Goal: Complete application form

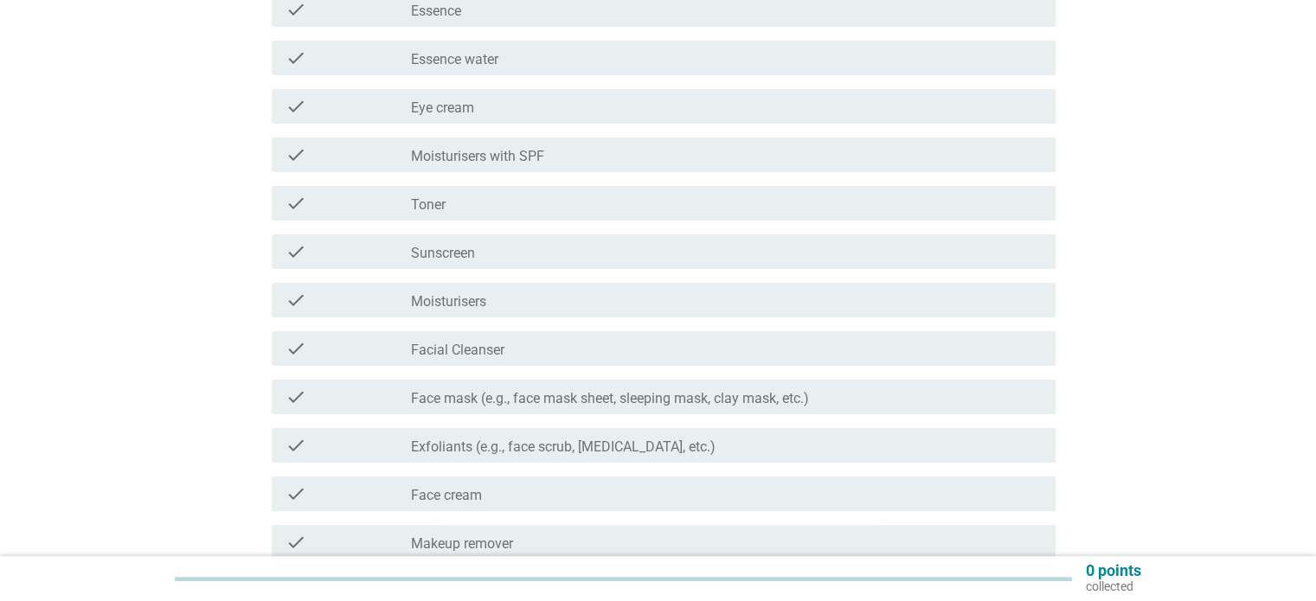
scroll to position [346, 0]
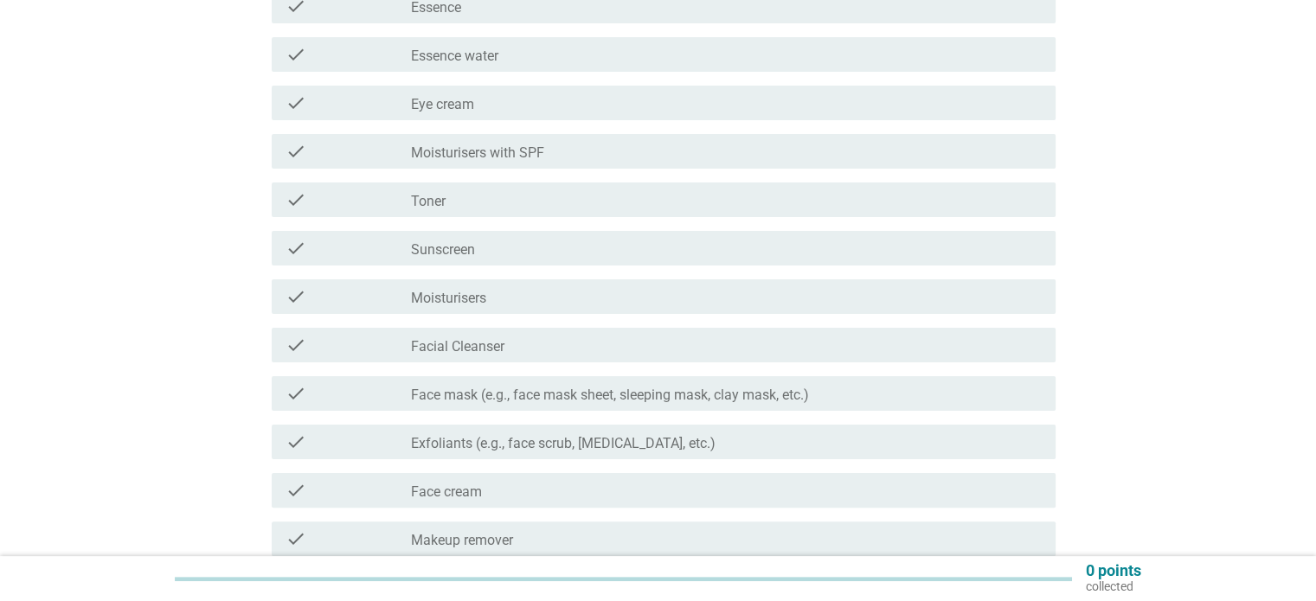
click at [504, 151] on label "Moisturisers with SPF" at bounding box center [477, 153] width 133 height 17
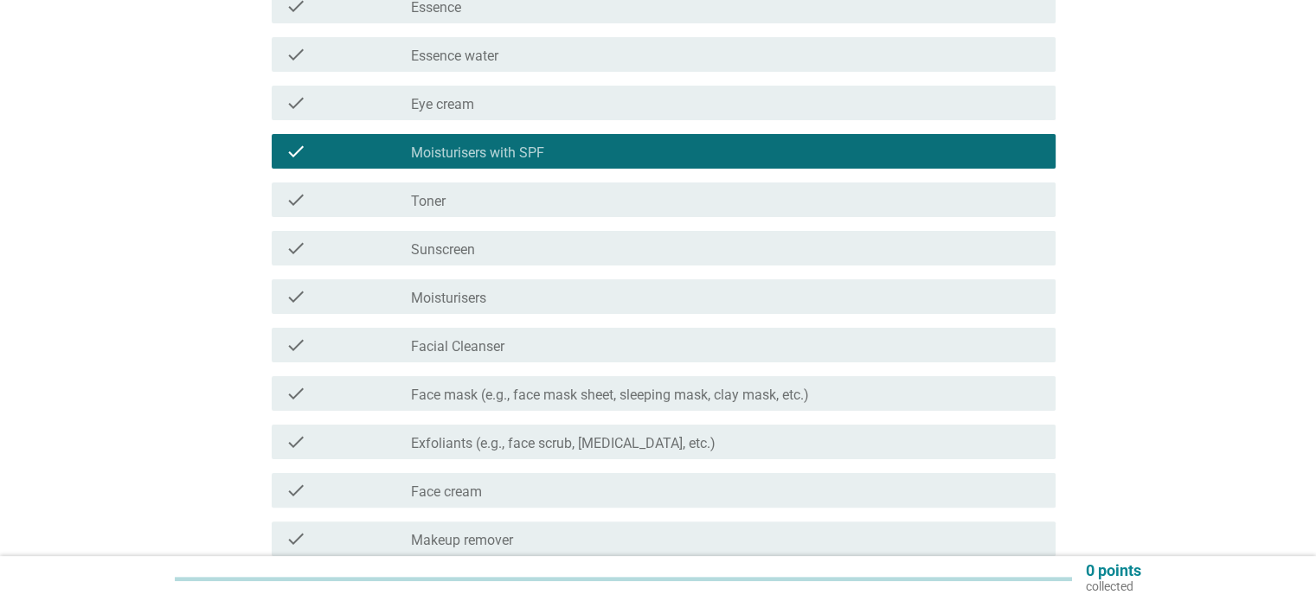
click at [489, 252] on div "check_box_outline_blank Sunscreen" at bounding box center [726, 248] width 630 height 21
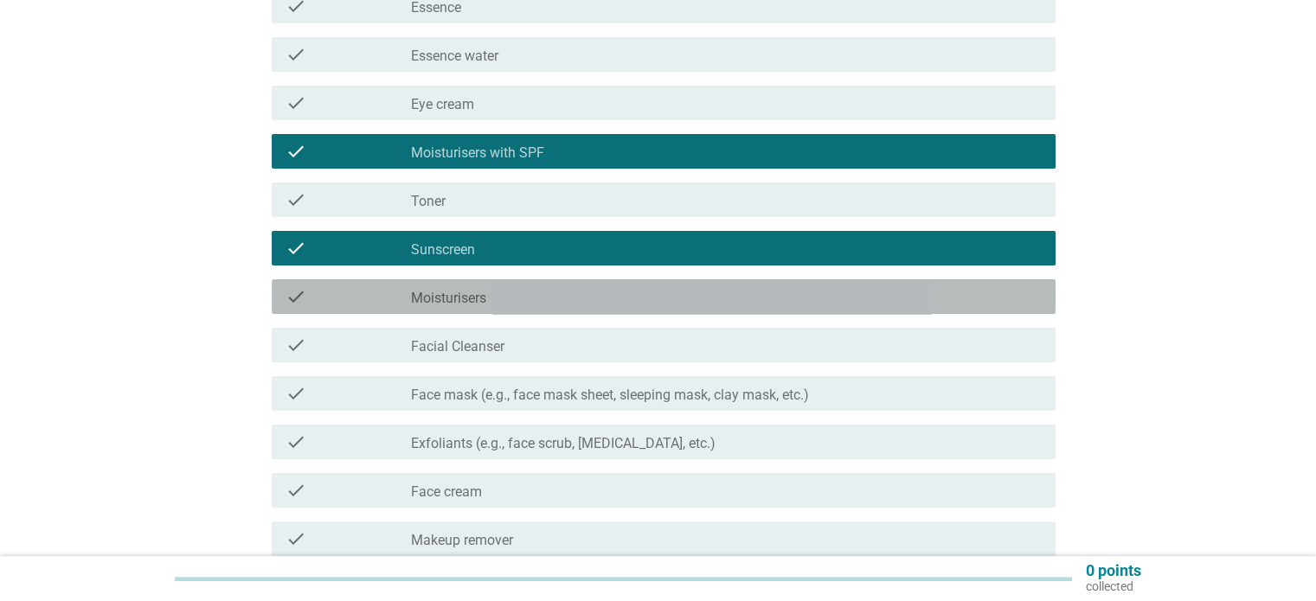
click at [477, 292] on label "Moisturisers" at bounding box center [448, 298] width 75 height 17
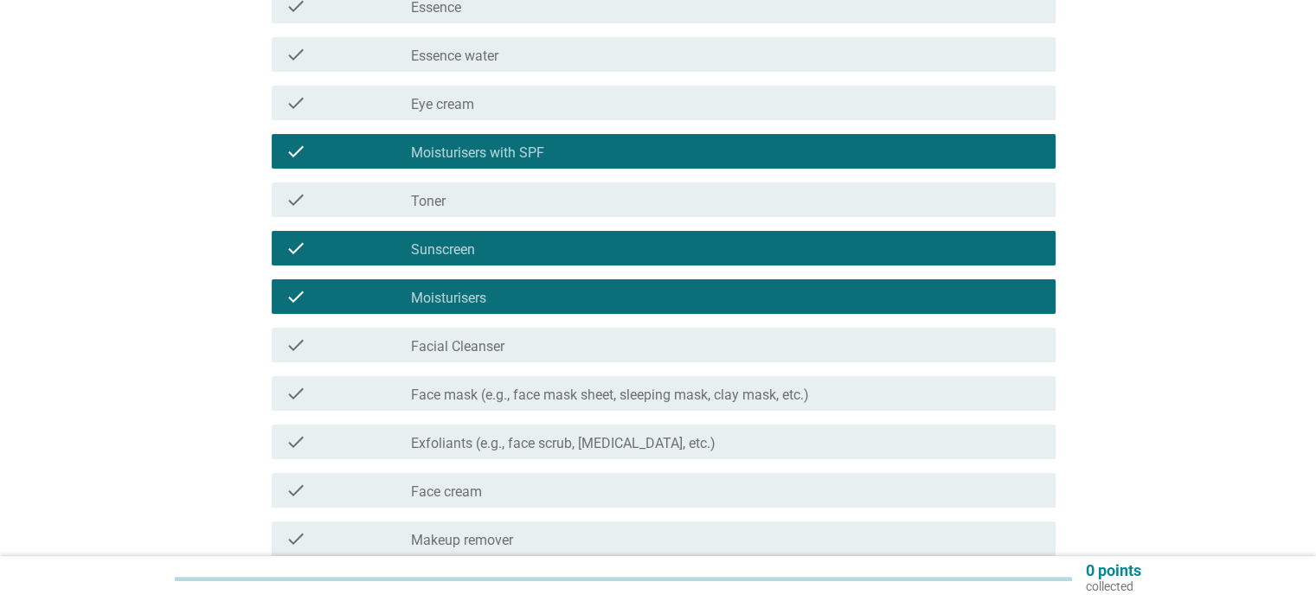
click at [488, 348] on label "Facial Cleanser" at bounding box center [457, 346] width 93 height 17
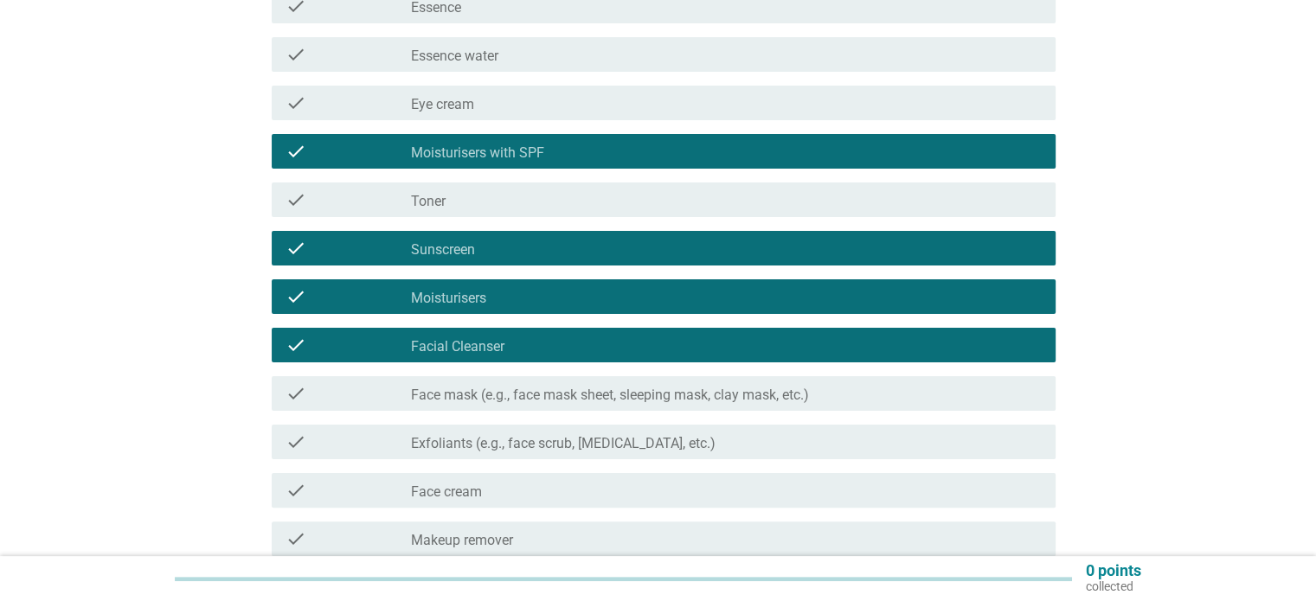
click at [587, 406] on div "check check_box_outline_blank Face mask (e.g., face mask sheet, sleeping mask, …" at bounding box center [664, 393] width 784 height 35
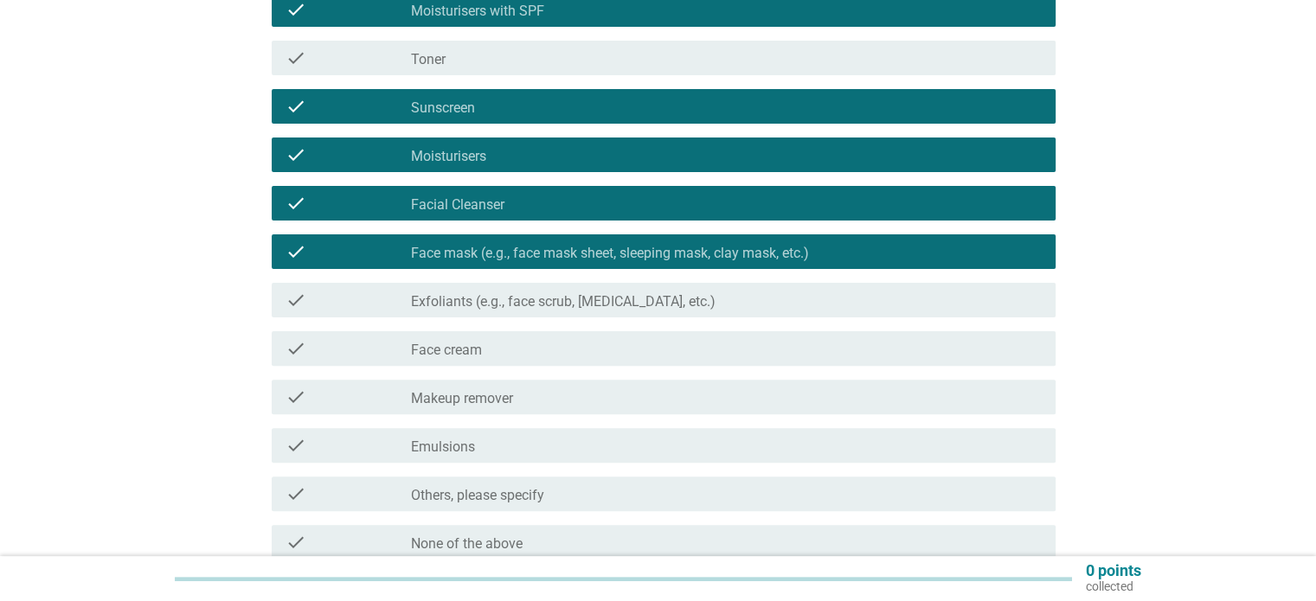
scroll to position [519, 0]
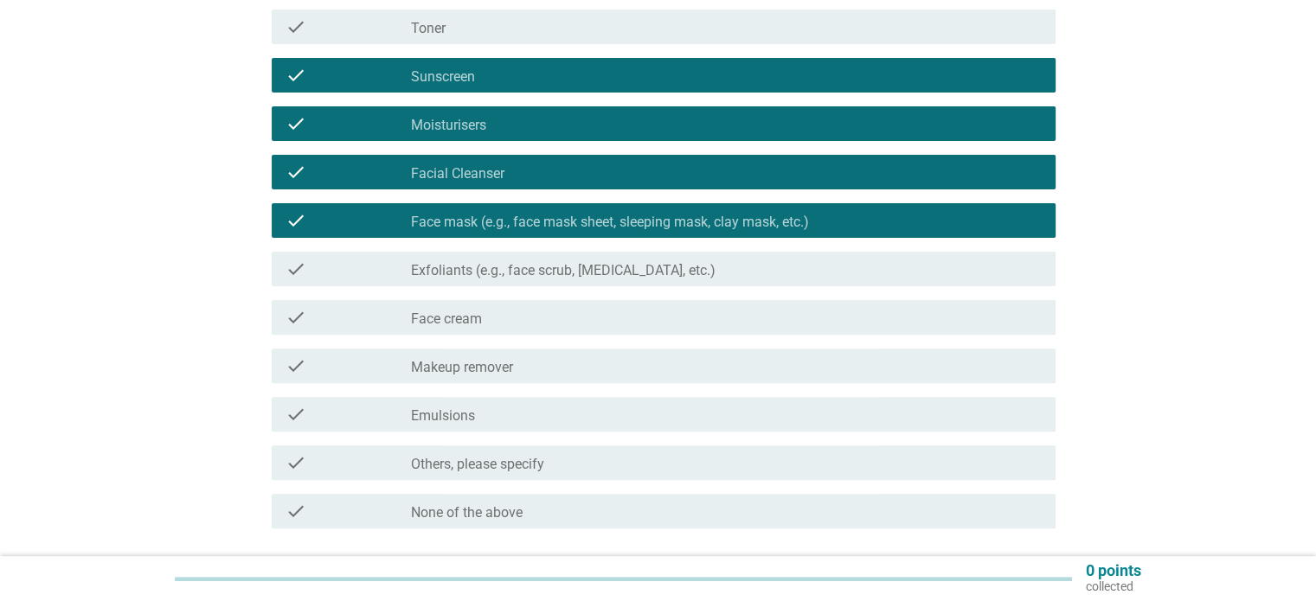
click at [481, 268] on label "Exfoliants (e.g., face scrub, [MEDICAL_DATA], etc.)" at bounding box center [563, 270] width 305 height 17
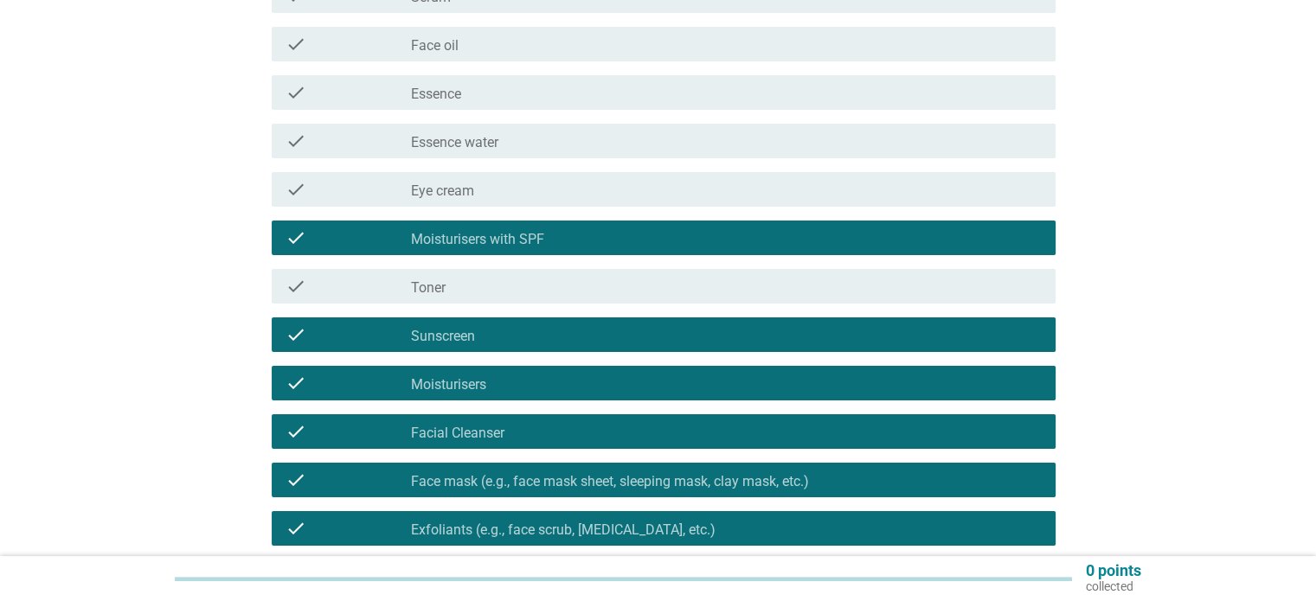
scroll to position [173, 0]
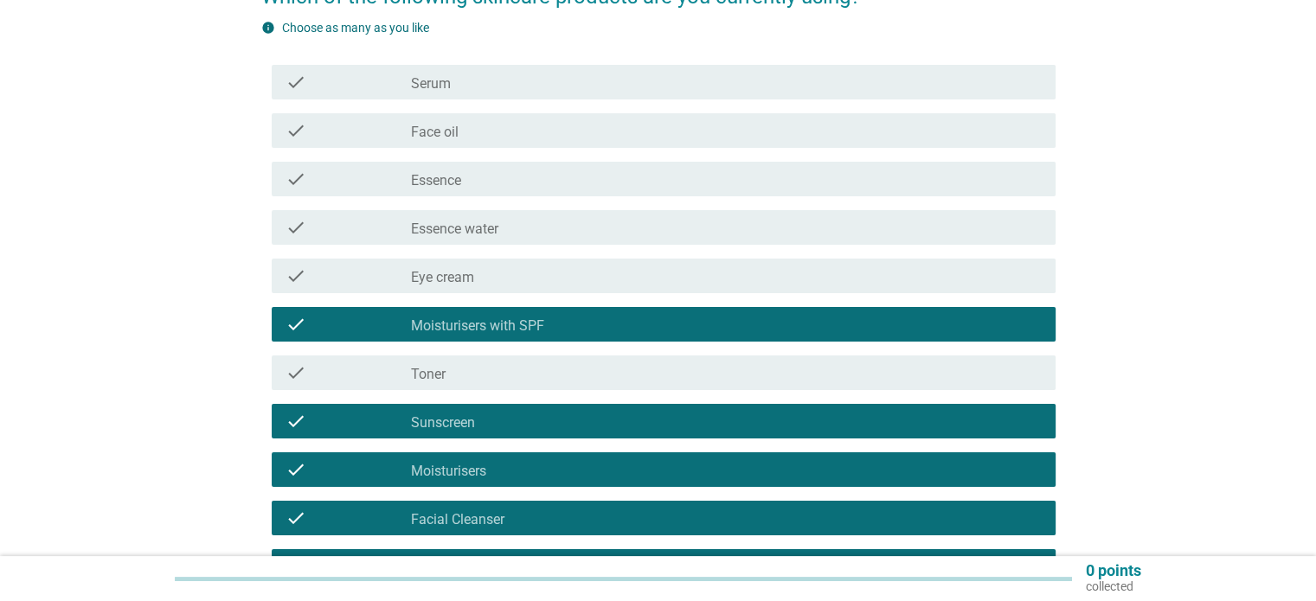
click at [498, 75] on div "check_box_outline_blank Serum" at bounding box center [726, 82] width 630 height 21
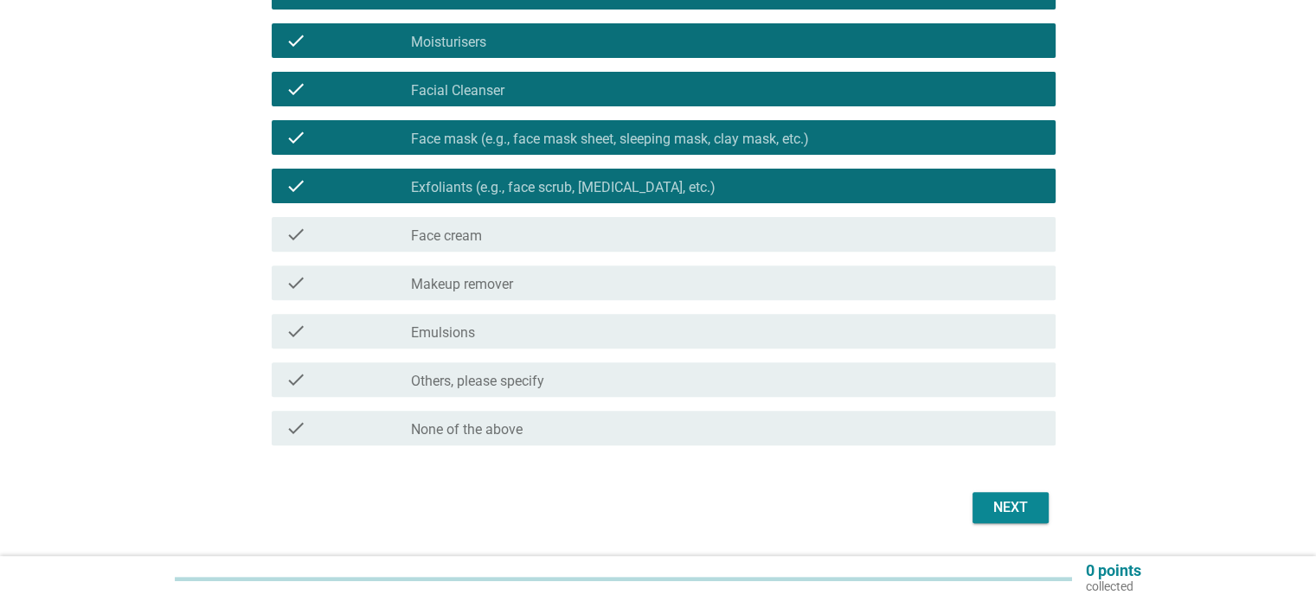
scroll to position [606, 0]
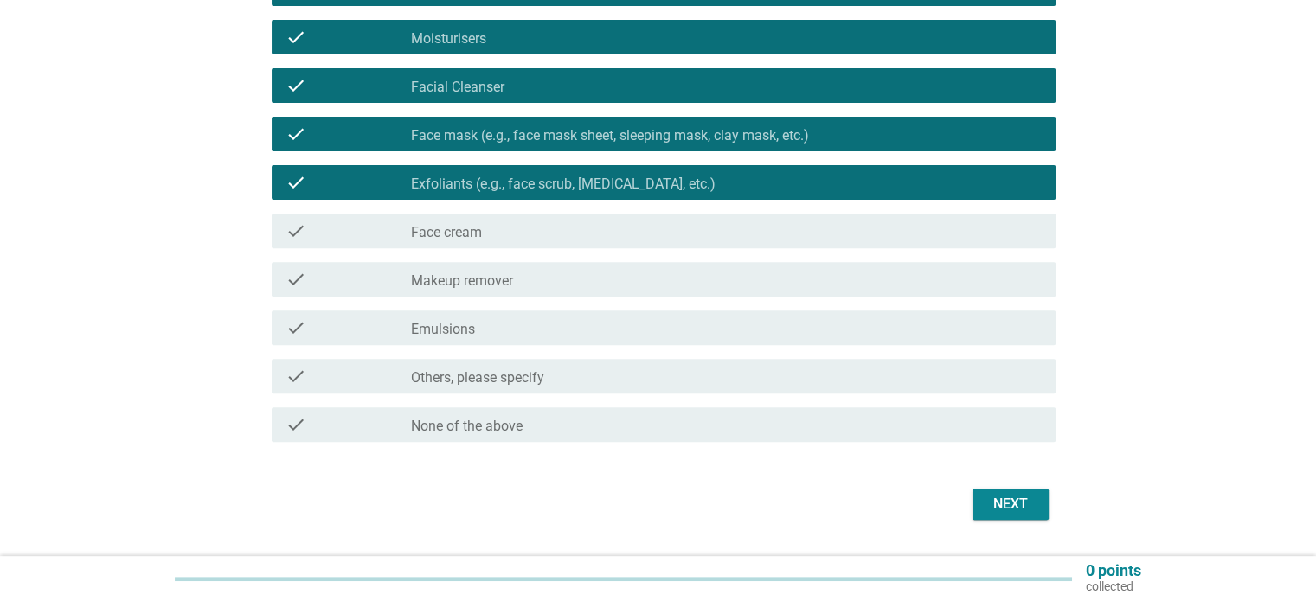
click at [1012, 517] on button "Next" at bounding box center [1011, 504] width 76 height 31
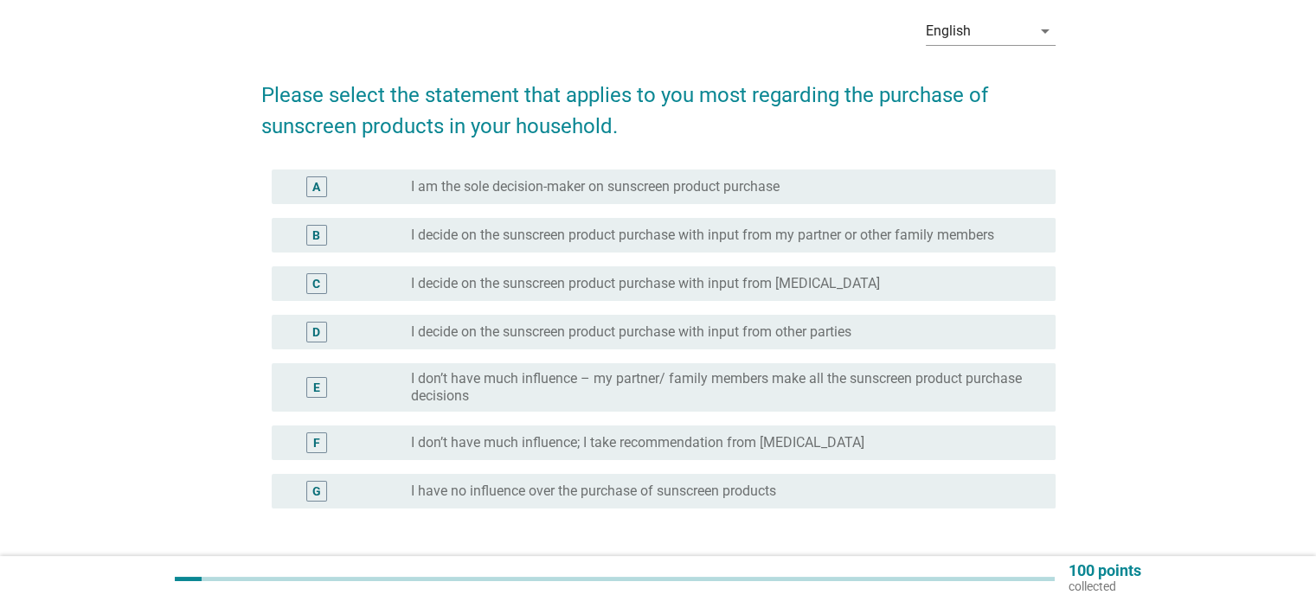
scroll to position [173, 0]
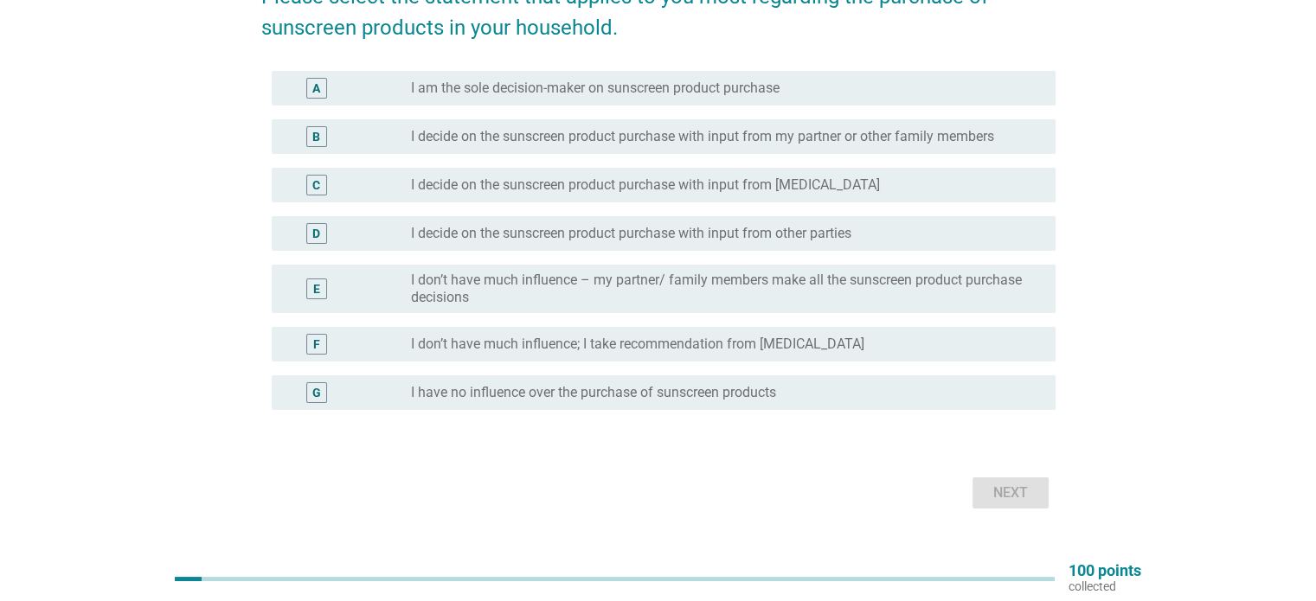
click at [529, 88] on label "I am the sole decision-maker on sunscreen product purchase" at bounding box center [595, 88] width 369 height 17
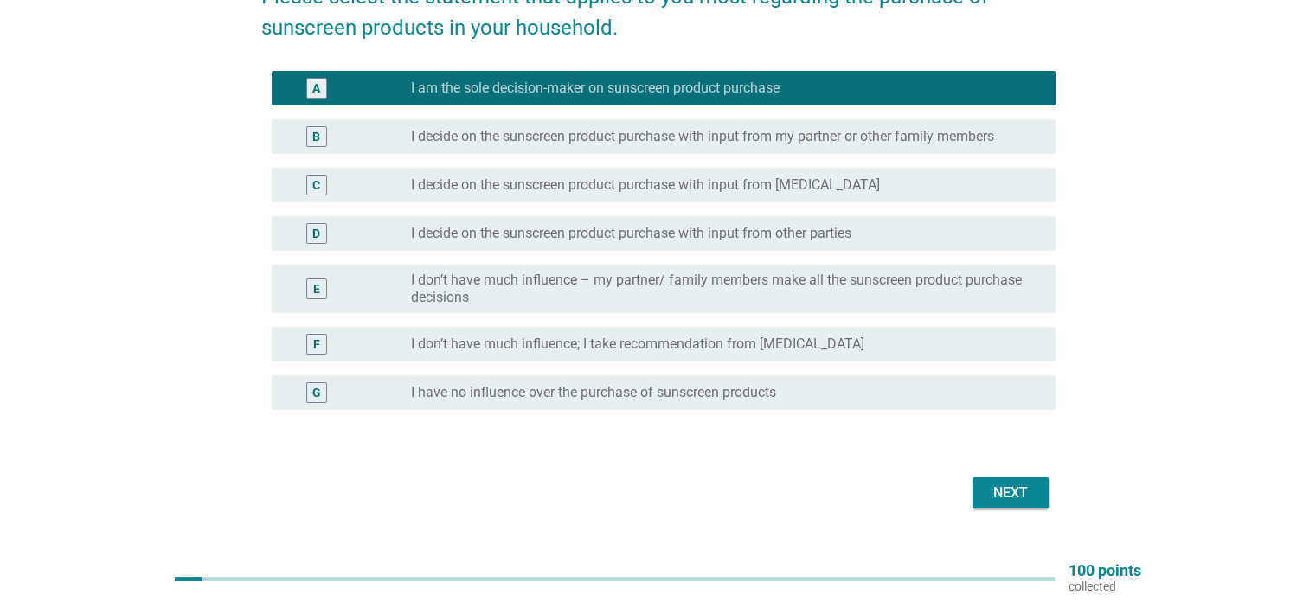
click at [519, 337] on label "I don’t have much influence; I take recommendation from [MEDICAL_DATA]" at bounding box center [637, 344] width 453 height 17
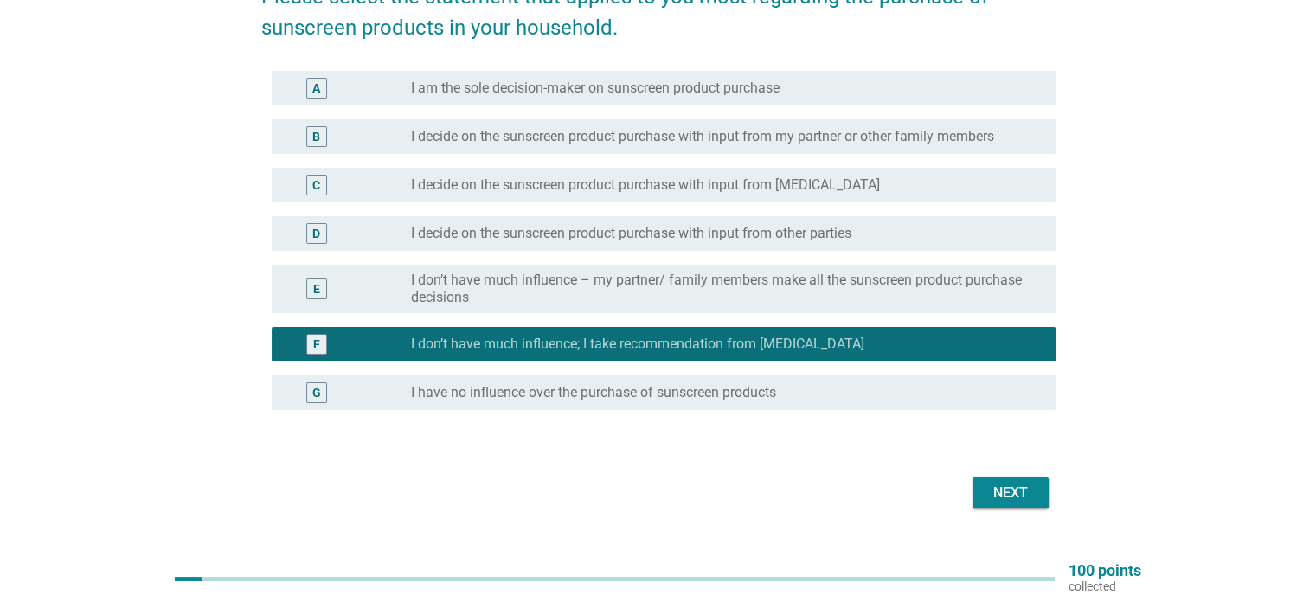
click at [613, 86] on label "I am the sole decision-maker on sunscreen product purchase" at bounding box center [595, 88] width 369 height 17
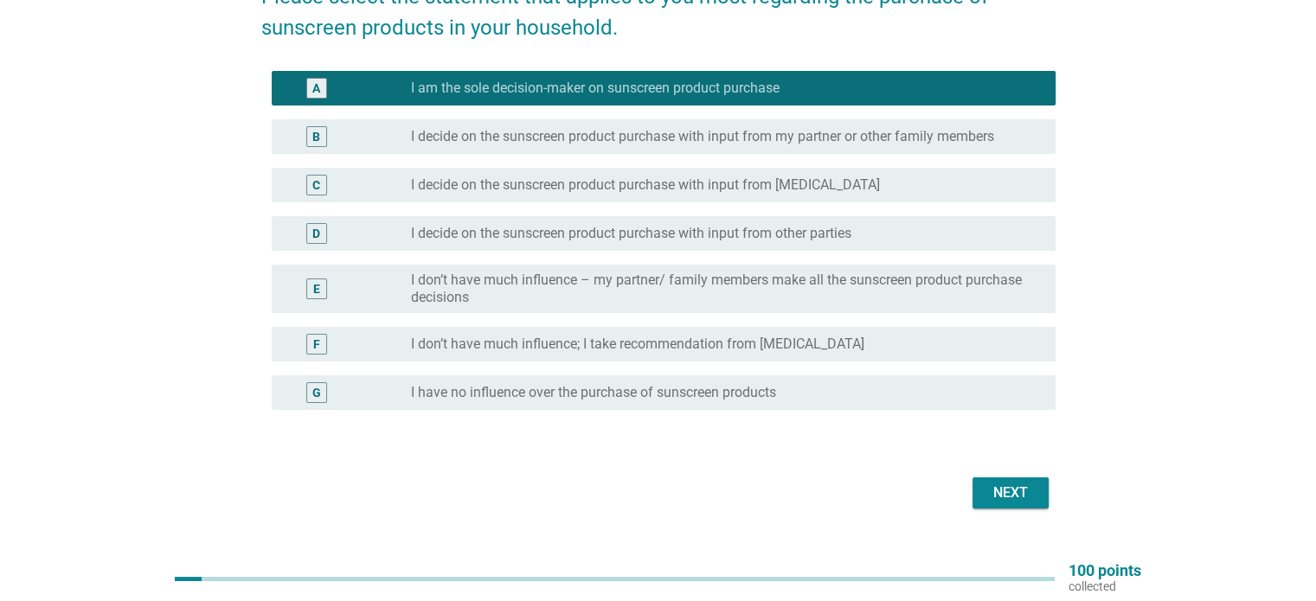
click at [1015, 485] on div "Next" at bounding box center [1010, 493] width 48 height 21
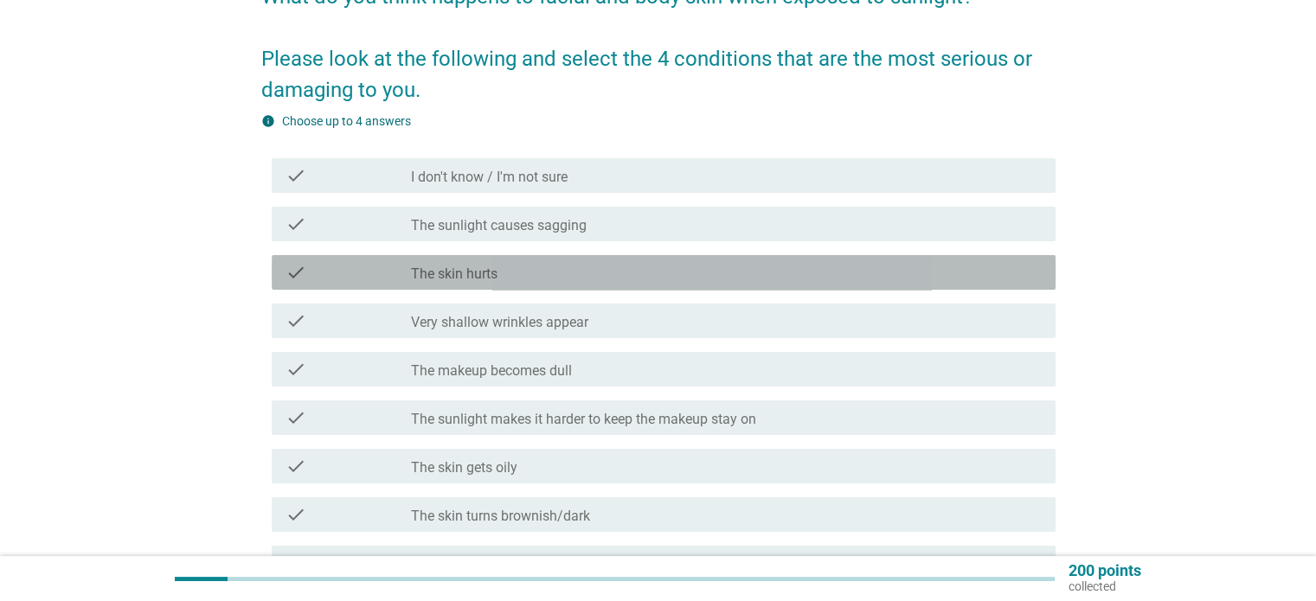
click at [559, 266] on div "check_box_outline_blank The skin hurts" at bounding box center [726, 272] width 630 height 21
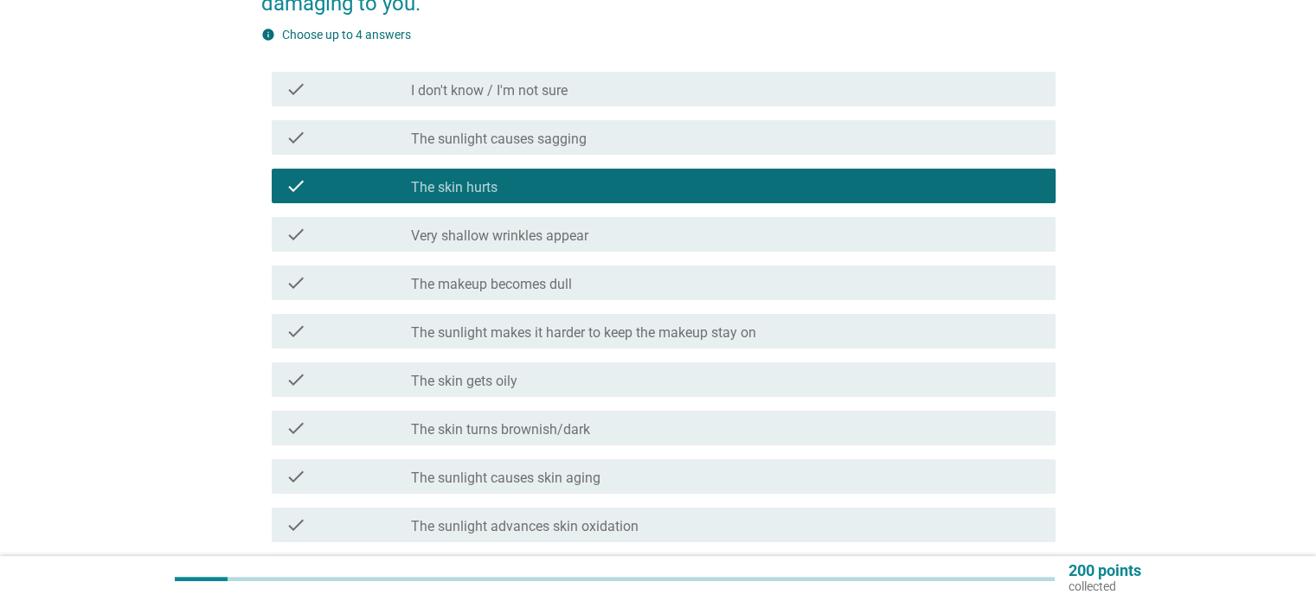
scroll to position [346, 0]
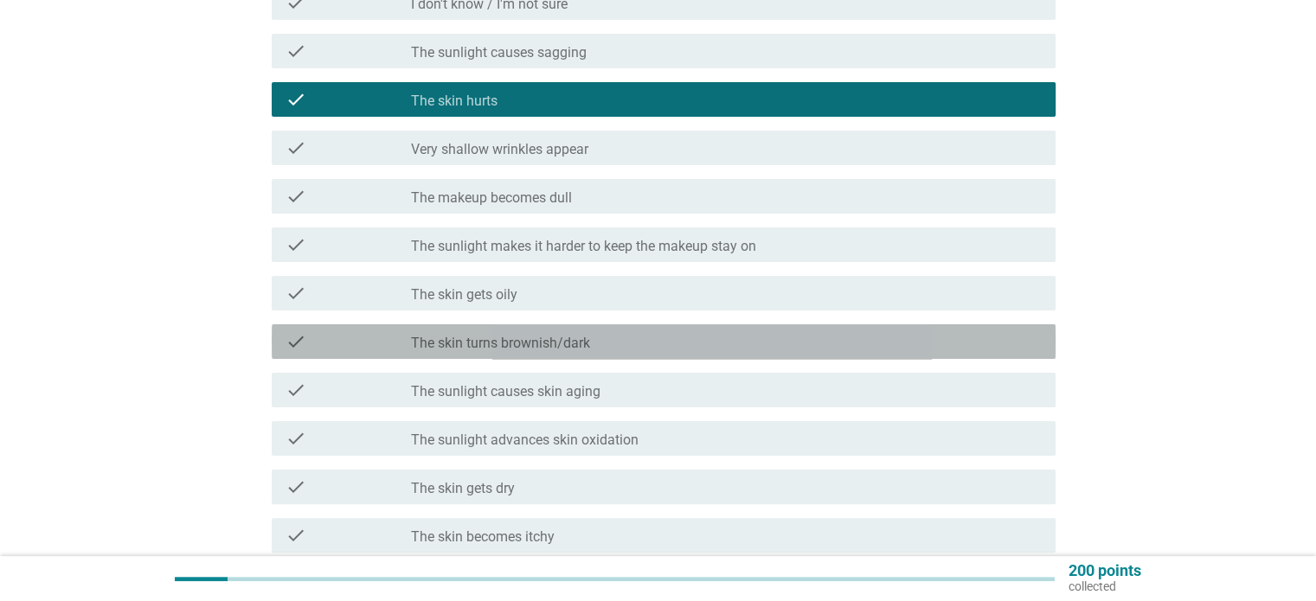
click at [581, 336] on label "The skin turns brownish/dark" at bounding box center [500, 343] width 179 height 17
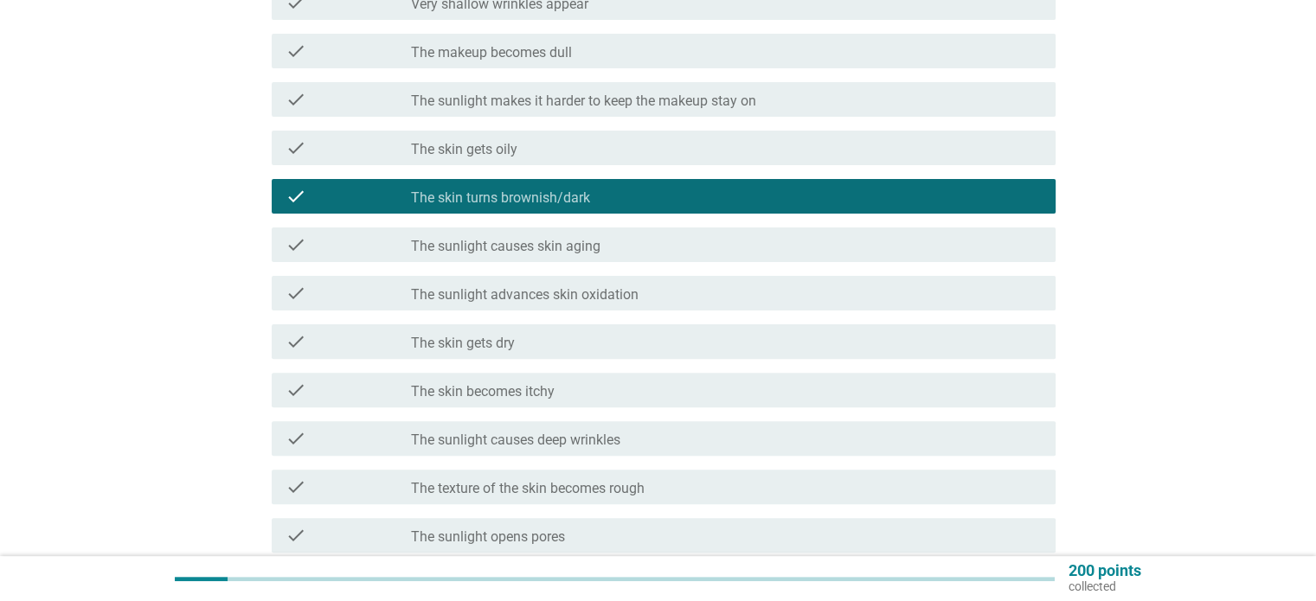
scroll to position [519, 0]
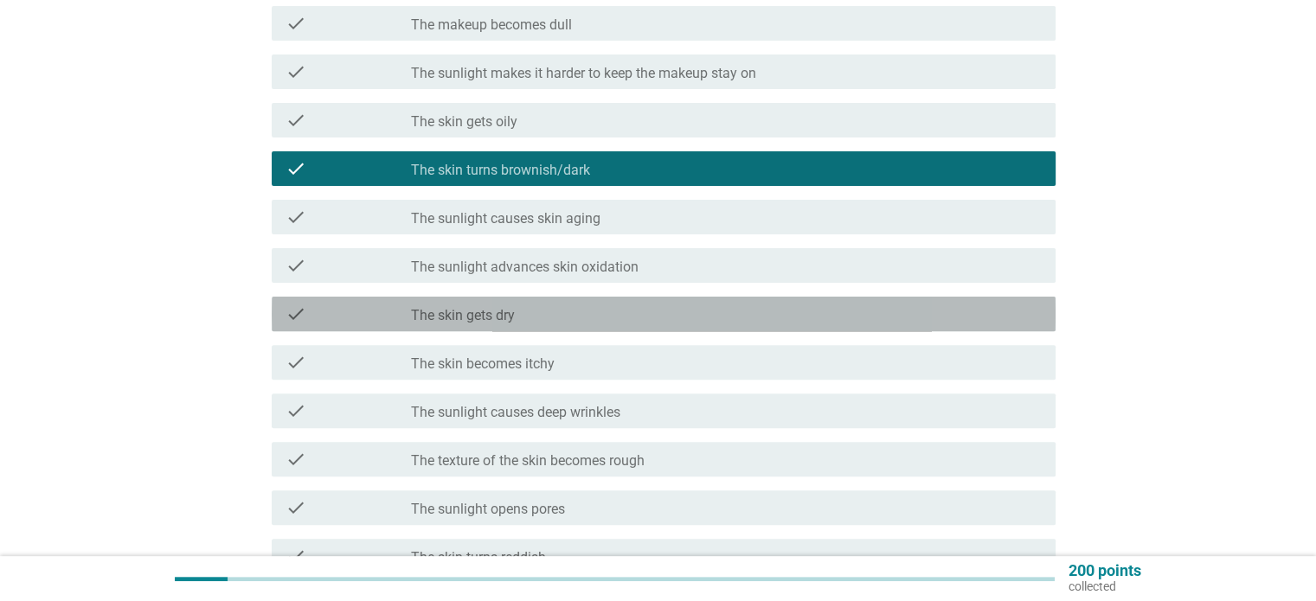
click at [568, 321] on div "check_box_outline_blank The skin gets dry" at bounding box center [726, 314] width 630 height 21
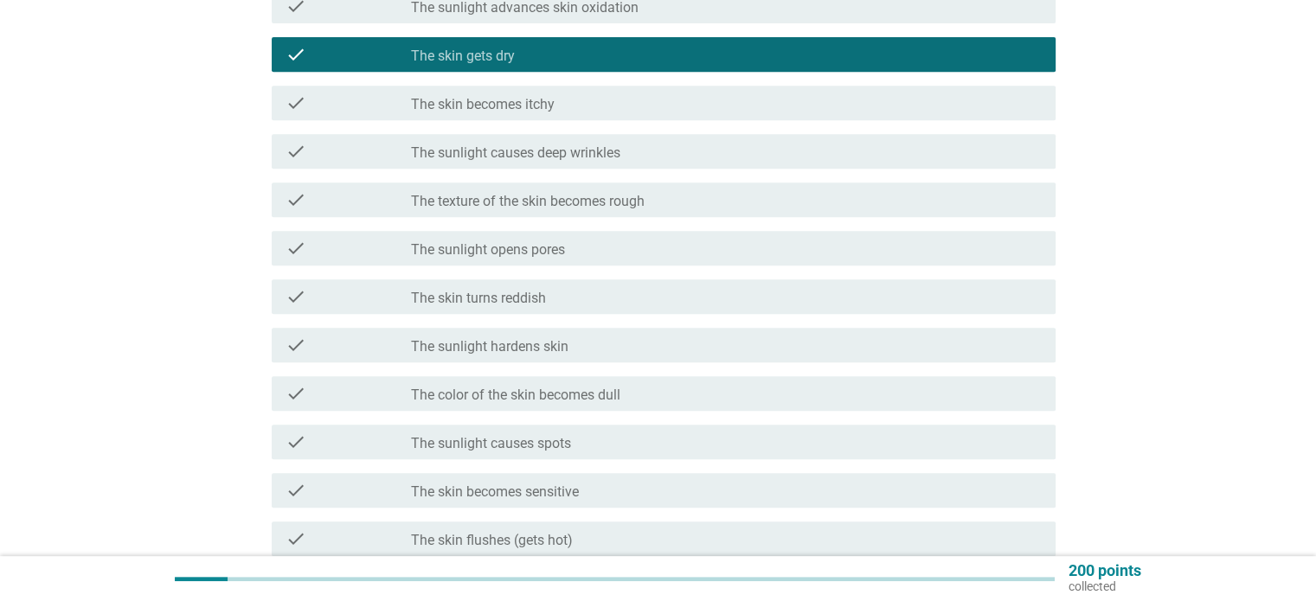
scroll to position [865, 0]
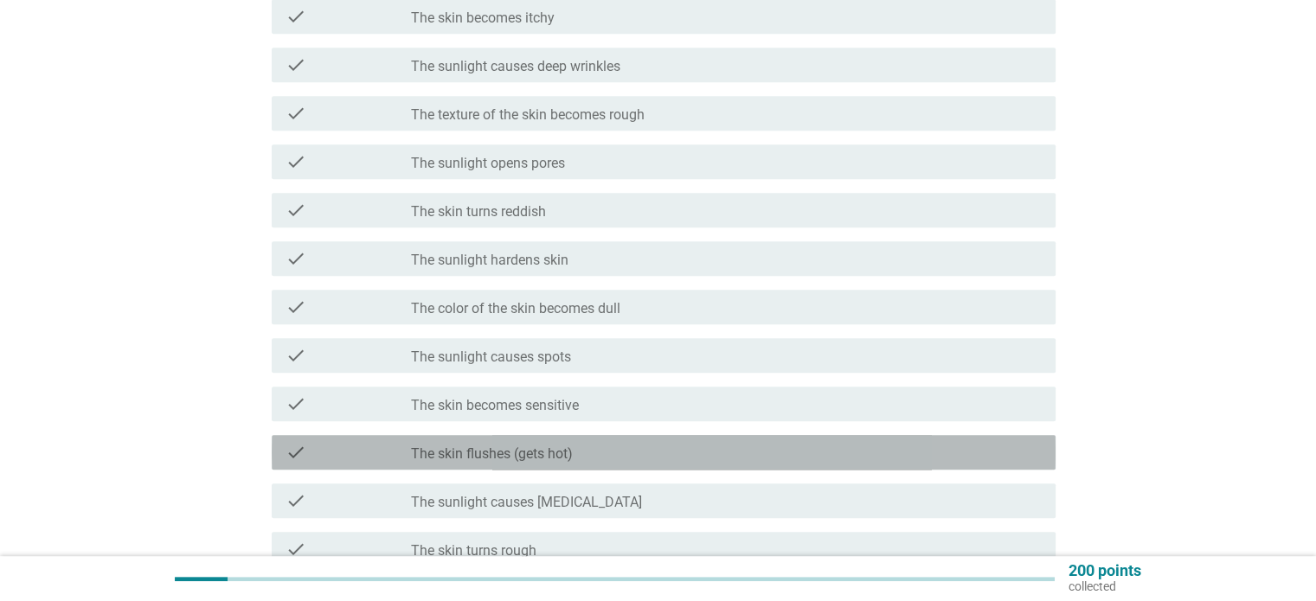
click at [556, 456] on label "The skin flushes (gets hot)" at bounding box center [492, 454] width 162 height 17
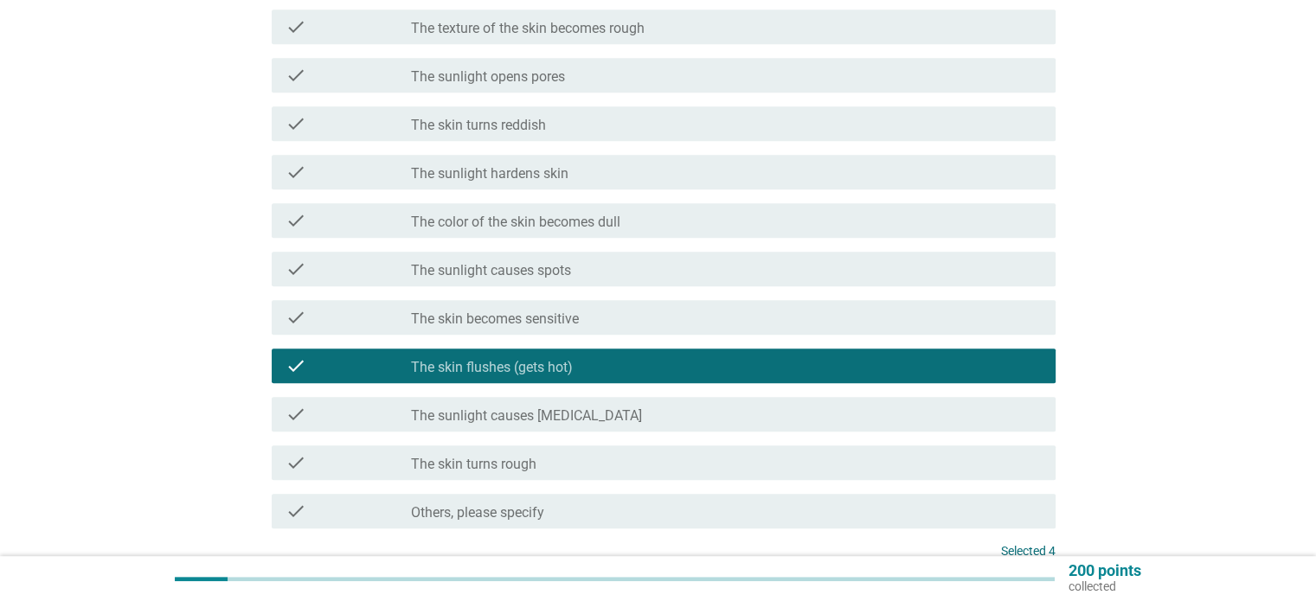
scroll to position [1038, 0]
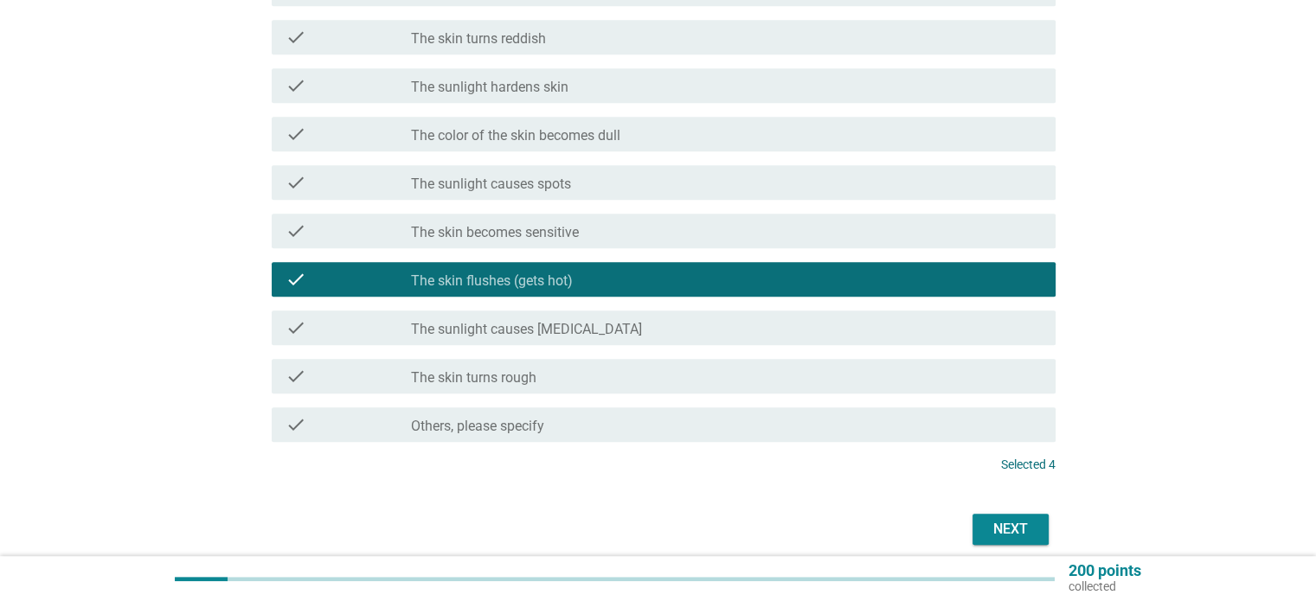
click at [989, 531] on div "Next" at bounding box center [1010, 529] width 48 height 21
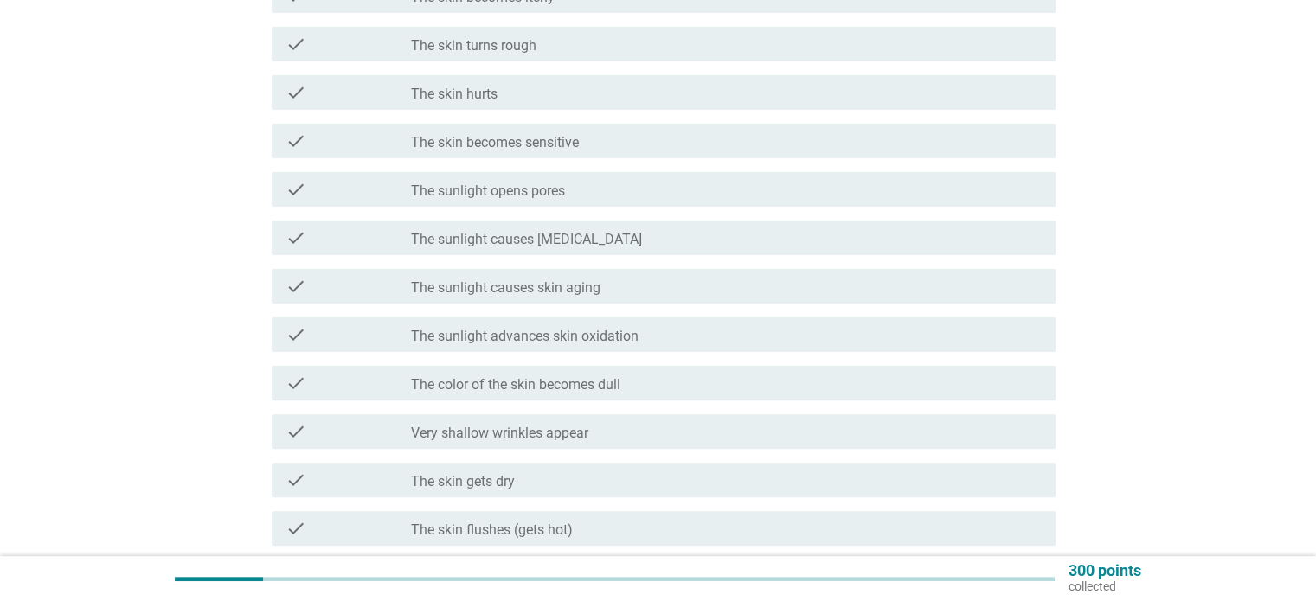
scroll to position [173, 0]
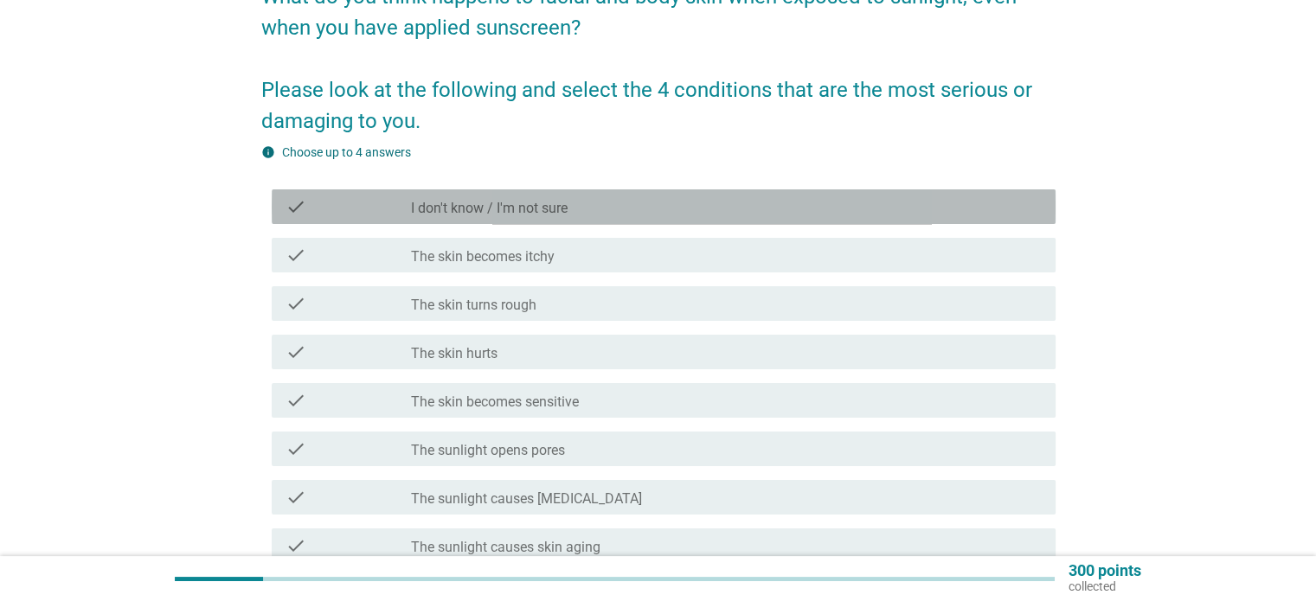
click at [532, 200] on label "I don't know / I'm not sure" at bounding box center [489, 208] width 157 height 17
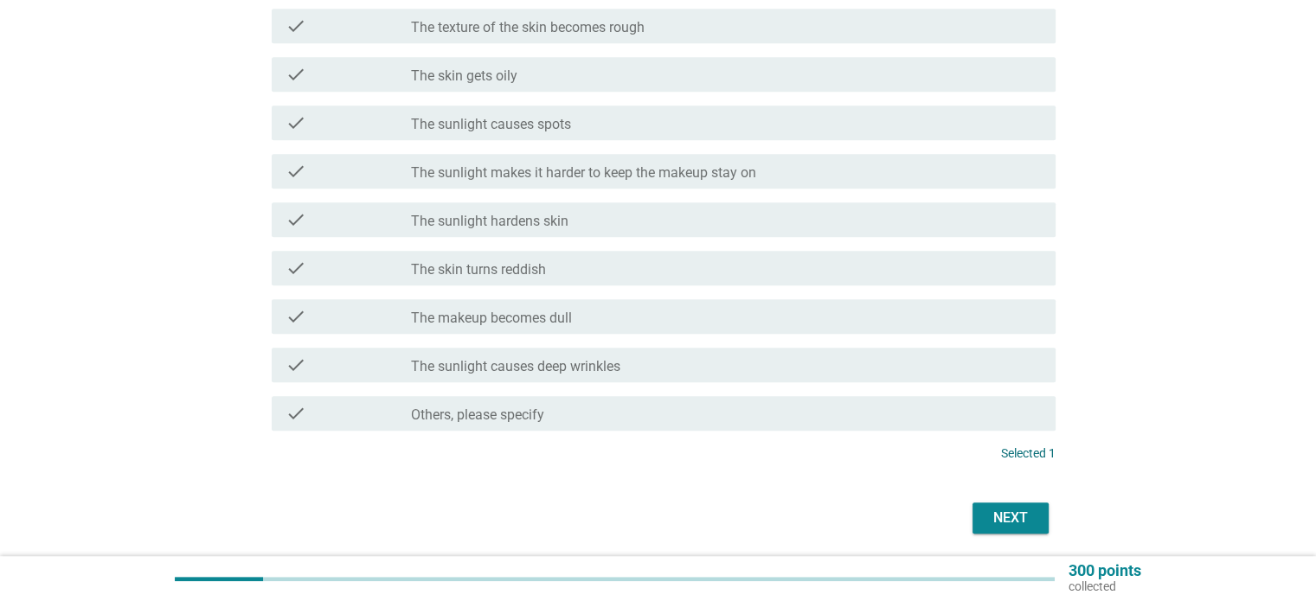
scroll to position [1141, 0]
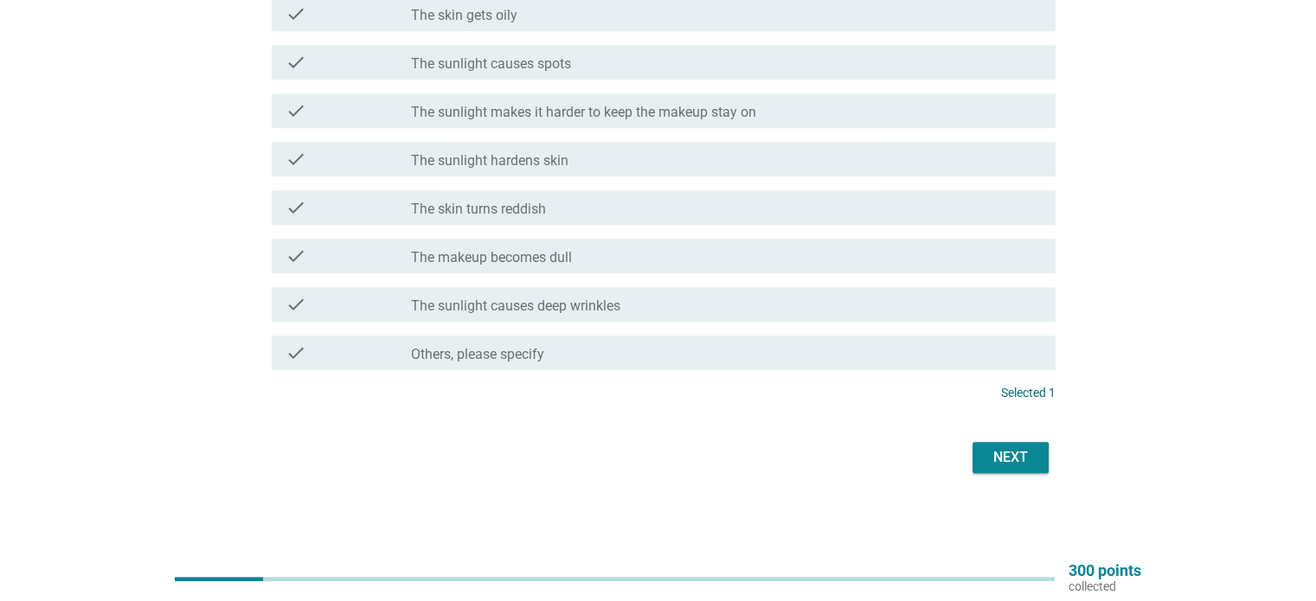
click at [1026, 458] on div "Next" at bounding box center [1010, 457] width 48 height 21
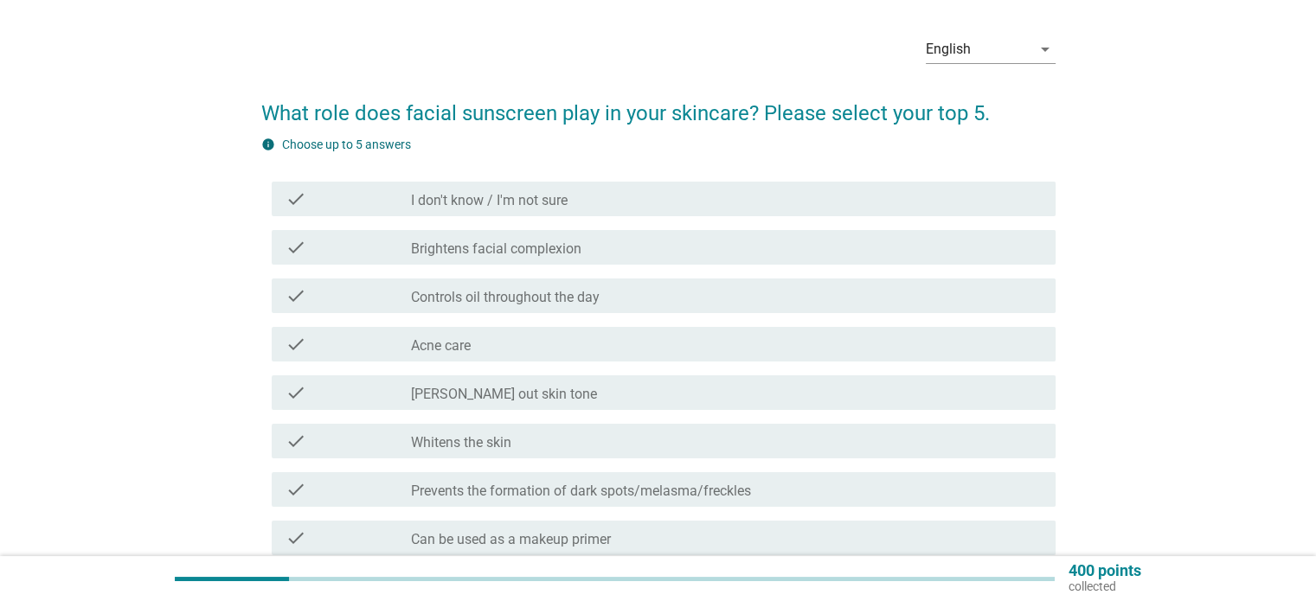
scroll to position [87, 0]
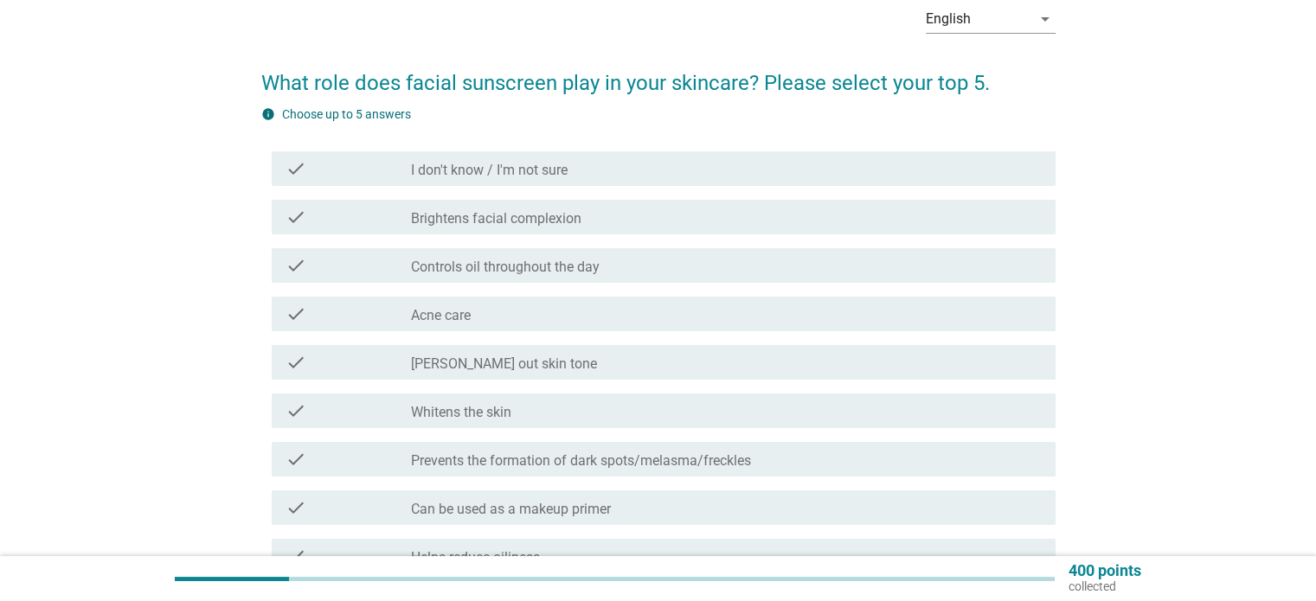
click at [467, 216] on label "Brightens facial complexion" at bounding box center [496, 218] width 170 height 17
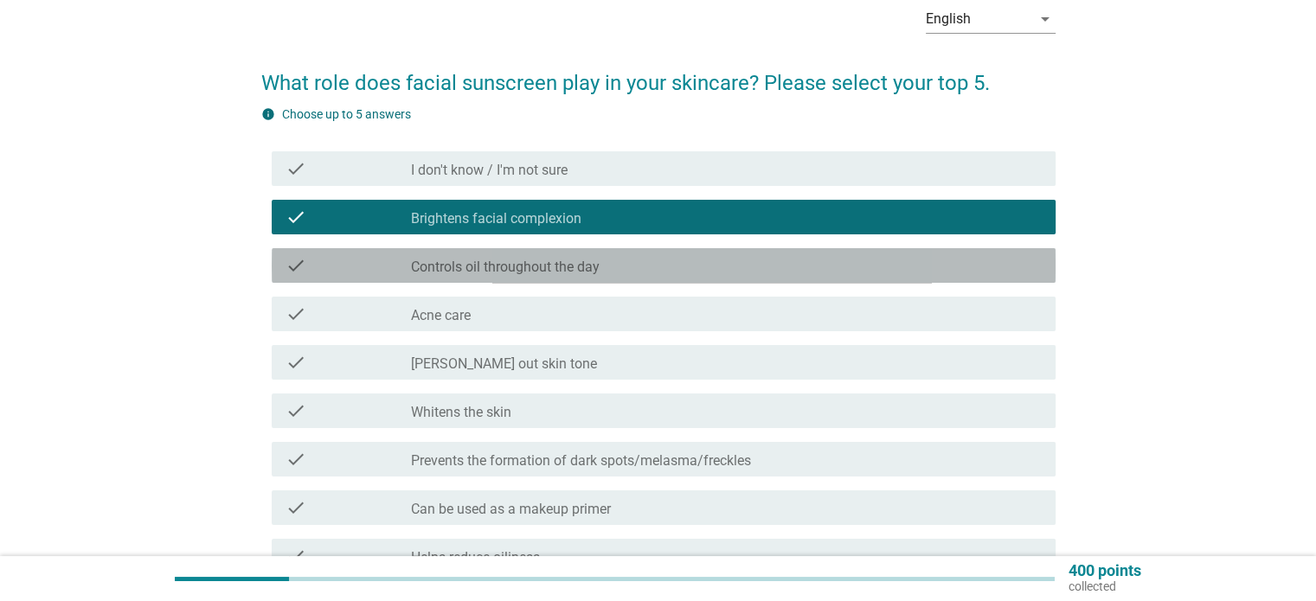
click at [472, 256] on div "check_box_outline_blank Controls oil throughout the day" at bounding box center [726, 265] width 630 height 21
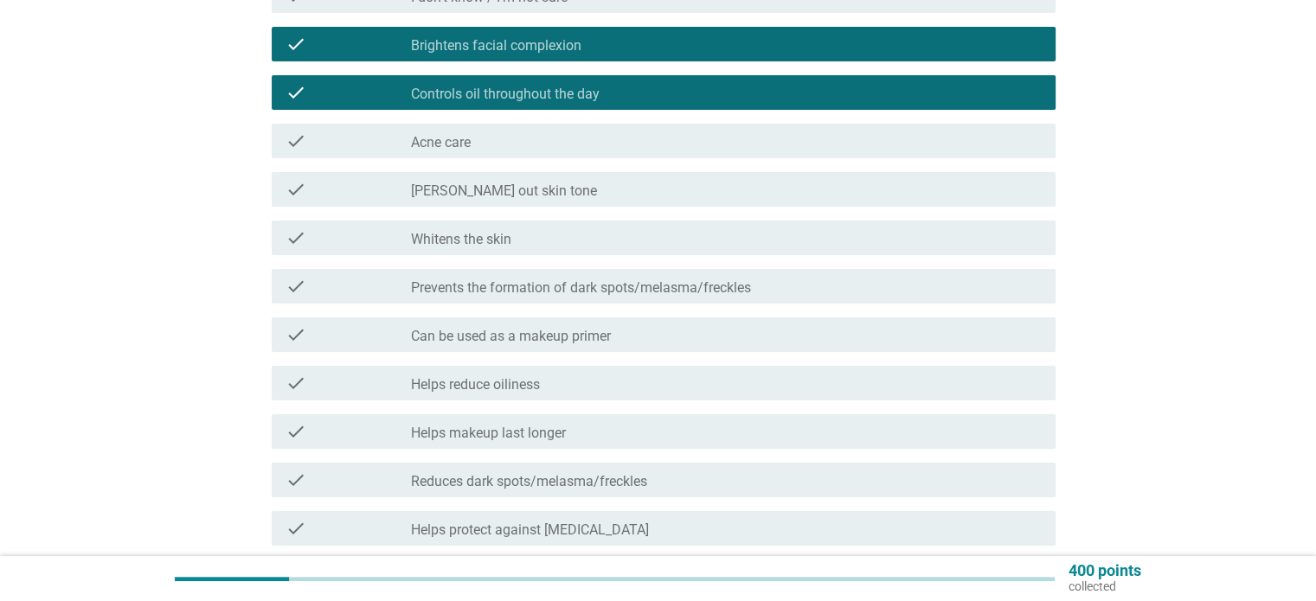
scroll to position [346, 0]
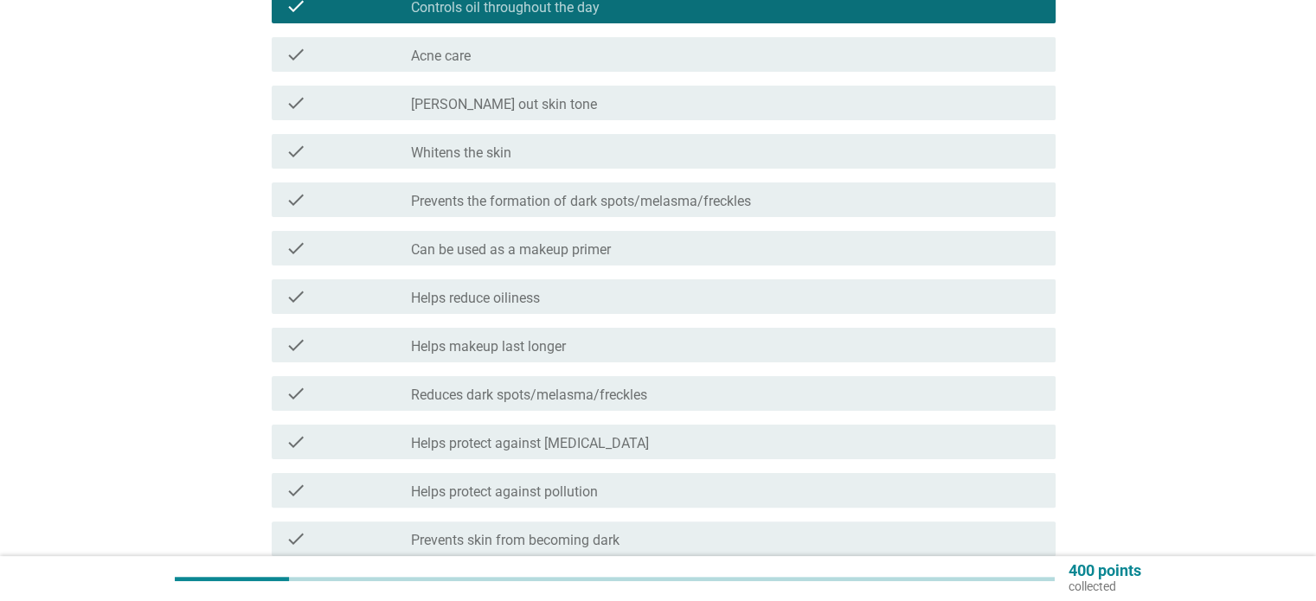
click at [576, 499] on label "Helps protect against pollution" at bounding box center [504, 492] width 187 height 17
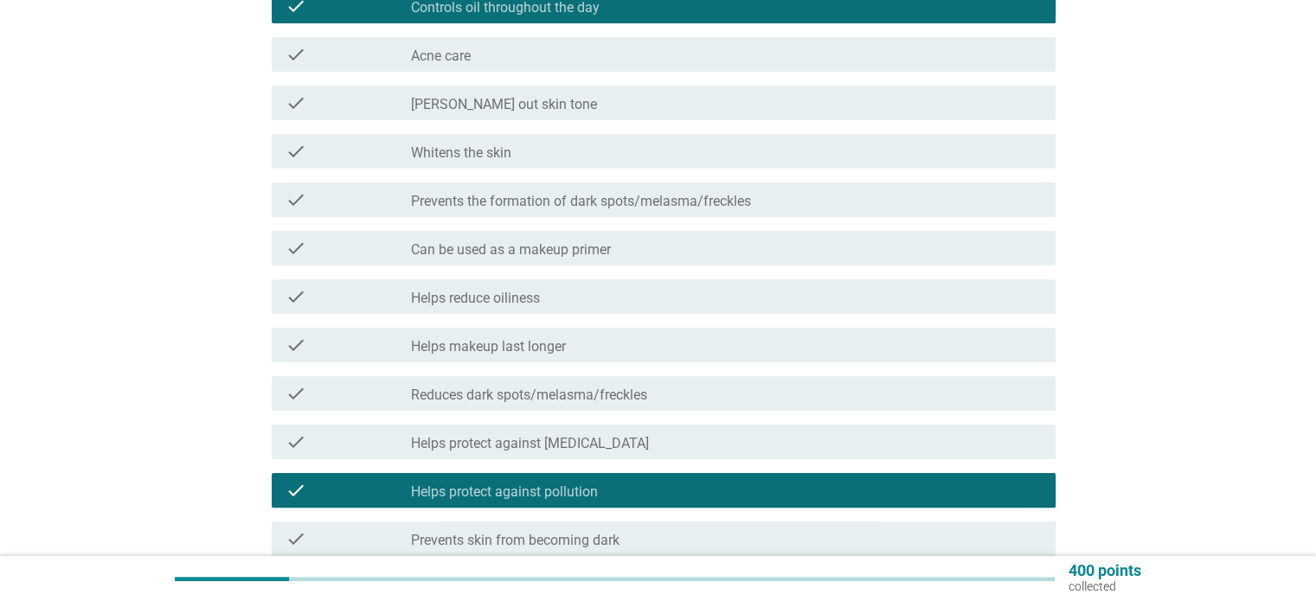
drag, startPoint x: 507, startPoint y: 536, endPoint x: 545, endPoint y: 491, distance: 58.9
click at [508, 525] on div "check check_box_outline_blank Prevents skin from becoming dark" at bounding box center [664, 539] width 784 height 35
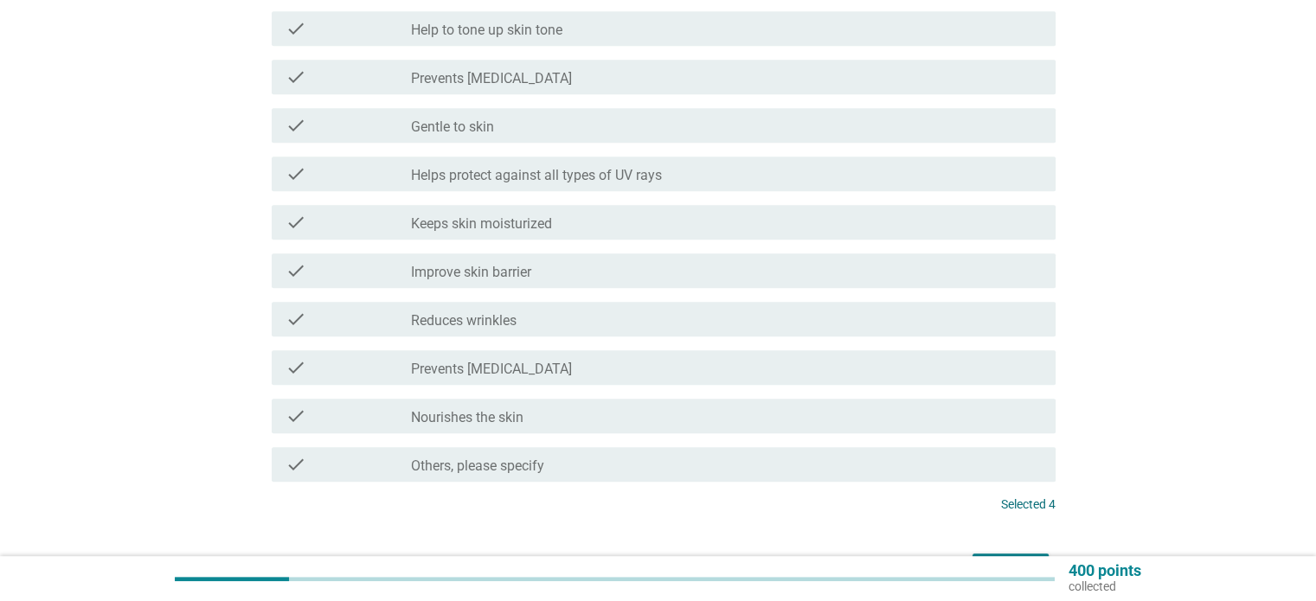
scroll to position [1038, 0]
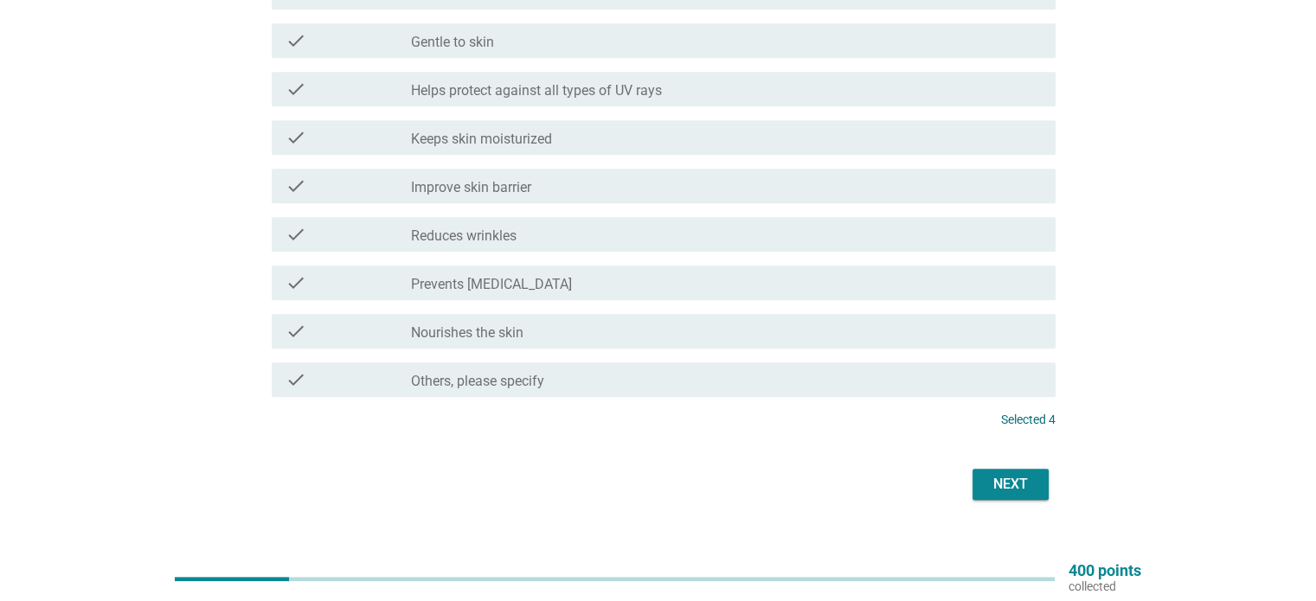
click at [1022, 477] on div "Next" at bounding box center [1010, 484] width 48 height 21
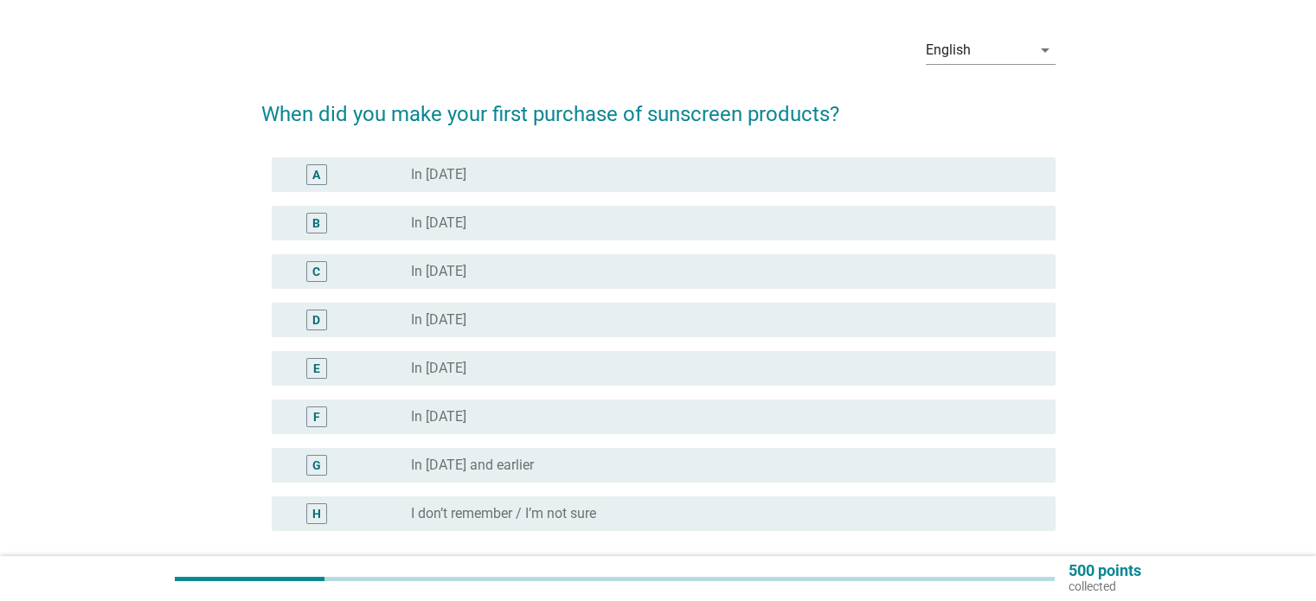
scroll to position [87, 0]
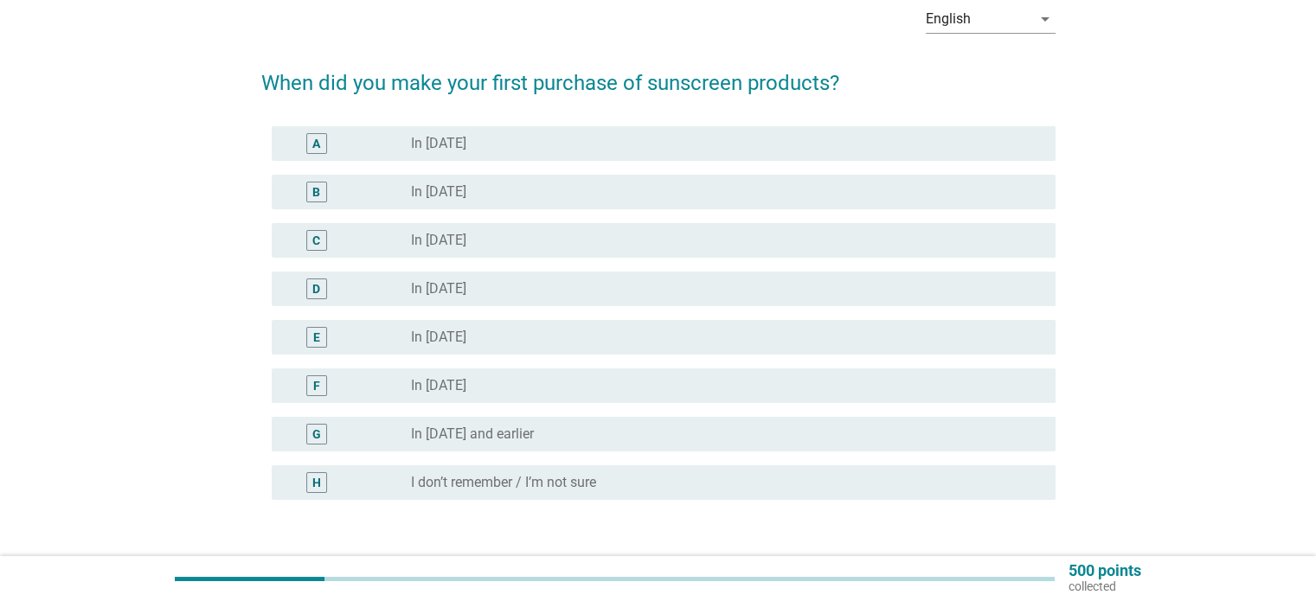
drag, startPoint x: 479, startPoint y: 430, endPoint x: 610, endPoint y: 428, distance: 131.5
click at [484, 428] on label "In [DATE] and earlier" at bounding box center [472, 434] width 123 height 17
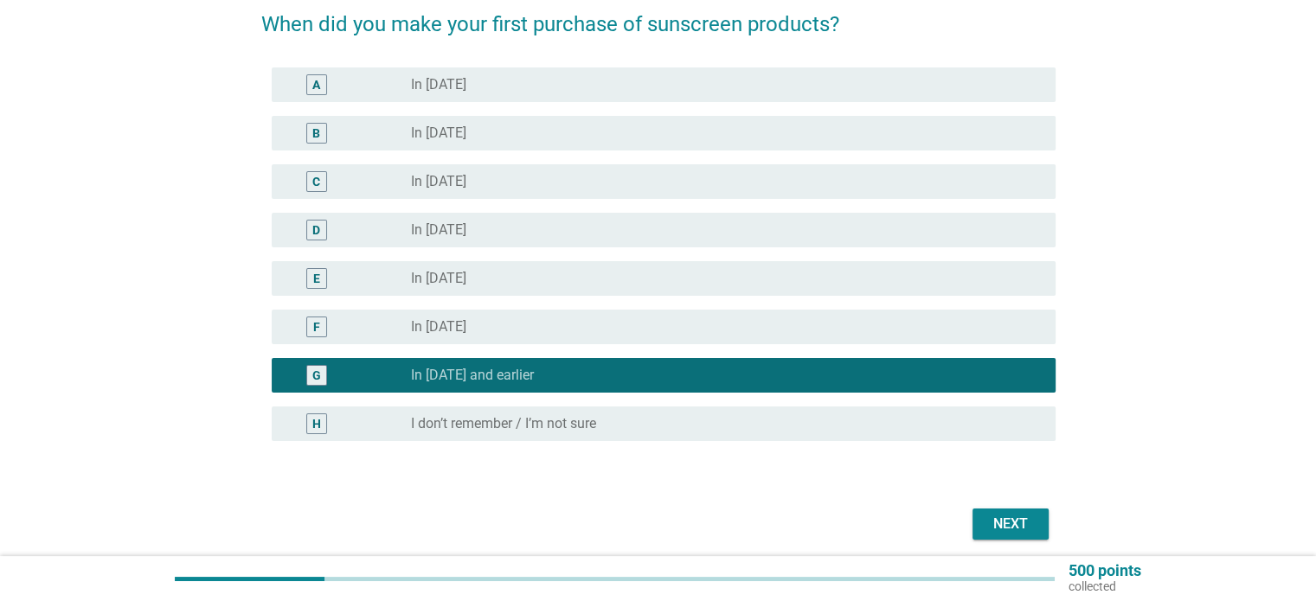
scroll to position [211, 0]
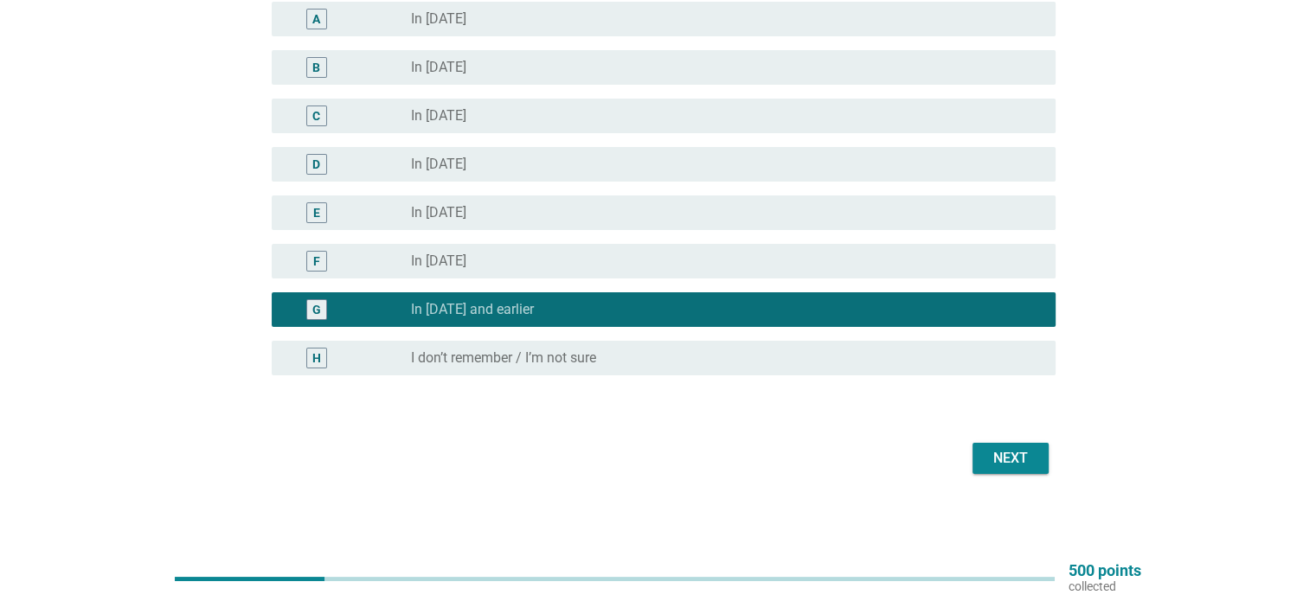
click at [1025, 452] on div "Next" at bounding box center [1010, 458] width 48 height 21
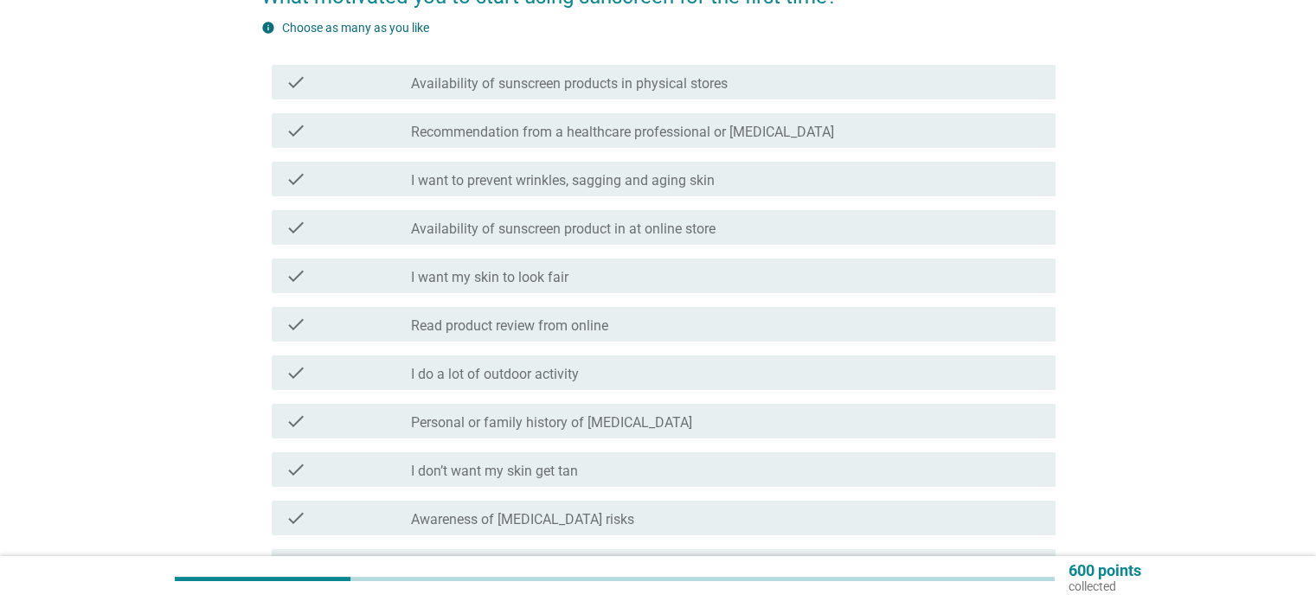
scroll to position [87, 0]
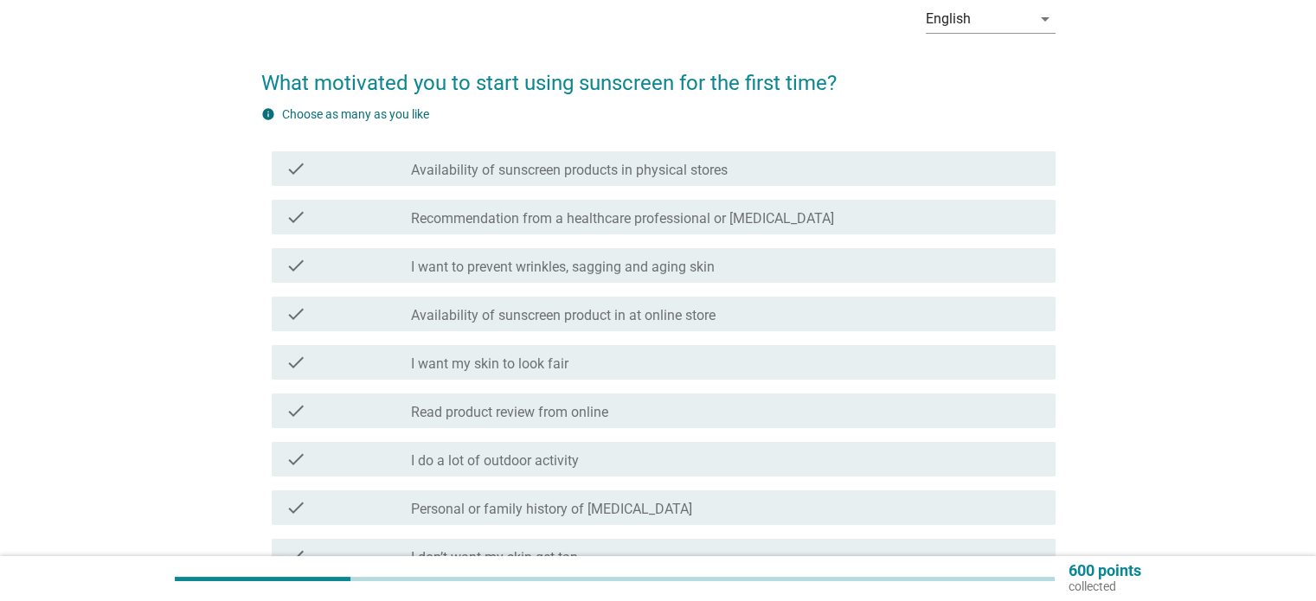
click at [596, 175] on label "Availability of sunscreen products in physical stores" at bounding box center [569, 170] width 317 height 17
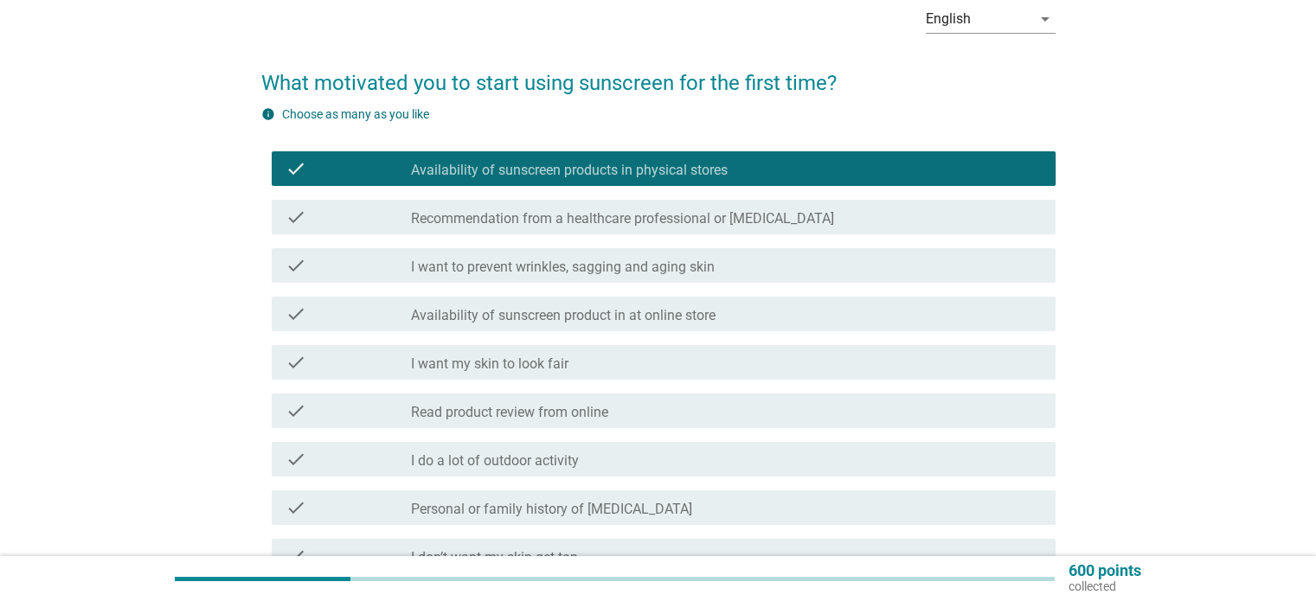
click at [598, 262] on label "I want to prevent wrinkles, sagging and aging skin" at bounding box center [563, 267] width 304 height 17
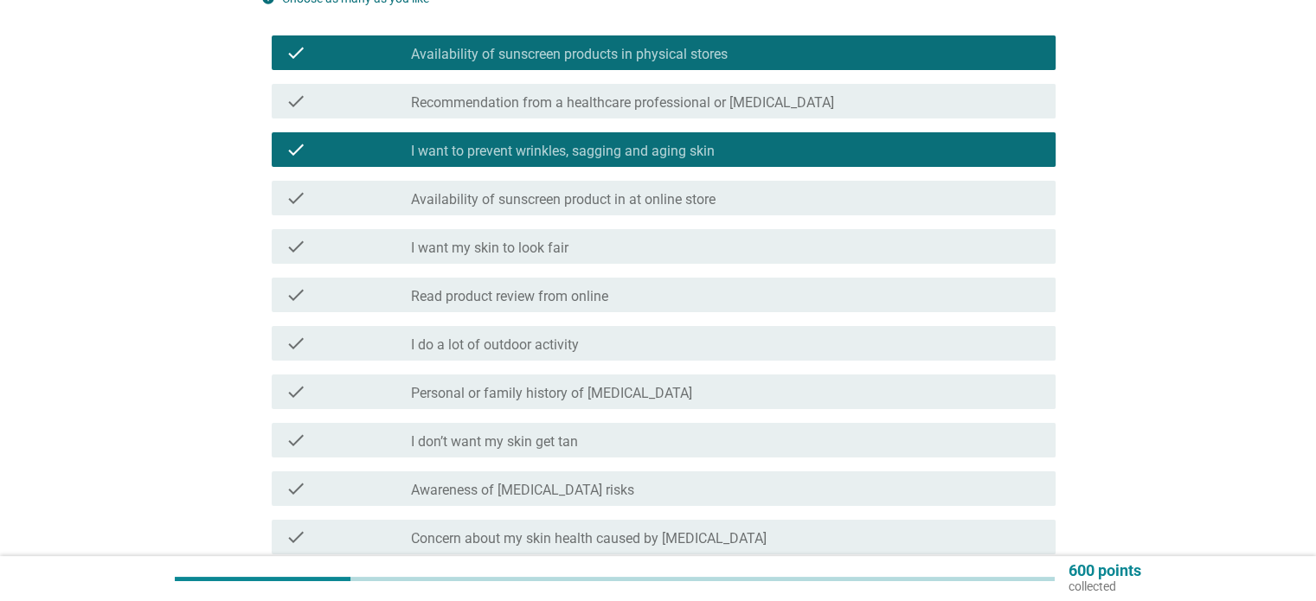
scroll to position [260, 0]
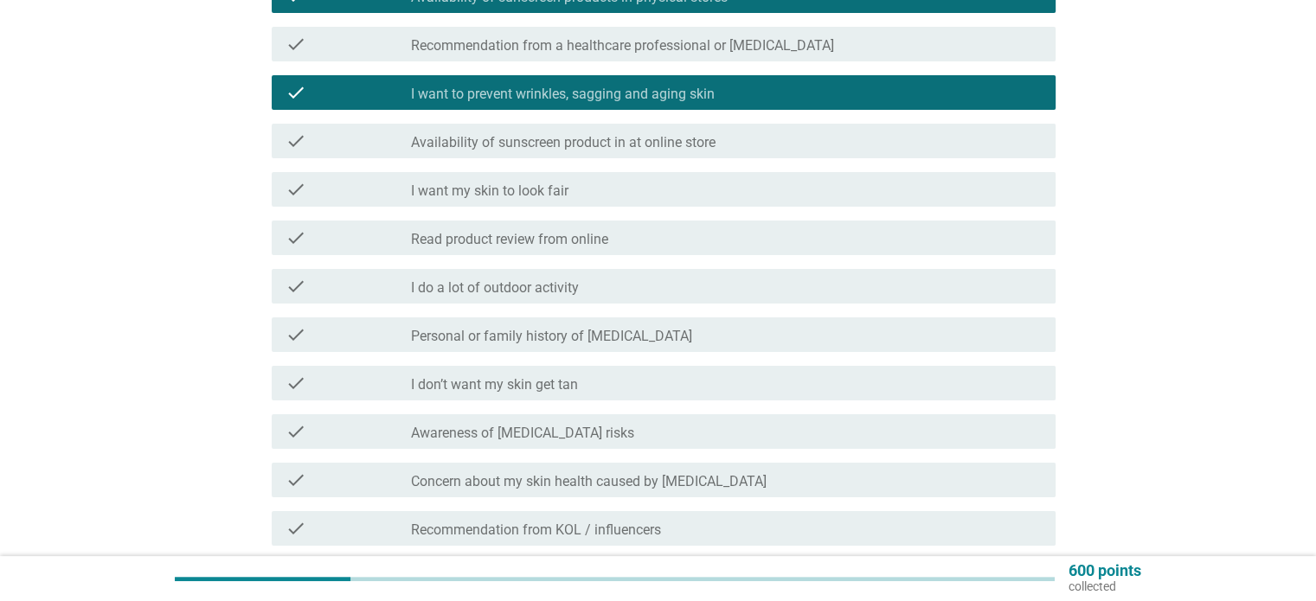
click at [607, 186] on div "check_box_outline_blank I want my skin to look fair" at bounding box center [726, 189] width 630 height 21
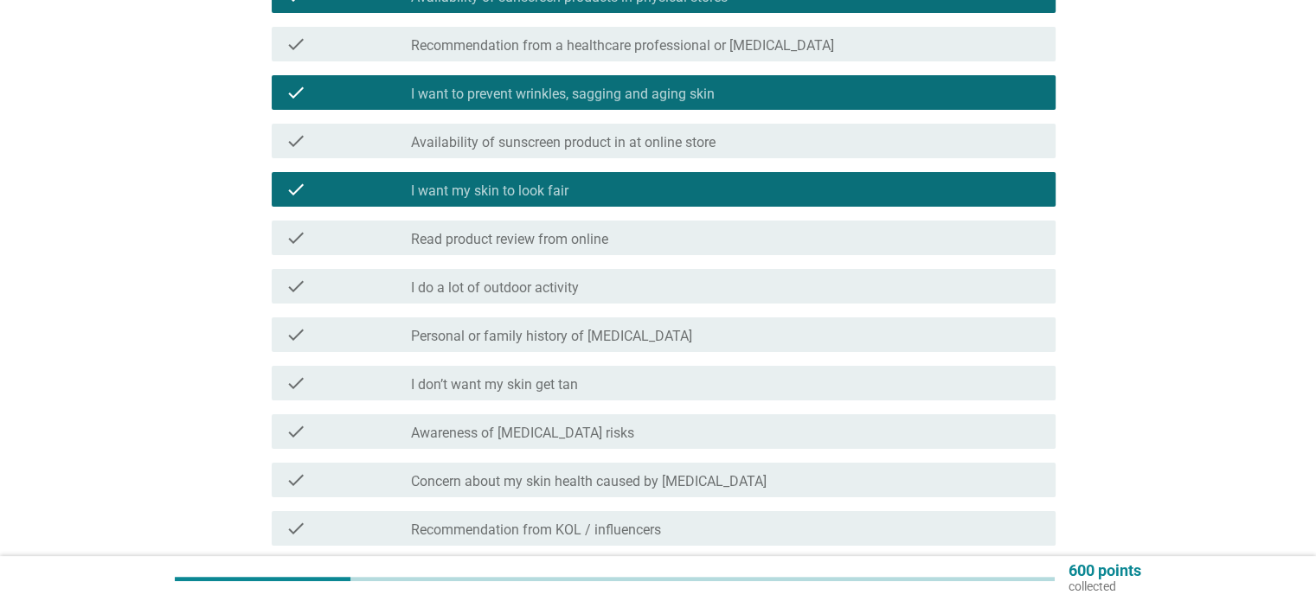
scroll to position [346, 0]
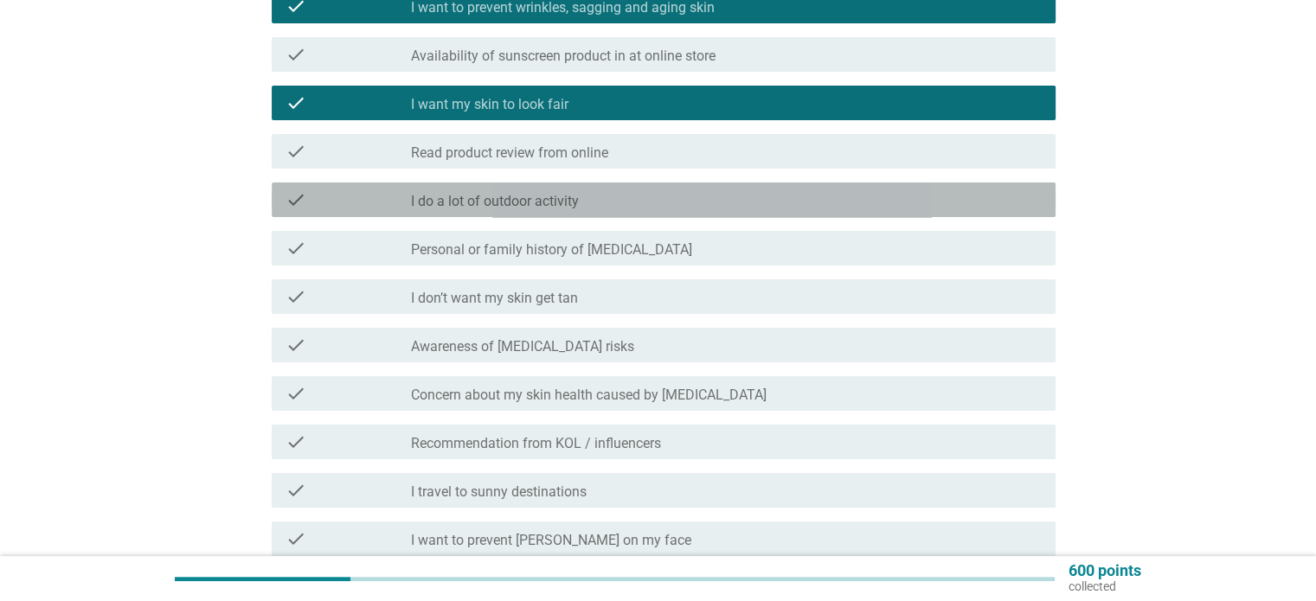
click at [578, 193] on label "I do a lot of outdoor activity" at bounding box center [495, 201] width 168 height 17
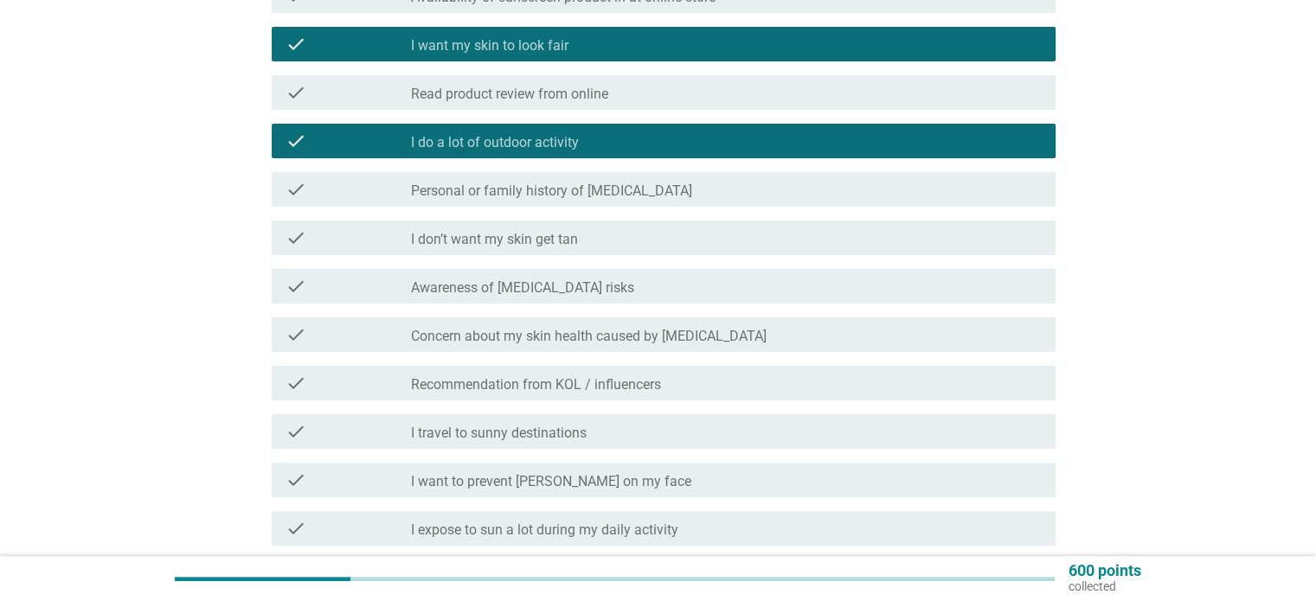
scroll to position [433, 0]
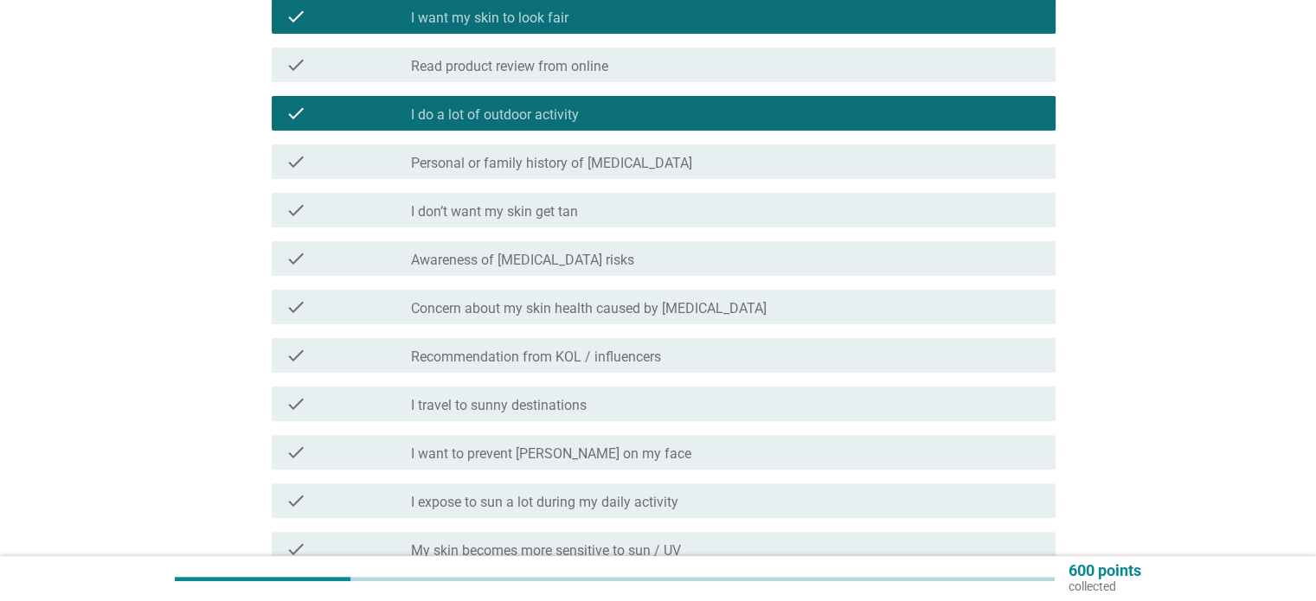
click at [599, 219] on div "check_box_outline_blank I don’t want my skin get tan" at bounding box center [726, 210] width 630 height 21
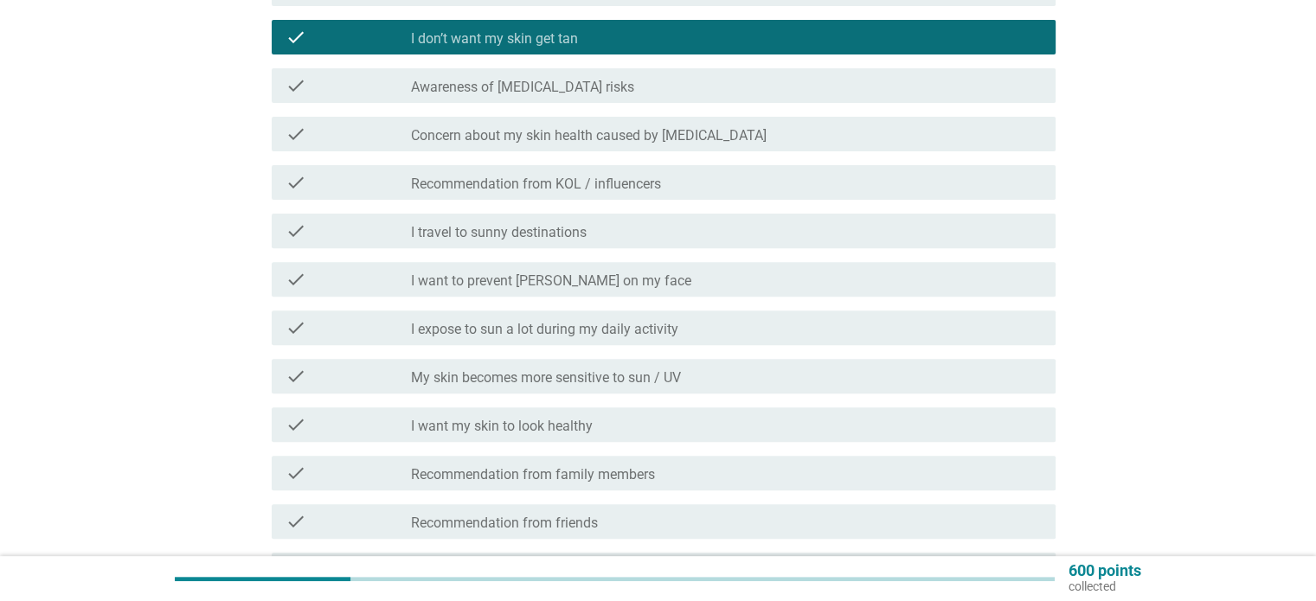
scroll to position [692, 0]
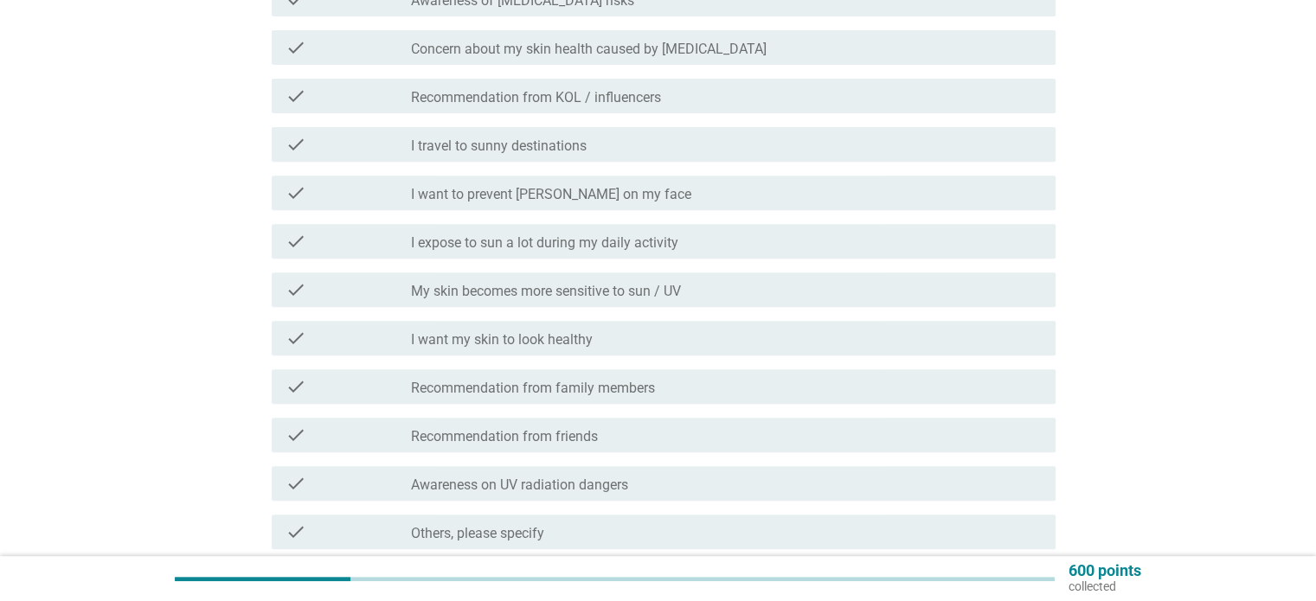
click at [599, 236] on label "I expose to sun a lot during my daily activity" at bounding box center [544, 242] width 267 height 17
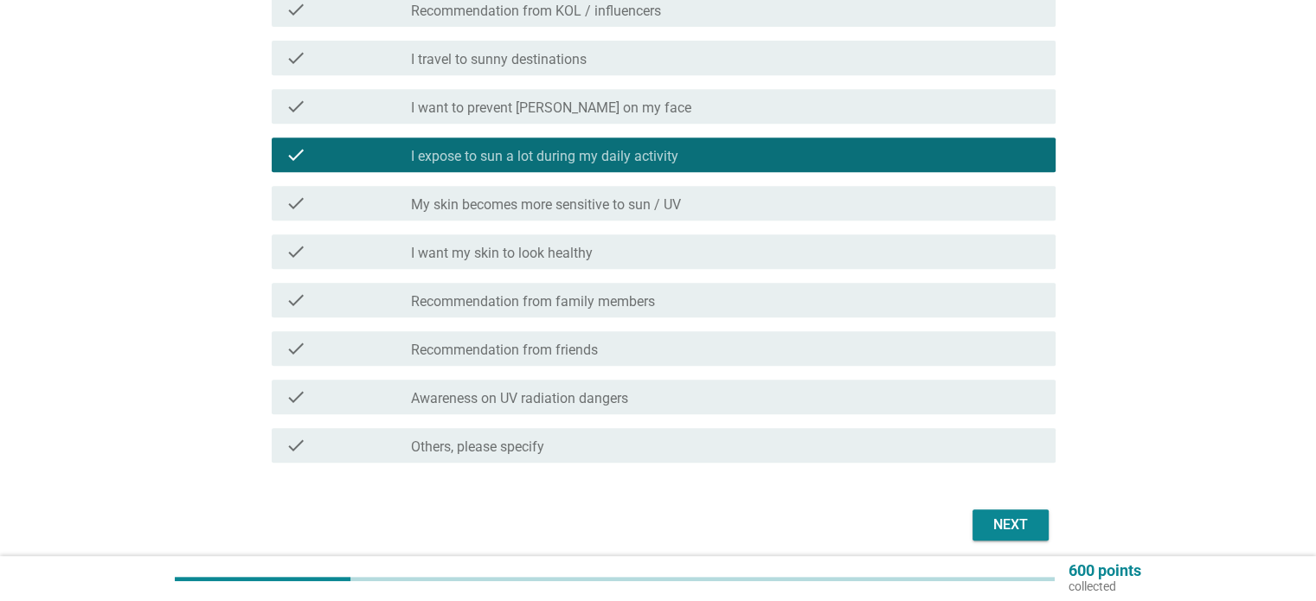
scroll to position [845, 0]
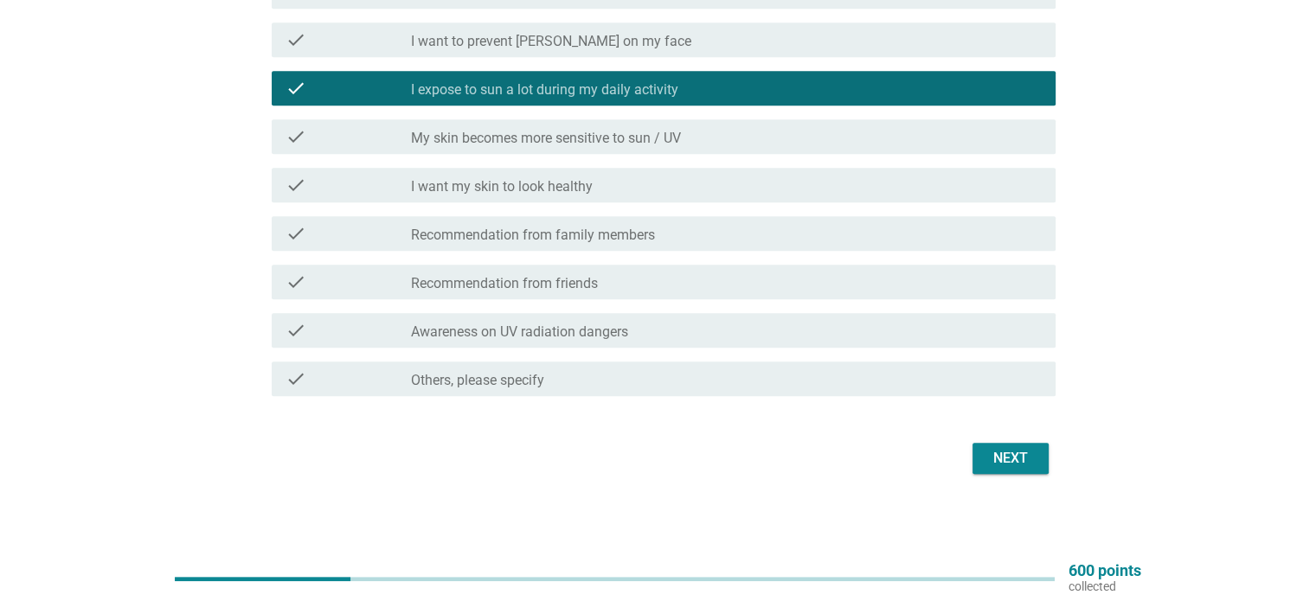
click at [607, 183] on div "check_box_outline_blank I want my skin to look healthy" at bounding box center [726, 185] width 630 height 21
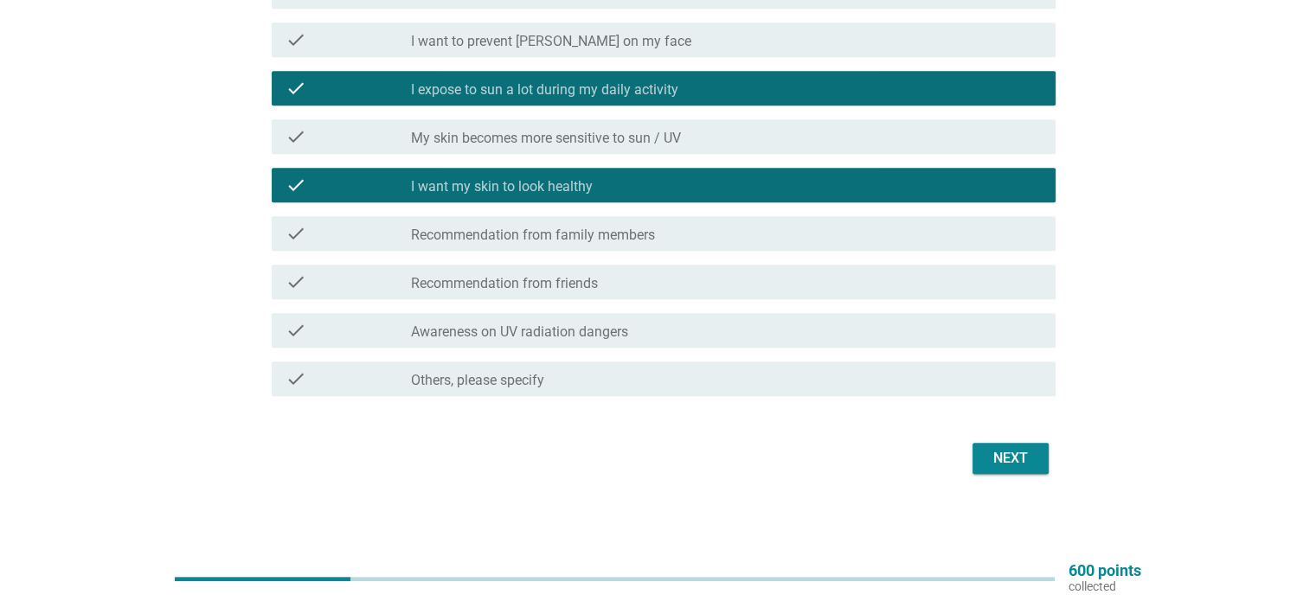
click at [1025, 461] on div "Next" at bounding box center [1010, 458] width 48 height 21
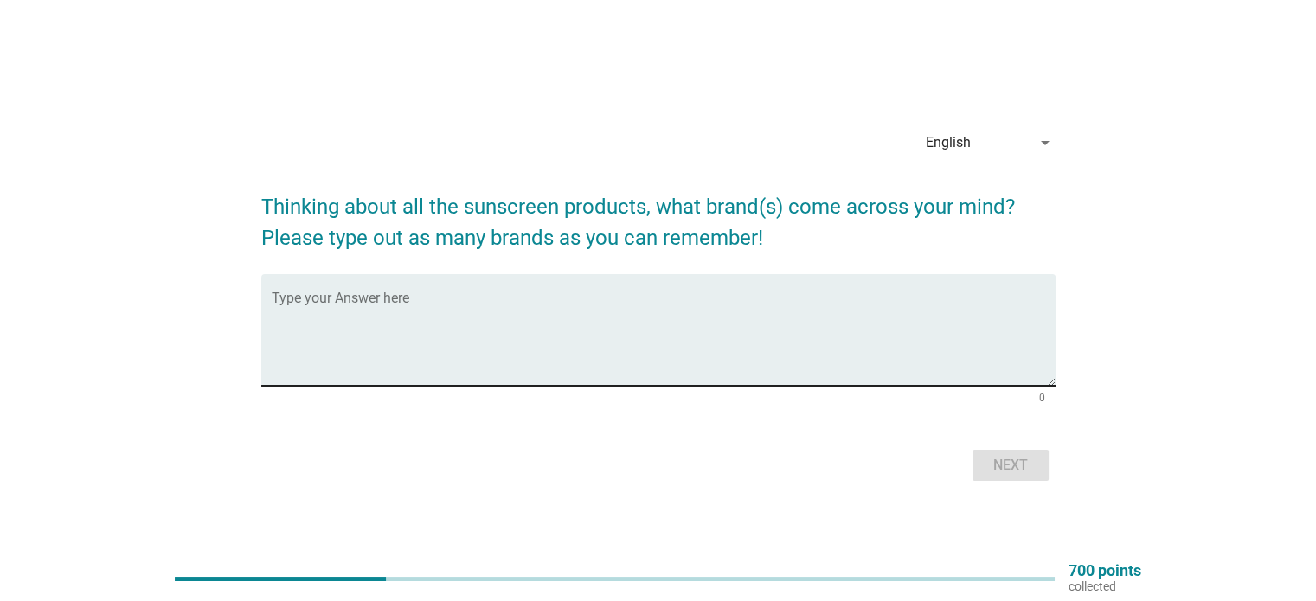
click at [603, 321] on textarea "Type your Answer here" at bounding box center [664, 340] width 784 height 91
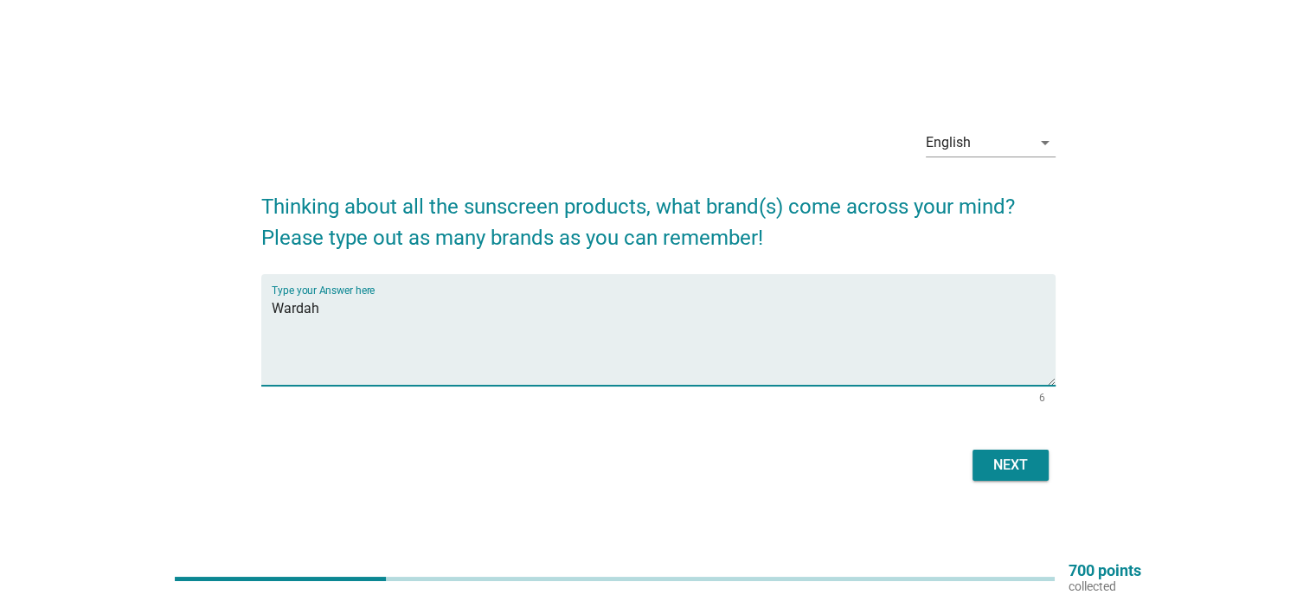
type textarea "Wardah"
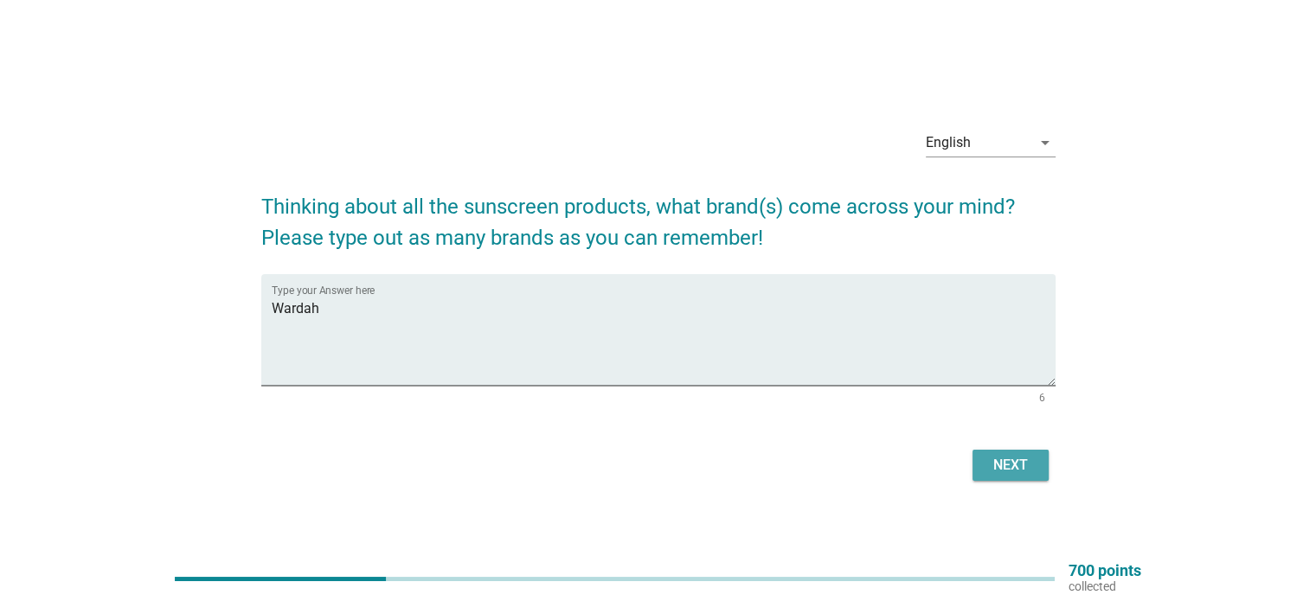
click at [999, 475] on div "Next" at bounding box center [1010, 465] width 48 height 21
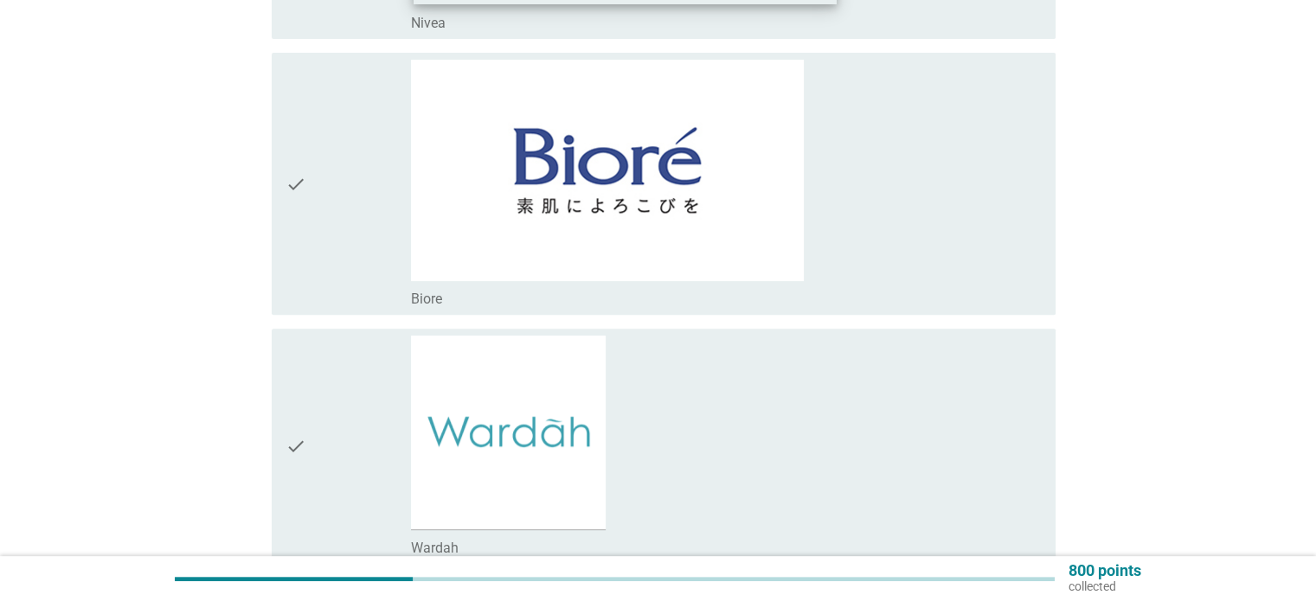
scroll to position [865, 0]
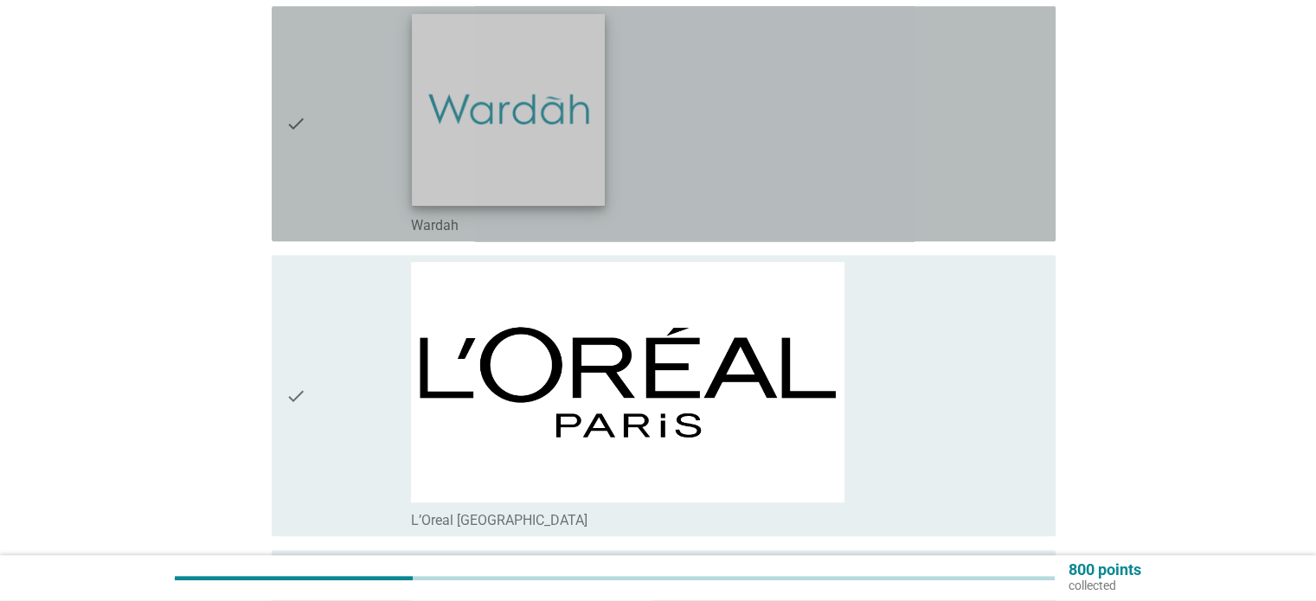
click at [599, 183] on img at bounding box center [508, 110] width 193 height 193
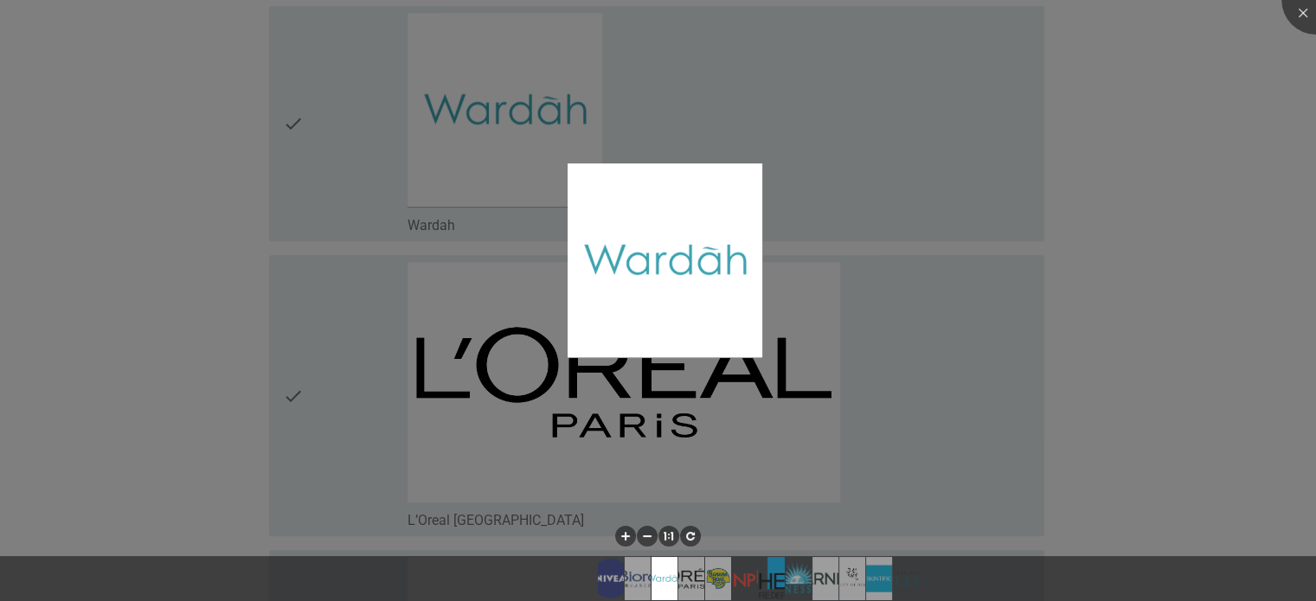
click at [1049, 292] on div at bounding box center [658, 300] width 1316 height 601
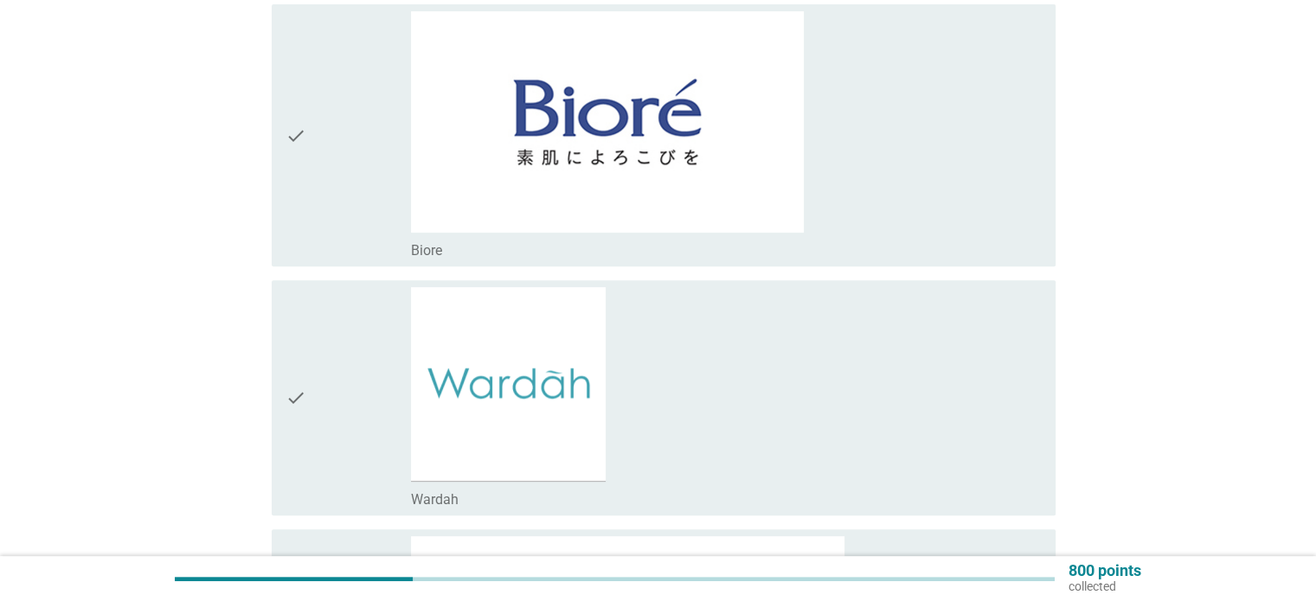
scroll to position [517, 0]
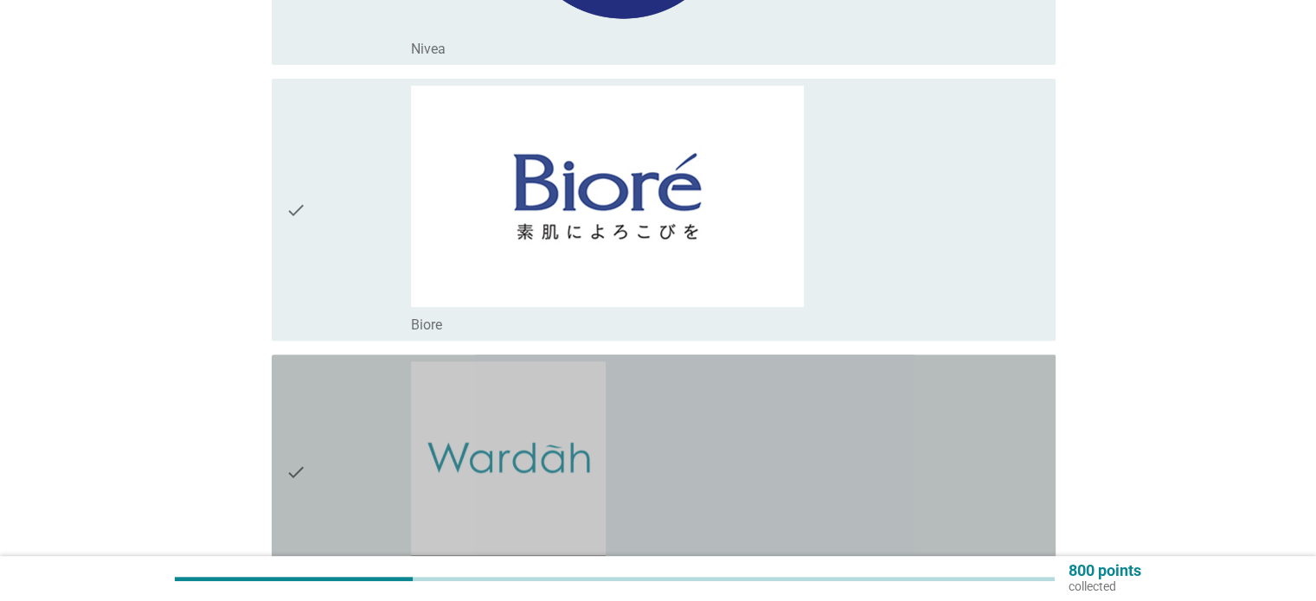
click at [289, 466] on icon "check" at bounding box center [296, 473] width 21 height 222
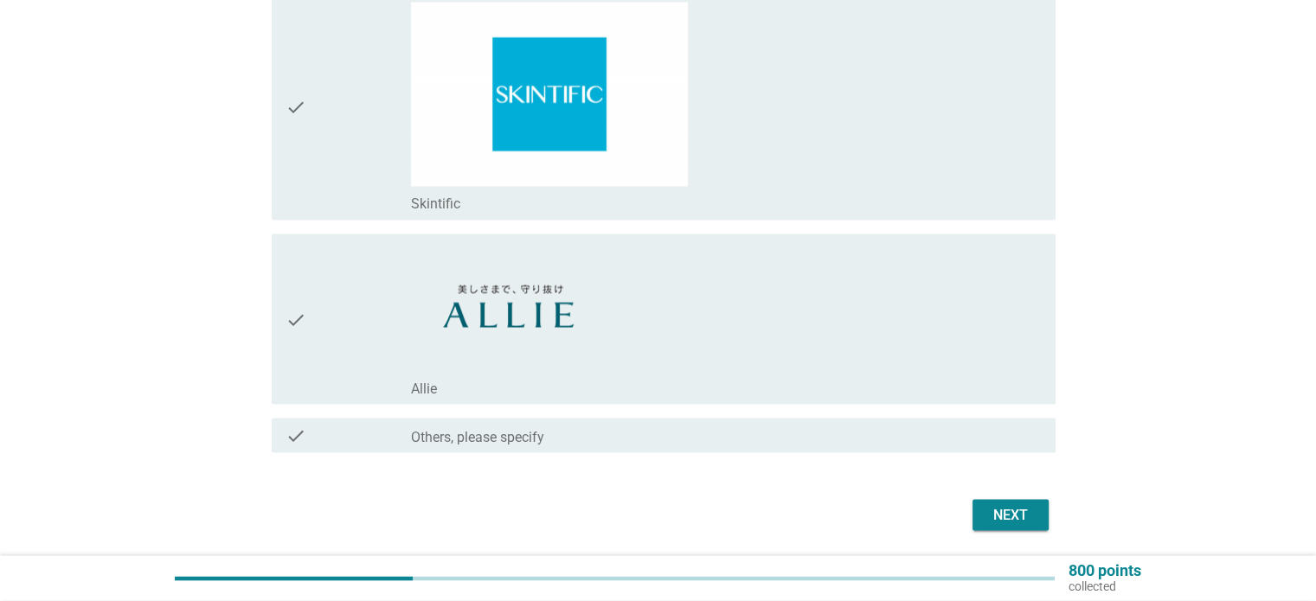
scroll to position [3026, 0]
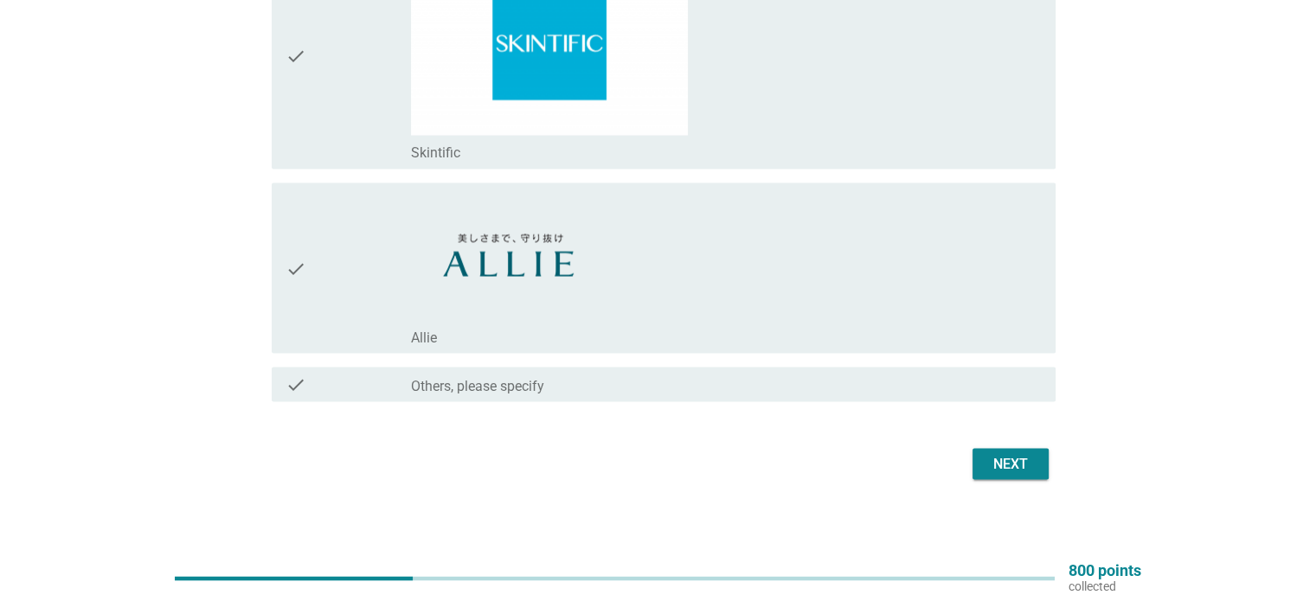
click at [1000, 453] on div "Next" at bounding box center [1010, 463] width 48 height 21
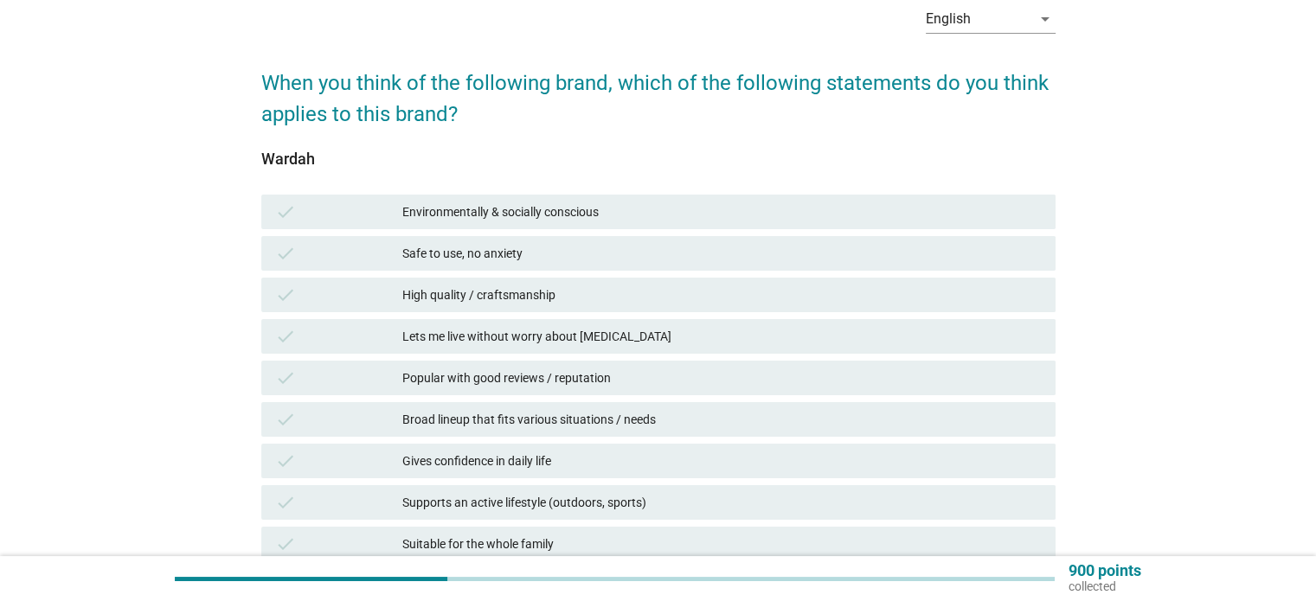
scroll to position [173, 0]
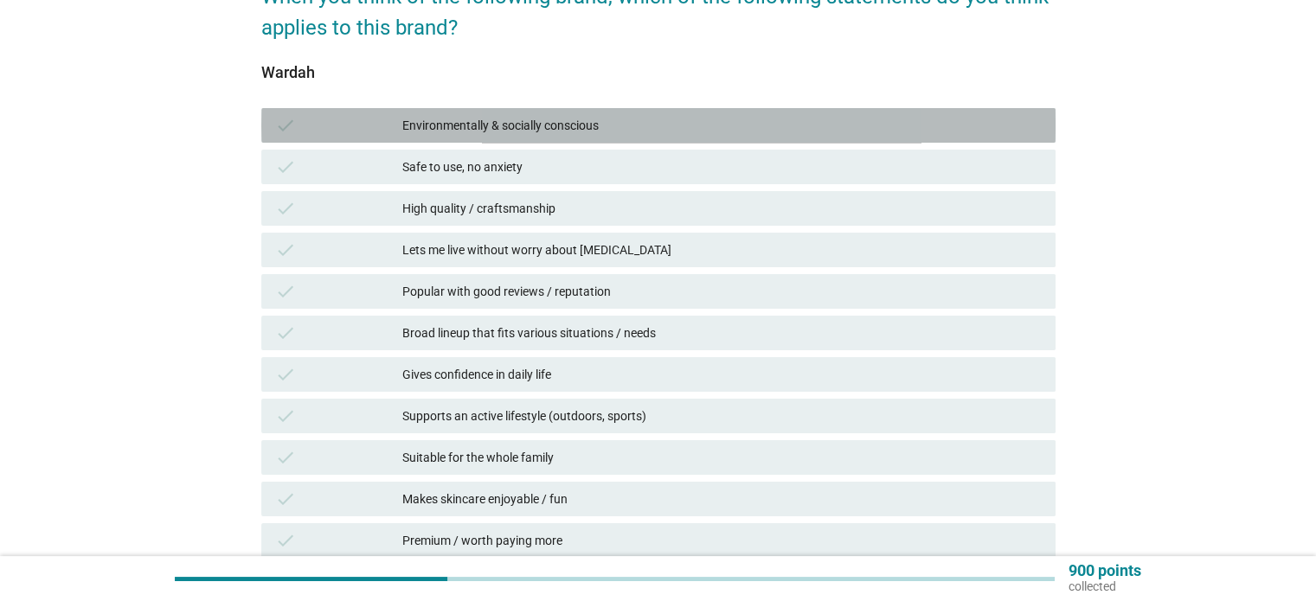
click at [577, 120] on div "Environmentally & socially conscious" at bounding box center [721, 125] width 639 height 21
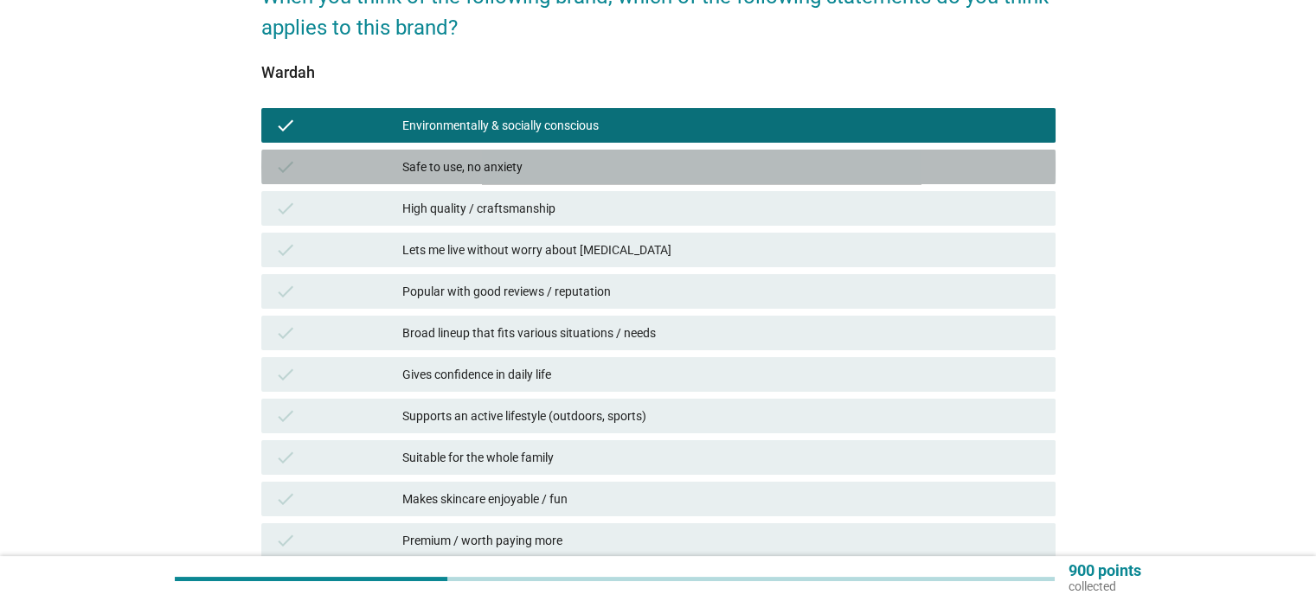
click at [572, 164] on div "Safe to use, no anxiety" at bounding box center [721, 167] width 639 height 21
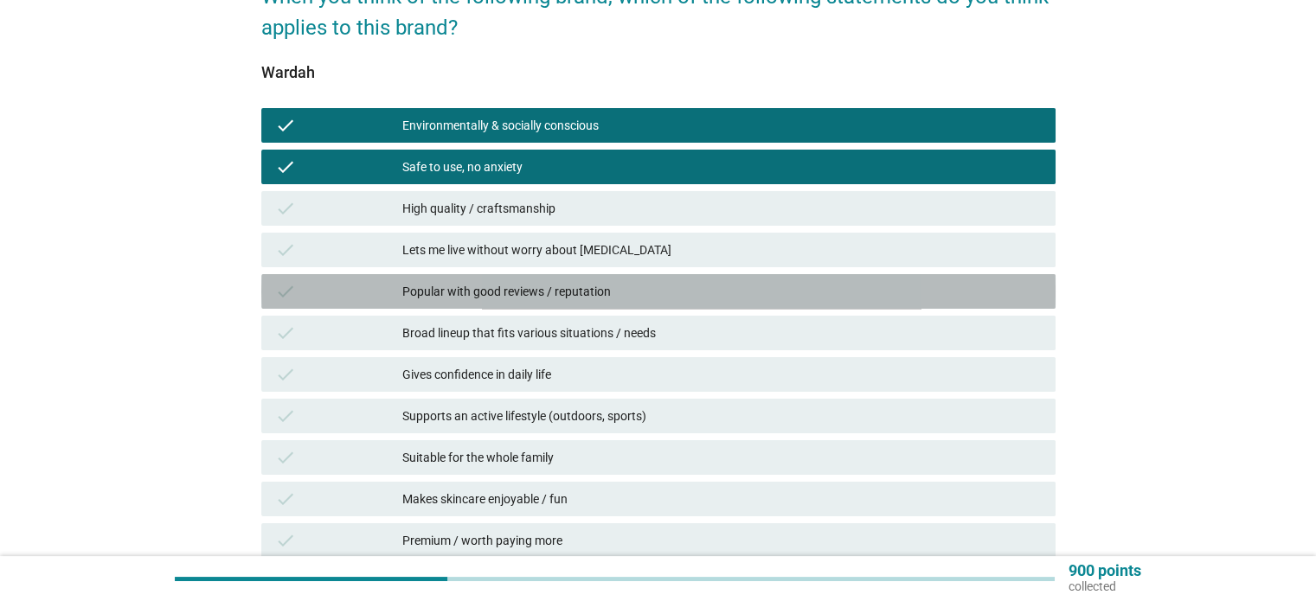
click at [564, 283] on div "Popular with good reviews / reputation" at bounding box center [721, 291] width 639 height 21
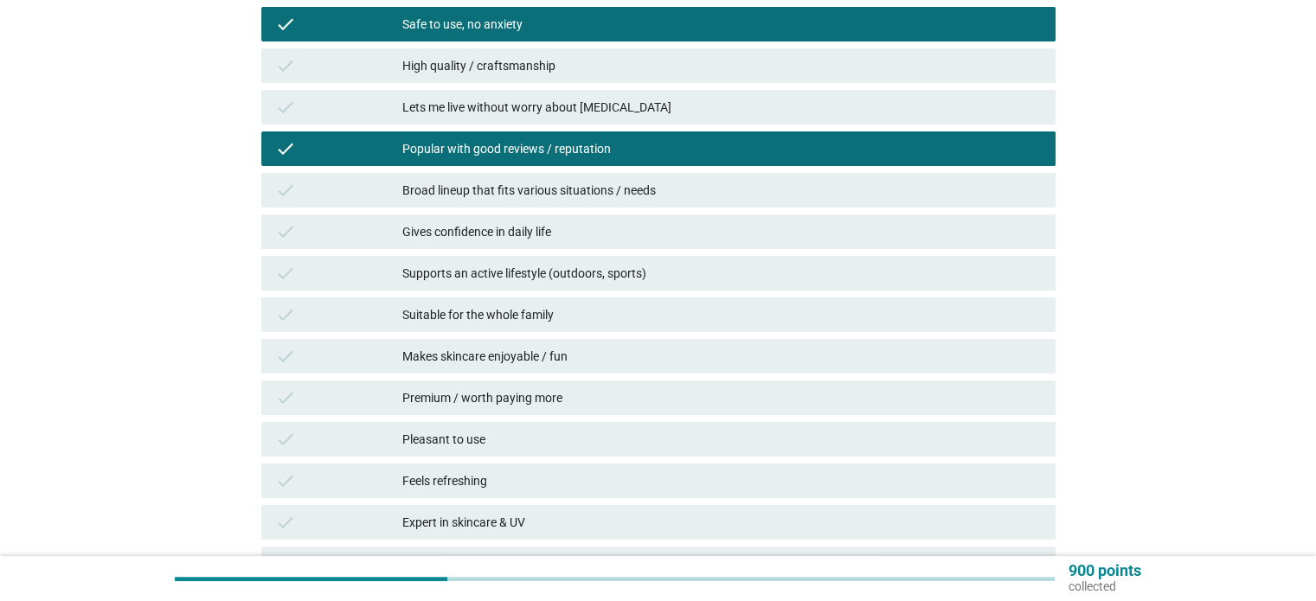
scroll to position [346, 0]
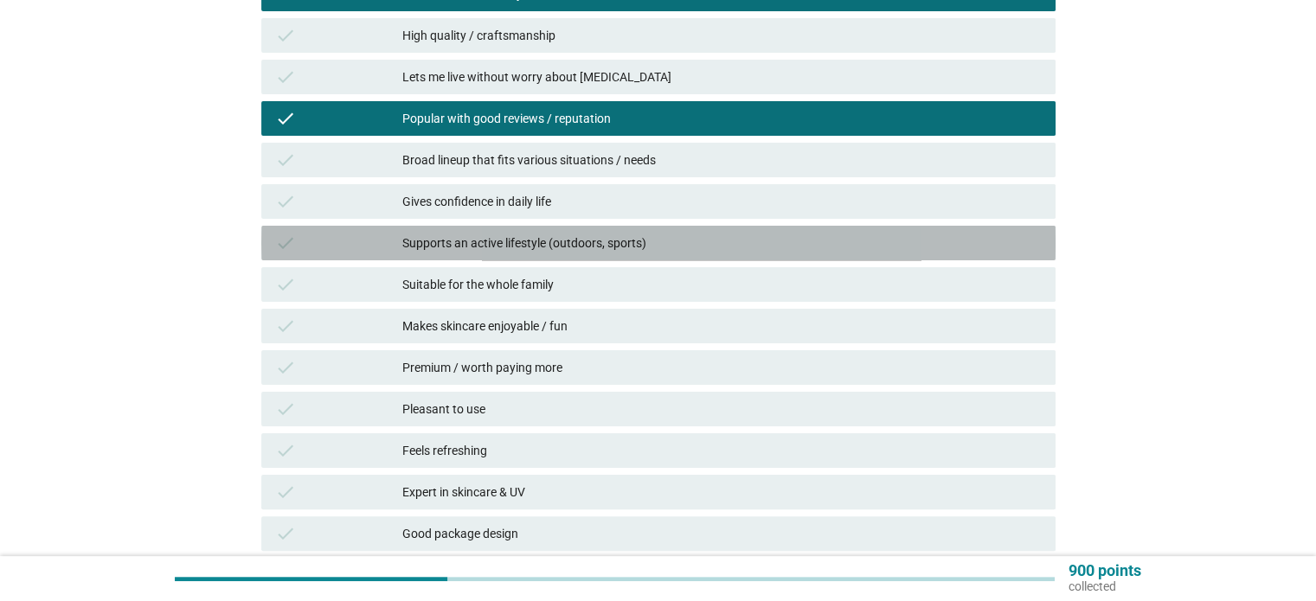
click at [554, 234] on div "Supports an active lifestyle (outdoors, sports)" at bounding box center [721, 243] width 639 height 21
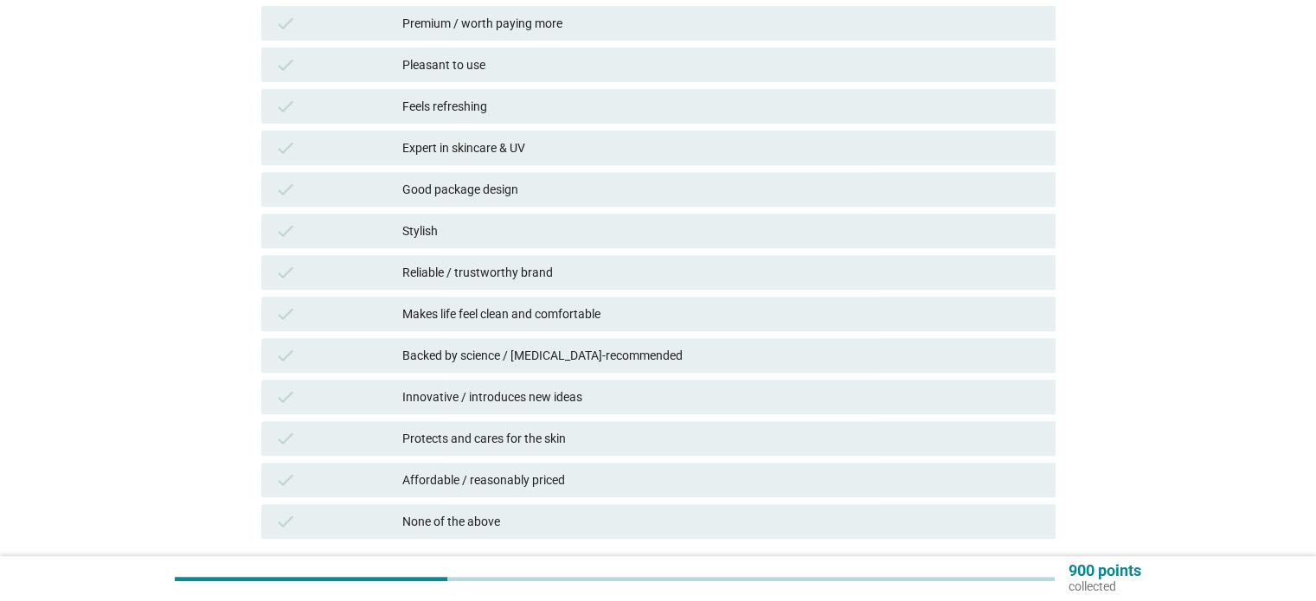
scroll to position [692, 0]
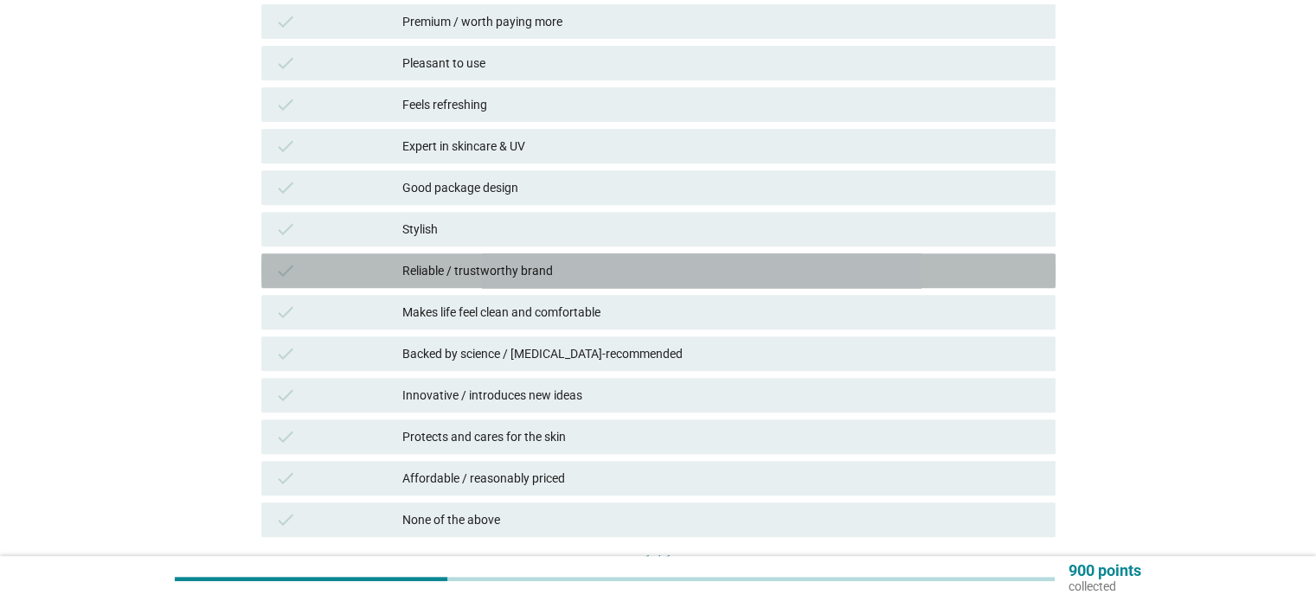
click at [562, 275] on div "Reliable / trustworthy brand" at bounding box center [721, 270] width 639 height 21
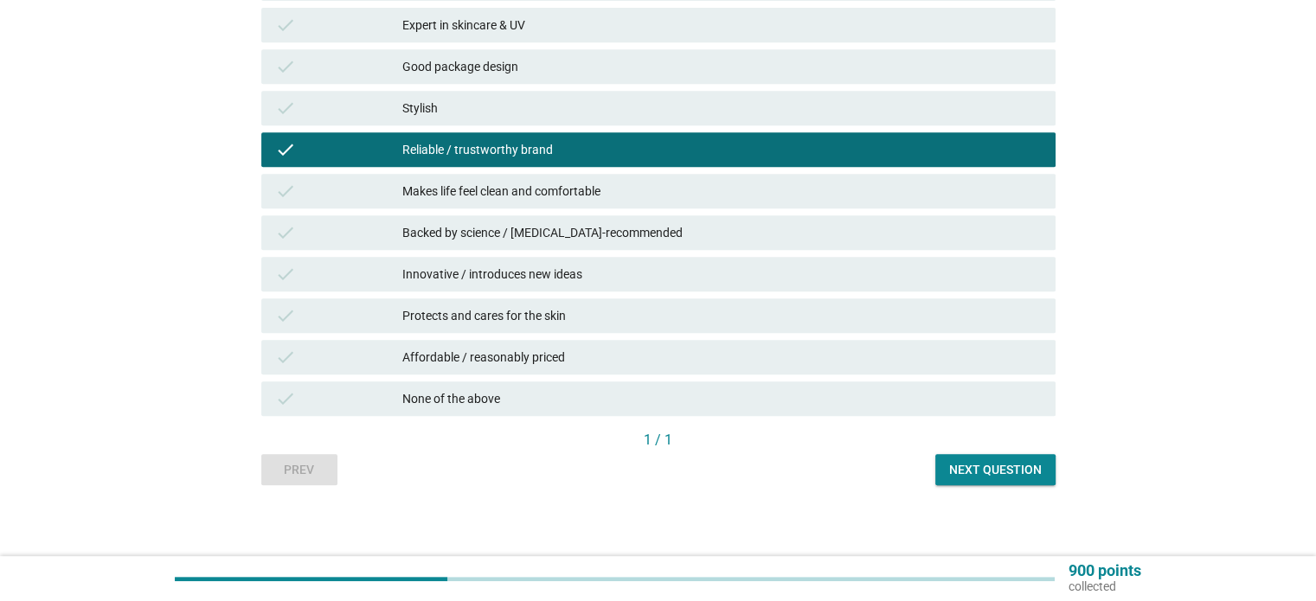
scroll to position [820, 0]
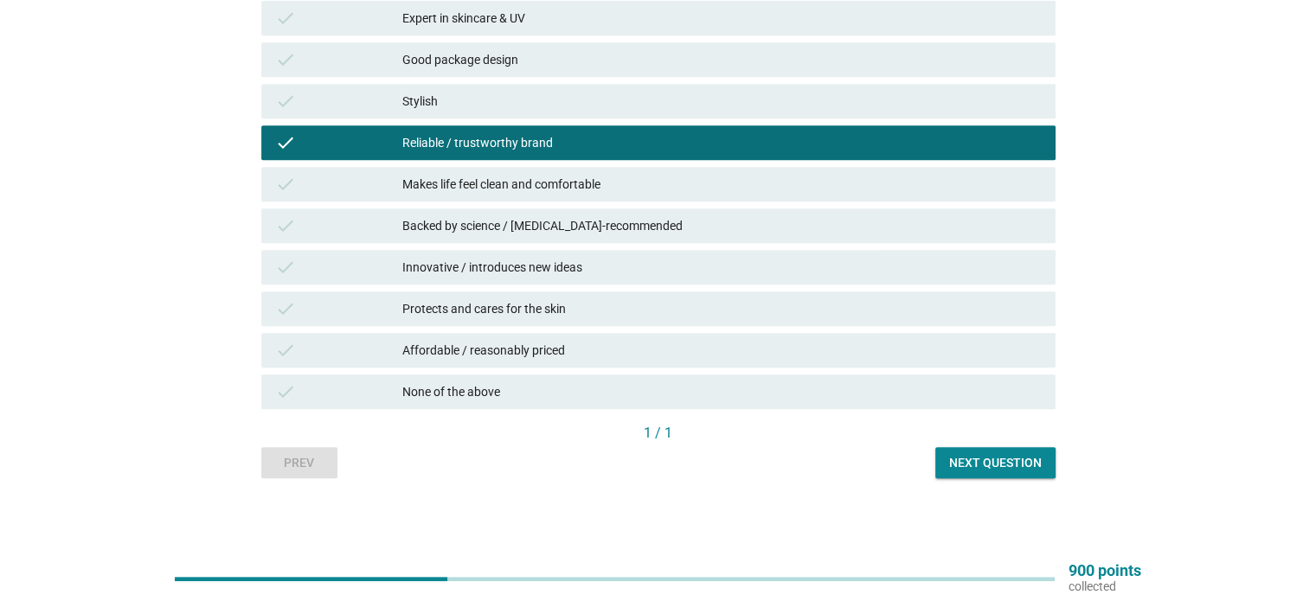
click at [580, 349] on div "Affordable / reasonably priced" at bounding box center [721, 350] width 639 height 21
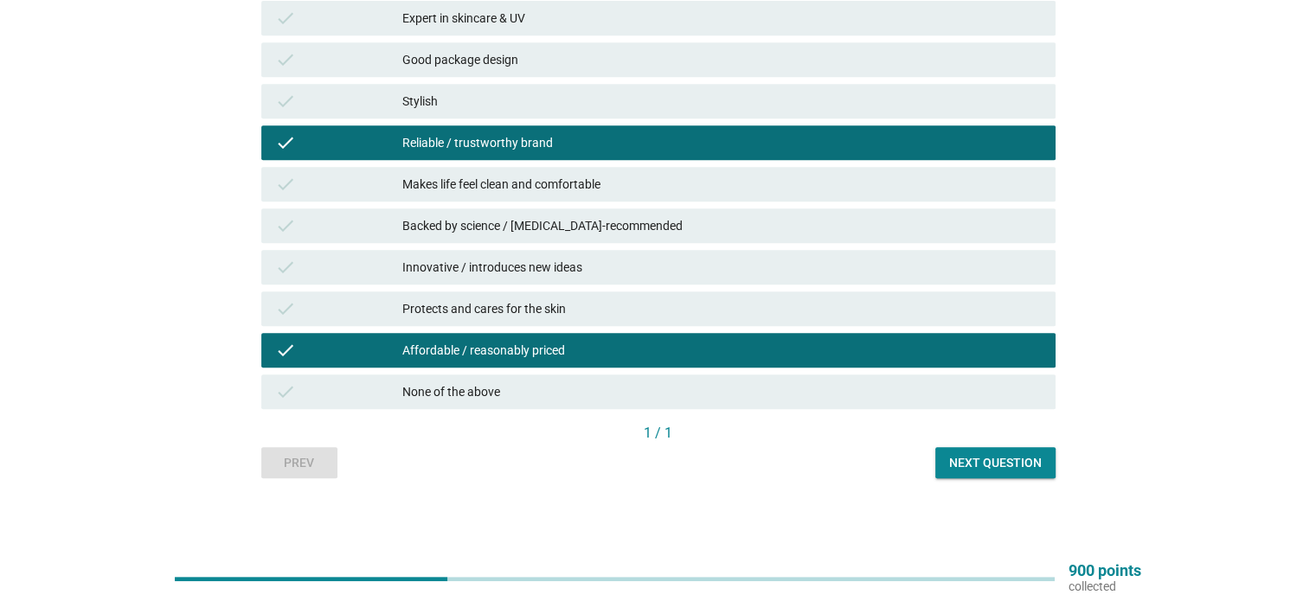
click at [1013, 469] on div "Next question" at bounding box center [995, 463] width 93 height 18
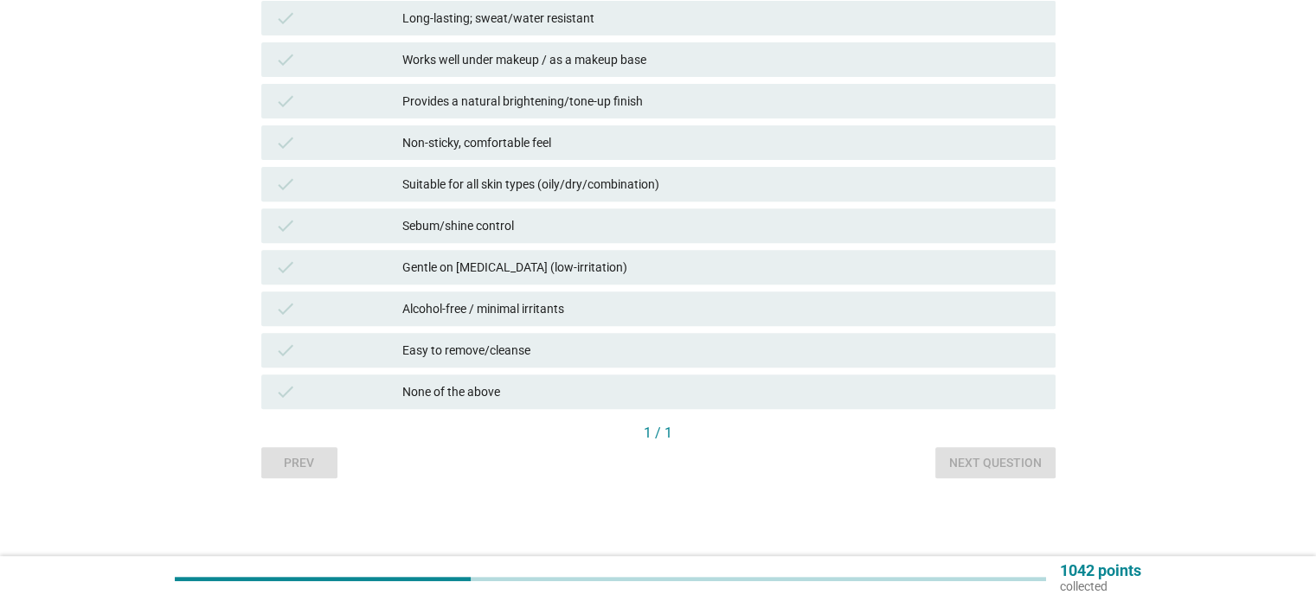
scroll to position [0, 0]
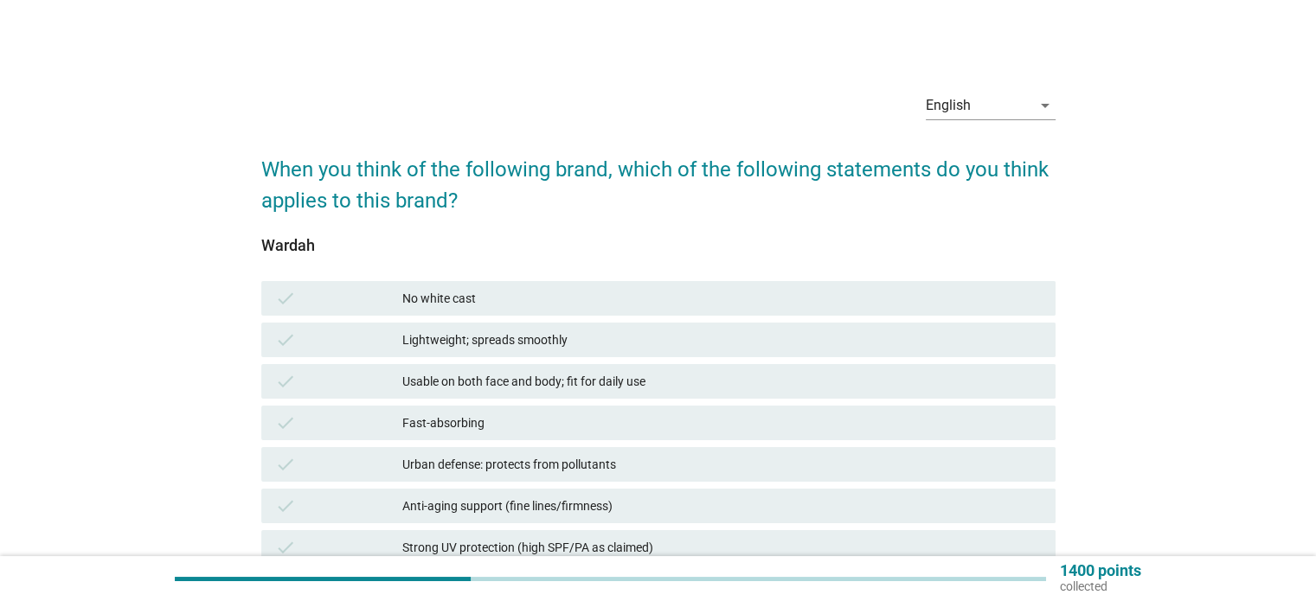
click at [490, 296] on div "No white cast" at bounding box center [721, 298] width 639 height 21
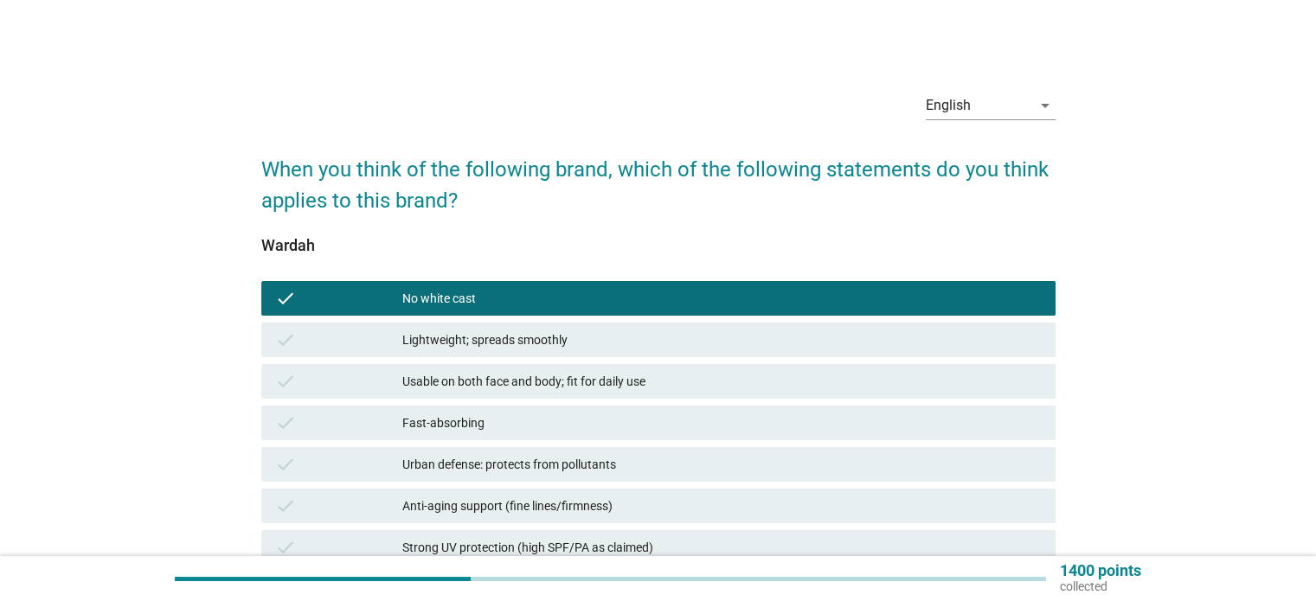
click at [482, 330] on div "Lightweight; spreads smoothly" at bounding box center [721, 340] width 639 height 21
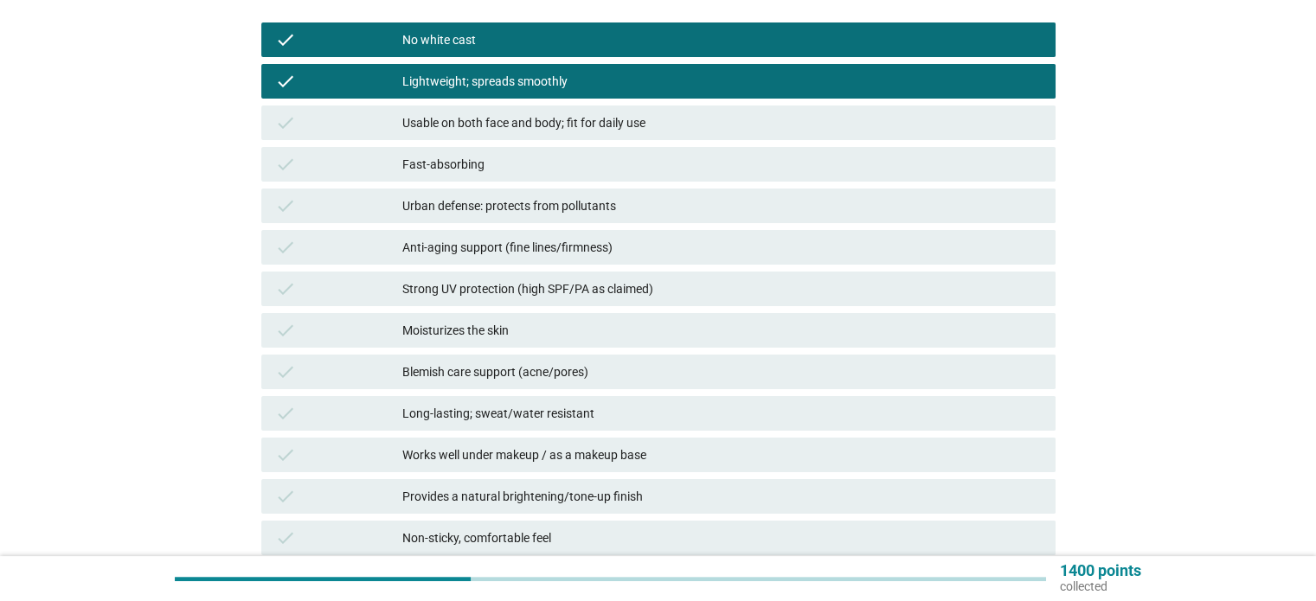
scroll to position [260, 0]
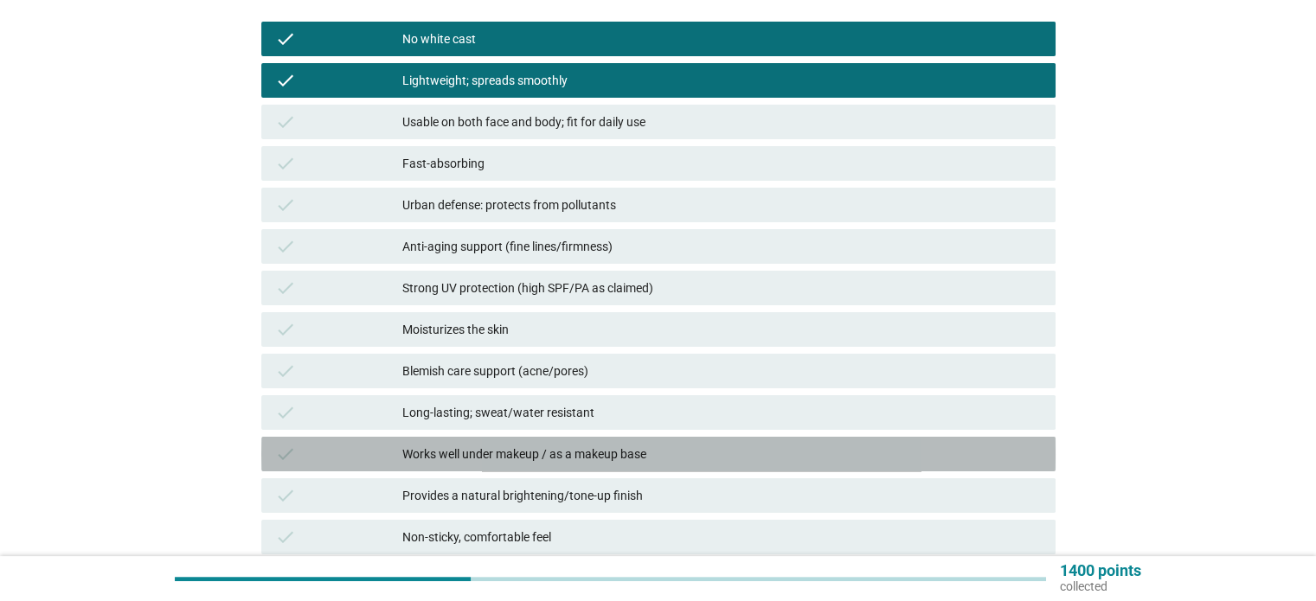
click at [482, 449] on div "Works well under makeup / as a makeup base" at bounding box center [721, 454] width 639 height 21
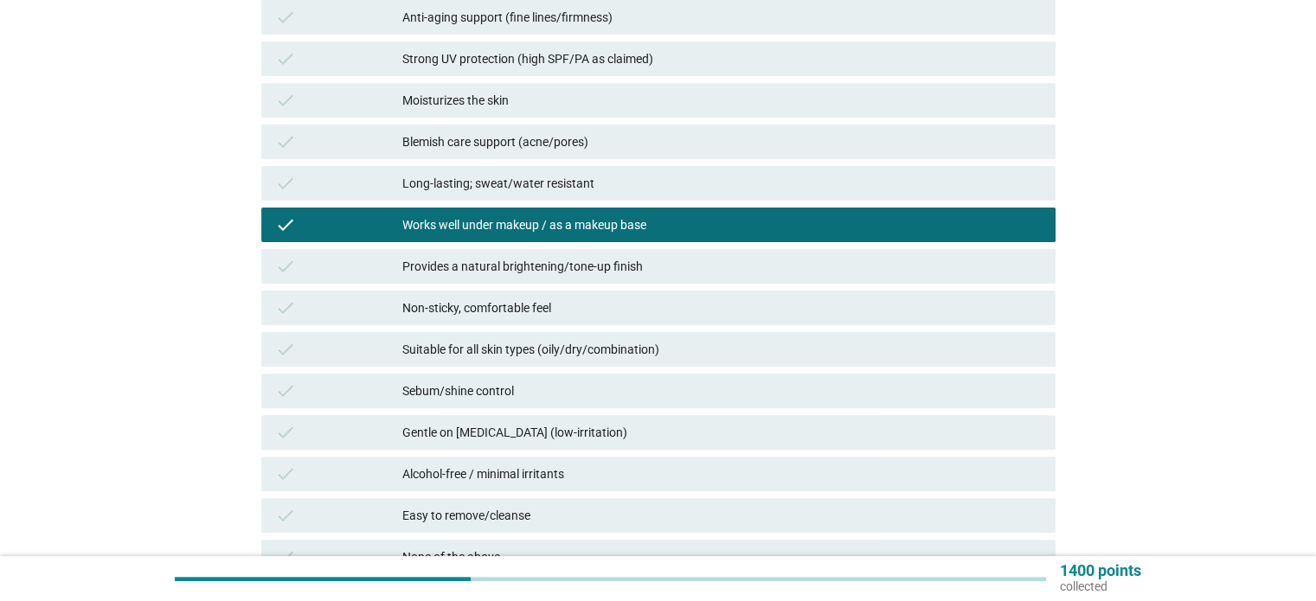
scroll to position [519, 0]
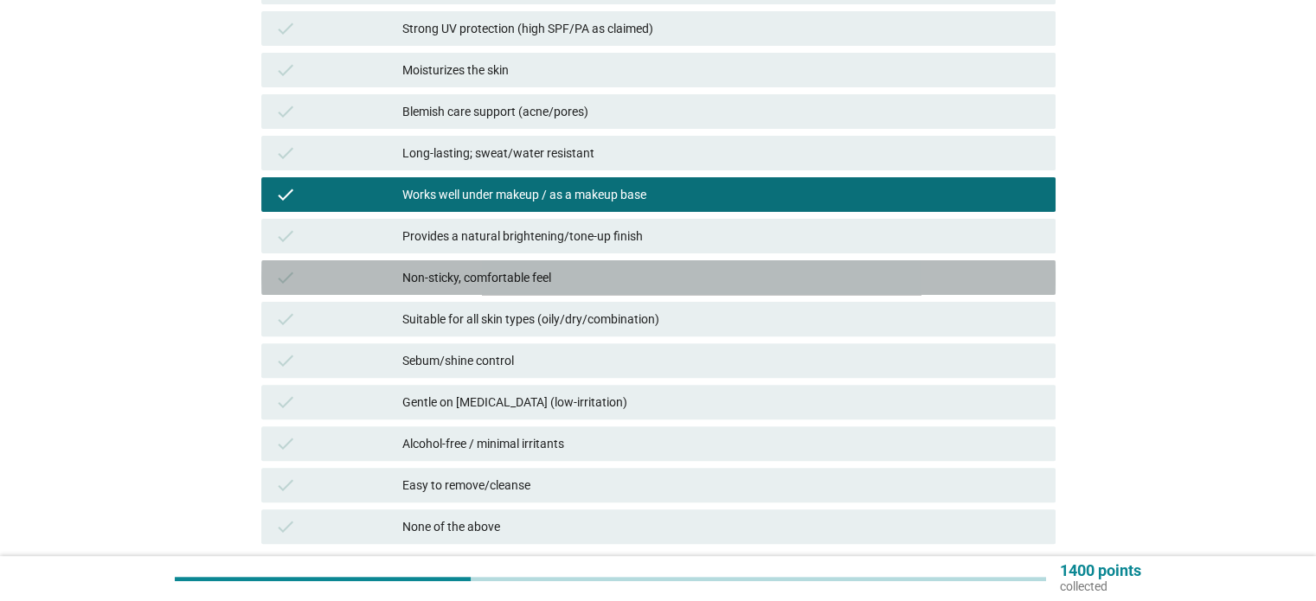
click at [491, 271] on div "Non-sticky, comfortable feel" at bounding box center [721, 277] width 639 height 21
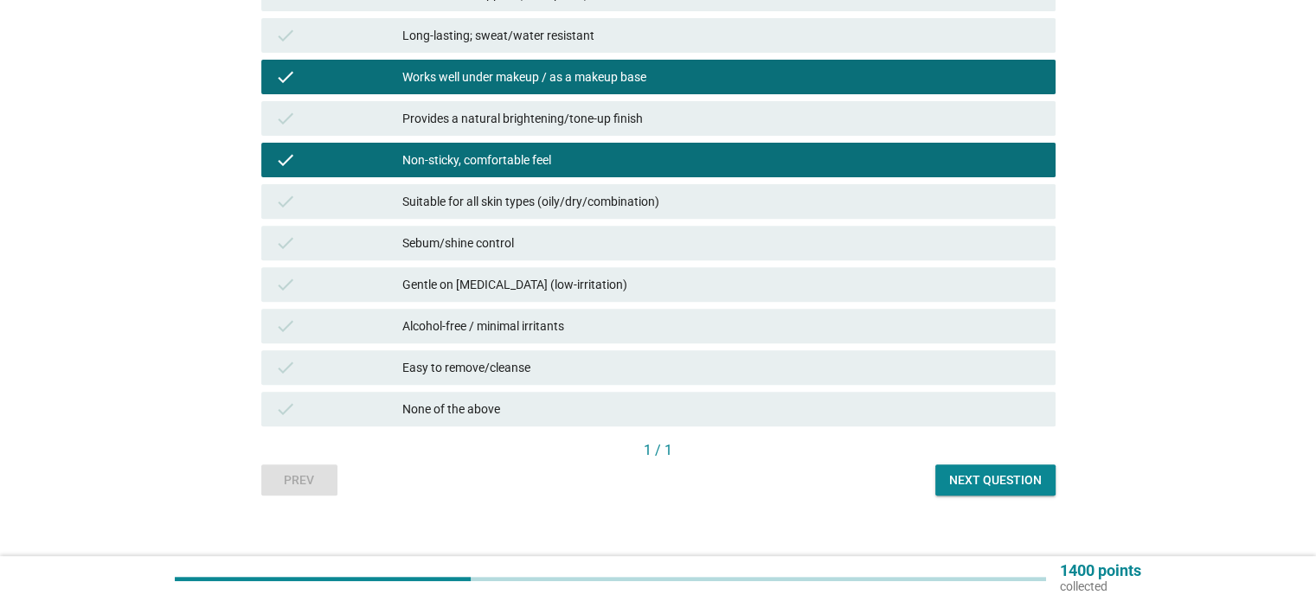
scroll to position [654, 0]
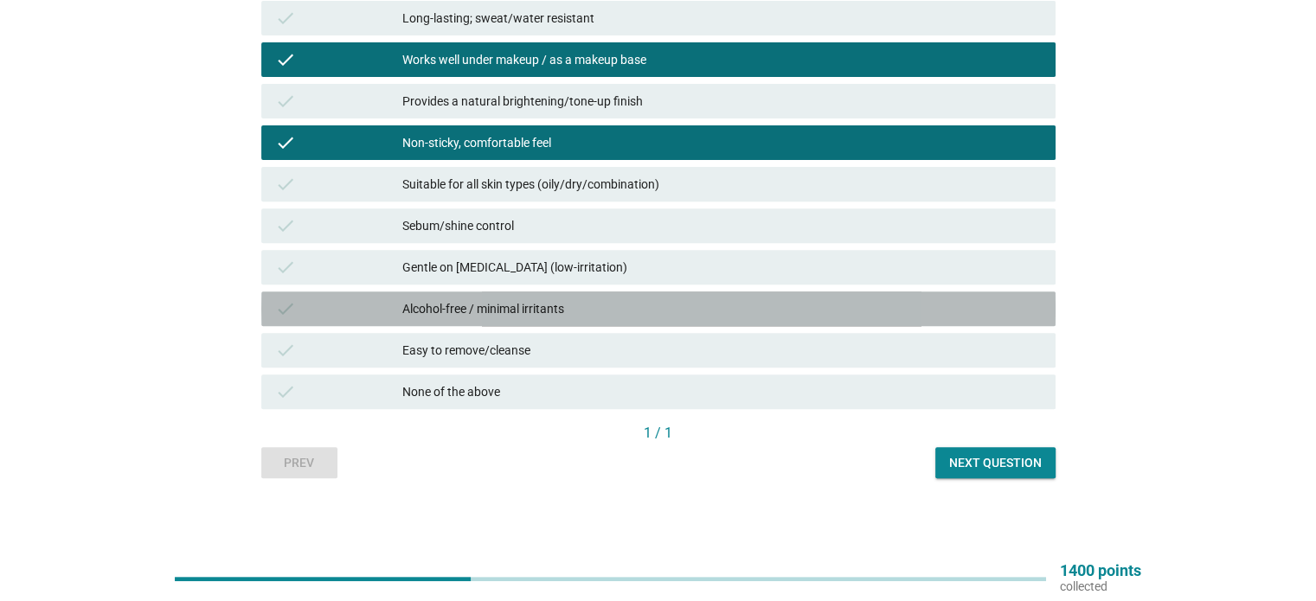
click at [583, 318] on div "Alcohol-free / minimal irritants" at bounding box center [721, 309] width 639 height 21
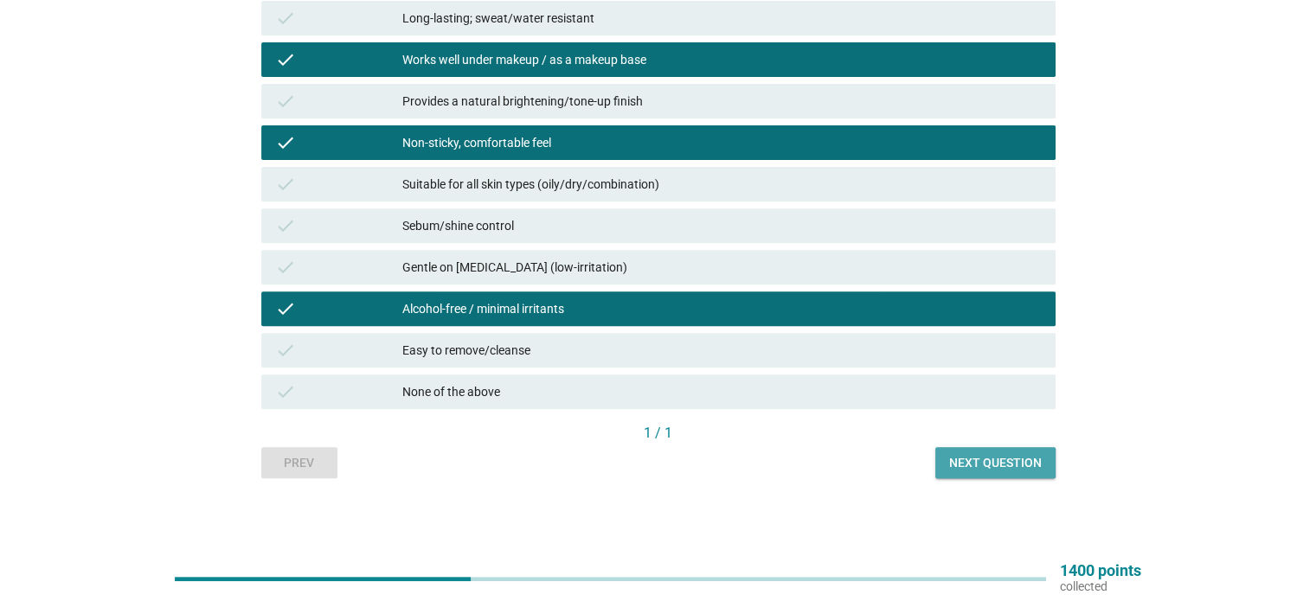
click at [979, 468] on div "Next question" at bounding box center [995, 463] width 93 height 18
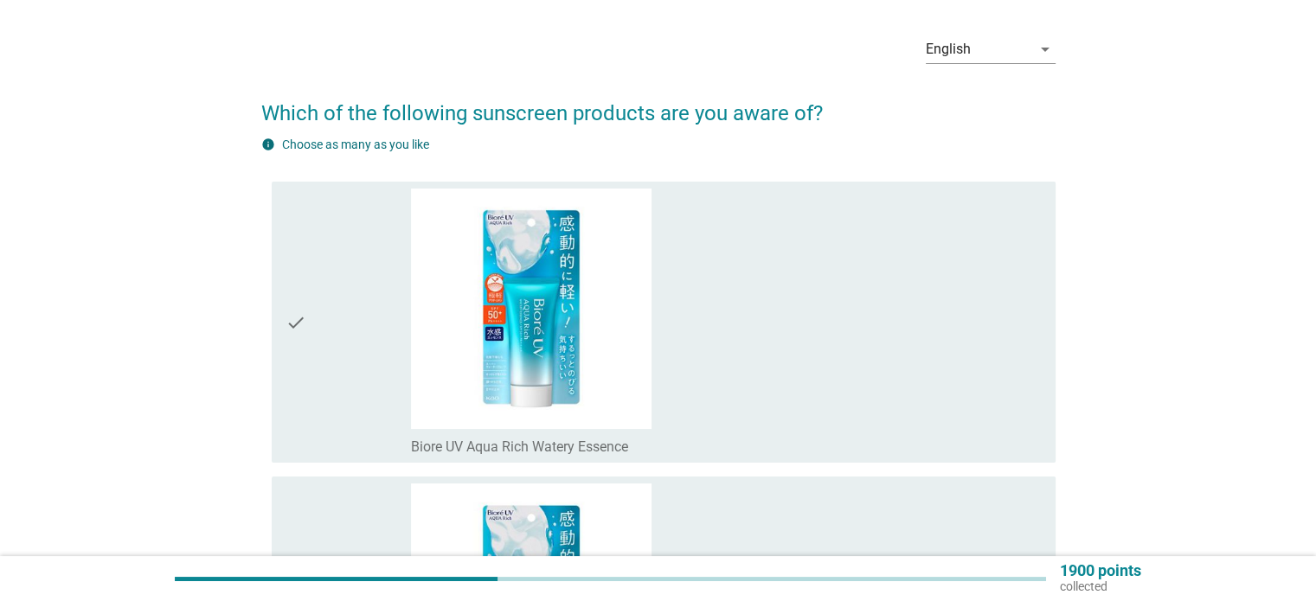
scroll to position [87, 0]
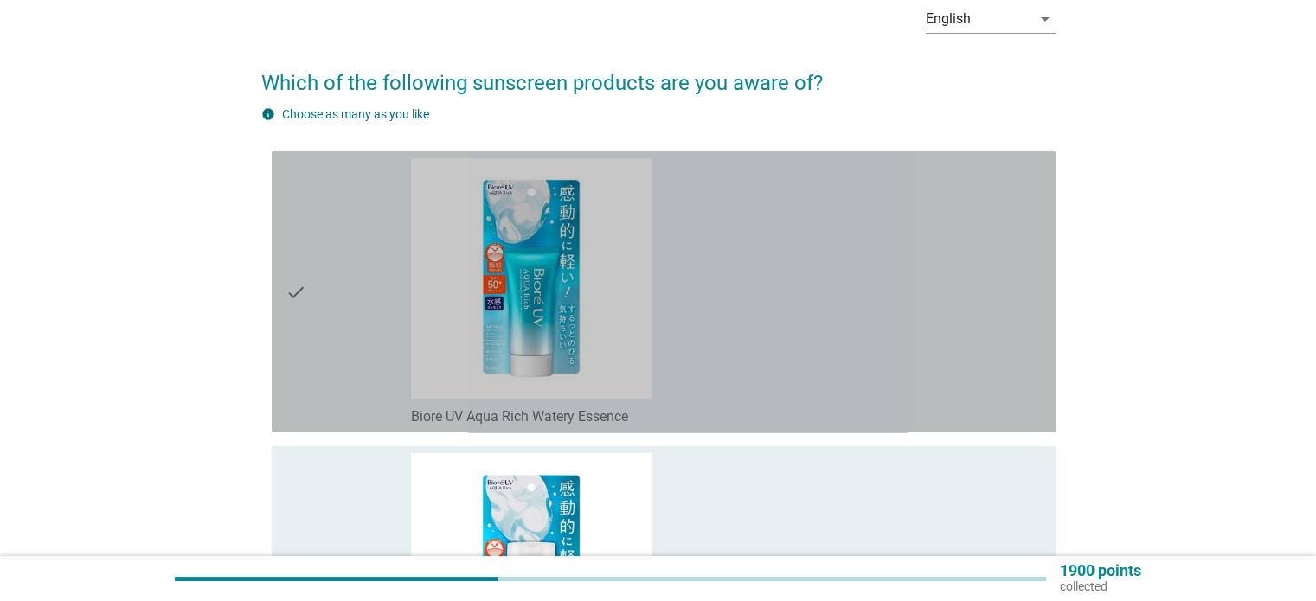
click at [782, 368] on div "check_box_outline_blank Biore UV Aqua Rich Watery Essence" at bounding box center [726, 291] width 630 height 267
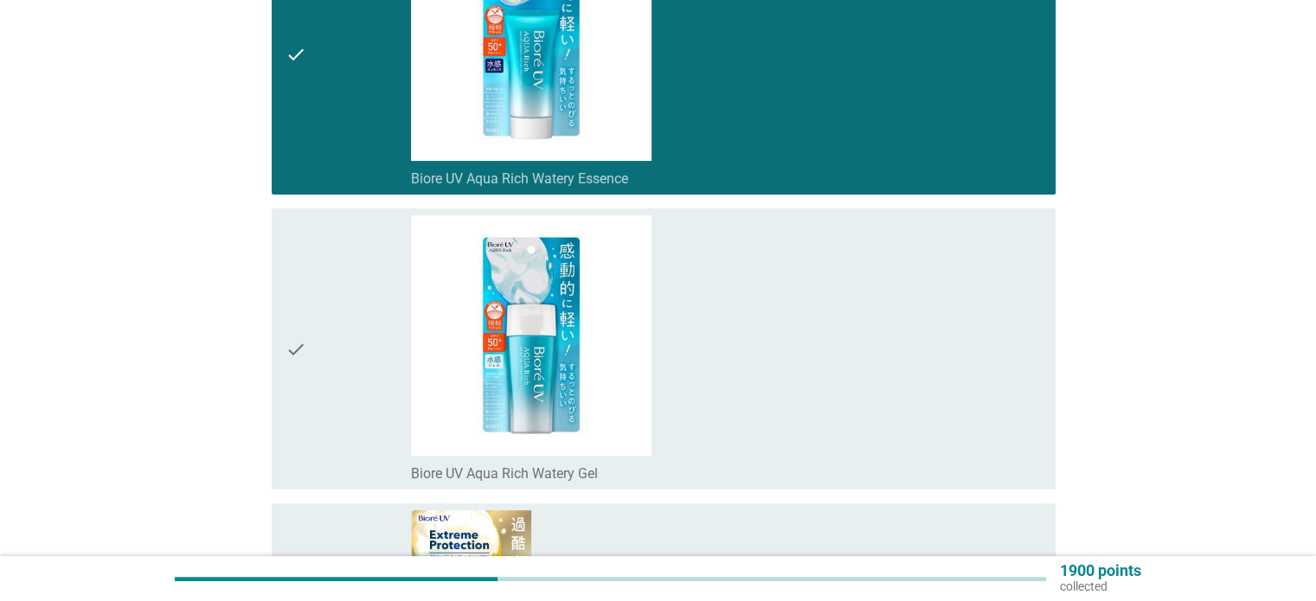
scroll to position [346, 0]
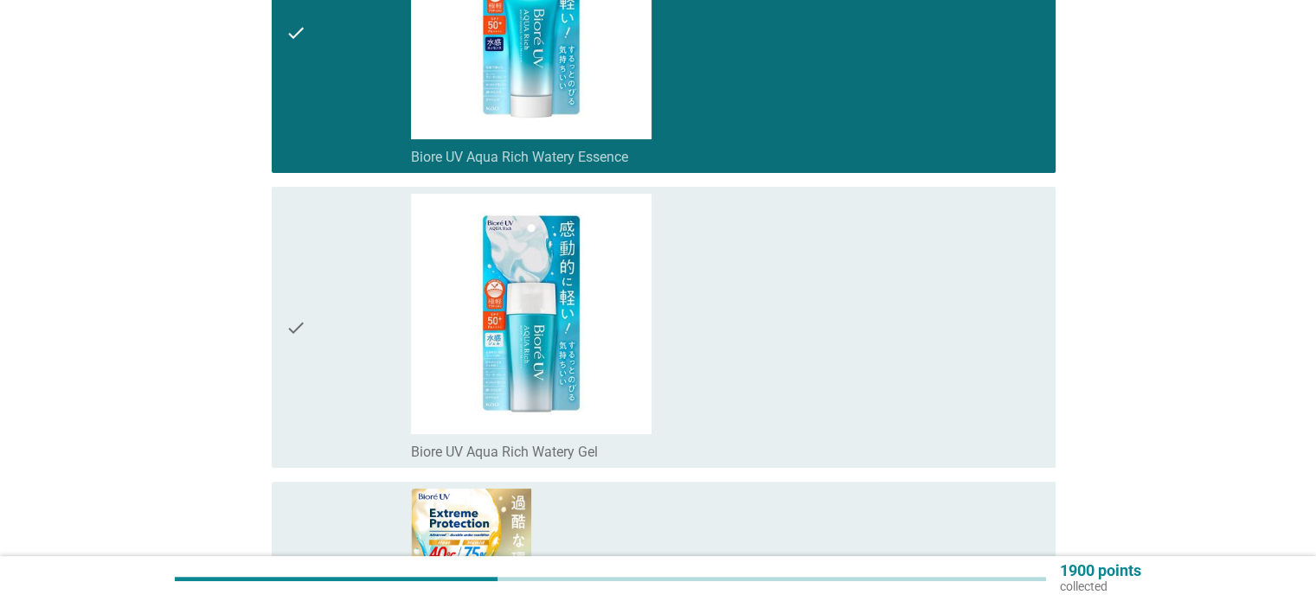
click at [819, 435] on div "check_box_outline_blank Biore UV Aqua Rich Watery Gel" at bounding box center [726, 327] width 630 height 267
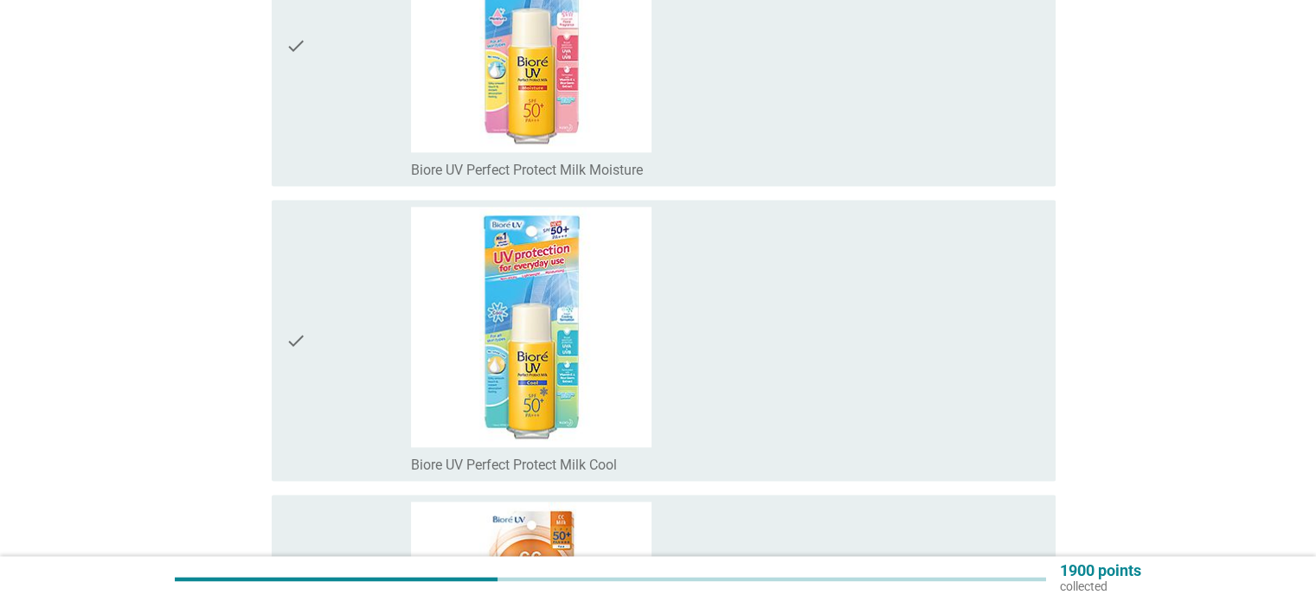
scroll to position [2423, 0]
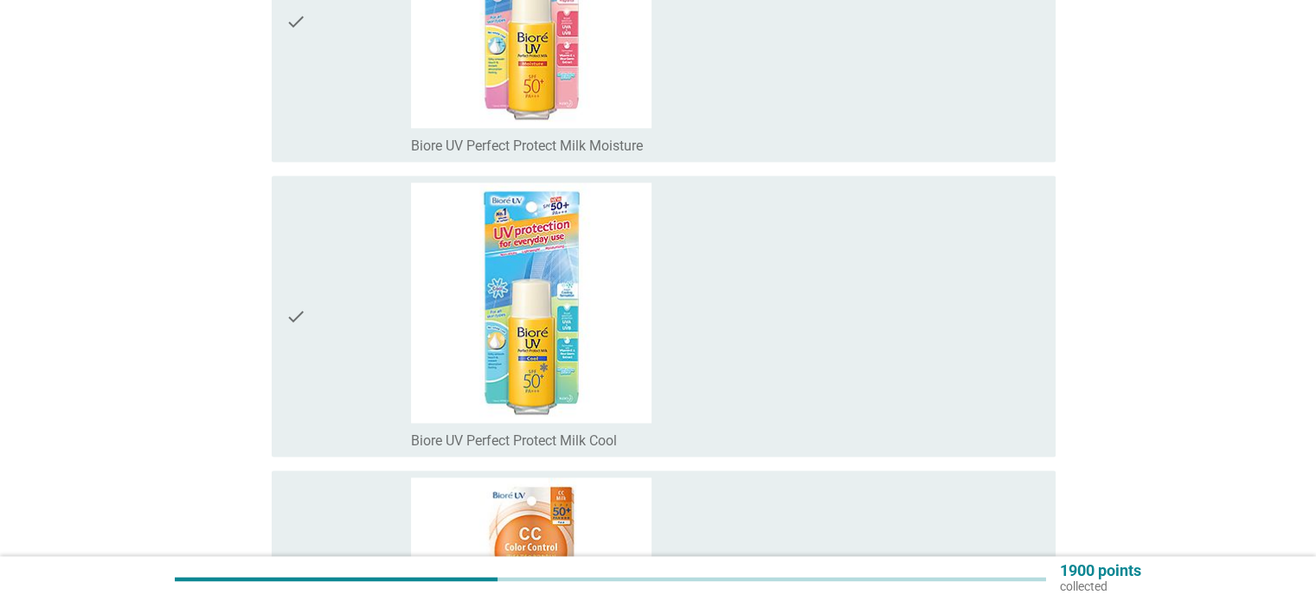
click at [769, 69] on div "check_box_outline_blank Biore UV Perfect Protect Milk Moisture" at bounding box center [726, 21] width 630 height 267
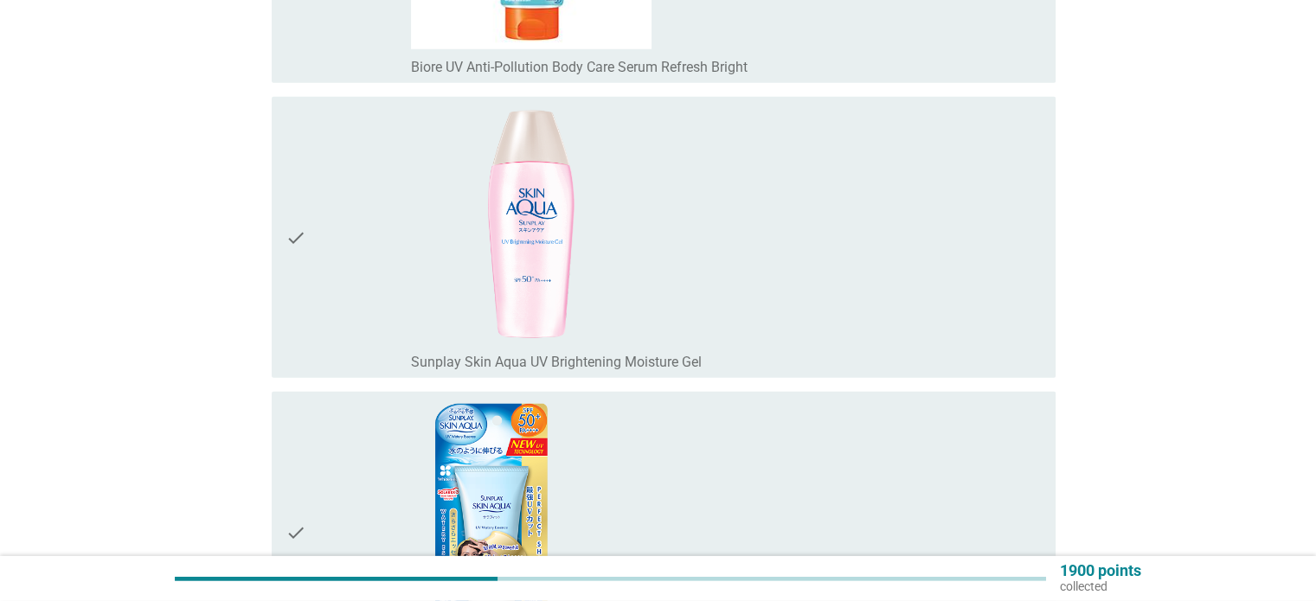
scroll to position [5192, 0]
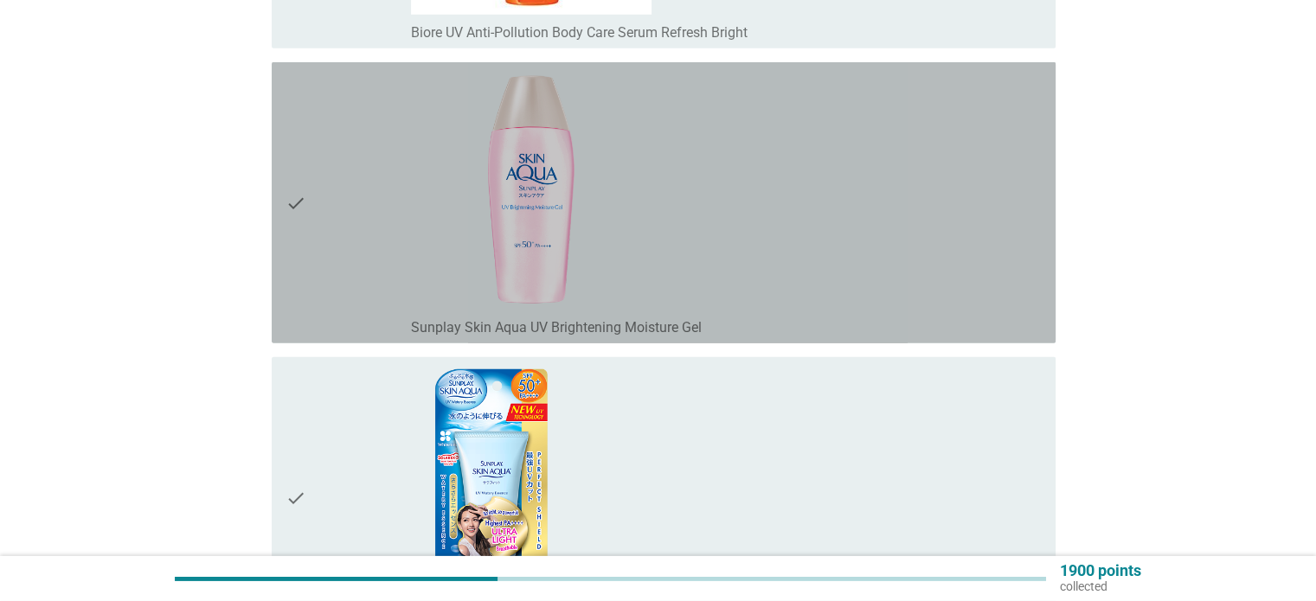
click at [755, 295] on div "check_box_outline_blank Sunplay Skin Aqua UV Brightening Moisture Gel" at bounding box center [726, 202] width 630 height 267
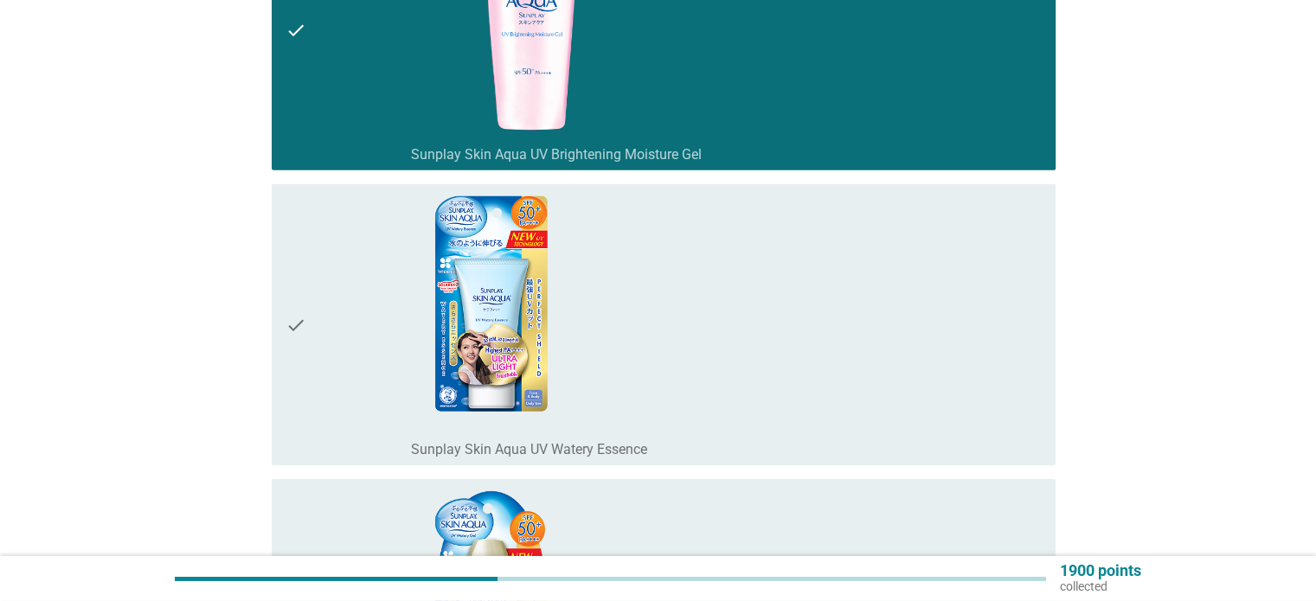
click at [754, 317] on div "check_box_outline_blank Sunplay Skin Aqua UV Watery Essence" at bounding box center [726, 324] width 630 height 267
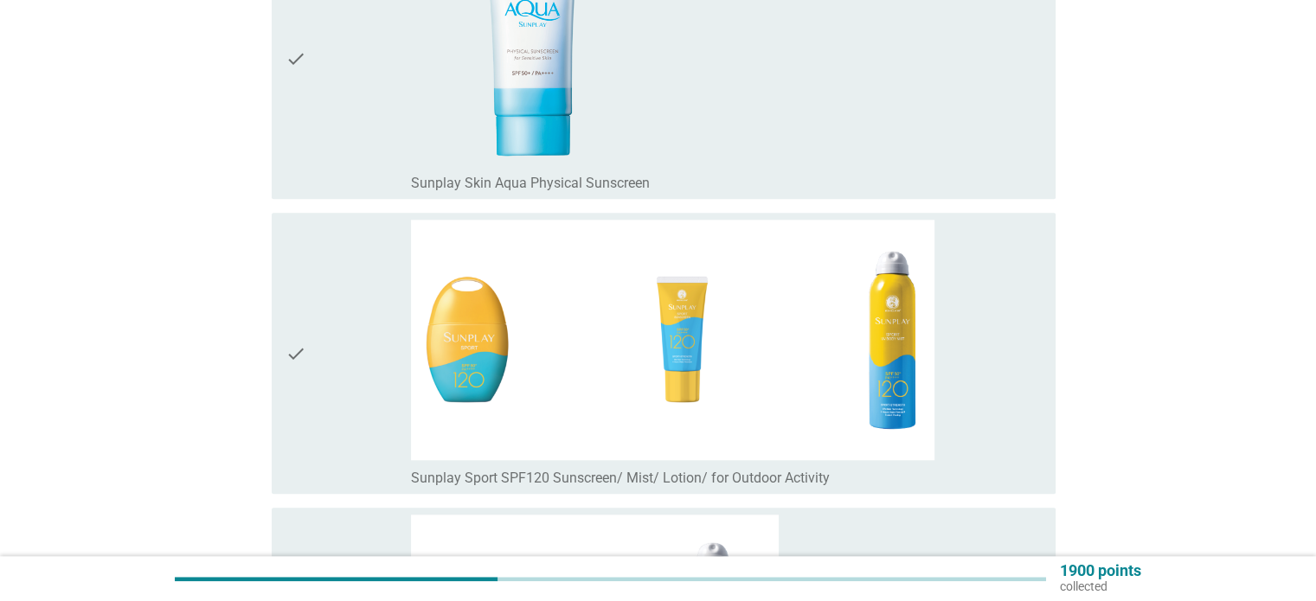
scroll to position [8393, 0]
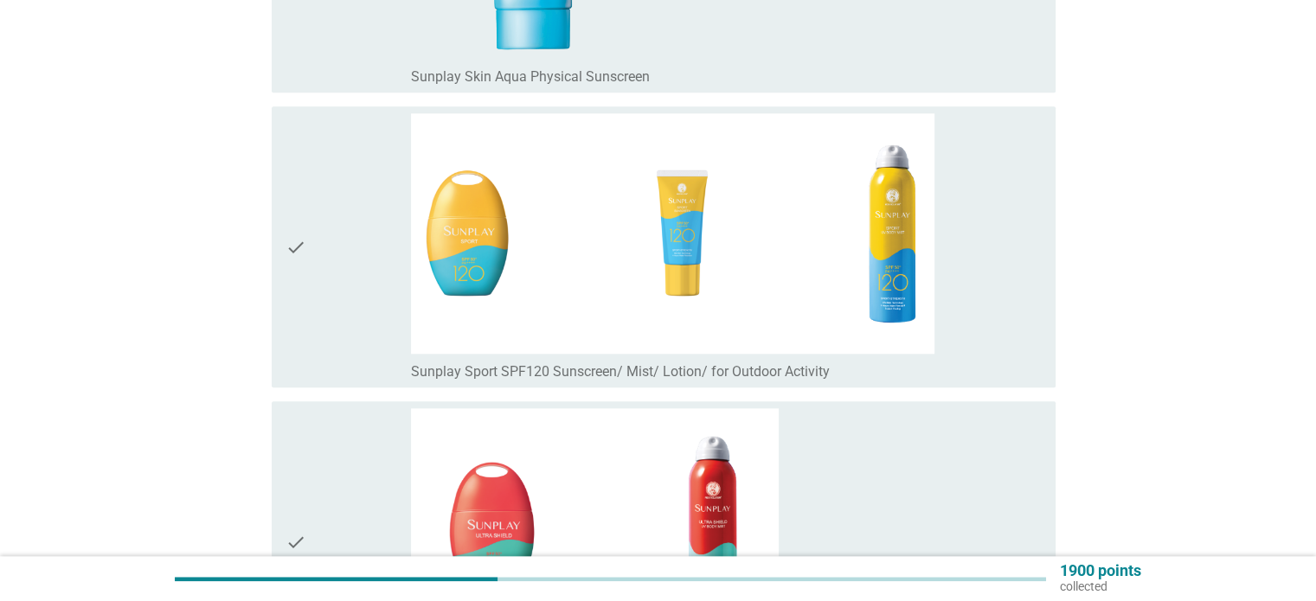
click at [762, 266] on img at bounding box center [673, 233] width 524 height 241
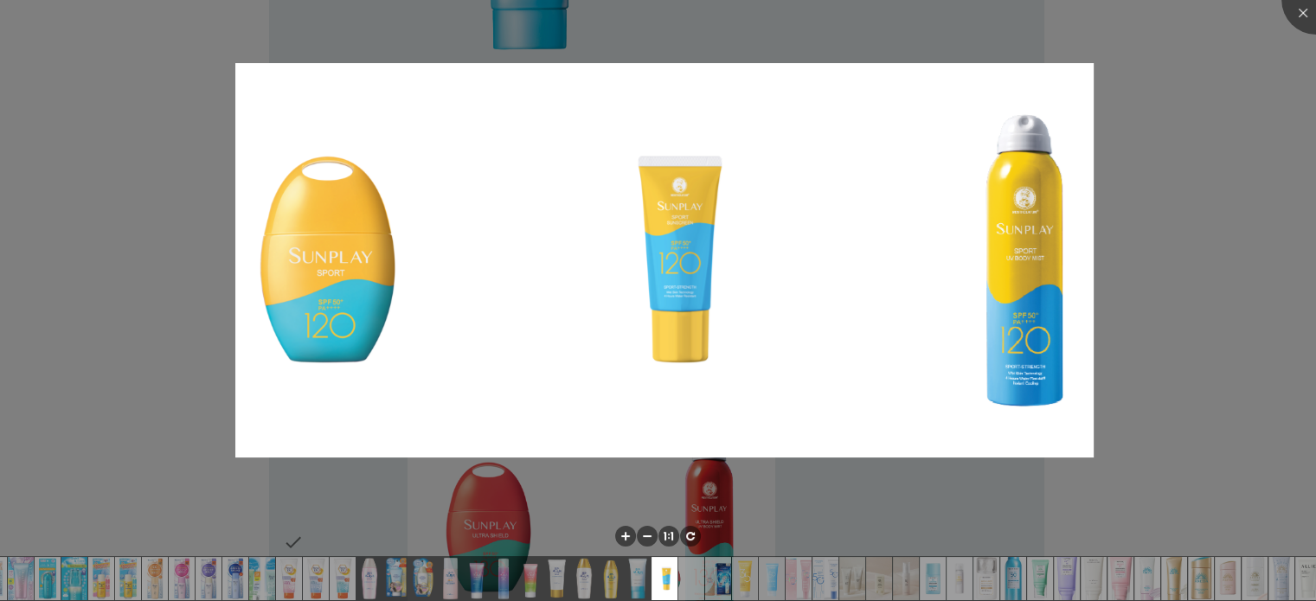
click at [1148, 114] on div at bounding box center [658, 300] width 1316 height 601
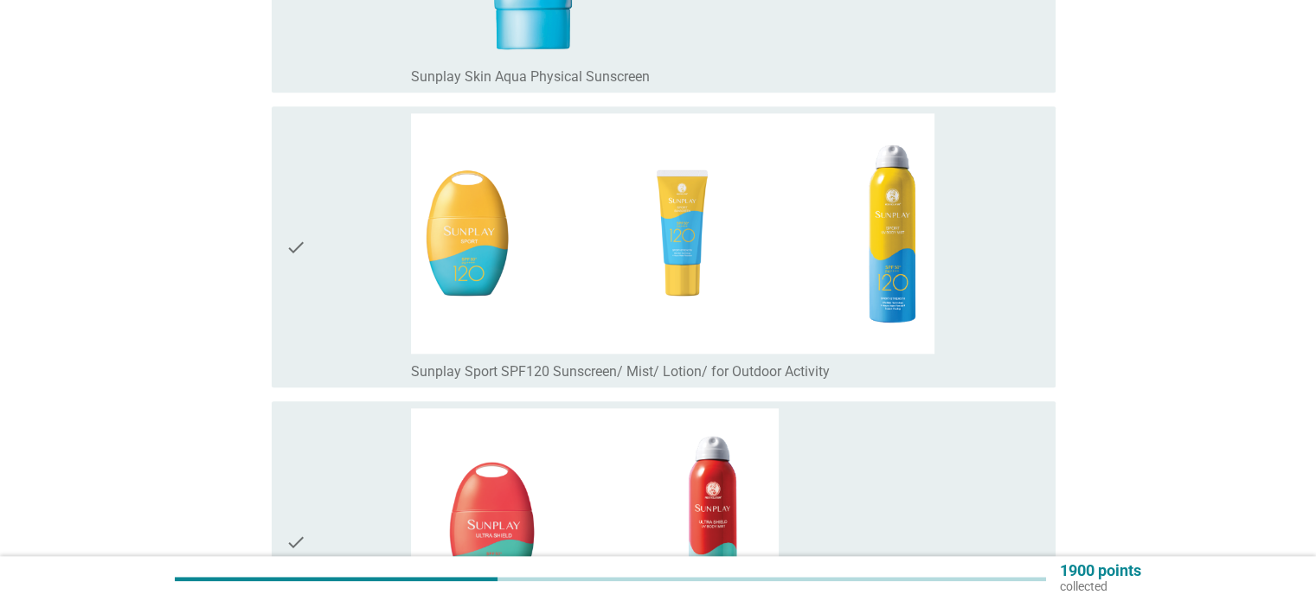
click at [324, 266] on div "check" at bounding box center [349, 246] width 126 height 267
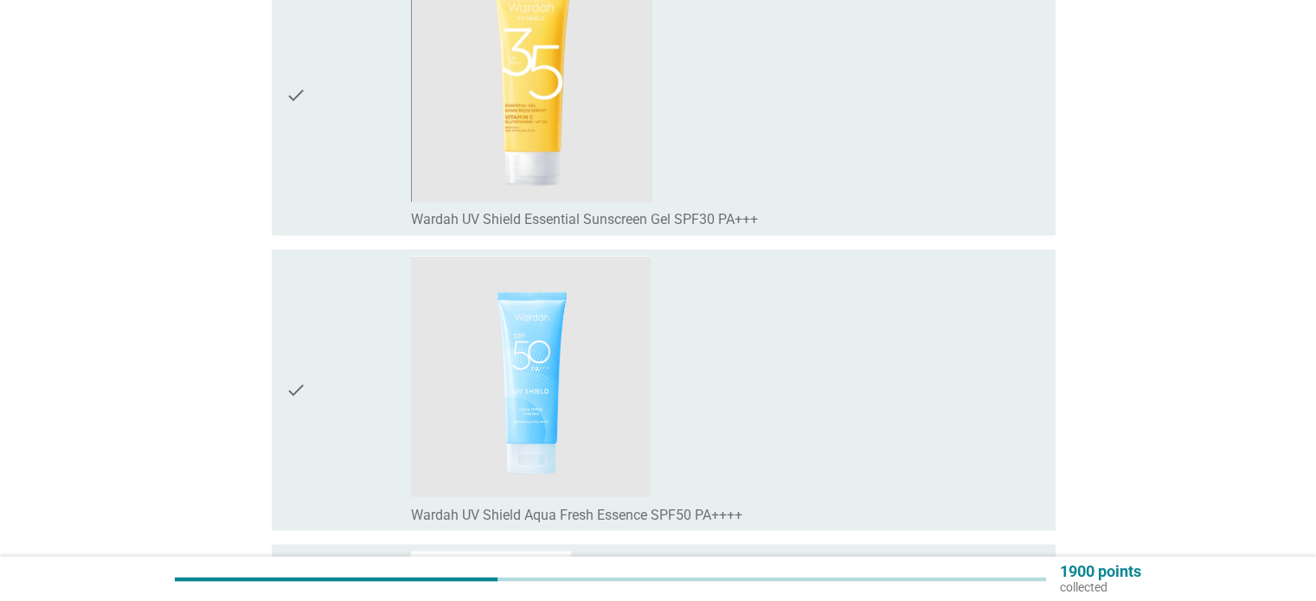
scroll to position [9432, 0]
click at [343, 171] on div "check" at bounding box center [349, 93] width 126 height 267
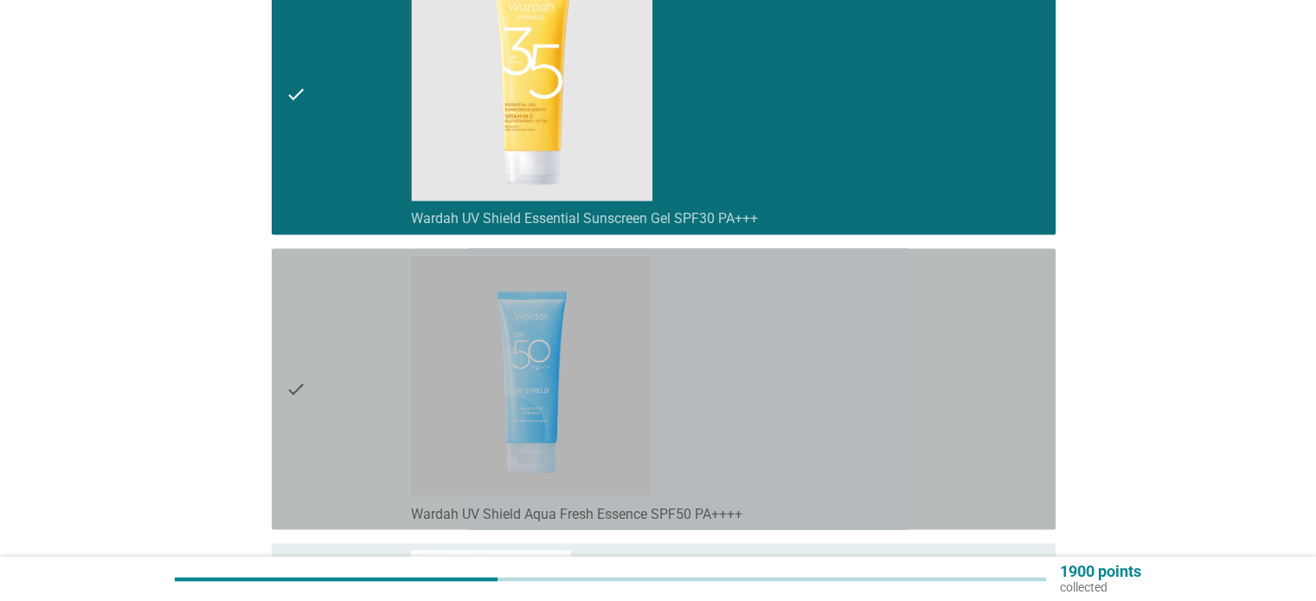
click at [335, 376] on div "check" at bounding box center [349, 388] width 126 height 267
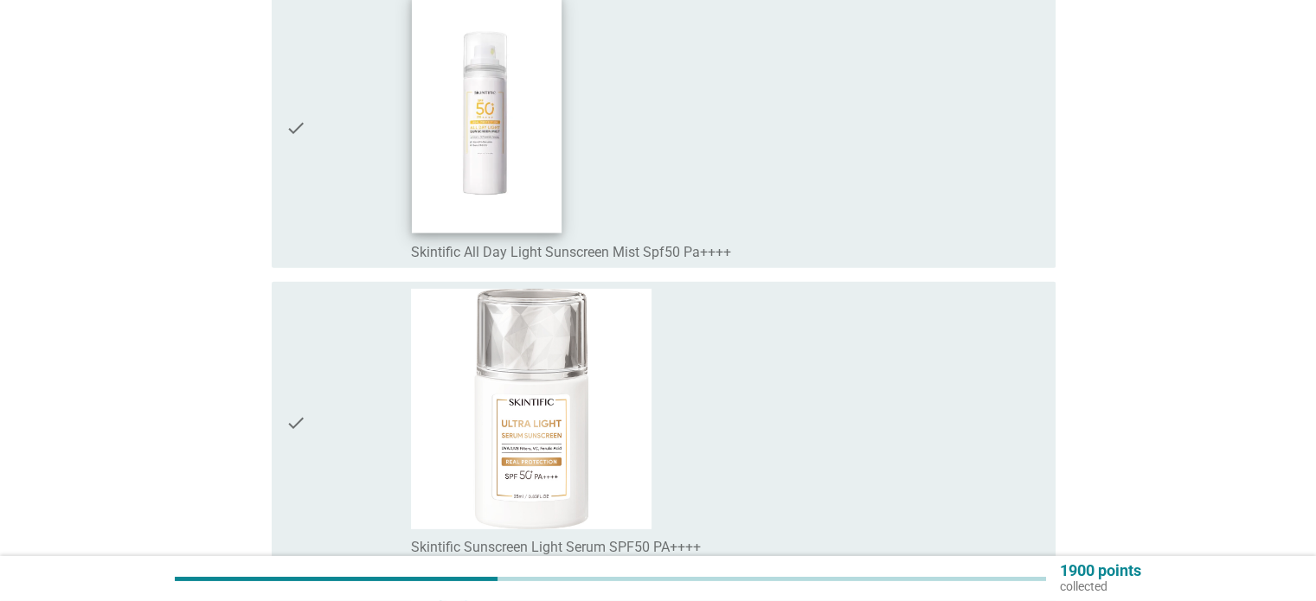
scroll to position [11768, 0]
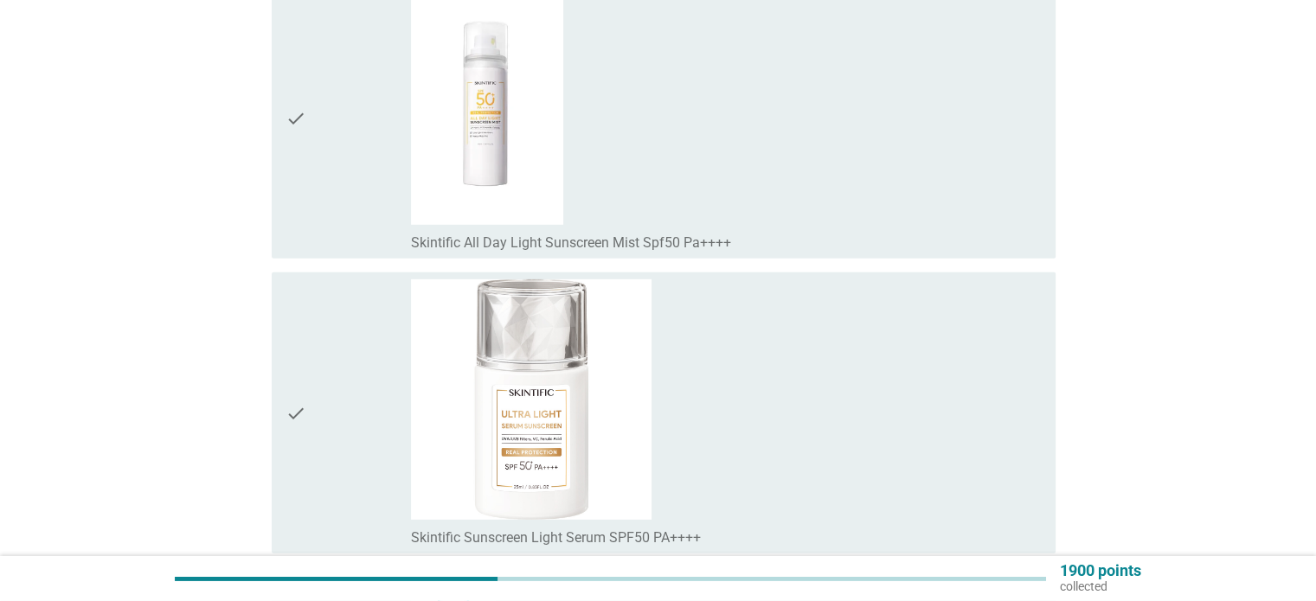
click at [363, 193] on div "check" at bounding box center [349, 117] width 126 height 267
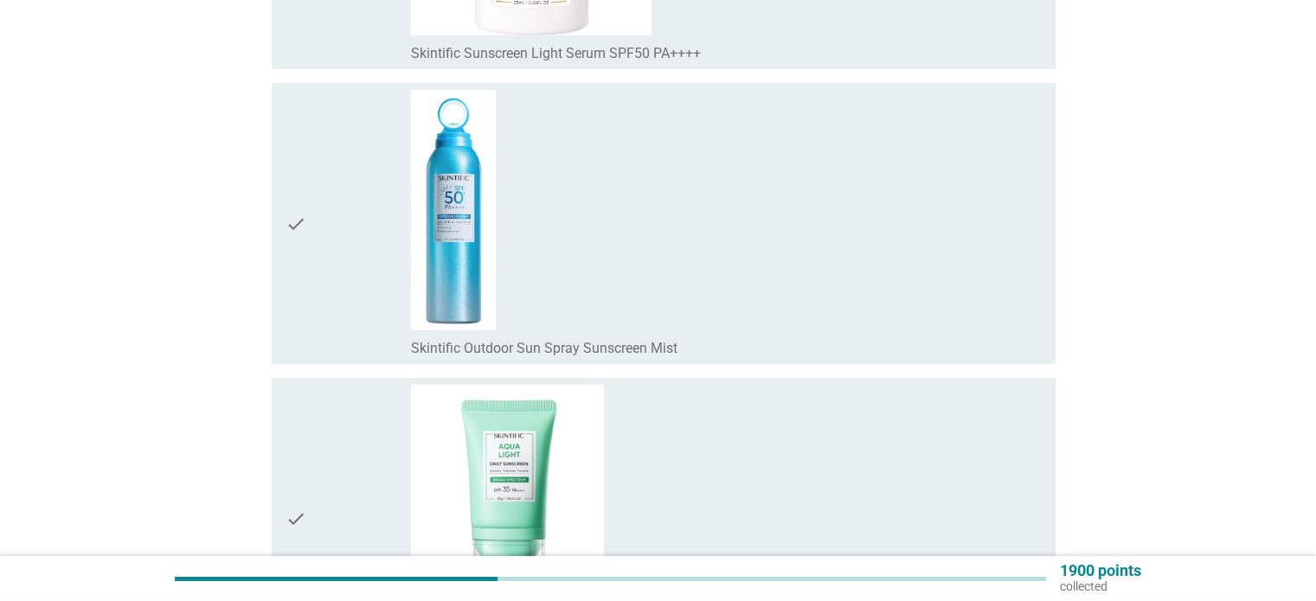
scroll to position [12287, 0]
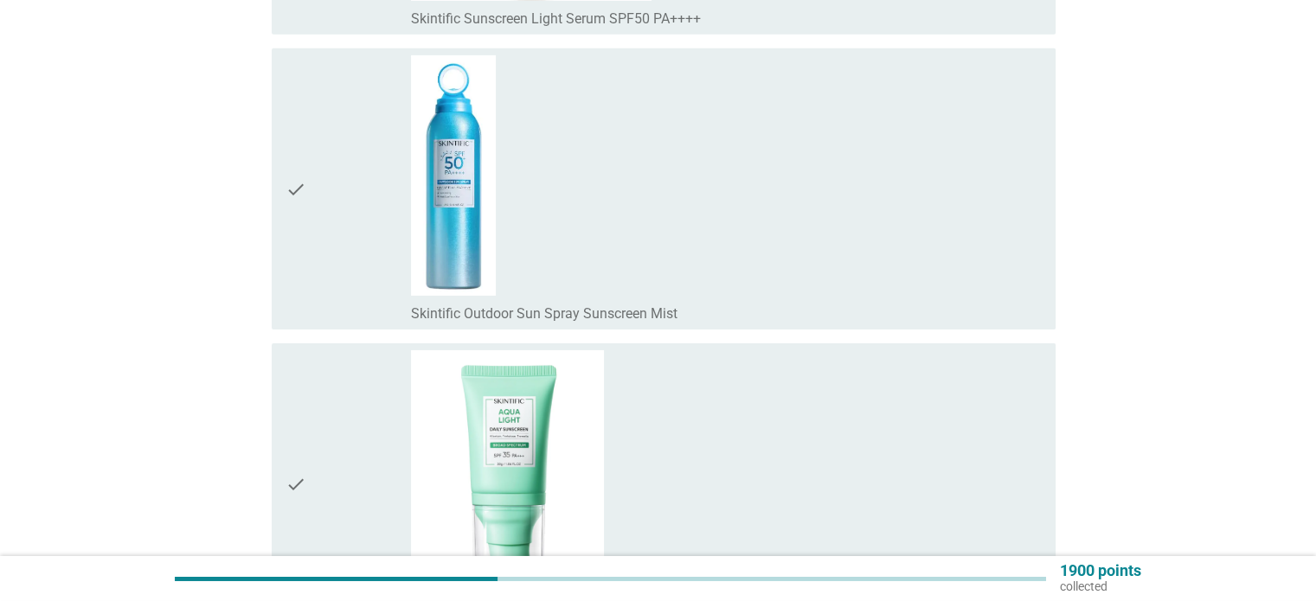
click at [346, 245] on div "check" at bounding box center [349, 188] width 126 height 267
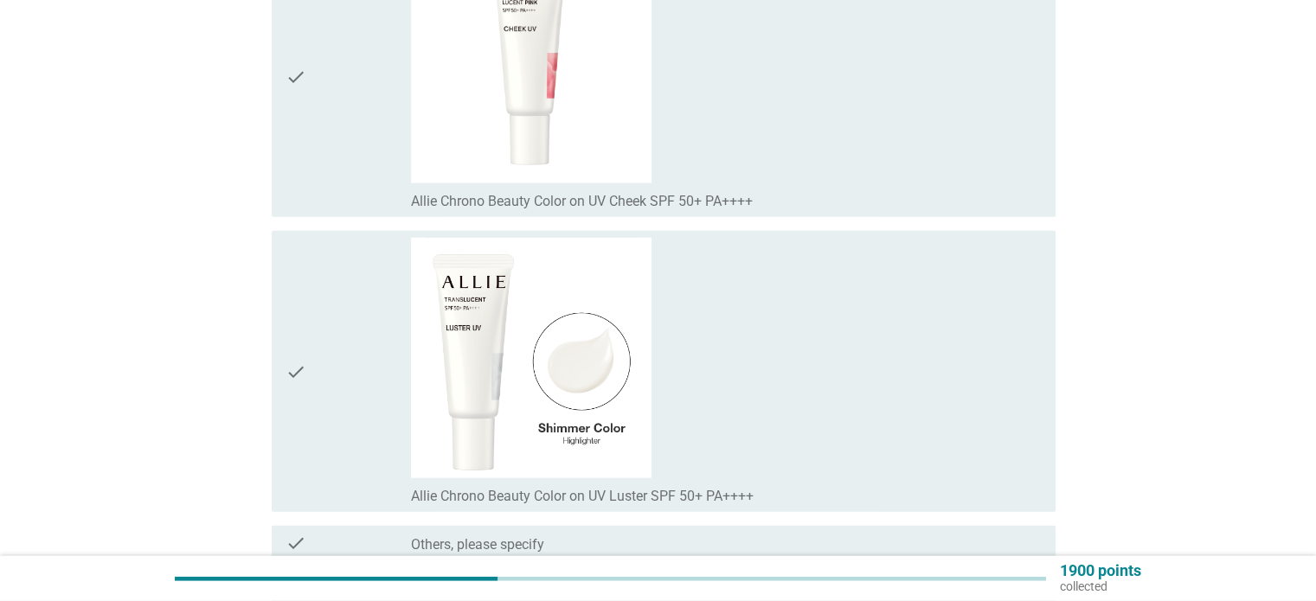
scroll to position [17307, 0]
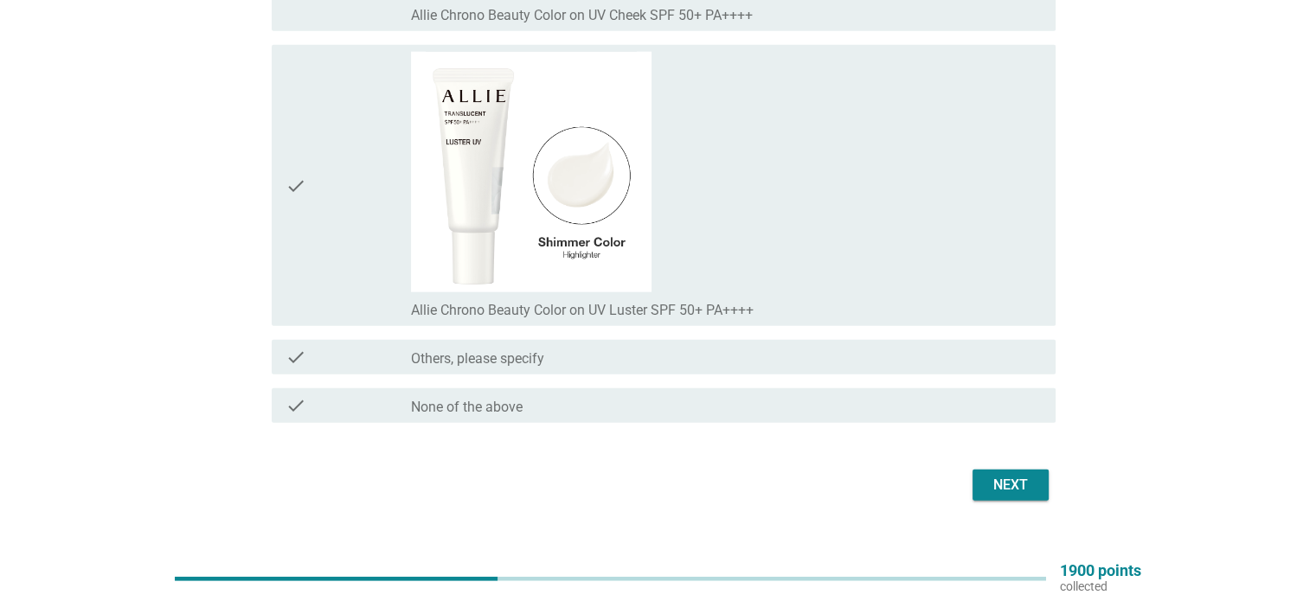
click at [1012, 475] on div "Next" at bounding box center [1010, 485] width 48 height 21
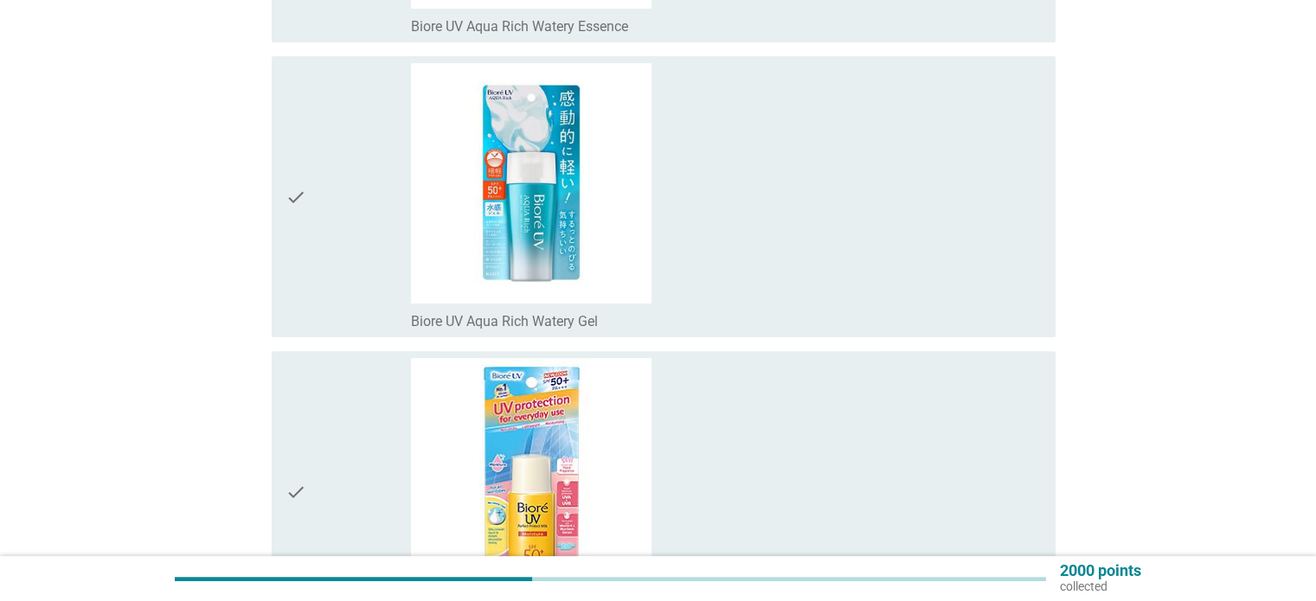
scroll to position [692, 0]
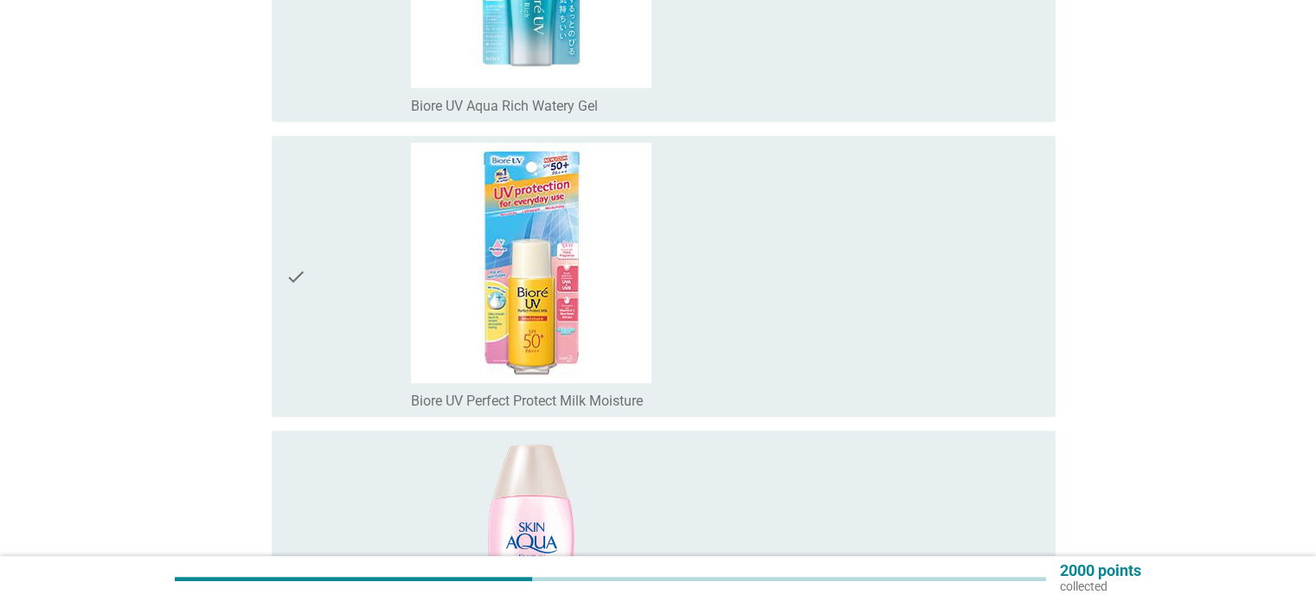
click at [744, 290] on div "check_box_outline_blank Biore UV Perfect Protect Milk Moisture" at bounding box center [726, 276] width 630 height 267
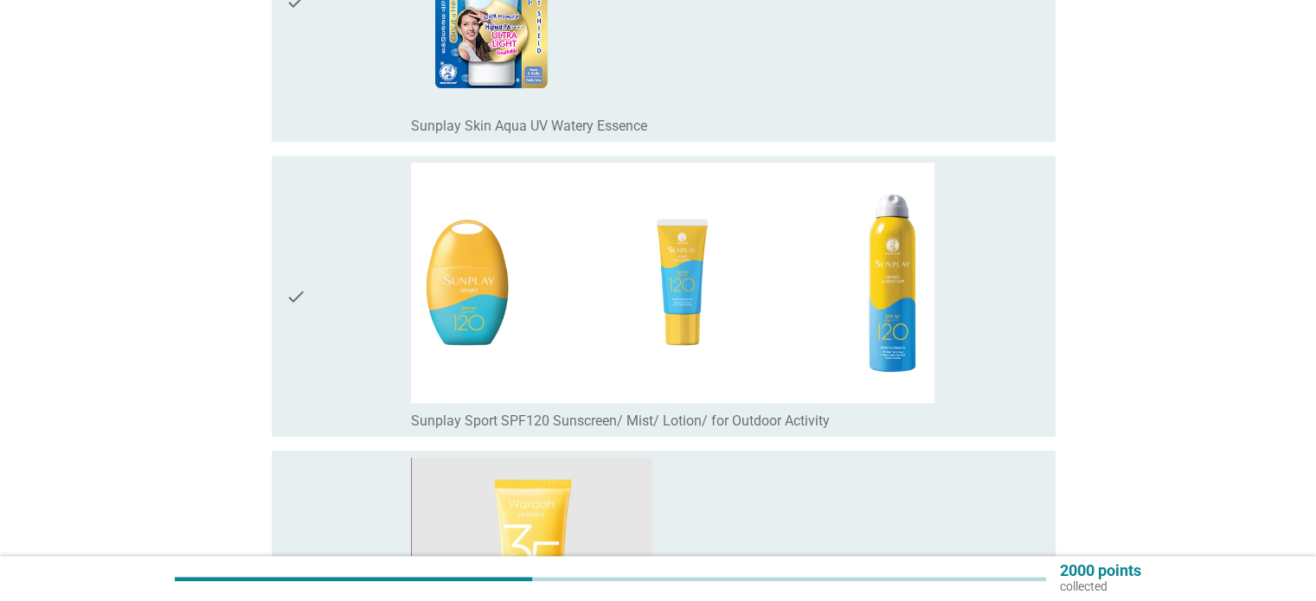
scroll to position [1904, 0]
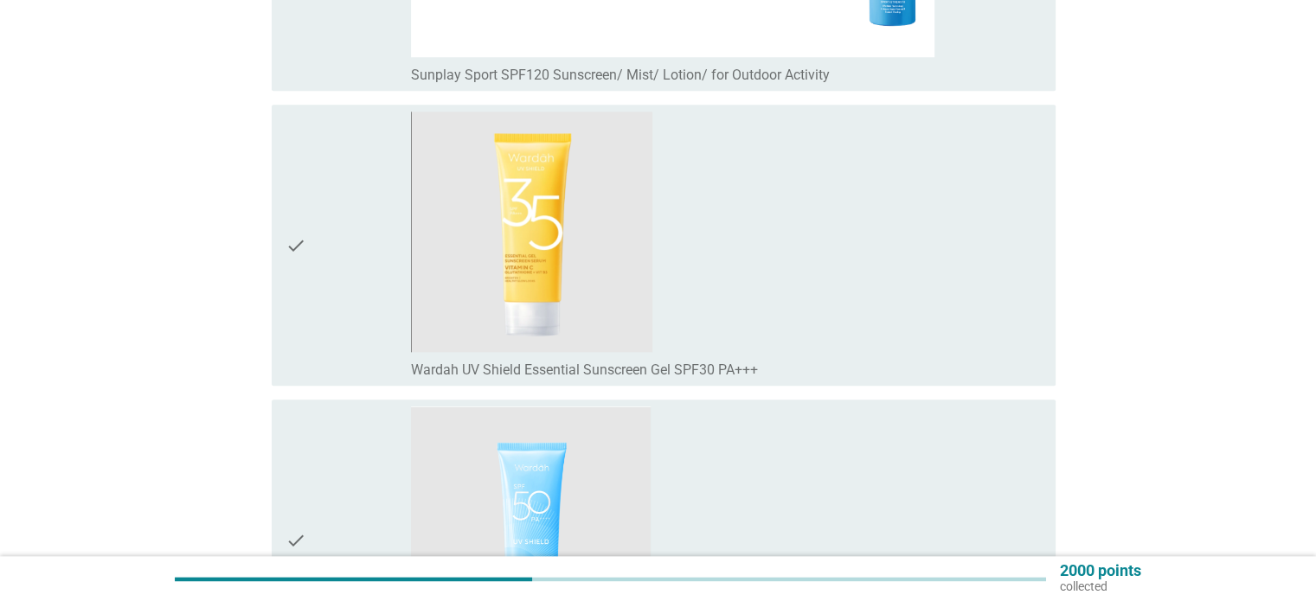
click at [744, 290] on div "check_box_outline_blank Wardah UV Shield Essential Sunscreen Gel SPF30 PA+++" at bounding box center [726, 245] width 630 height 267
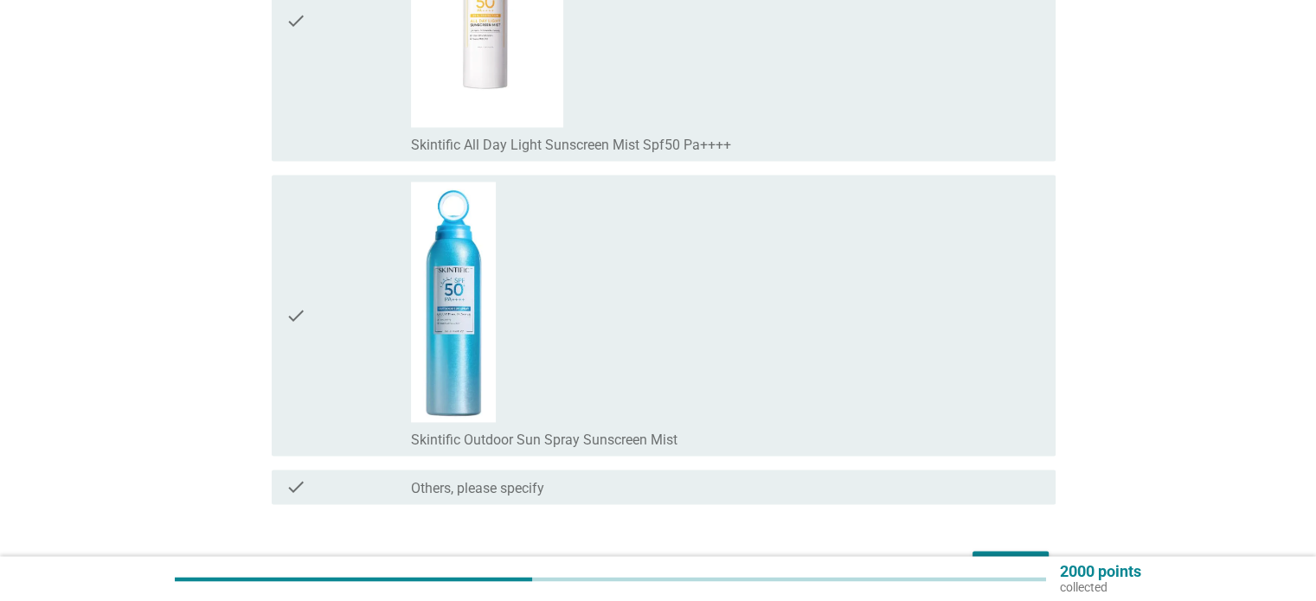
scroll to position [2769, 0]
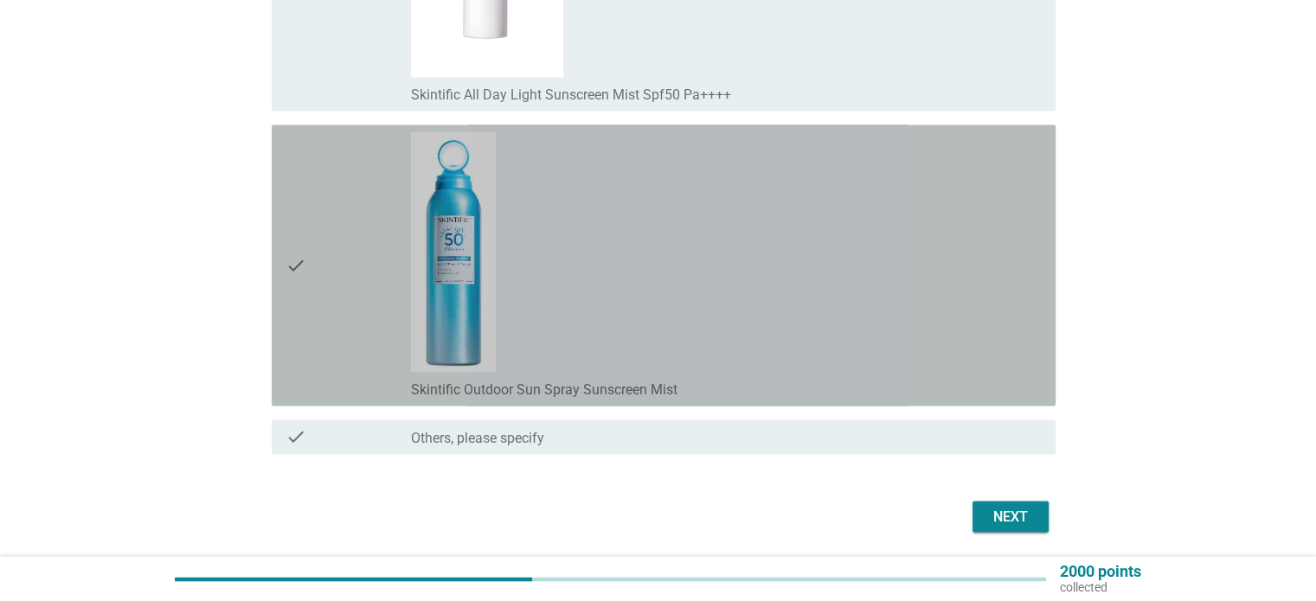
click at [744, 290] on div "check_box_outline_blank Skintific Outdoor Sun Spray Sunscreen Mist" at bounding box center [726, 265] width 630 height 267
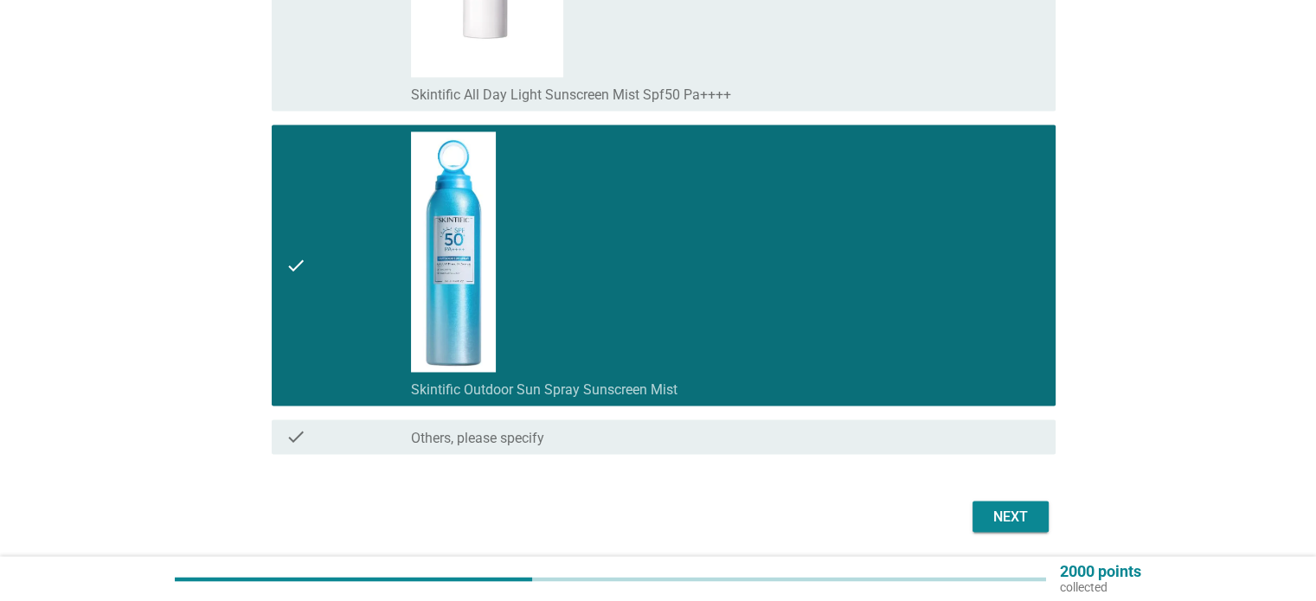
click at [992, 508] on div "Next" at bounding box center [1010, 516] width 48 height 21
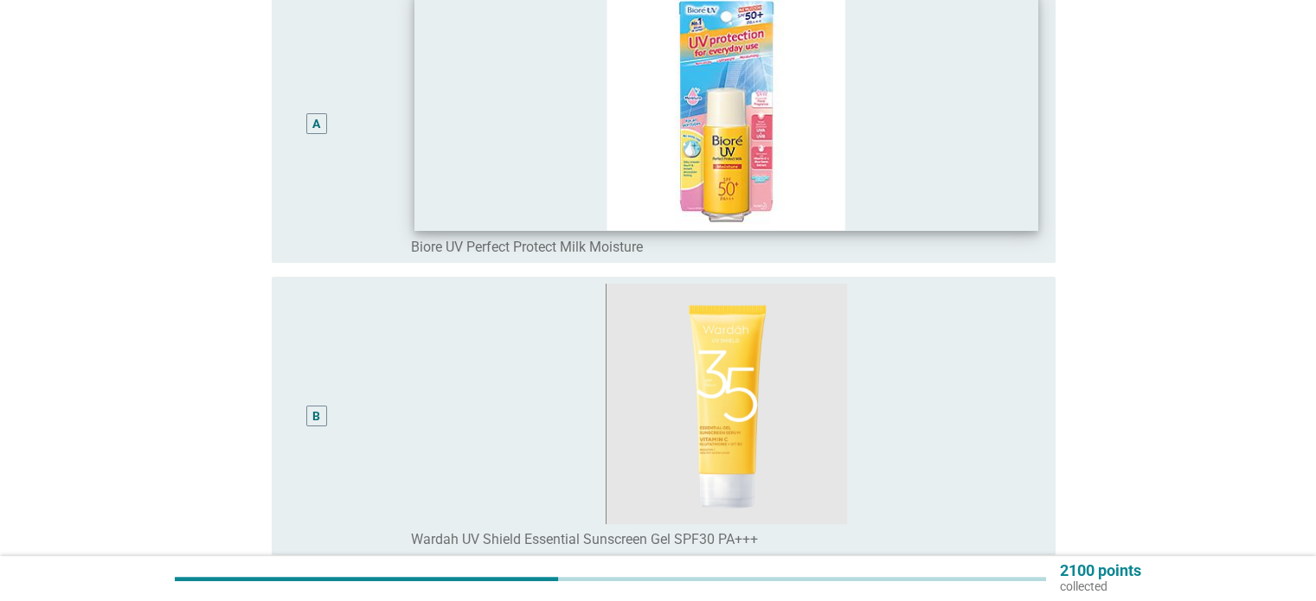
click at [858, 406] on img at bounding box center [726, 404] width 630 height 241
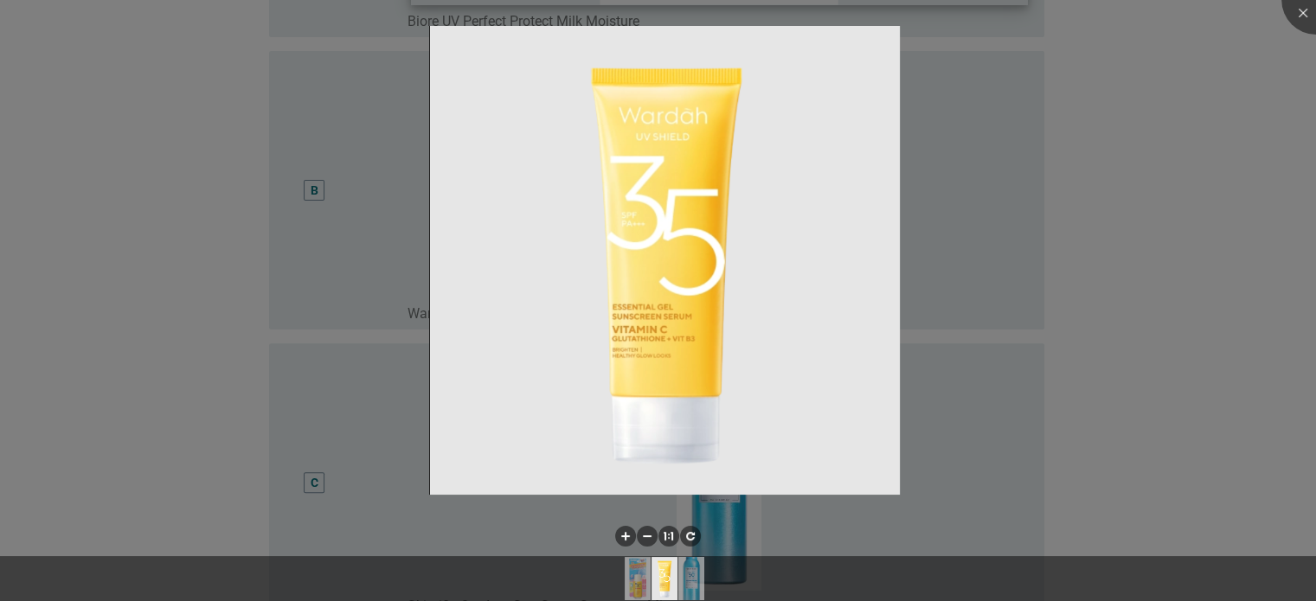
scroll to position [736, 0]
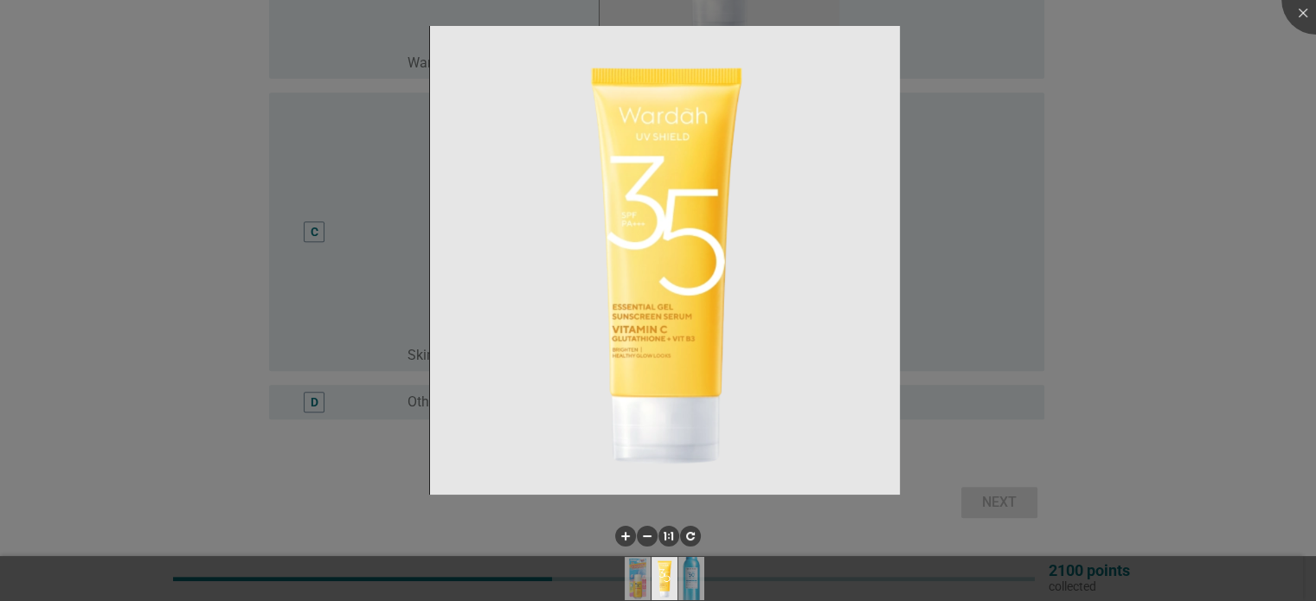
click at [1067, 312] on div at bounding box center [658, 300] width 1316 height 601
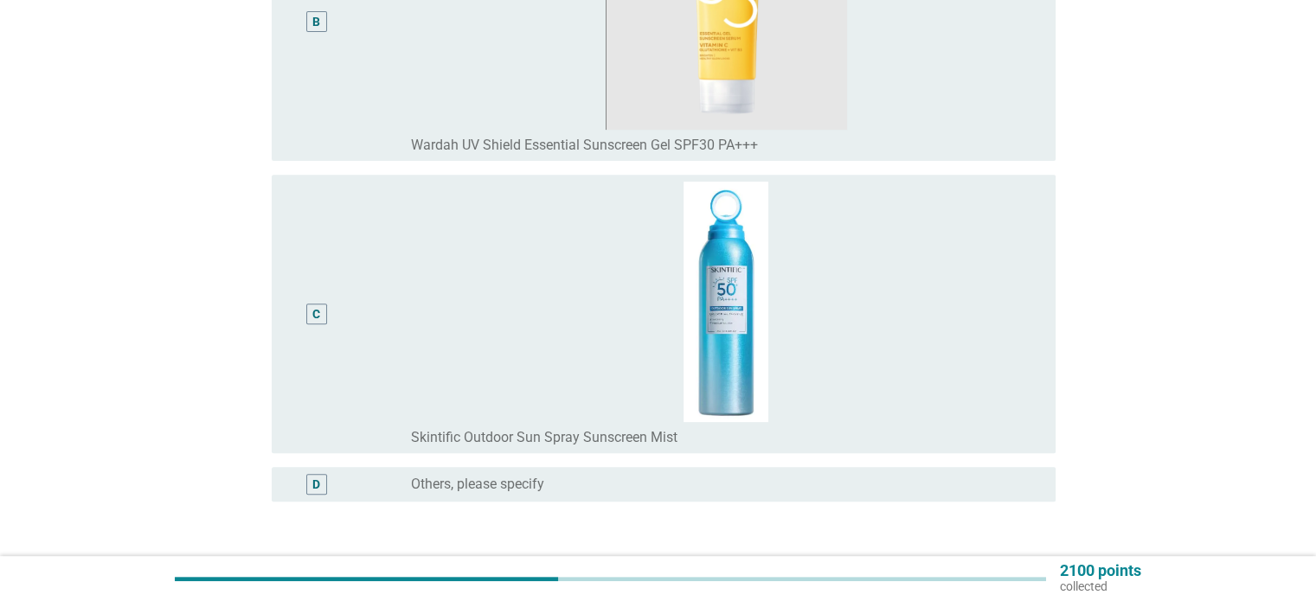
scroll to position [563, 0]
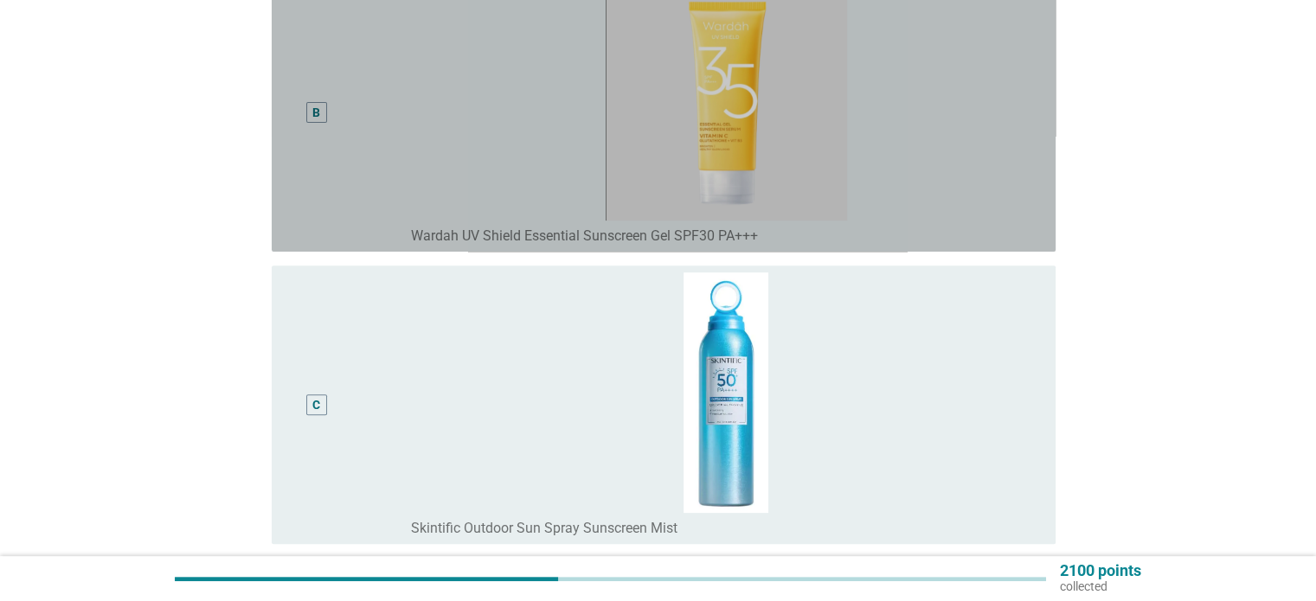
click at [317, 117] on div "B" at bounding box center [316, 113] width 8 height 18
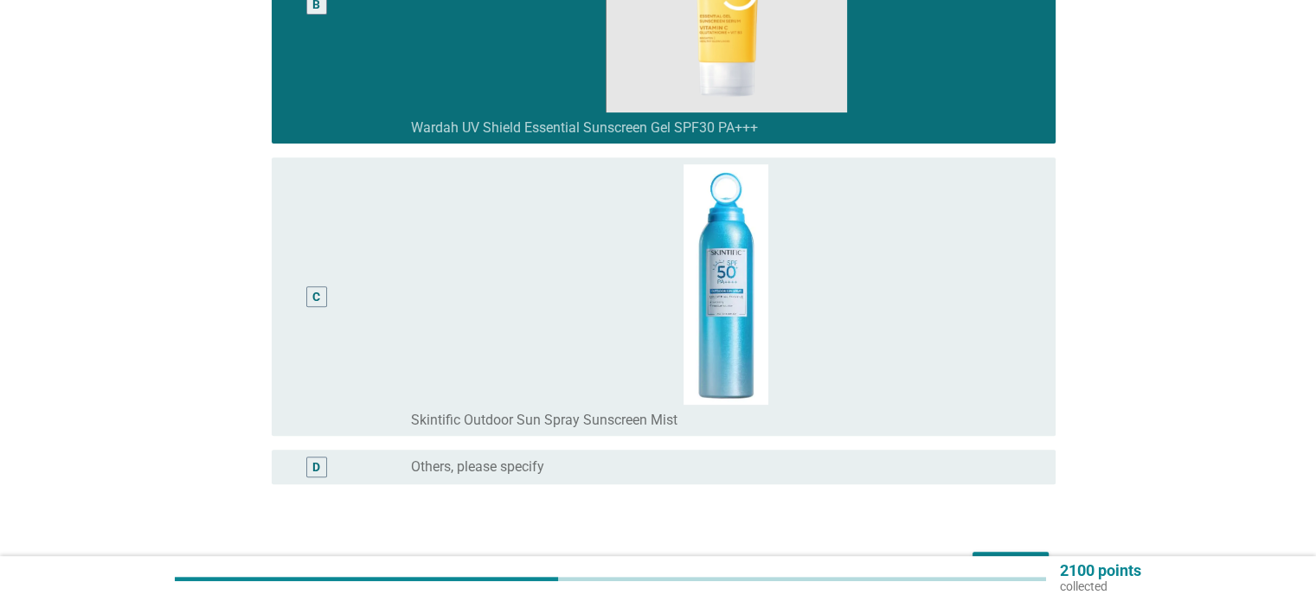
scroll to position [781, 0]
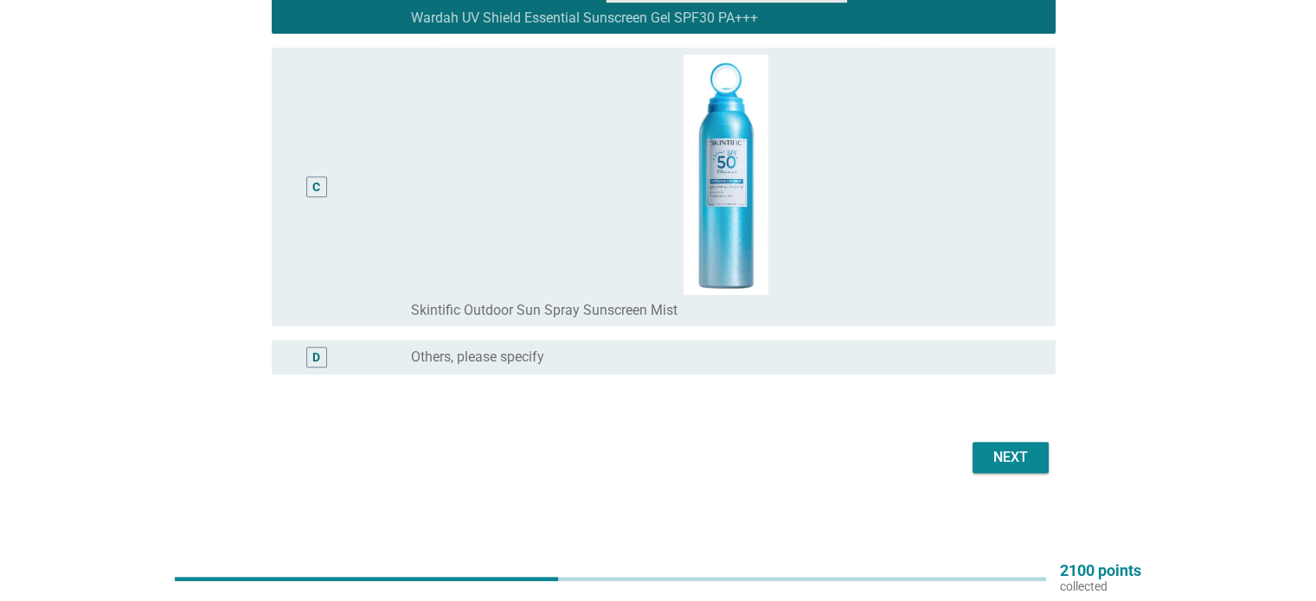
click at [1024, 459] on div "Next" at bounding box center [1010, 457] width 48 height 21
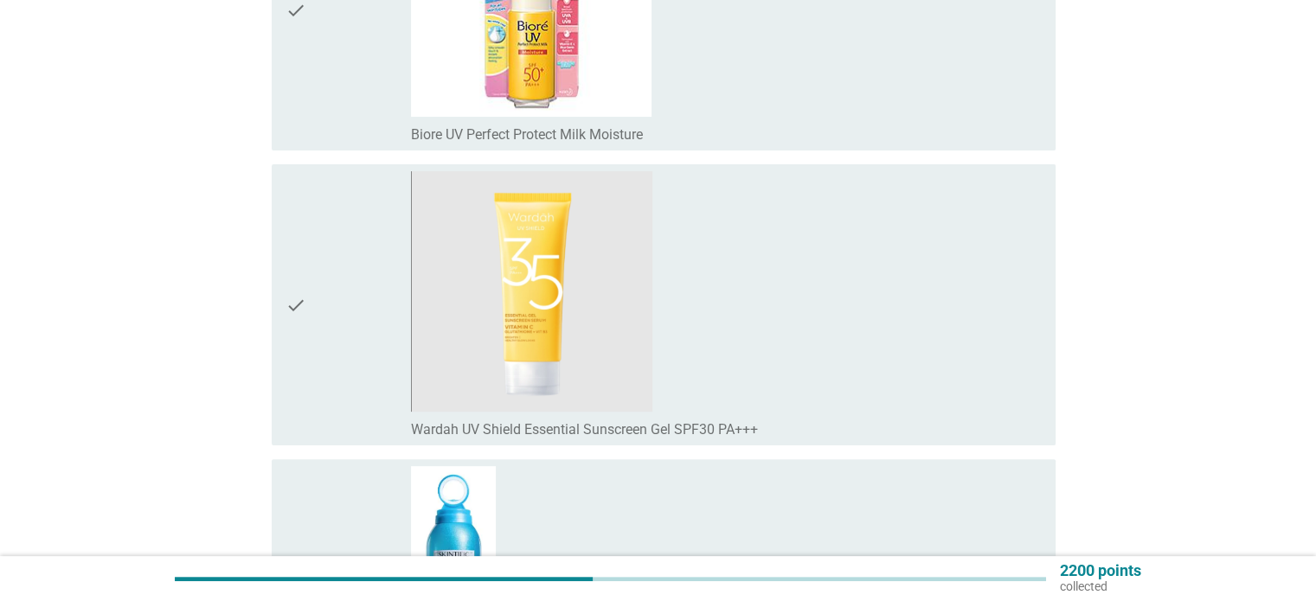
scroll to position [433, 0]
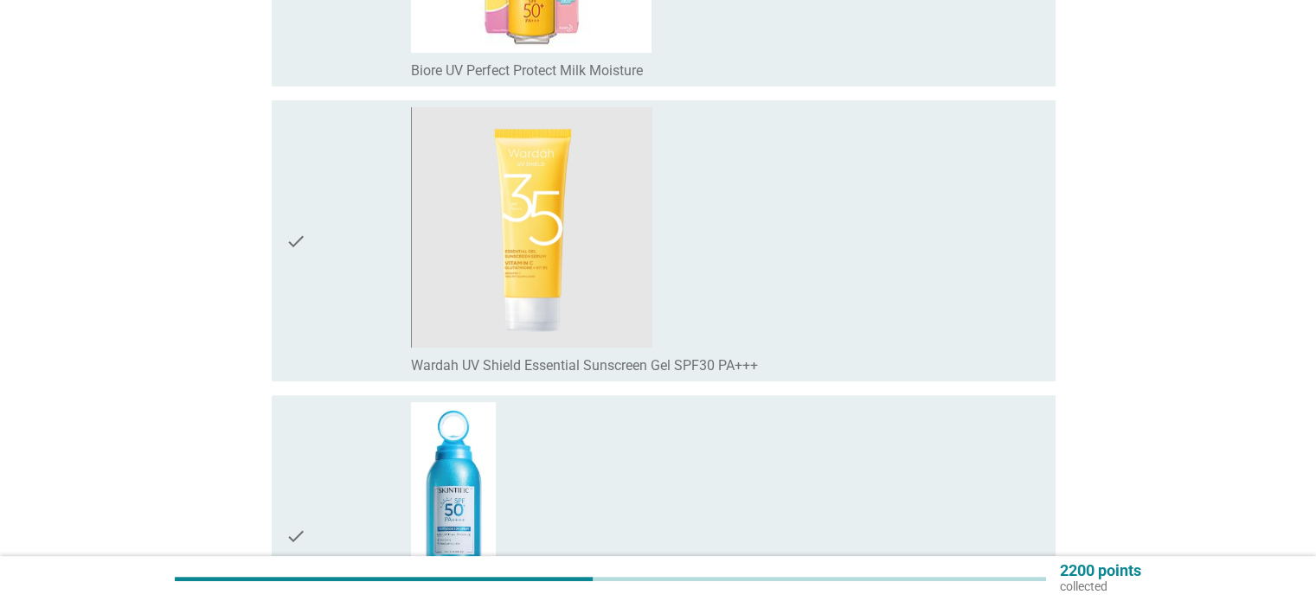
click at [297, 247] on icon "check" at bounding box center [296, 240] width 21 height 267
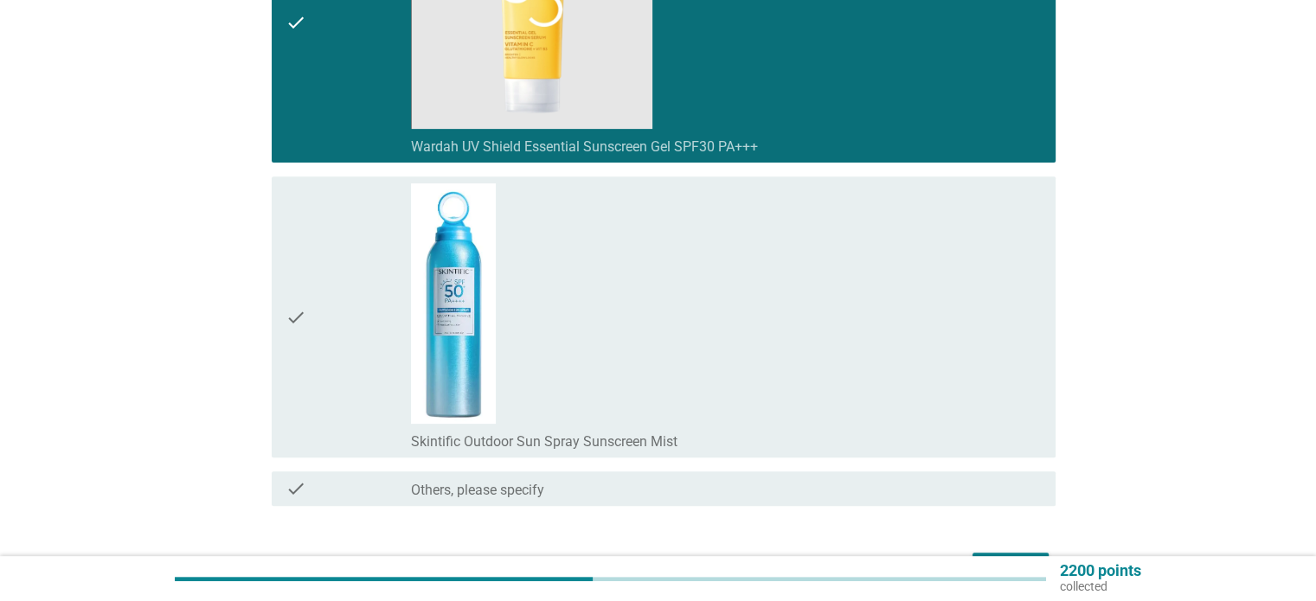
scroll to position [761, 0]
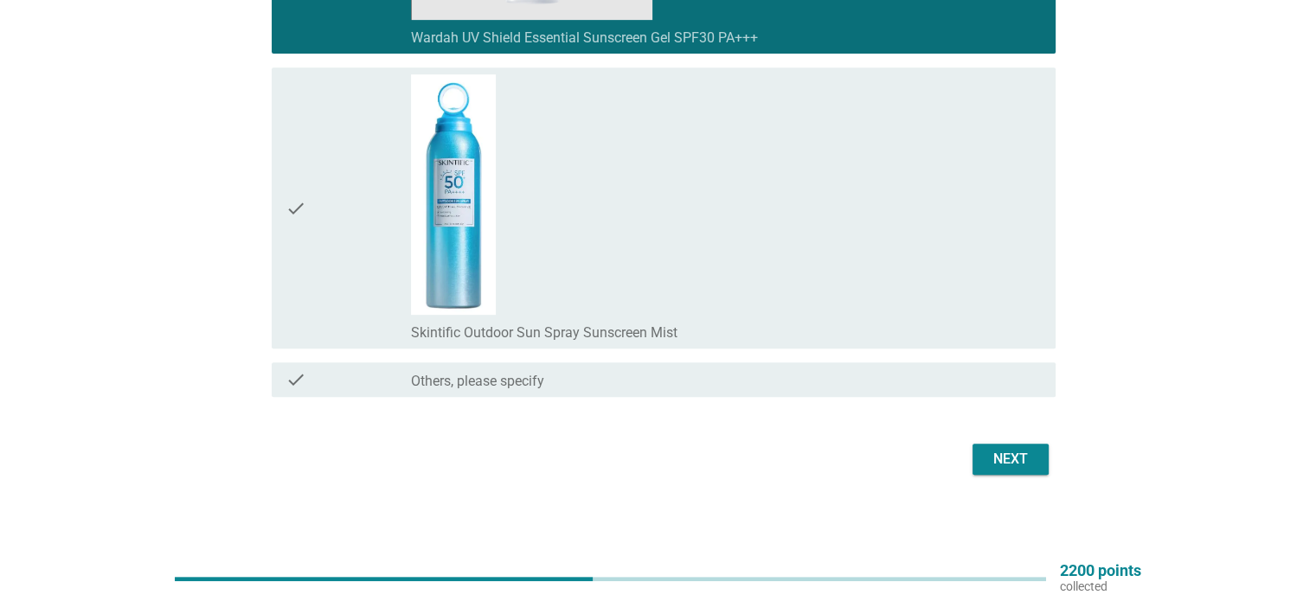
click at [1017, 471] on button "Next" at bounding box center [1011, 459] width 76 height 31
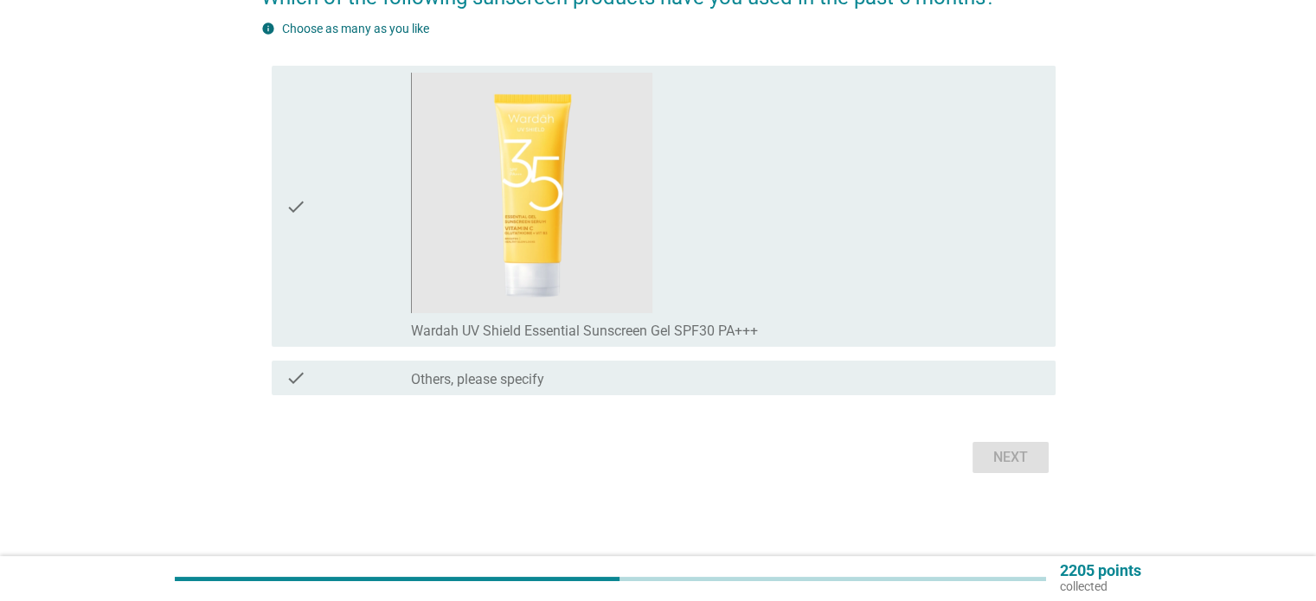
scroll to position [0, 0]
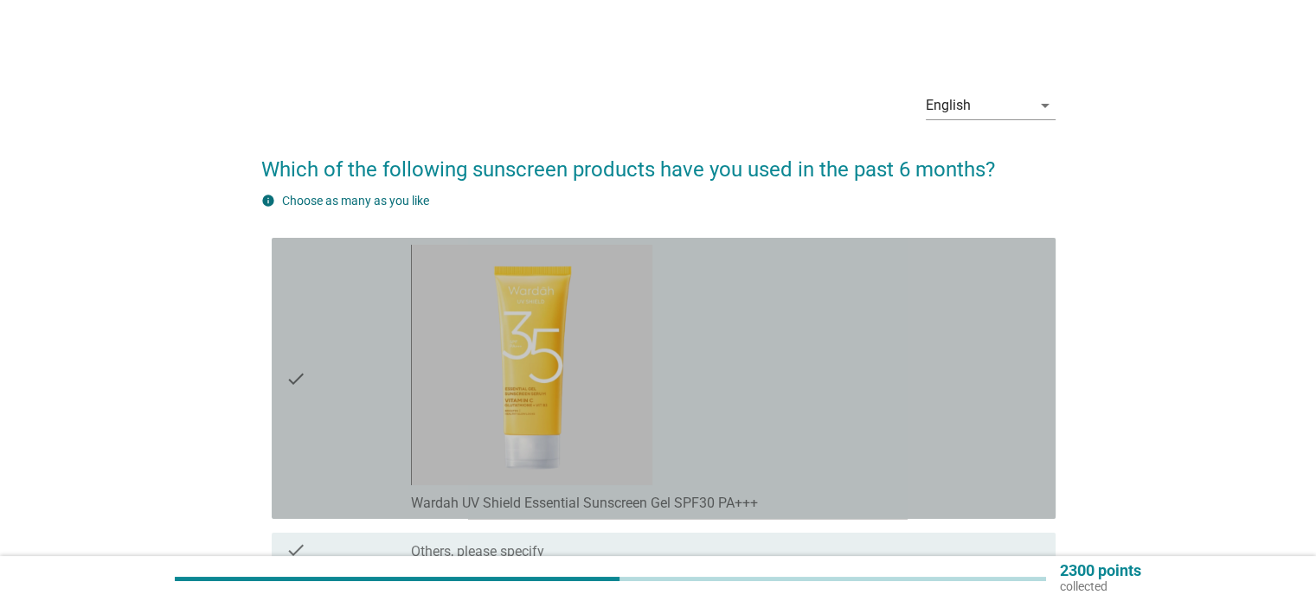
click at [280, 353] on div "check check_box Wardah UV Shield Essential Sunscreen Gel SPF30 PA+++" at bounding box center [664, 378] width 784 height 281
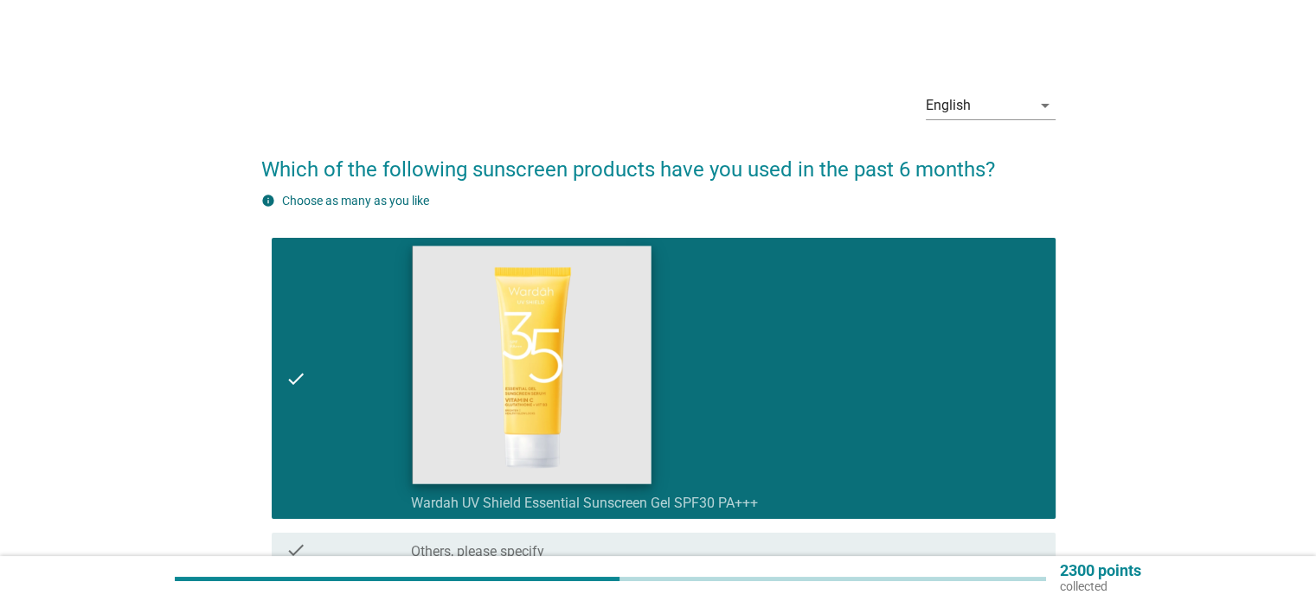
scroll to position [171, 0]
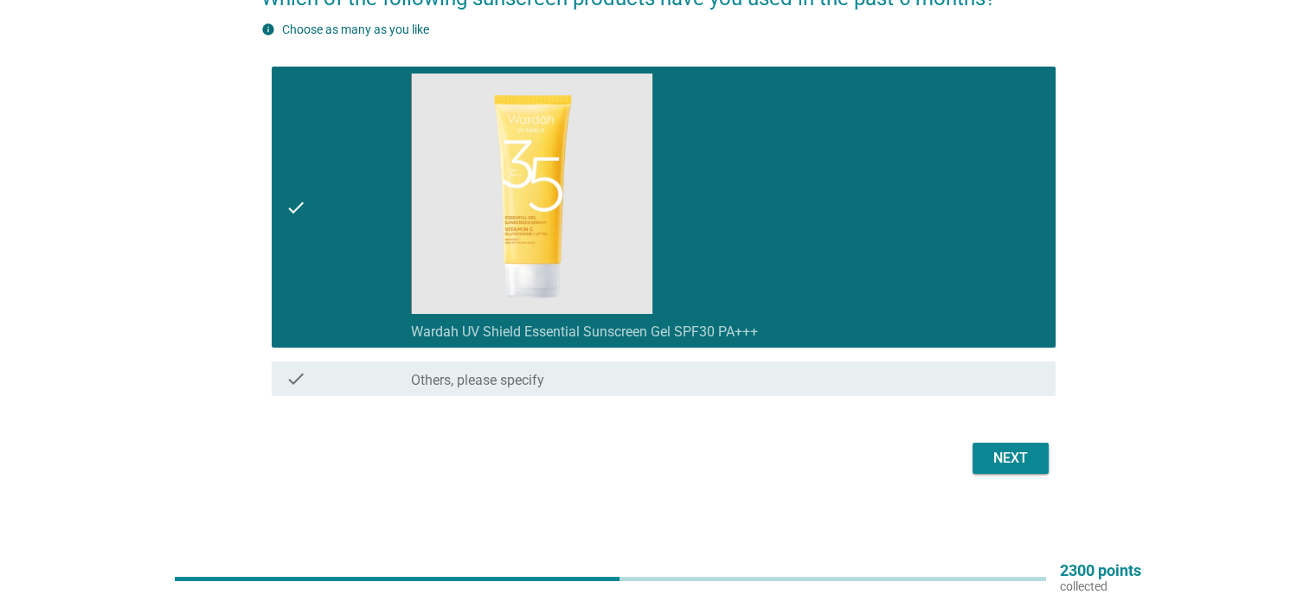
click at [1004, 459] on div "Next" at bounding box center [1010, 458] width 48 height 21
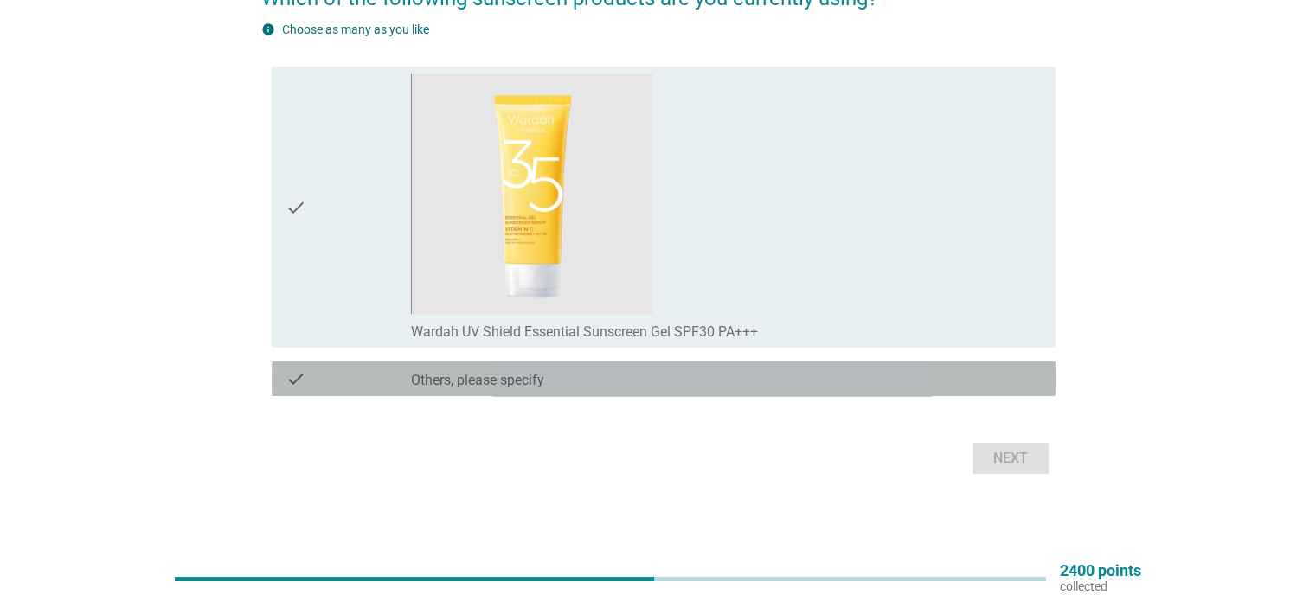
click at [646, 380] on div "check_box Others, please specify" at bounding box center [726, 379] width 630 height 21
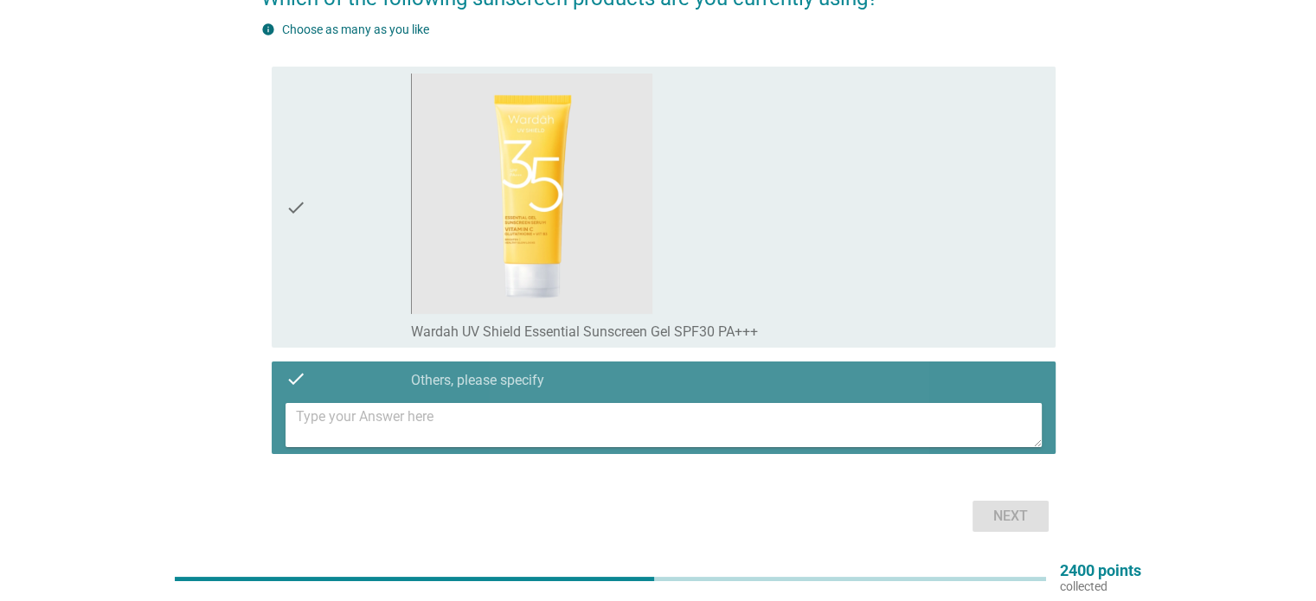
click at [607, 424] on textarea at bounding box center [669, 425] width 746 height 44
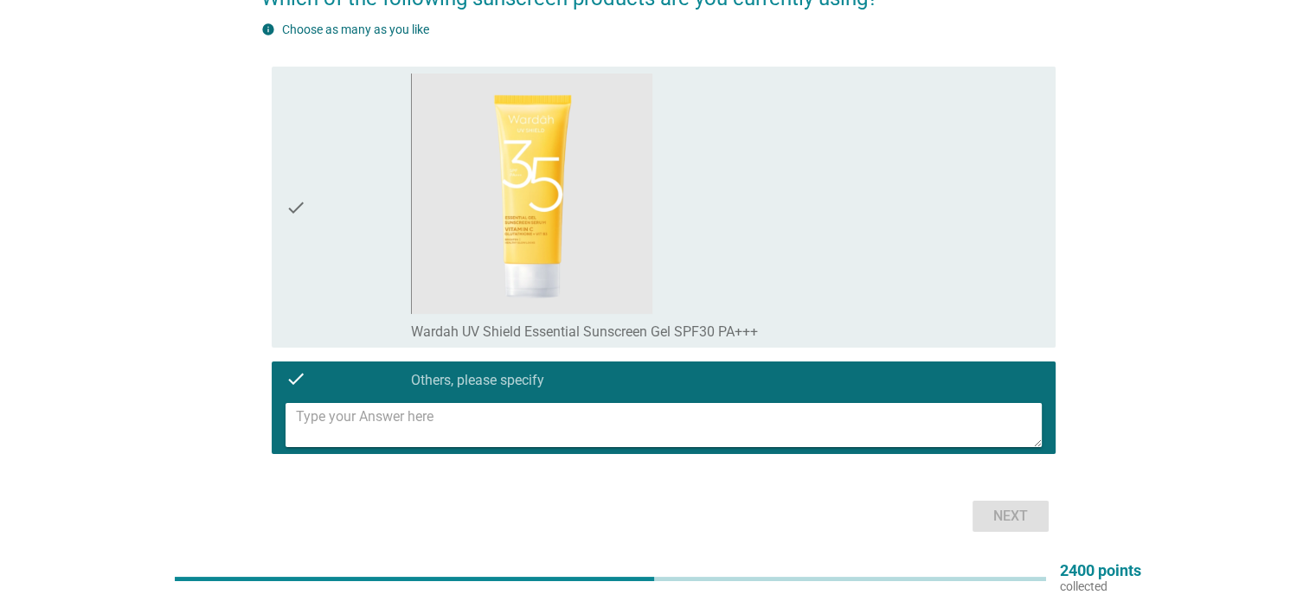
click at [605, 415] on textarea at bounding box center [669, 425] width 746 height 44
type textarea "elegance"
click at [1043, 524] on button "Next" at bounding box center [1011, 516] width 76 height 31
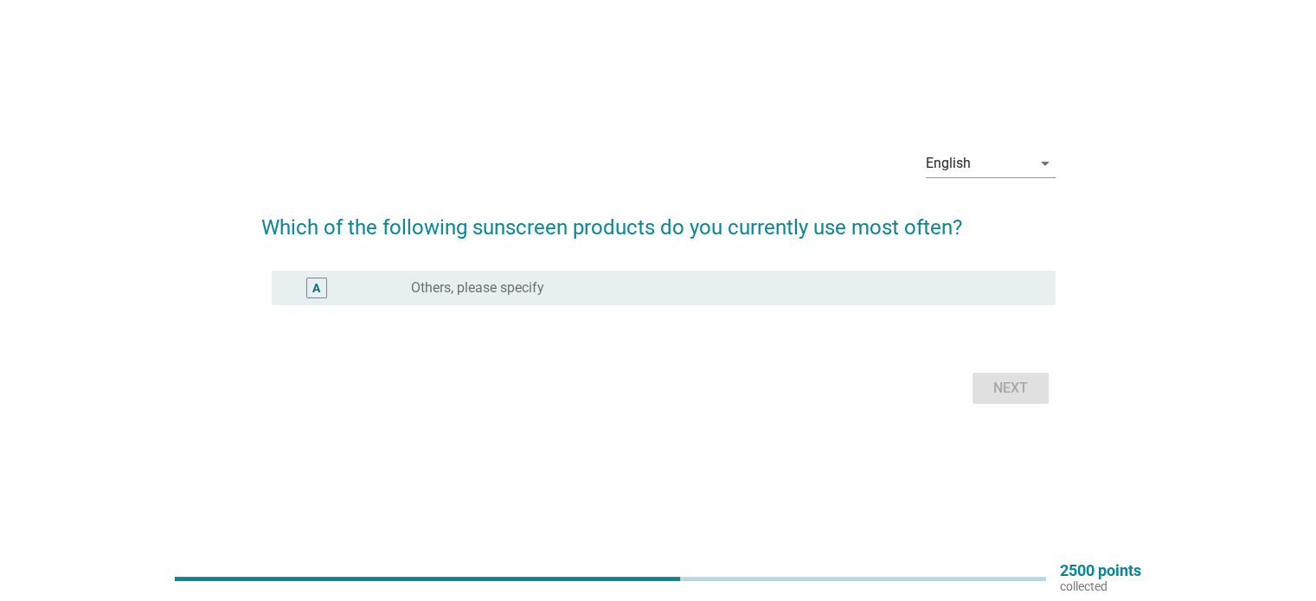
scroll to position [45, 0]
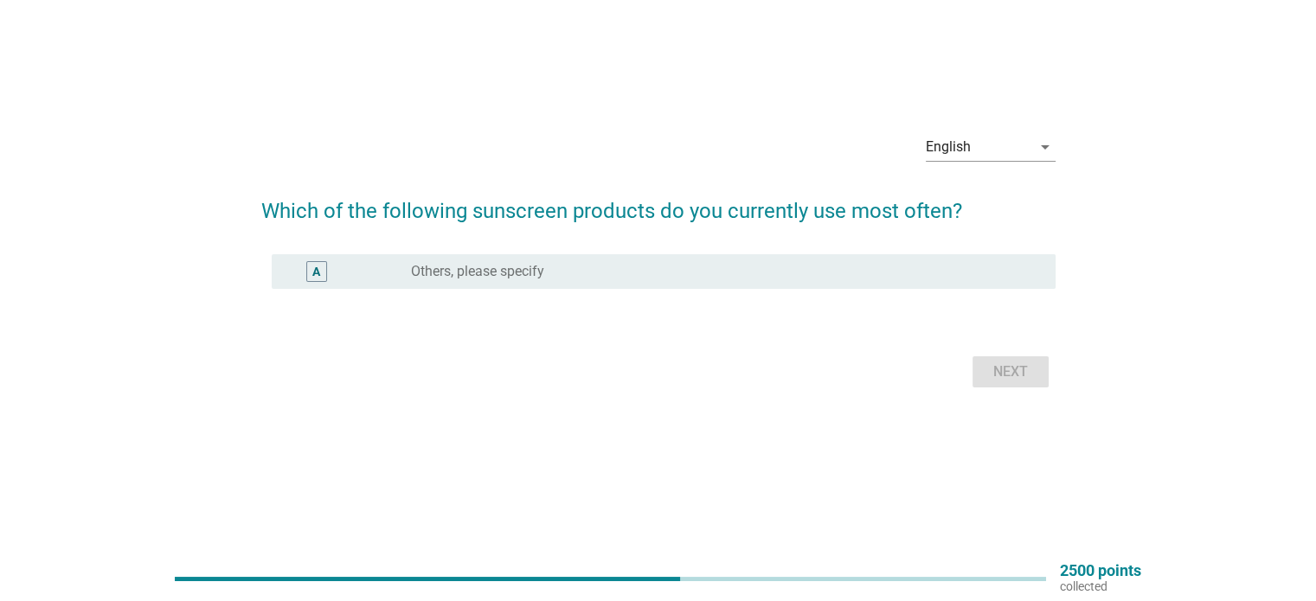
click at [651, 274] on div "radio_button_unchecked Others, please specify" at bounding box center [719, 271] width 616 height 17
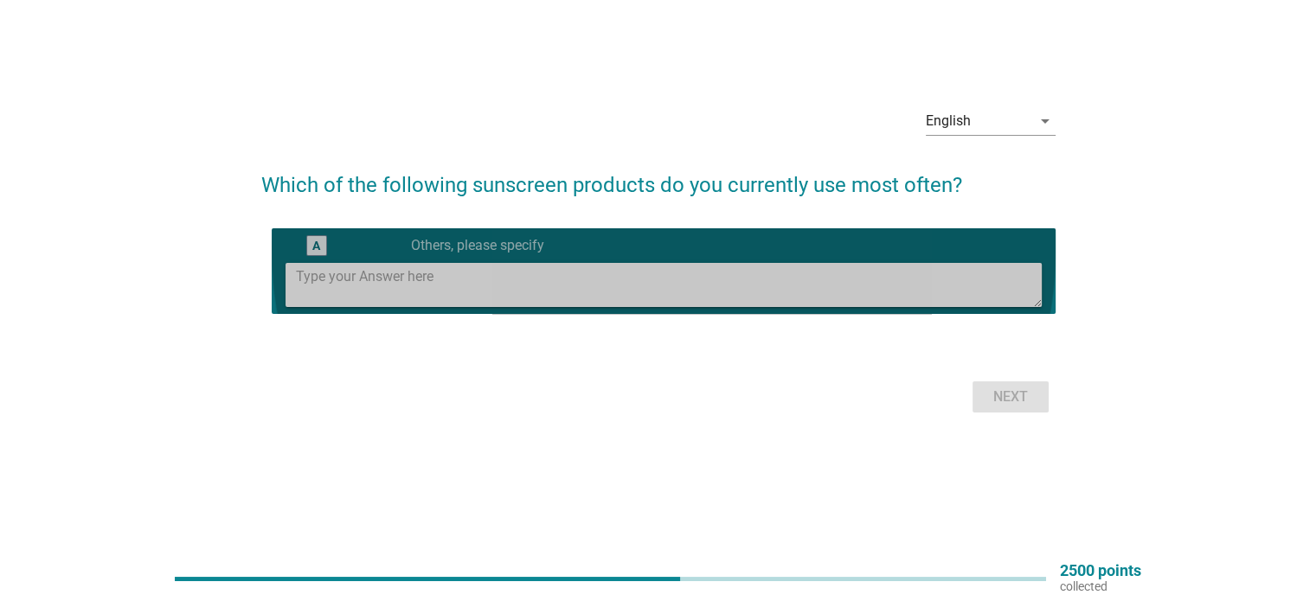
scroll to position [19, 0]
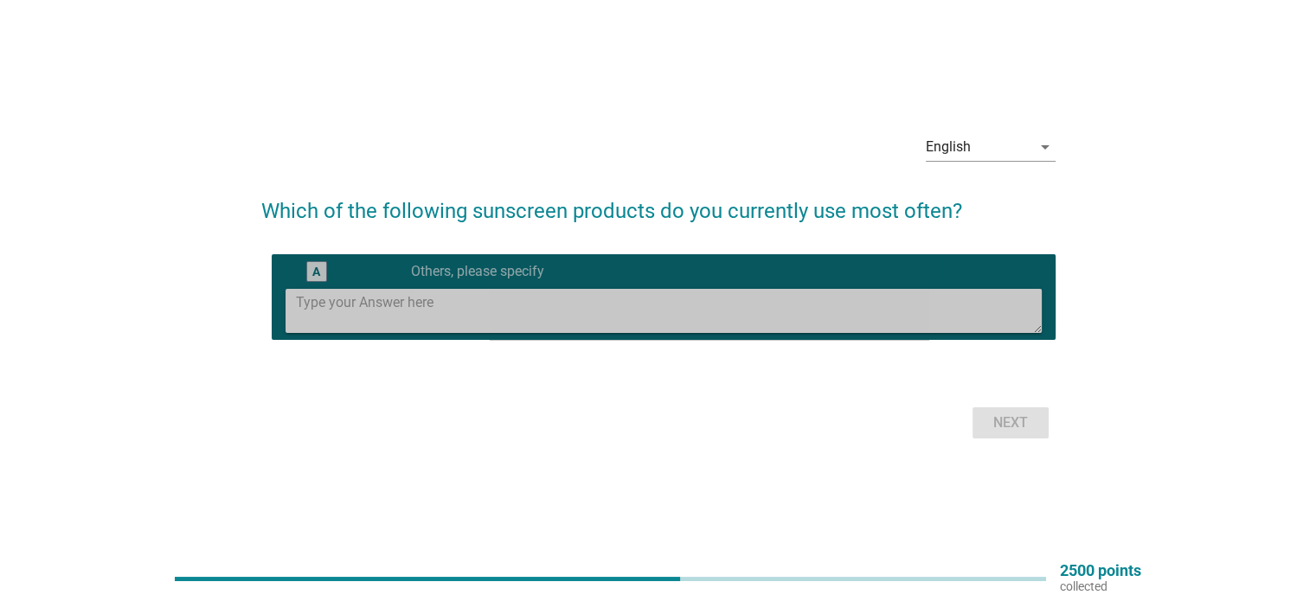
click at [583, 322] on textarea at bounding box center [669, 311] width 746 height 44
click at [585, 300] on textarea at bounding box center [669, 311] width 746 height 44
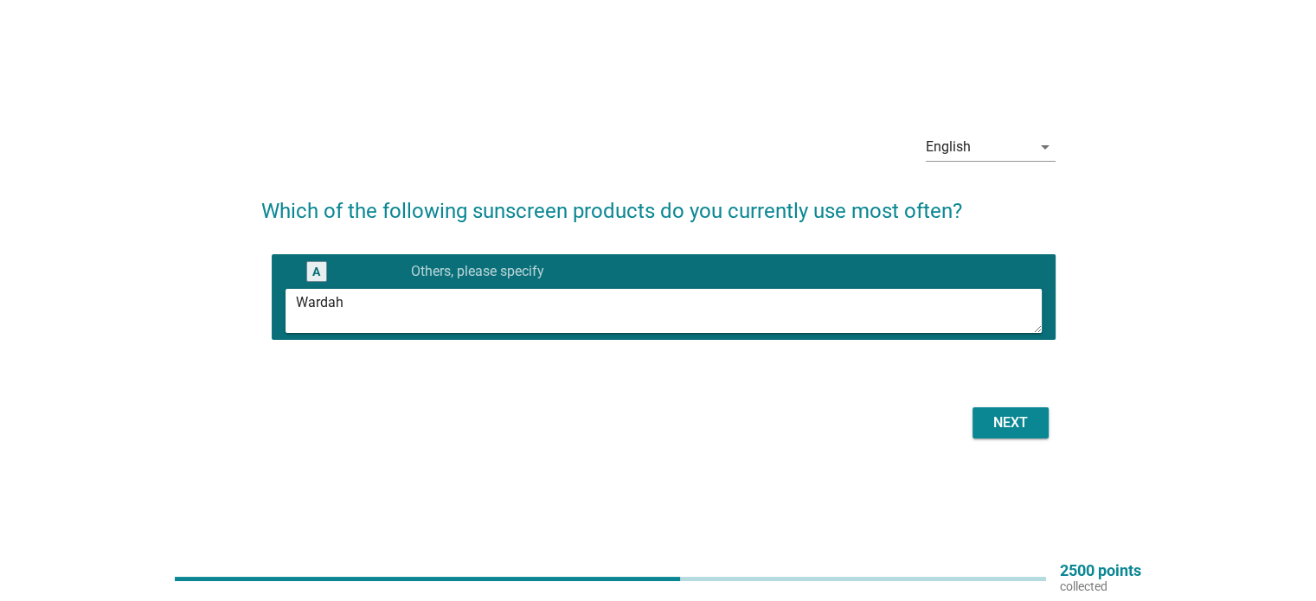
type textarea "Wardah"
click at [999, 423] on div "Next" at bounding box center [1010, 423] width 48 height 21
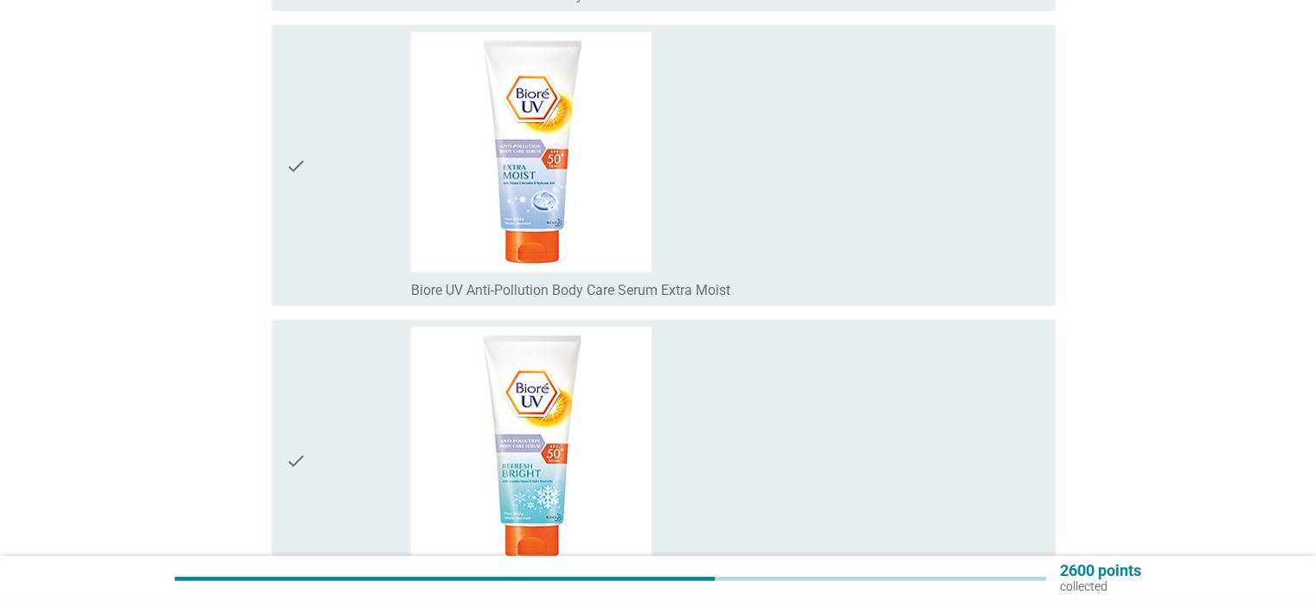
scroll to position [4759, 0]
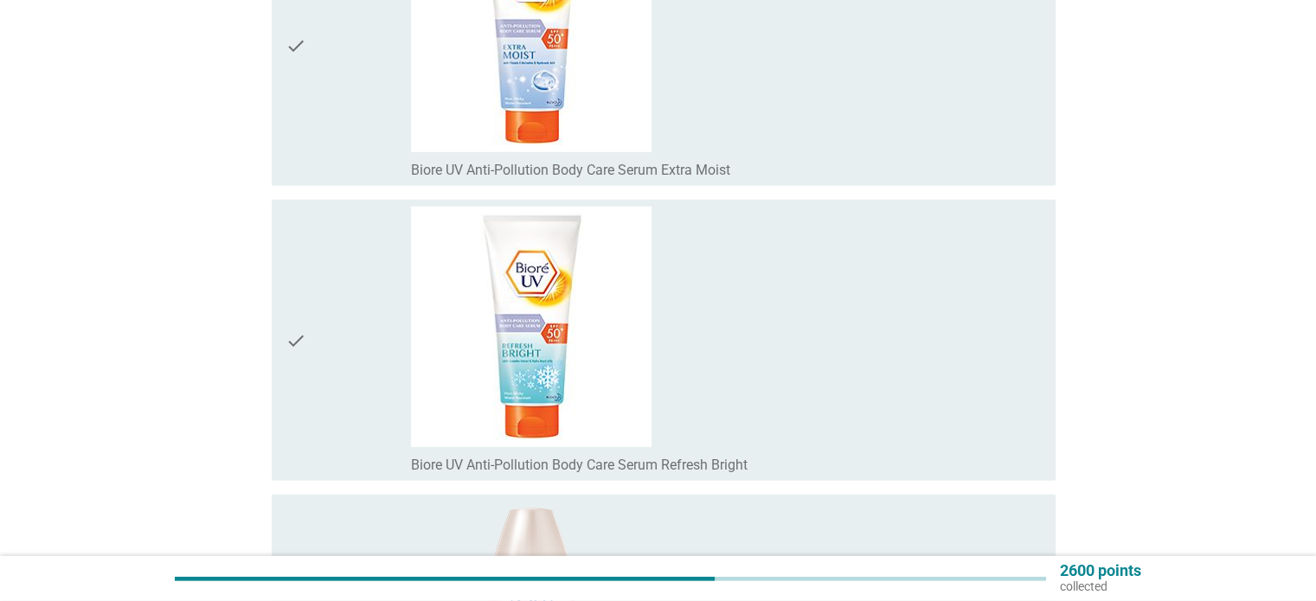
click at [812, 347] on div "check_box_outline_blank Biore UV Anti-Pollution Body Care Serum Refresh Bright" at bounding box center [726, 340] width 630 height 267
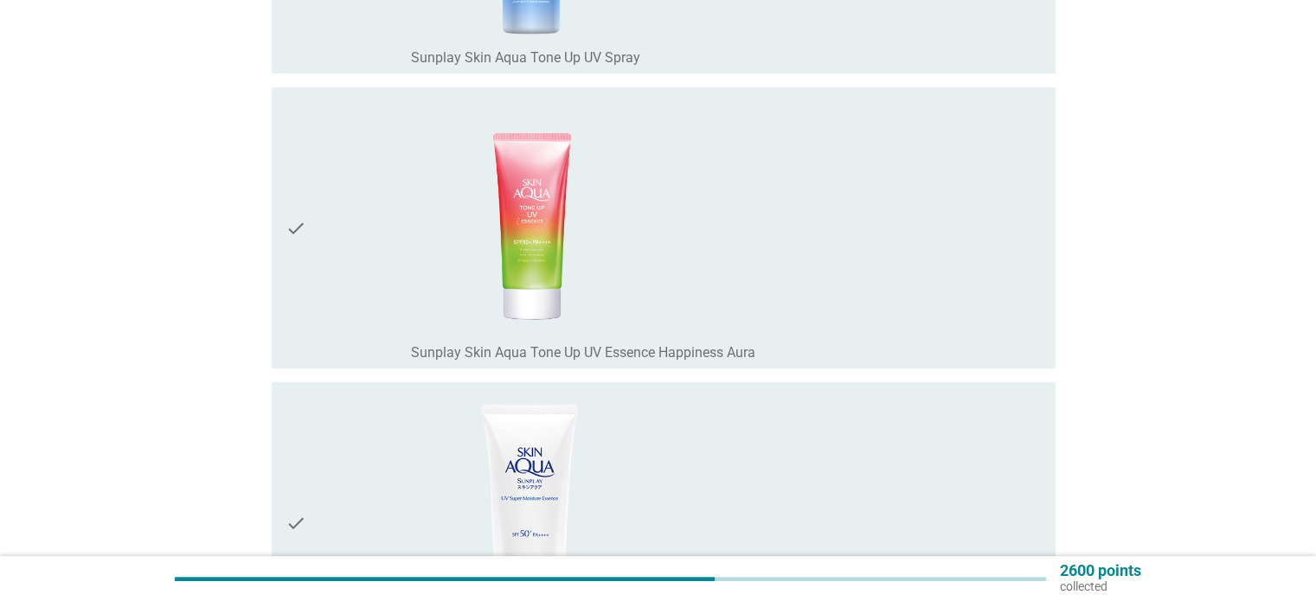
scroll to position [6922, 0]
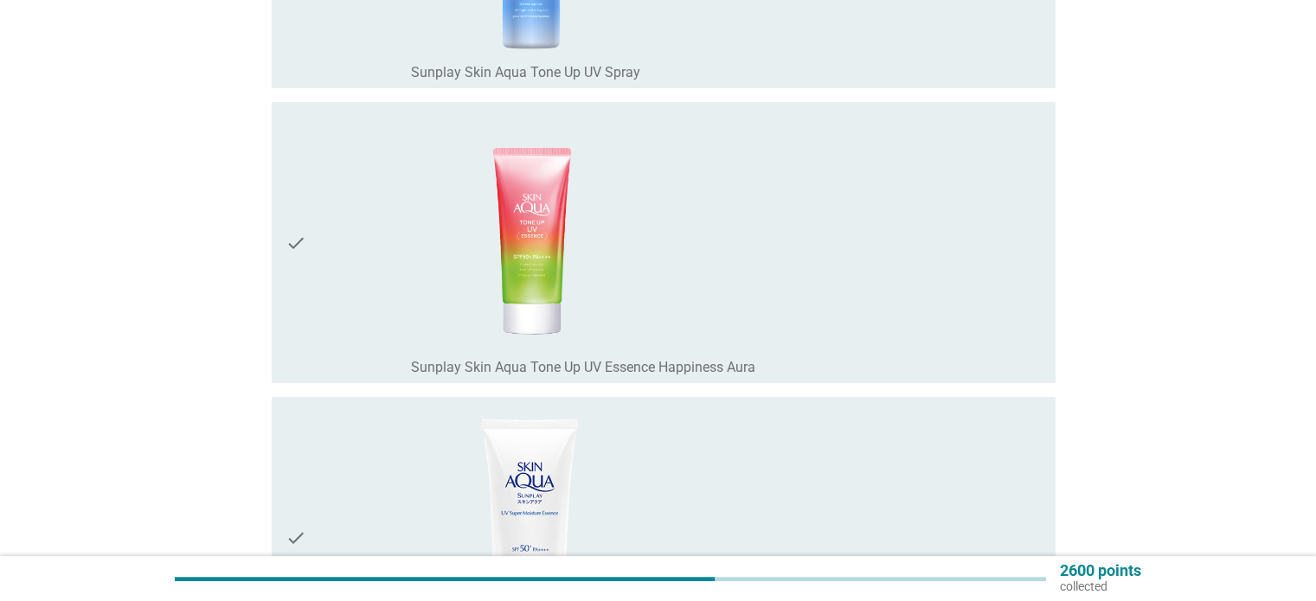
click at [812, 356] on div "check_box_outline_blank Sunplay Skin Aqua Tone Up UV Essence Happiness Aura" at bounding box center [726, 366] width 630 height 21
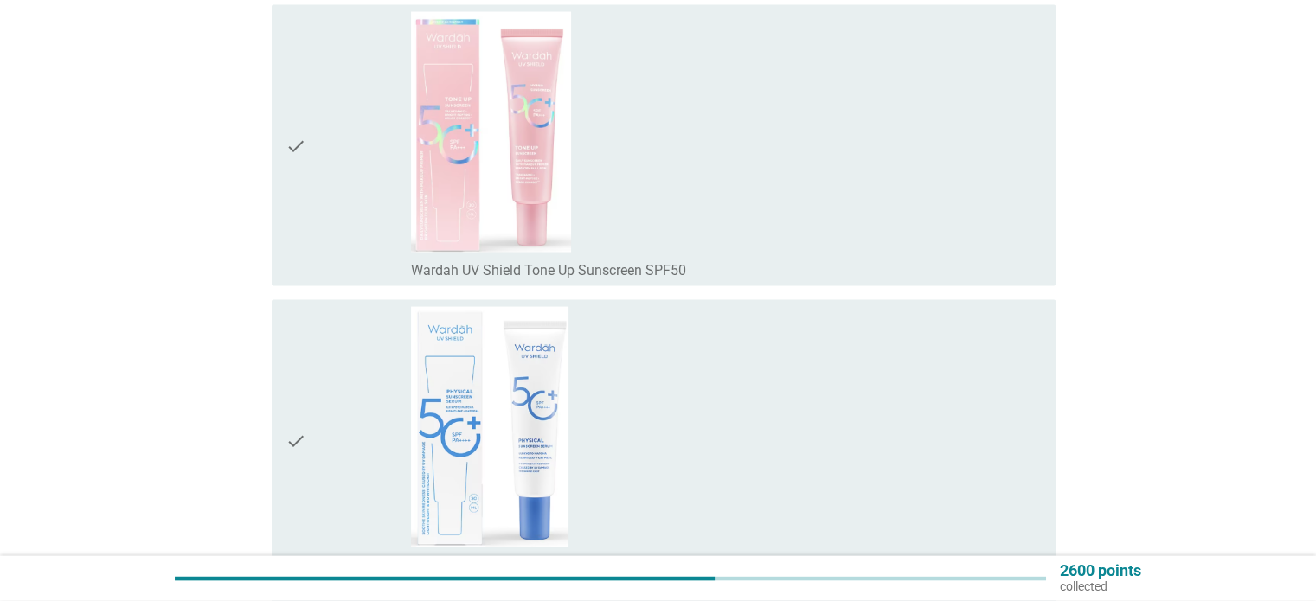
scroll to position [10037, 0]
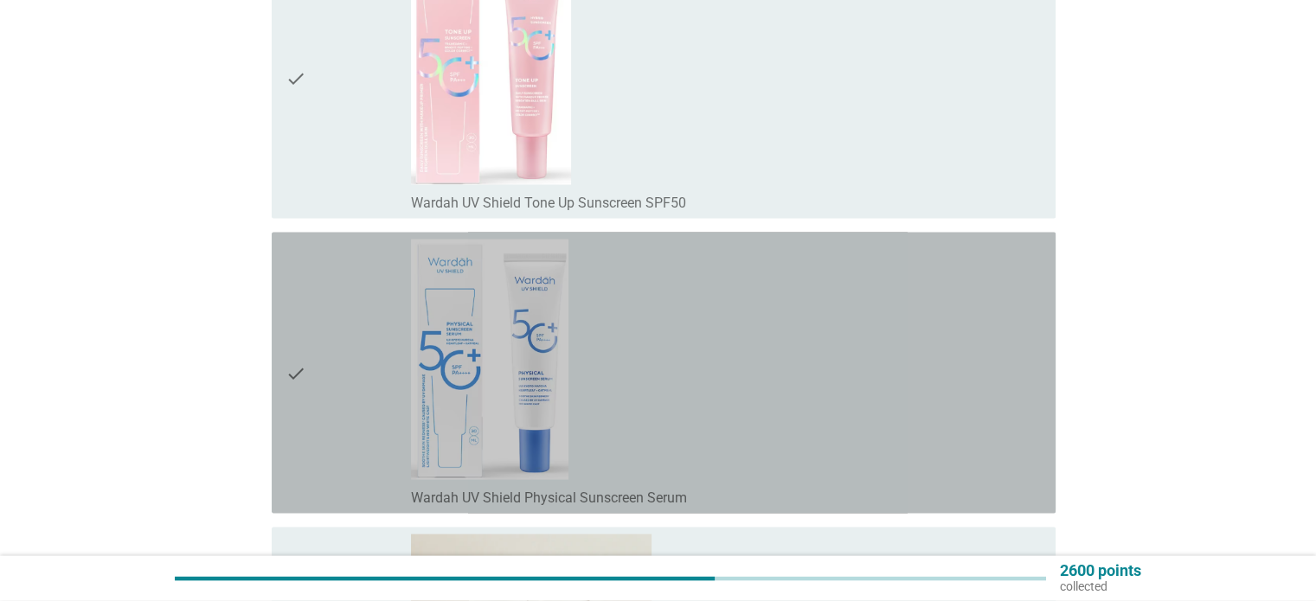
click at [812, 347] on div "check_box_outline_blank Wardah UV Shield Physical Sunscreen Serum" at bounding box center [726, 373] width 630 height 267
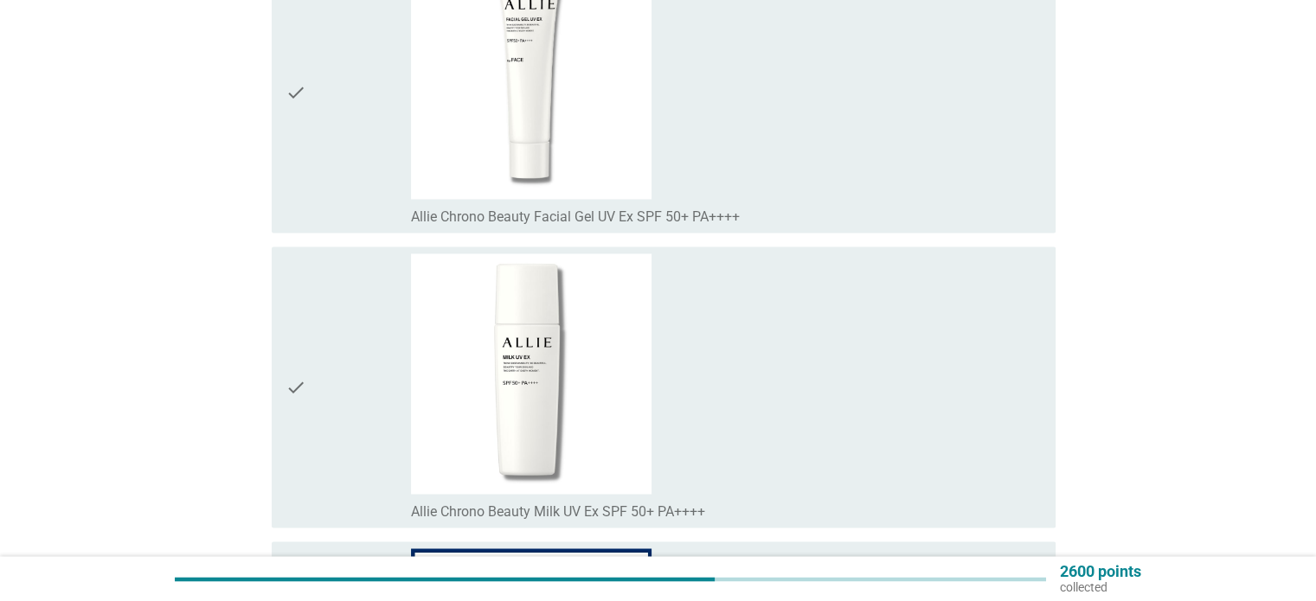
scroll to position [15921, 0]
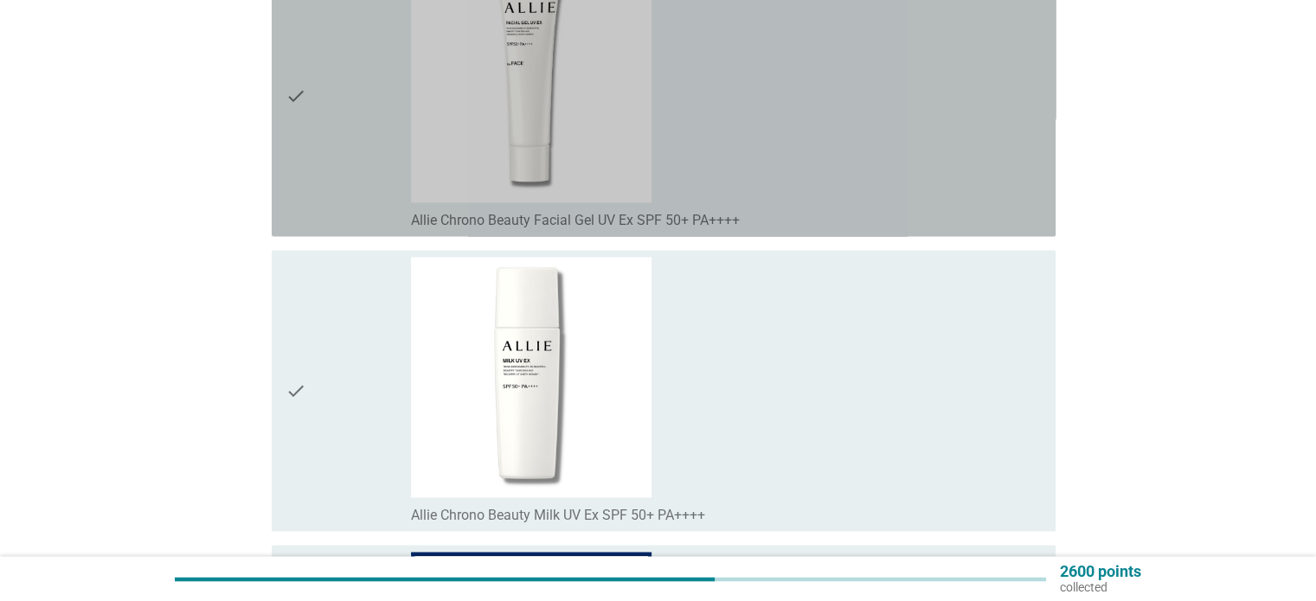
click at [858, 169] on div "check_box_outline_blank Allie Chrono Beauty Facial Gel UV Ex SPF 50+ PA++++" at bounding box center [726, 95] width 630 height 267
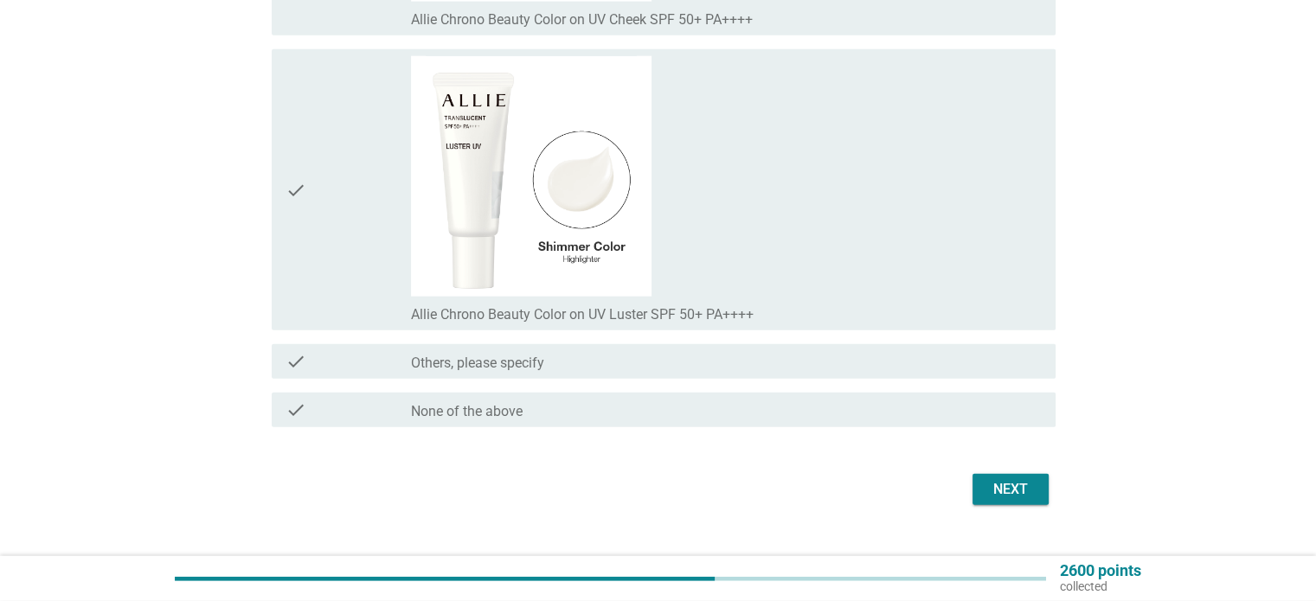
scroll to position [17307, 0]
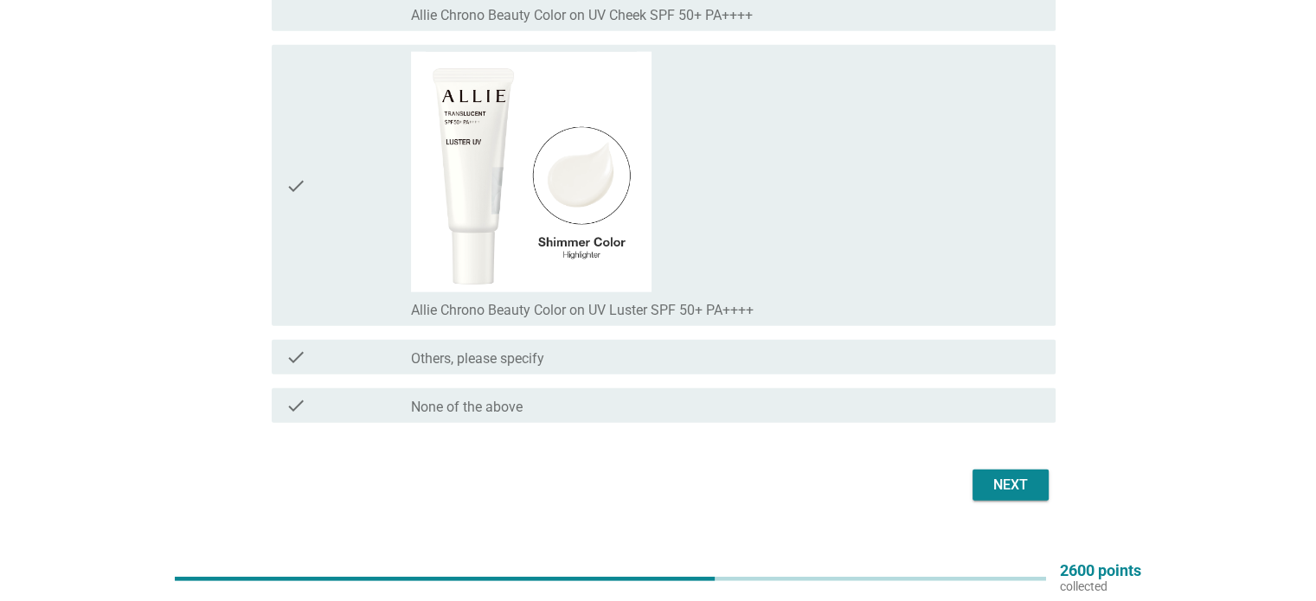
click at [999, 475] on div "Next" at bounding box center [1010, 485] width 48 height 21
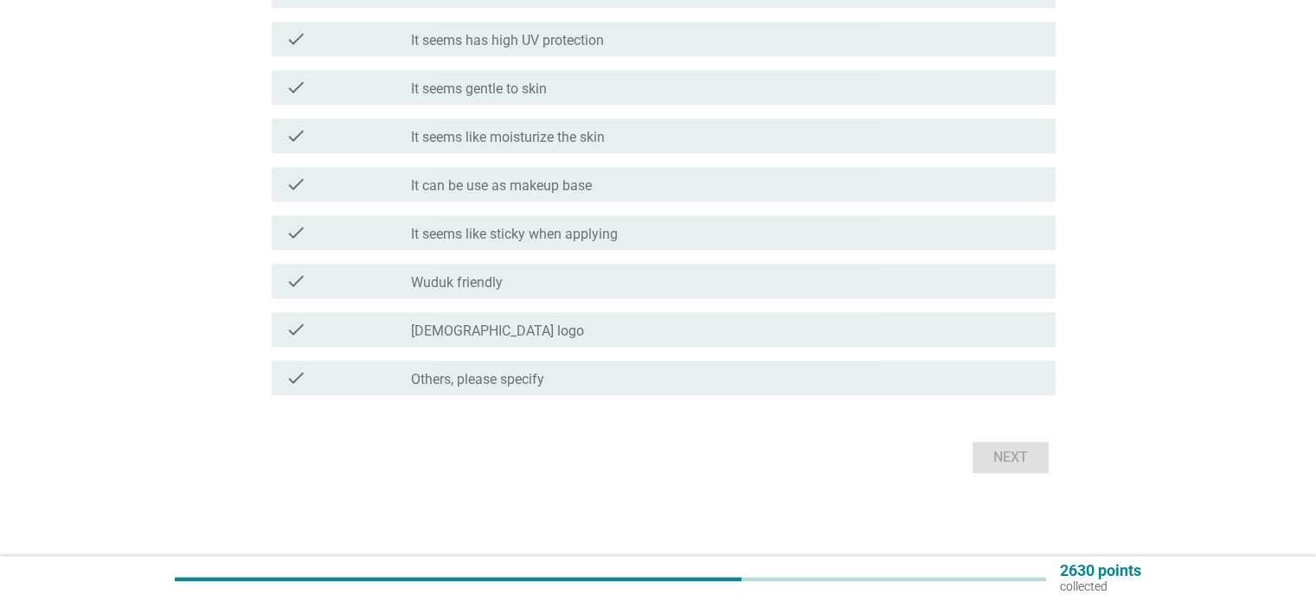
scroll to position [0, 0]
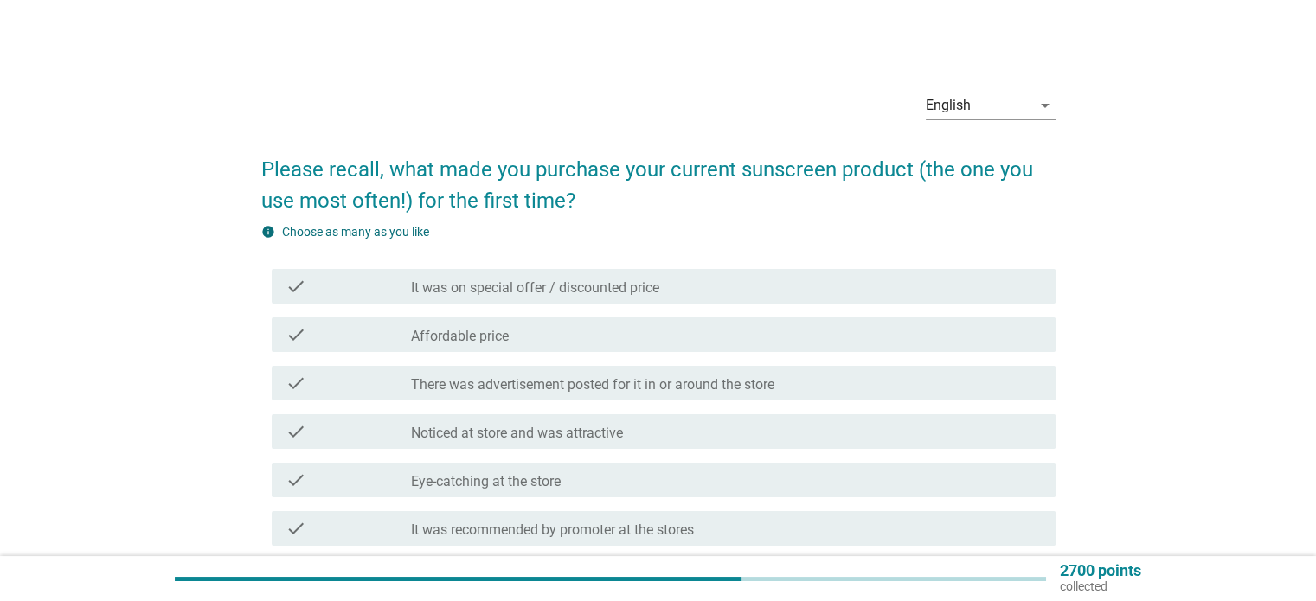
click at [607, 338] on div "check_box_outline_blank Affordable price" at bounding box center [726, 334] width 630 height 21
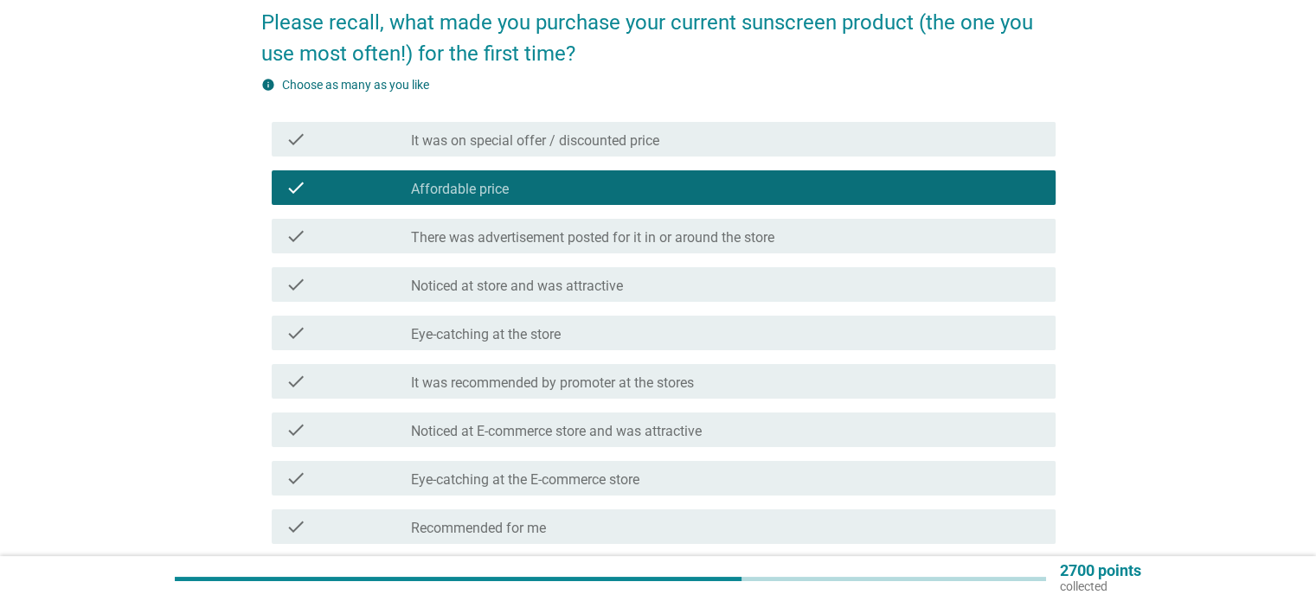
scroll to position [173, 0]
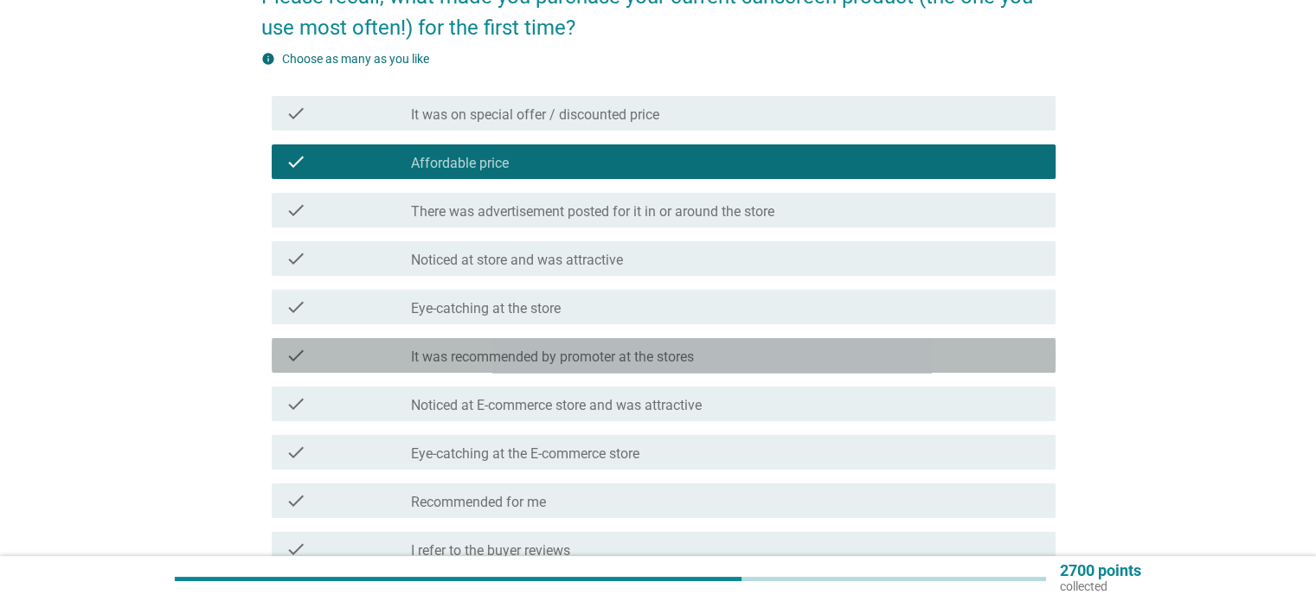
click at [616, 356] on label "It was recommended by promoter at the stores" at bounding box center [552, 357] width 283 height 17
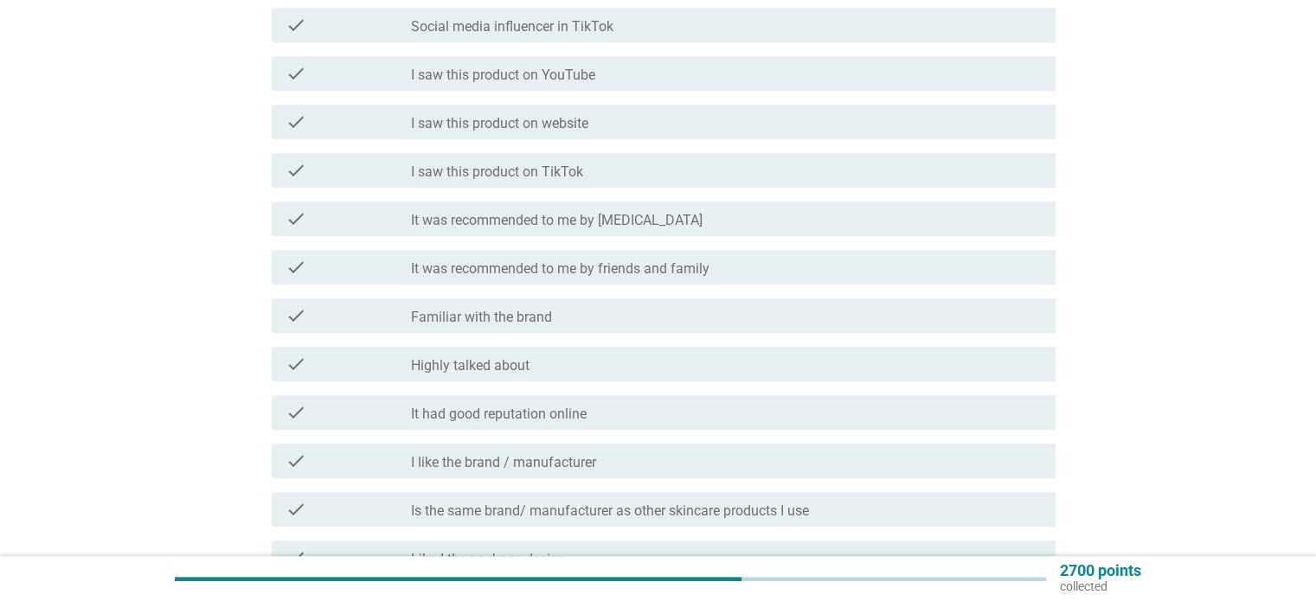
scroll to position [1298, 0]
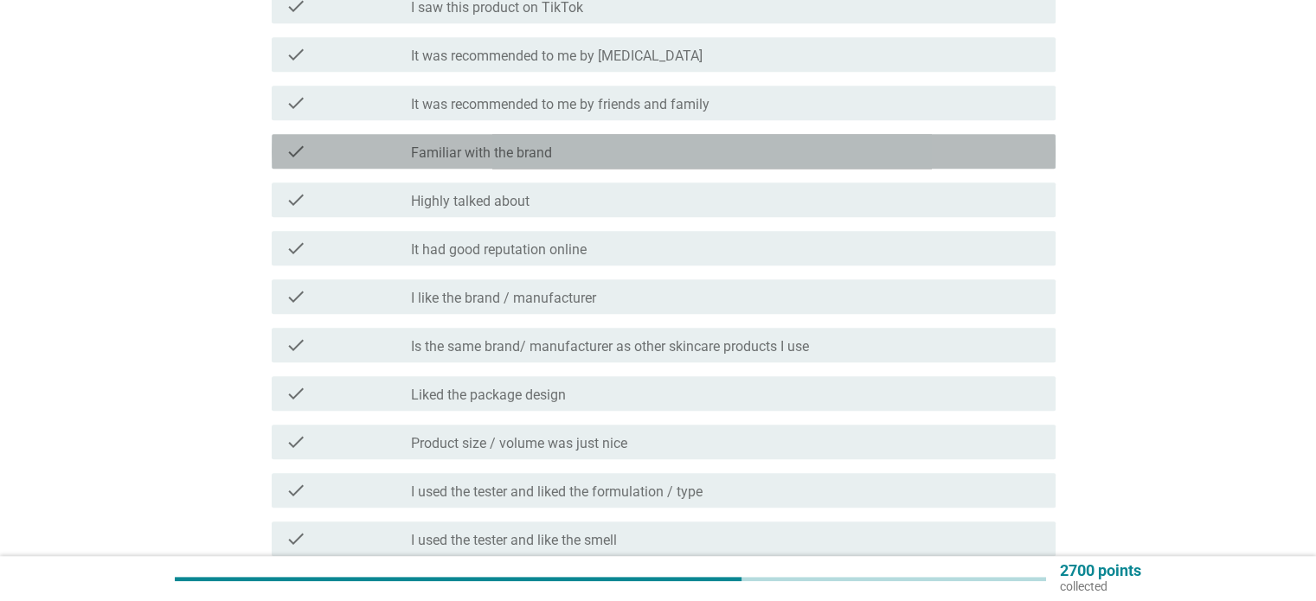
click at [561, 142] on div "check_box_outline_blank Familiar with the brand" at bounding box center [726, 151] width 630 height 21
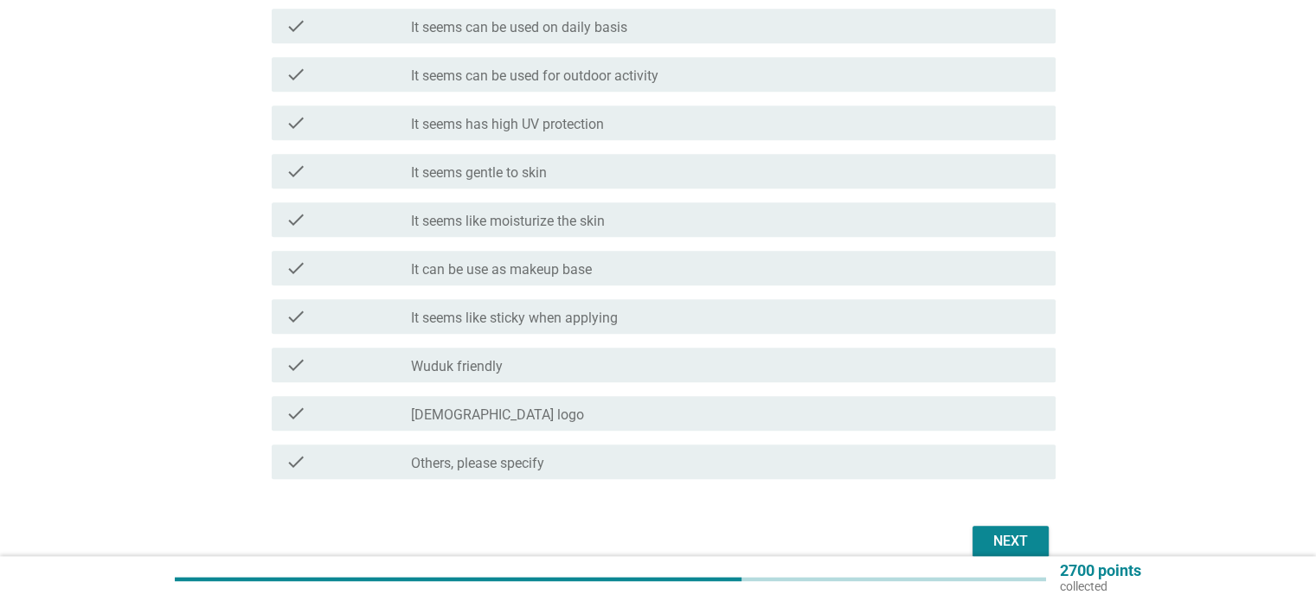
scroll to position [1991, 0]
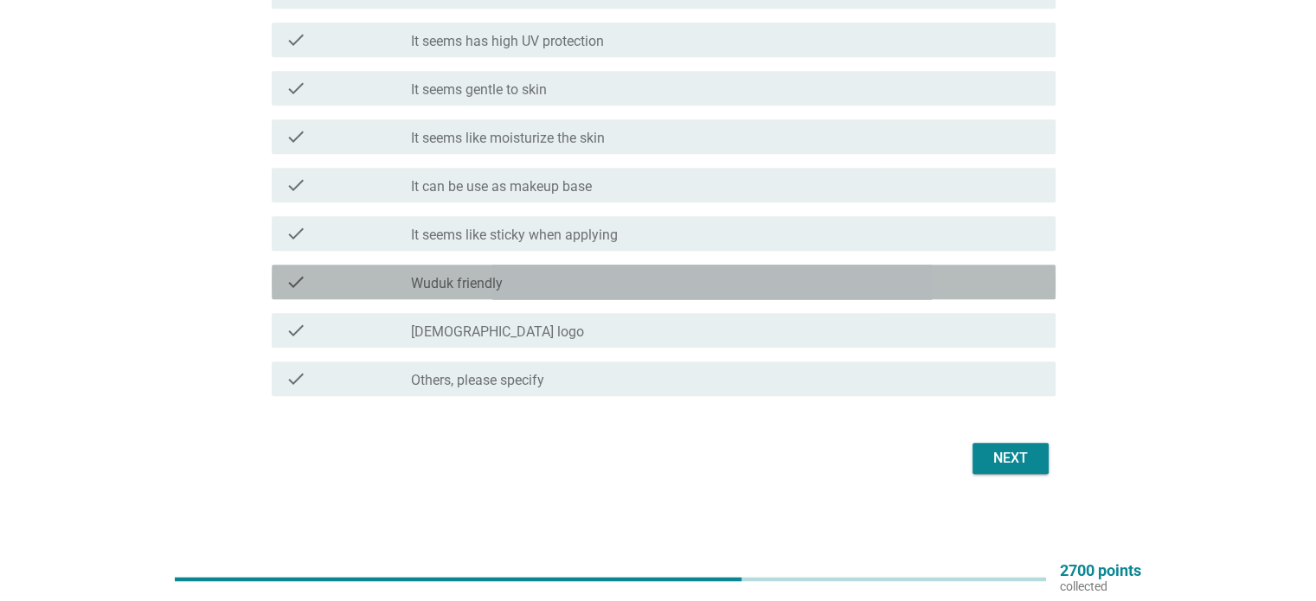
click at [545, 278] on div "check_box_outline_blank Wuduk friendly" at bounding box center [726, 282] width 630 height 21
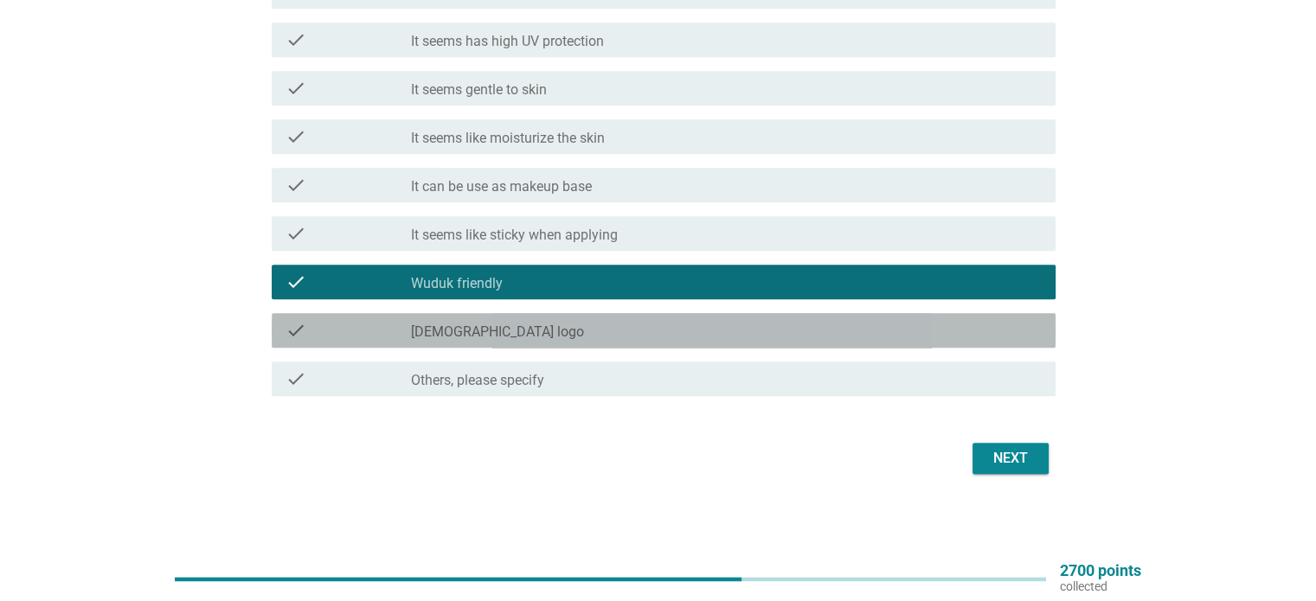
click at [766, 331] on div "check_box_outline_blank Halal logo" at bounding box center [726, 330] width 630 height 21
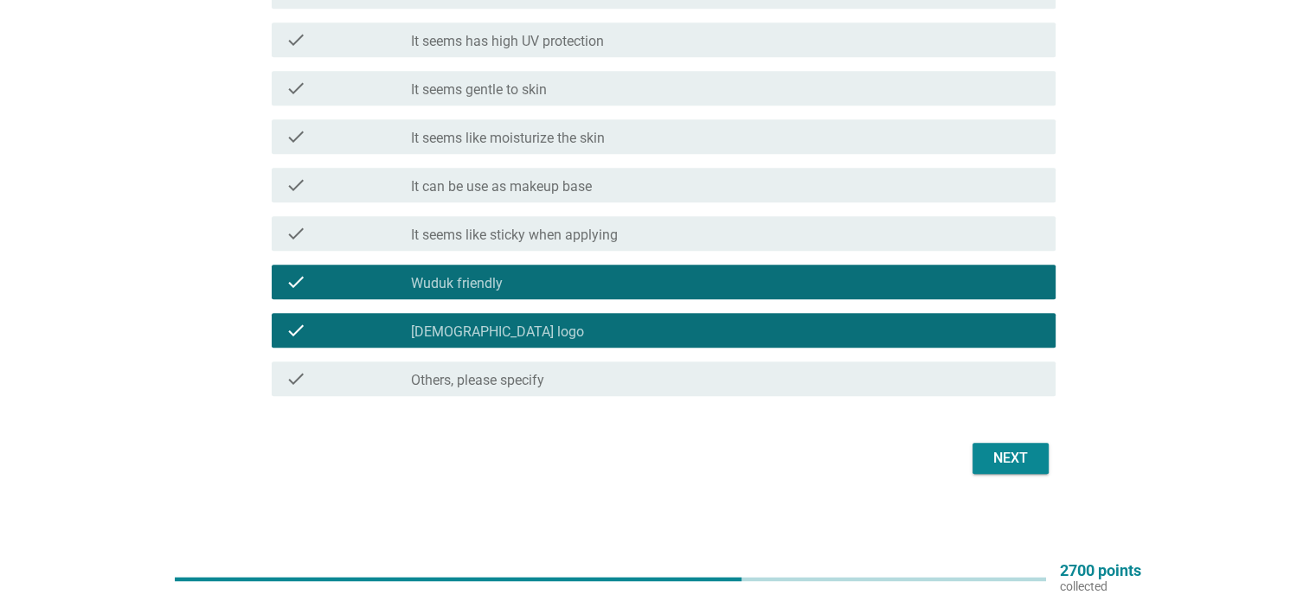
click at [985, 456] on button "Next" at bounding box center [1011, 458] width 76 height 31
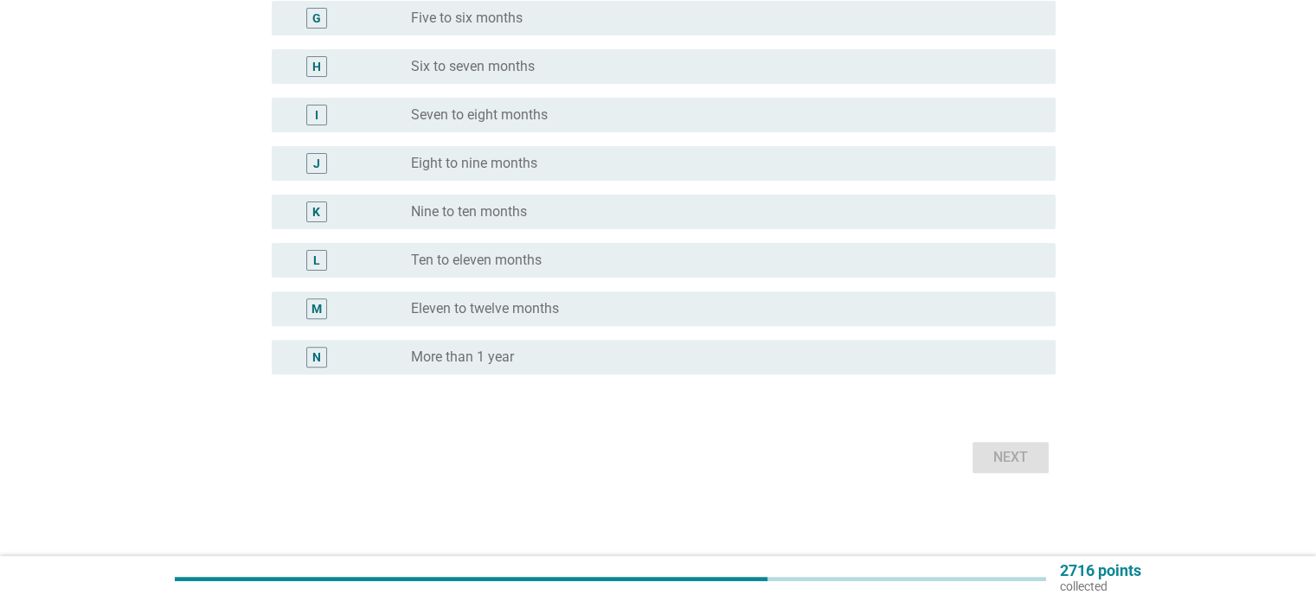
scroll to position [0, 0]
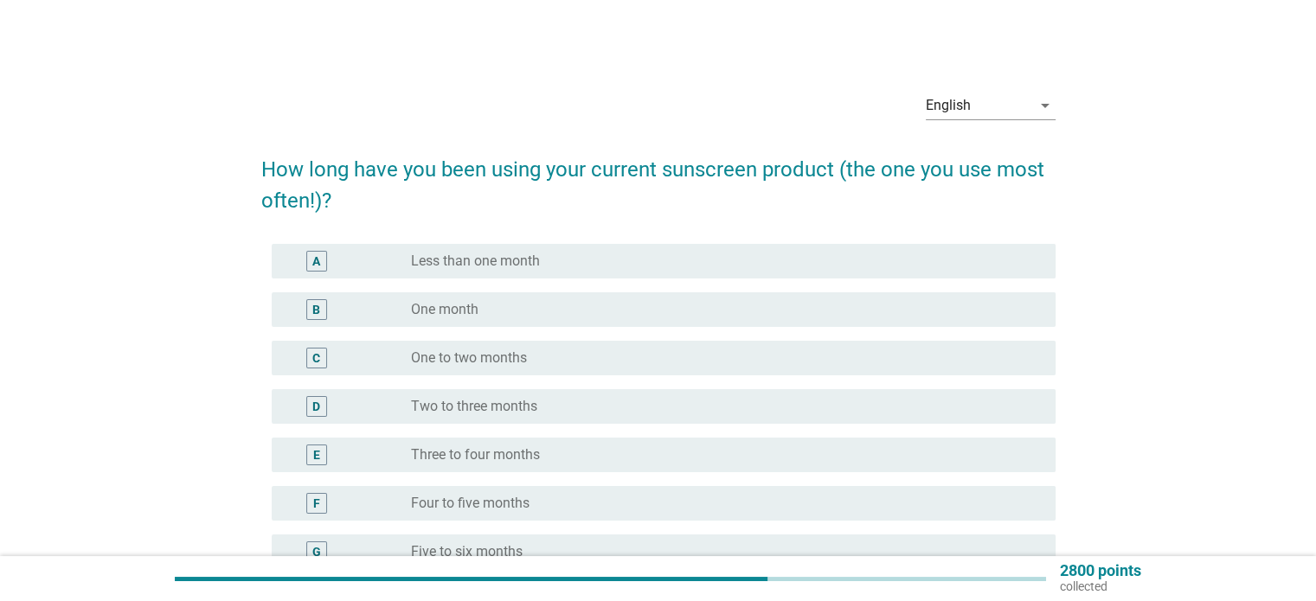
click at [575, 254] on div "radio_button_unchecked Less than one month" at bounding box center [719, 261] width 616 height 17
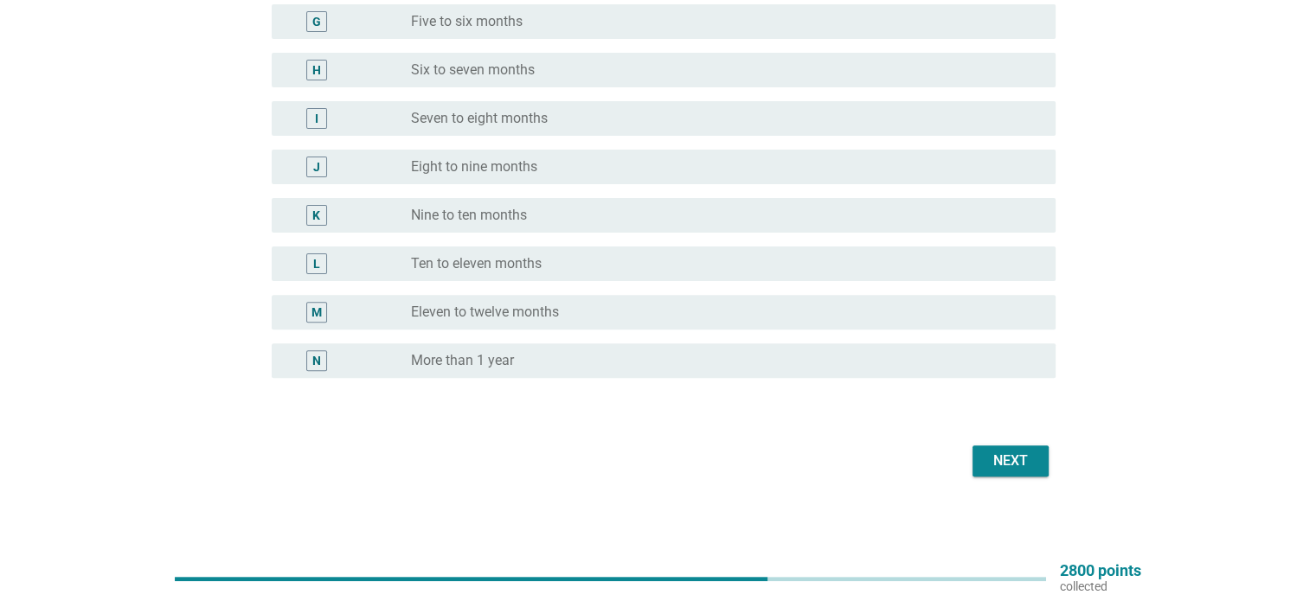
scroll to position [533, 0]
click at [1038, 456] on button "Next" at bounding box center [1011, 458] width 76 height 31
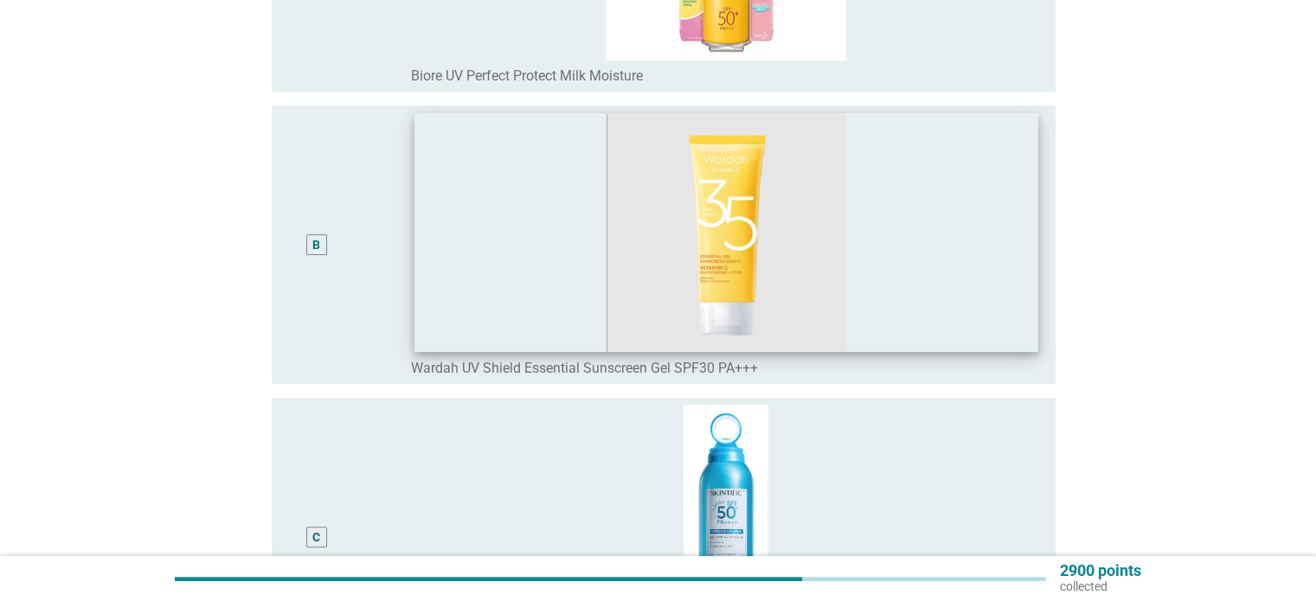
scroll to position [433, 0]
click at [943, 331] on img at bounding box center [726, 231] width 624 height 238
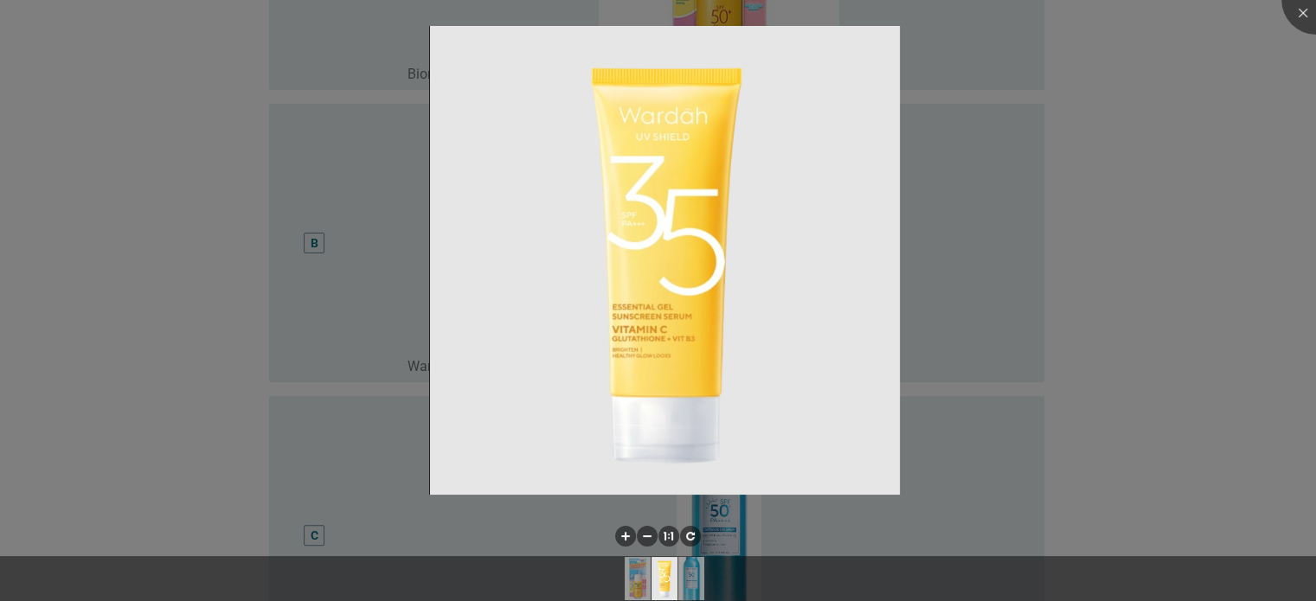
drag, startPoint x: 375, startPoint y: 331, endPoint x: 336, endPoint y: 300, distance: 49.9
click at [366, 330] on div at bounding box center [658, 300] width 1316 height 601
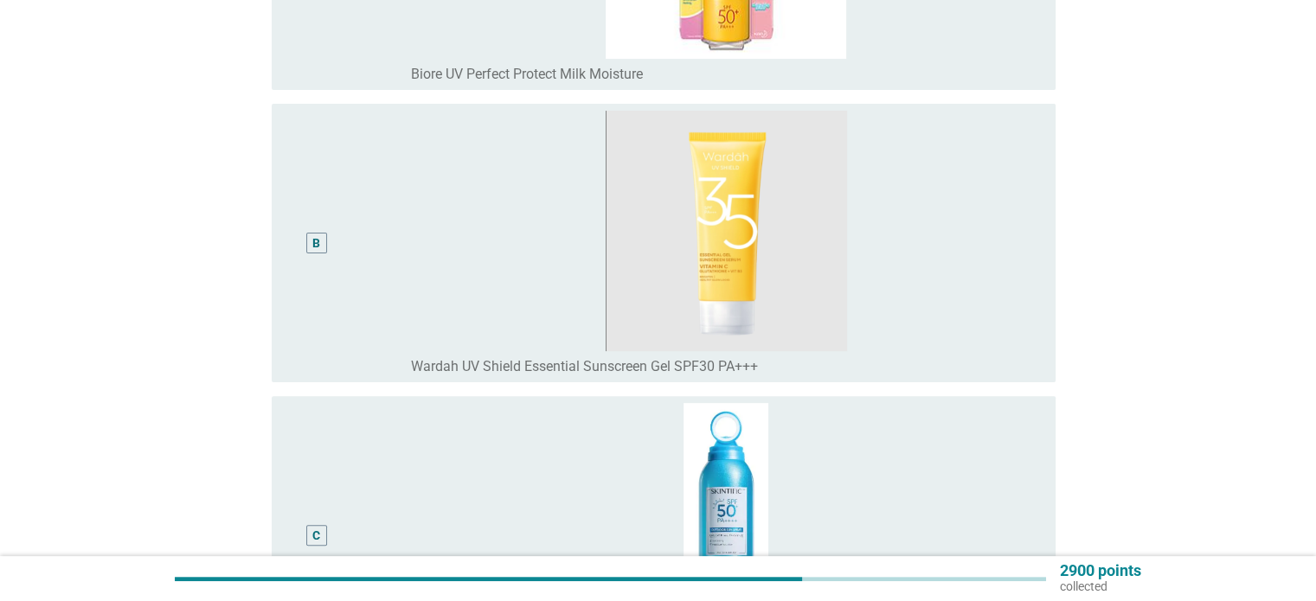
click at [318, 250] on body "English Bahasa Melayu English arrow_drop_down What is the product that you used…" at bounding box center [658, 260] width 1316 height 1386
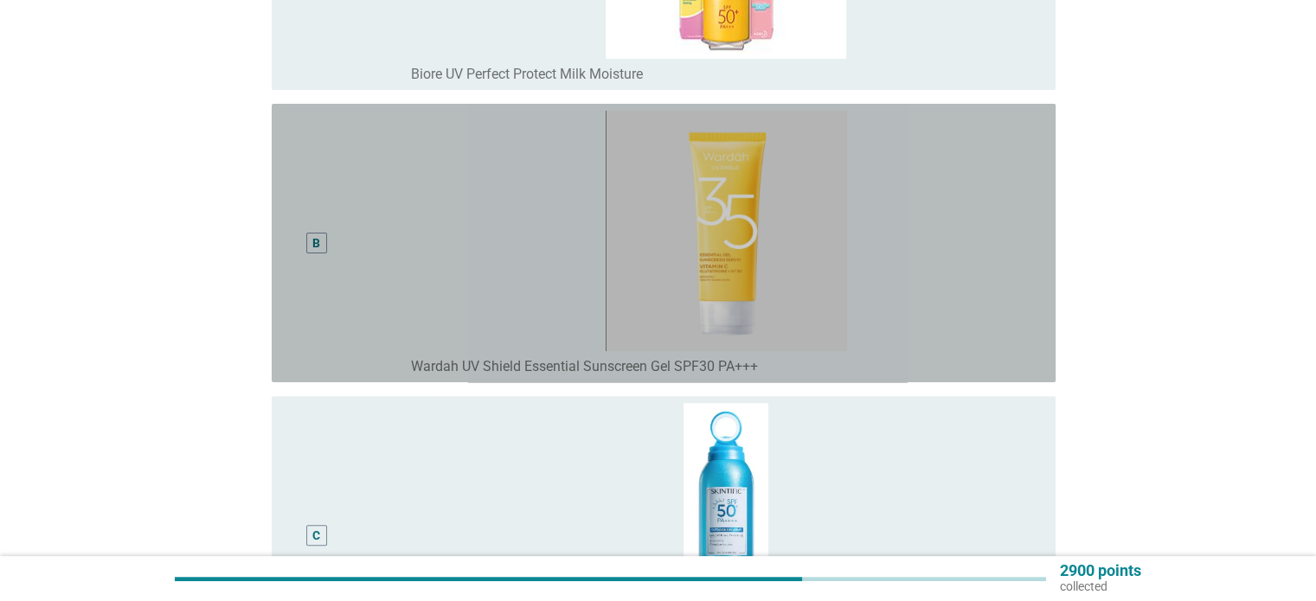
click at [318, 250] on div "B" at bounding box center [316, 243] width 8 height 18
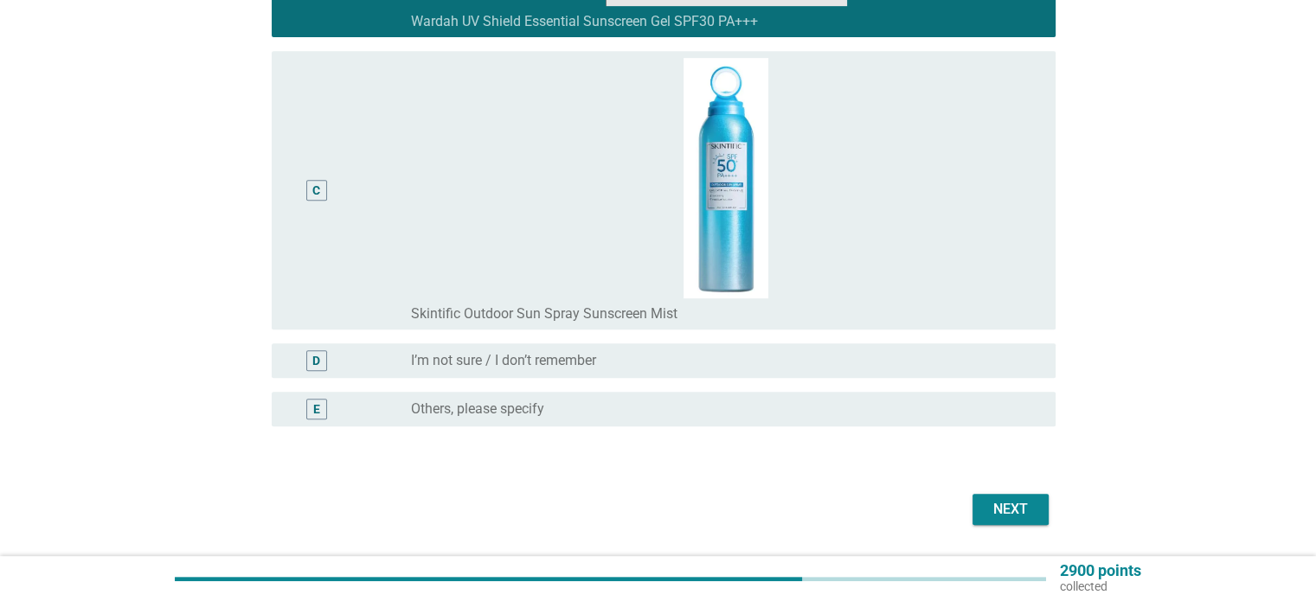
scroll to position [830, 0]
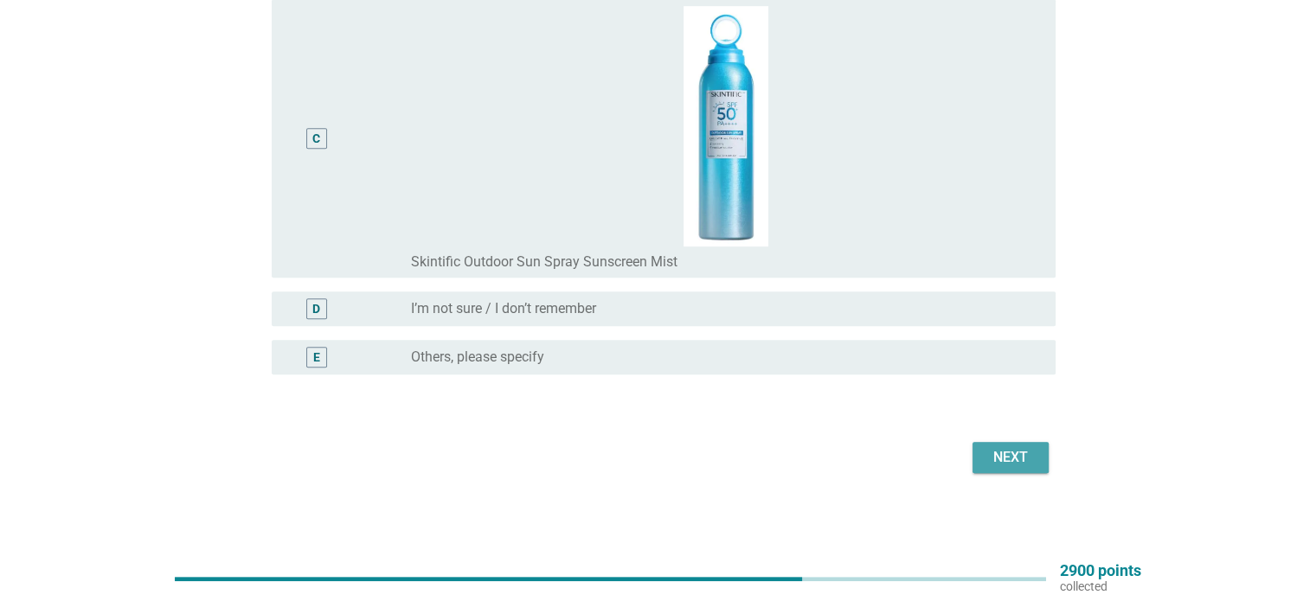
click at [1021, 444] on button "Next" at bounding box center [1011, 457] width 76 height 31
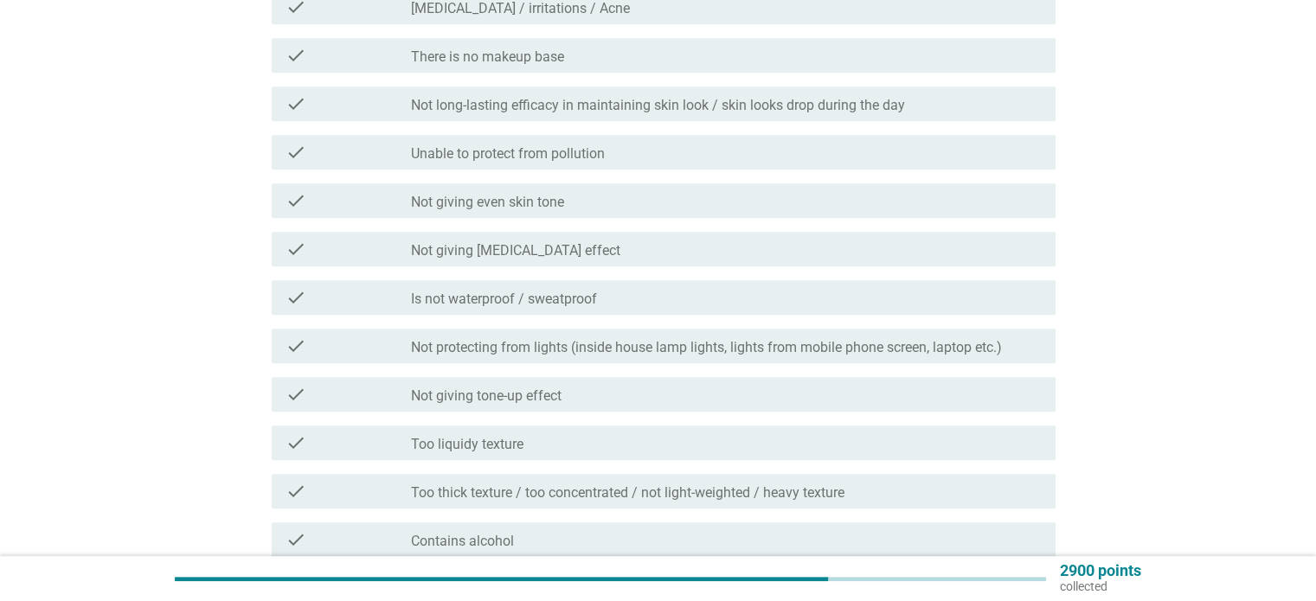
scroll to position [0, 0]
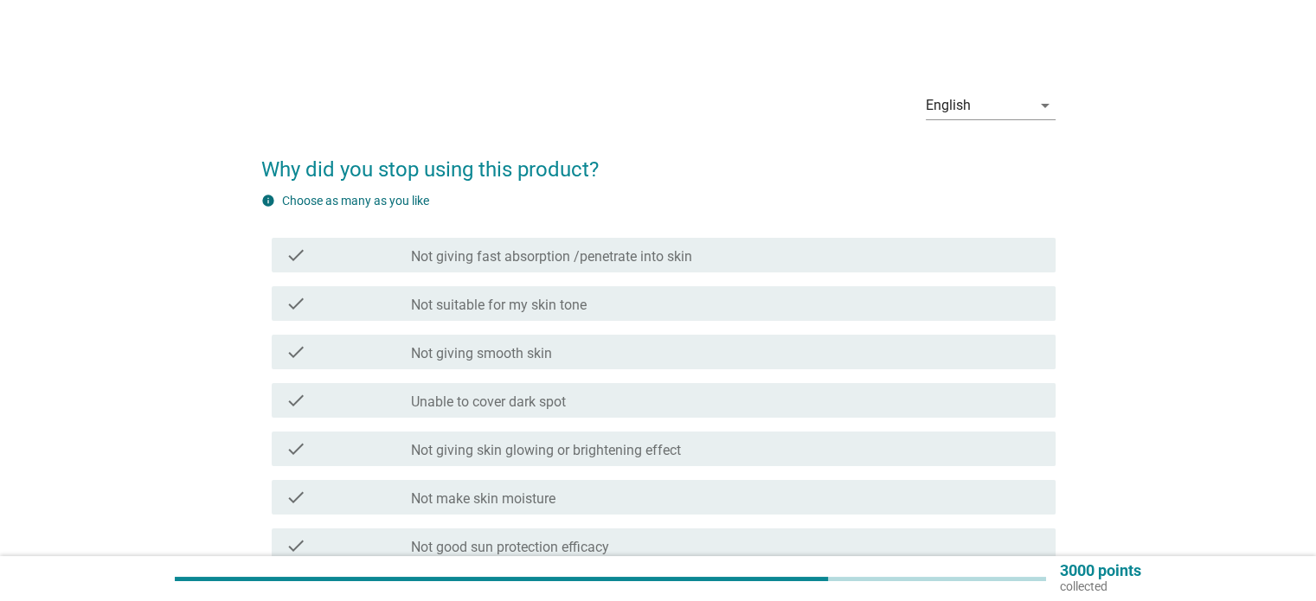
click at [488, 447] on label "Not giving skin glowing or brightening effect" at bounding box center [546, 450] width 270 height 17
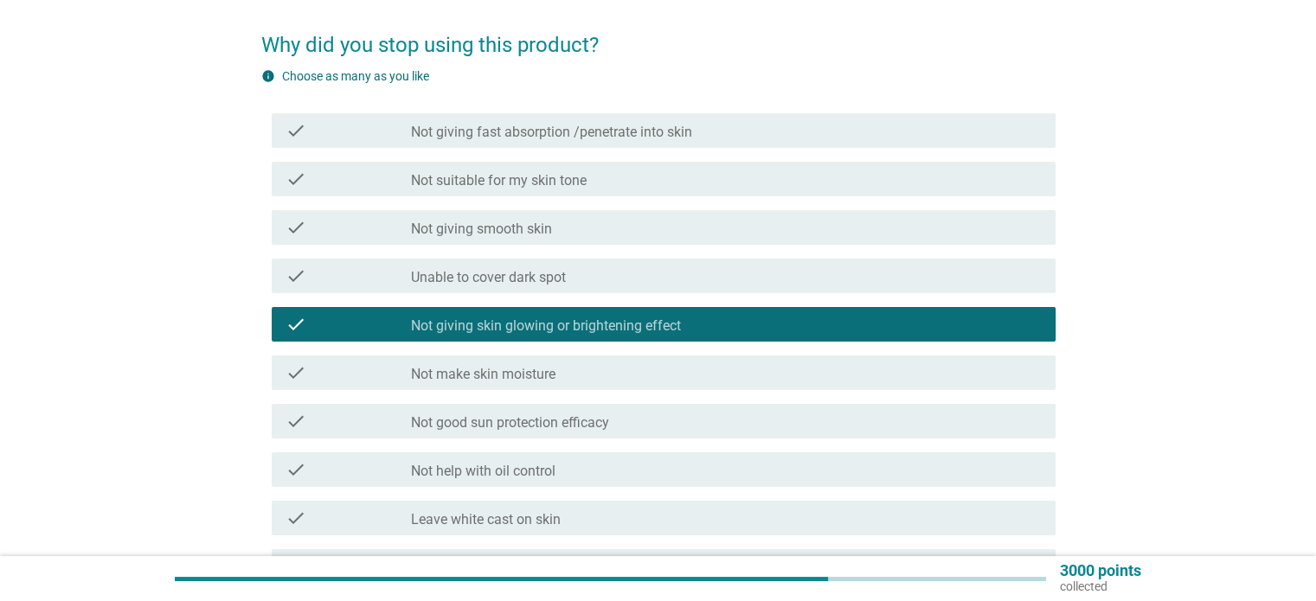
scroll to position [173, 0]
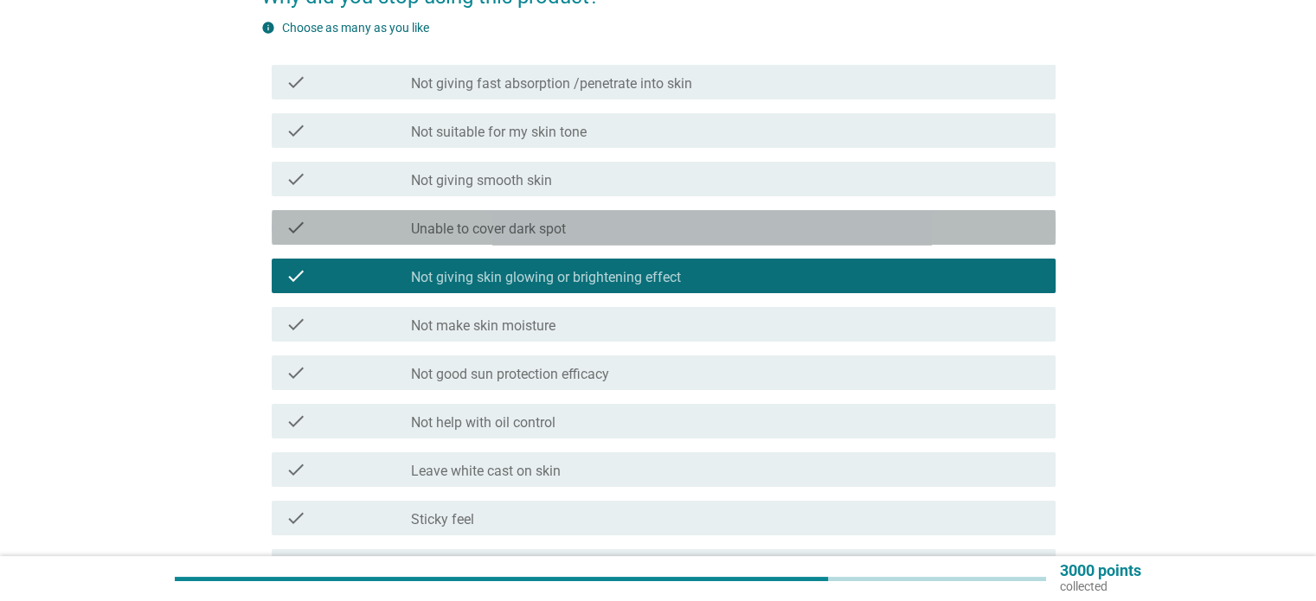
click at [464, 227] on label "Unable to cover dark spot" at bounding box center [488, 229] width 155 height 17
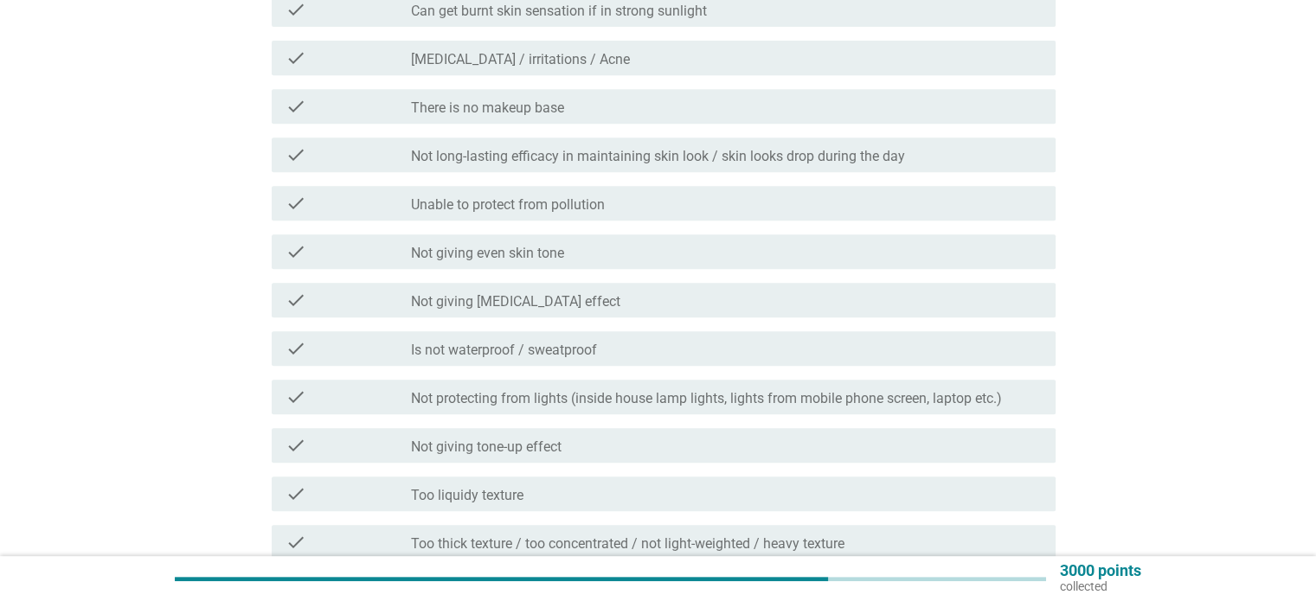
scroll to position [1211, 0]
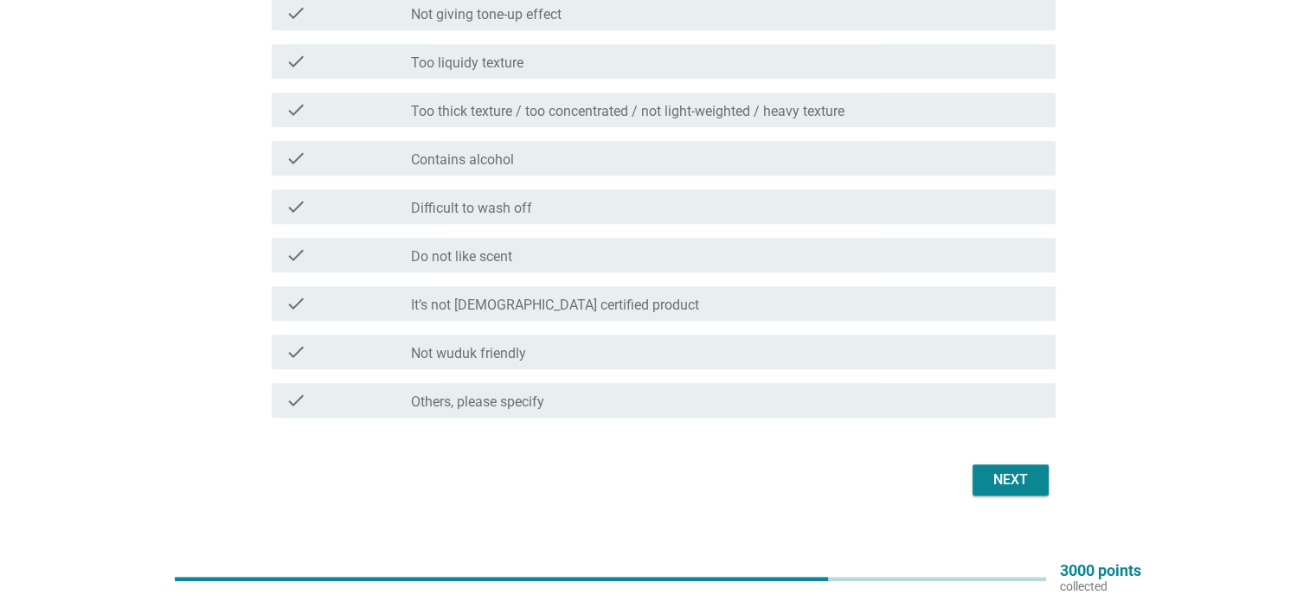
click at [990, 470] on div "Next" at bounding box center [1010, 480] width 48 height 21
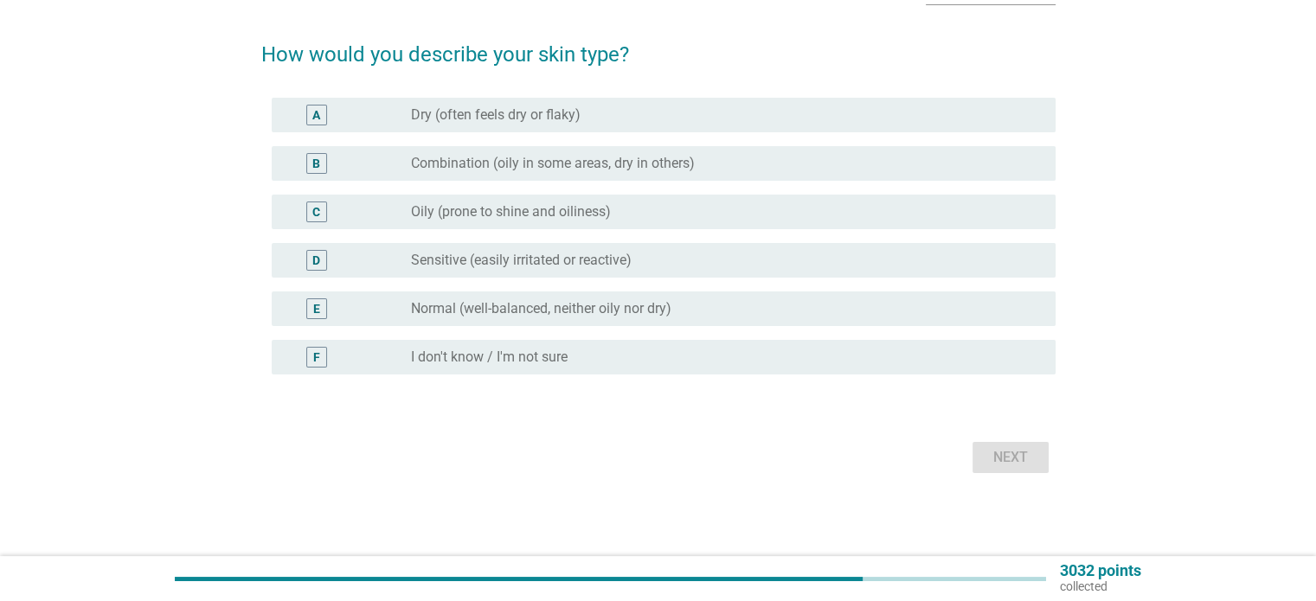
scroll to position [0, 0]
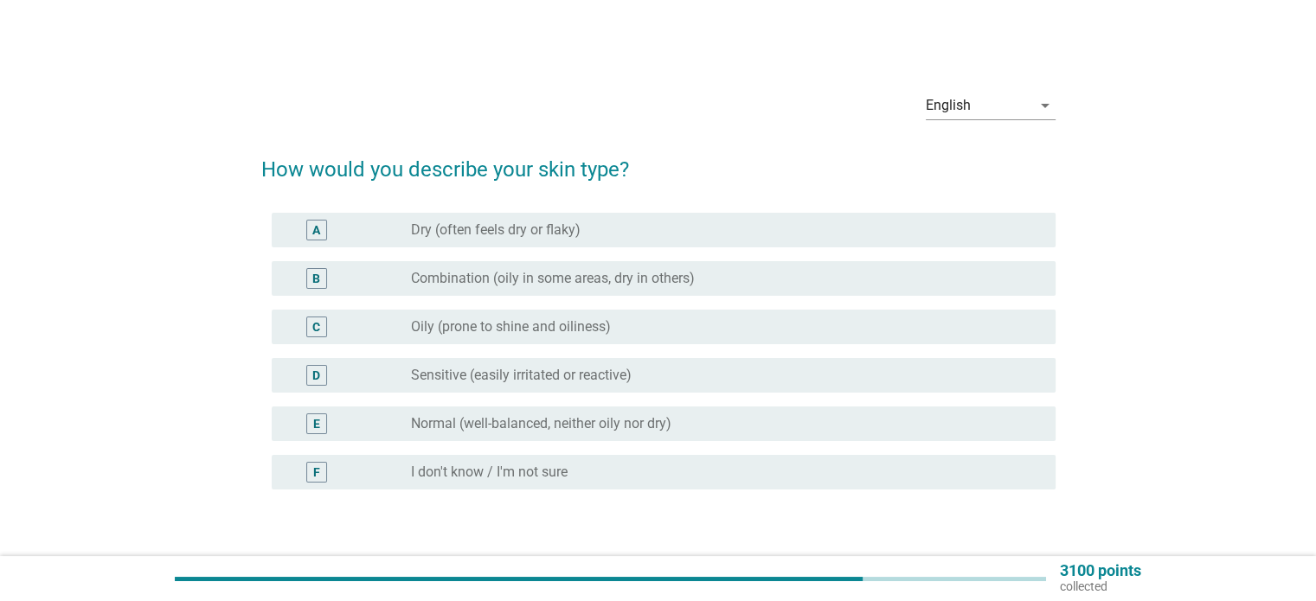
click at [552, 376] on label "Sensitive (easily irritated or reactive)" at bounding box center [521, 375] width 221 height 17
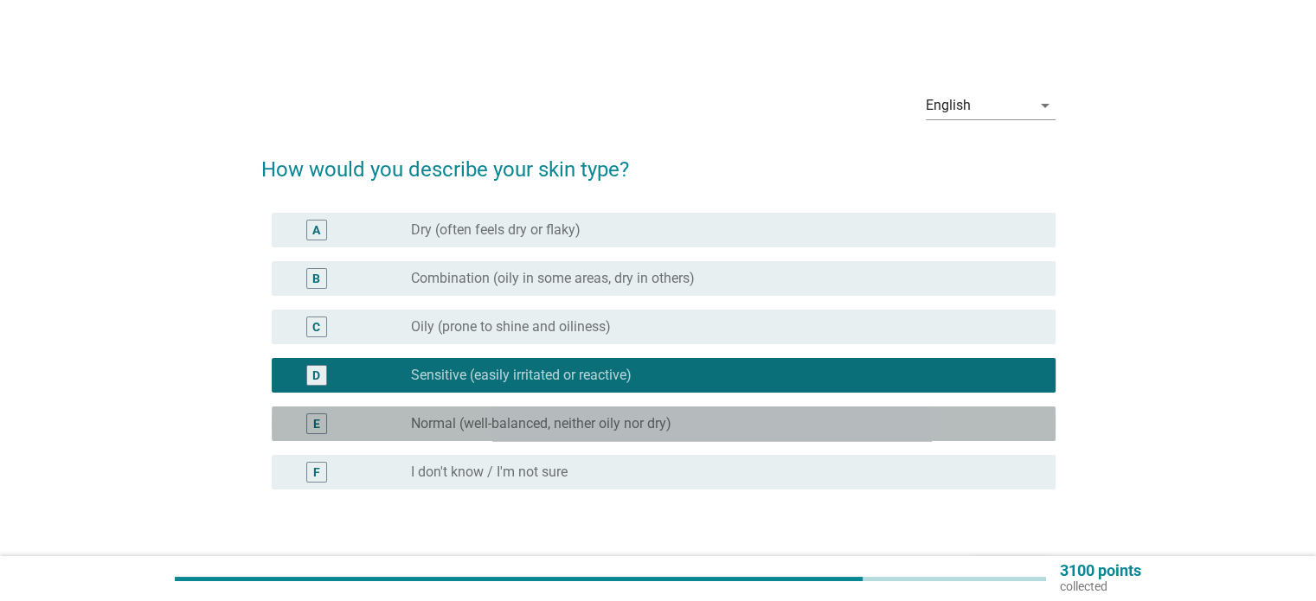
click at [572, 429] on label "Normal (well-balanced, neither oily nor dry)" at bounding box center [541, 423] width 260 height 17
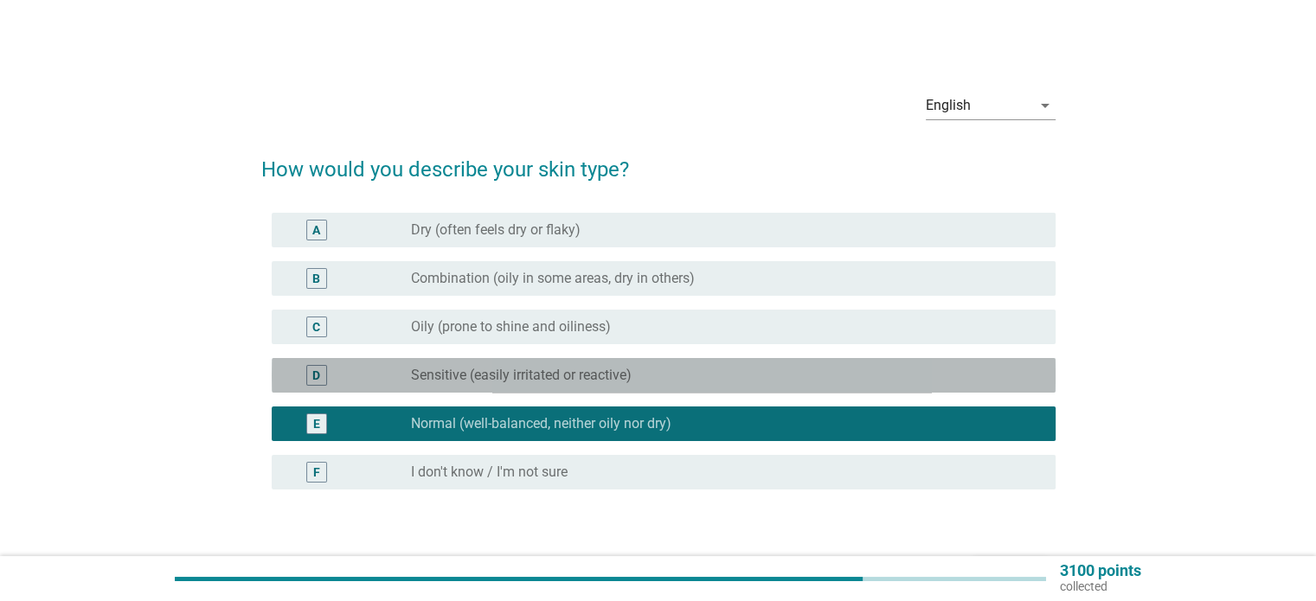
click at [571, 367] on label "Sensitive (easily irritated or reactive)" at bounding box center [521, 375] width 221 height 17
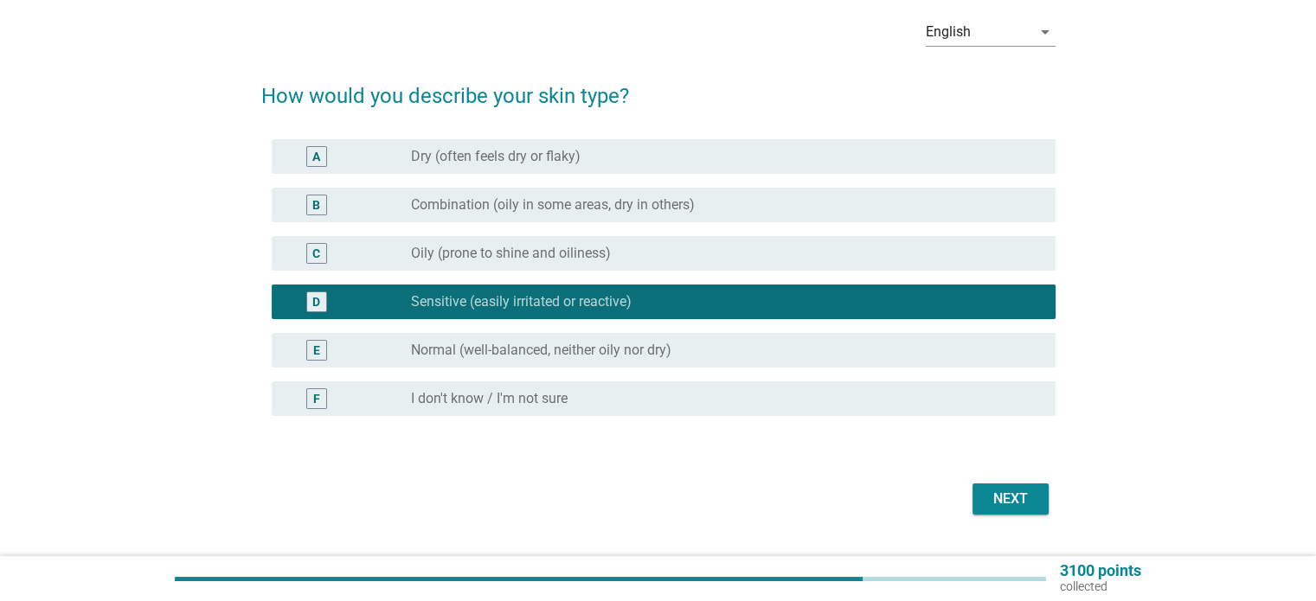
scroll to position [114, 0]
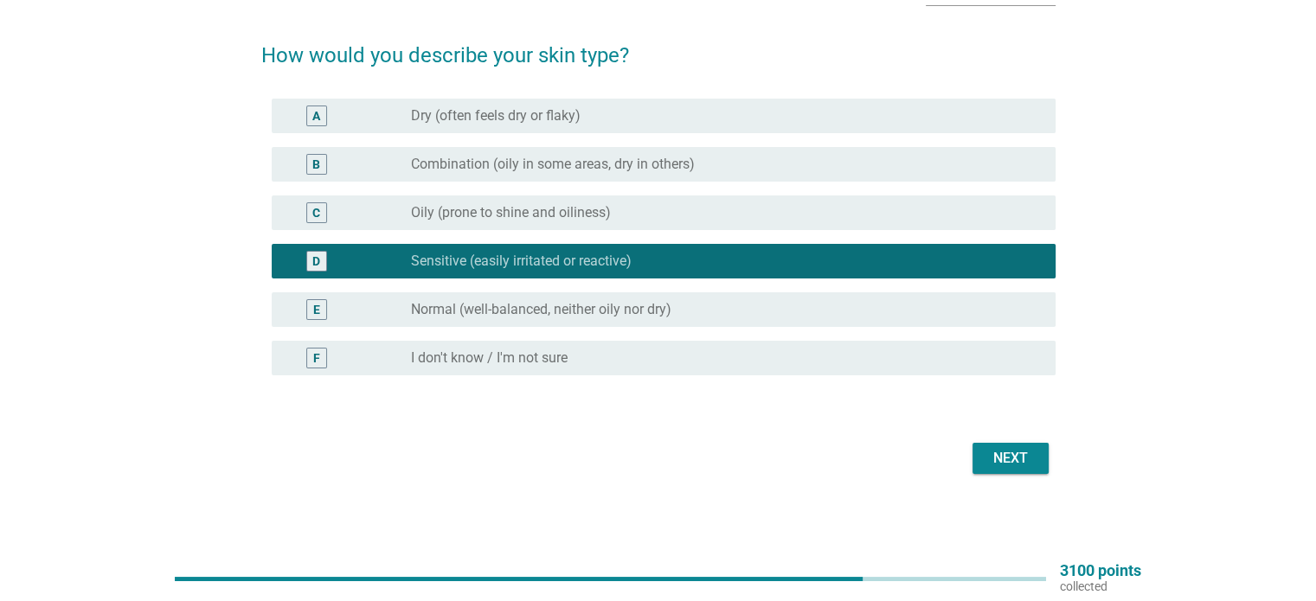
click at [993, 451] on div "Next" at bounding box center [1010, 458] width 48 height 21
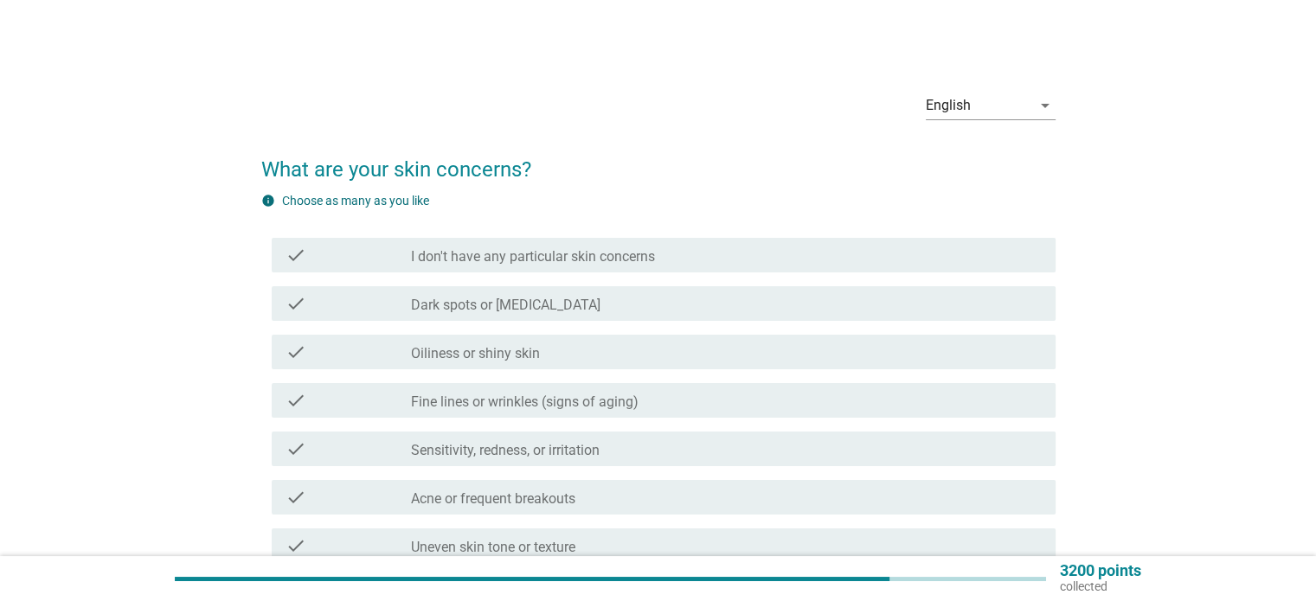
click at [561, 308] on label "Dark spots or [MEDICAL_DATA]" at bounding box center [505, 305] width 189 height 17
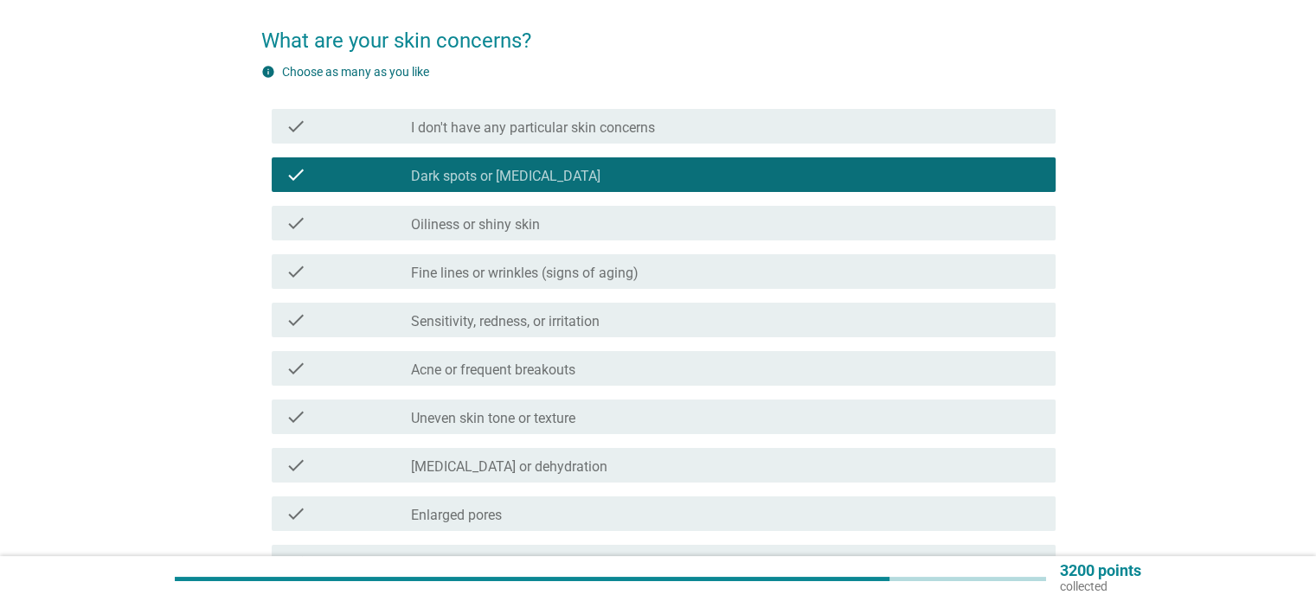
scroll to position [173, 0]
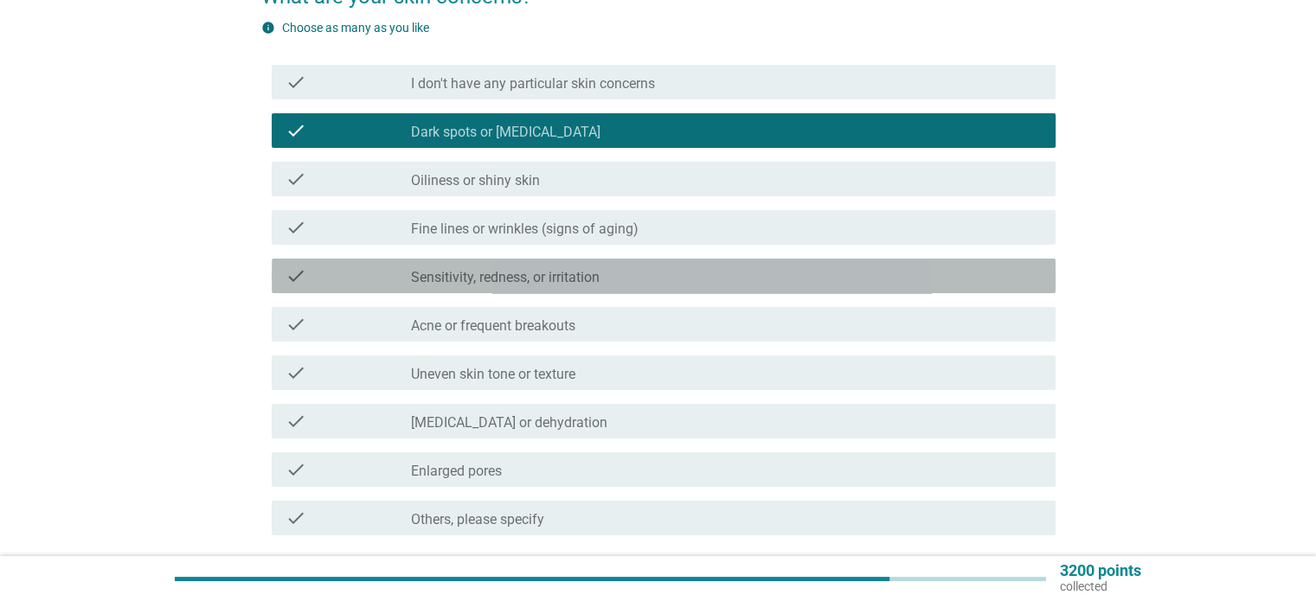
click at [562, 276] on label "Sensitivity, redness, or irritation" at bounding box center [505, 277] width 189 height 17
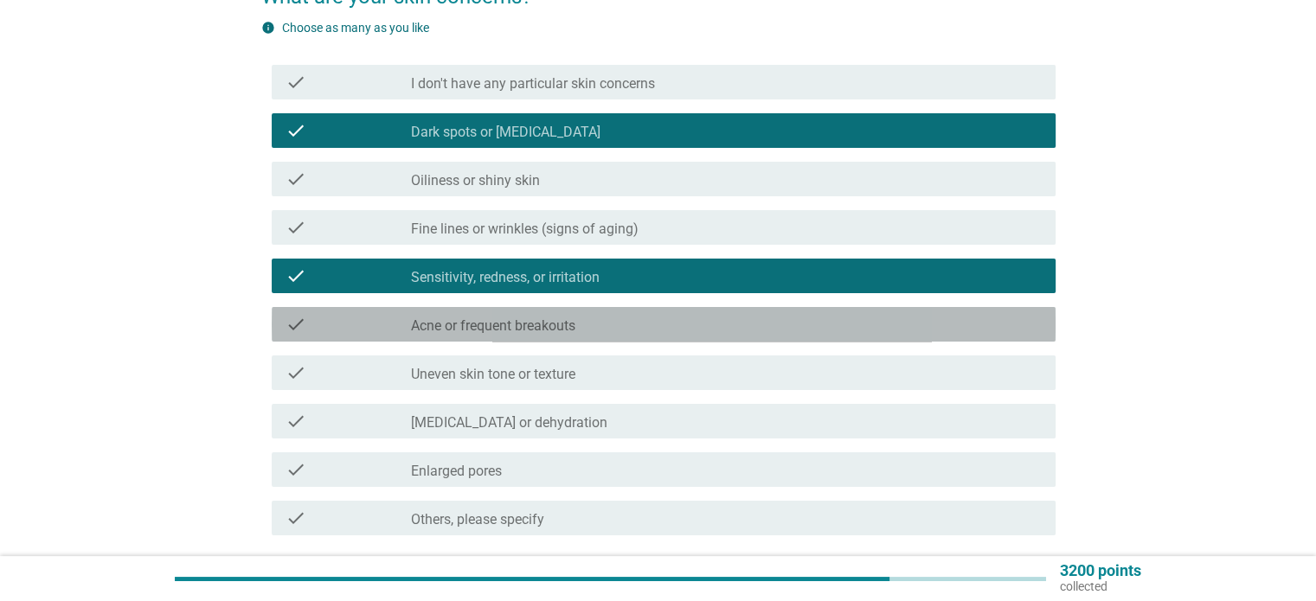
click at [566, 320] on label "Acne or frequent breakouts" at bounding box center [493, 326] width 164 height 17
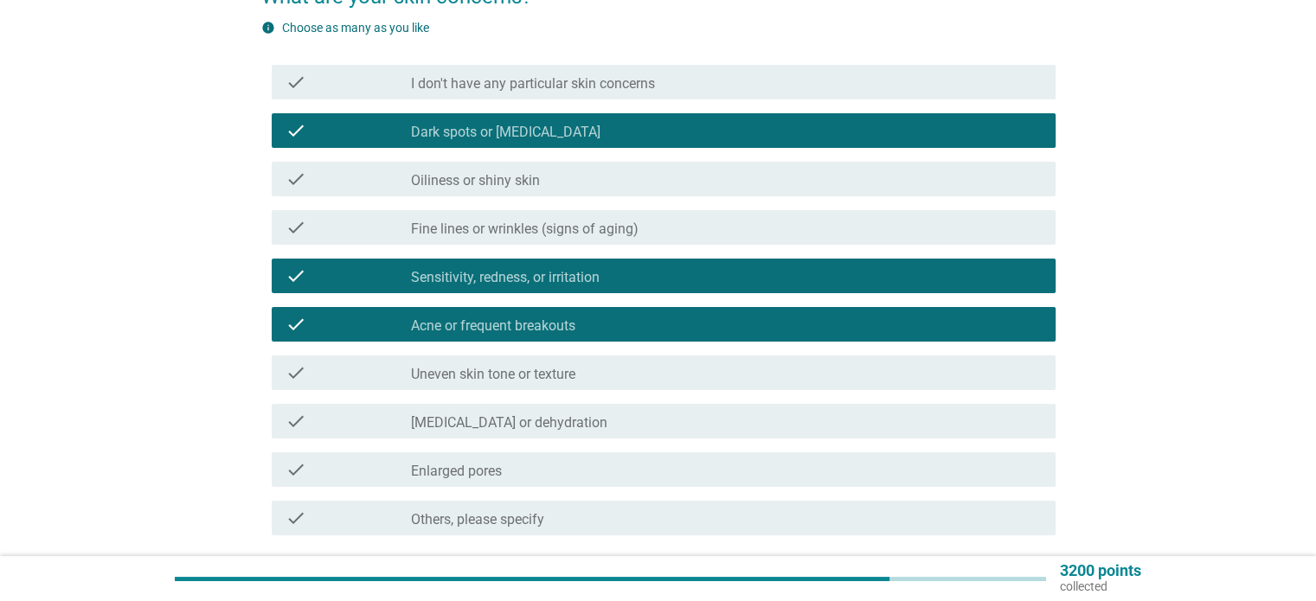
click at [591, 373] on div "check_box_outline_blank Uneven skin tone or texture" at bounding box center [726, 373] width 630 height 21
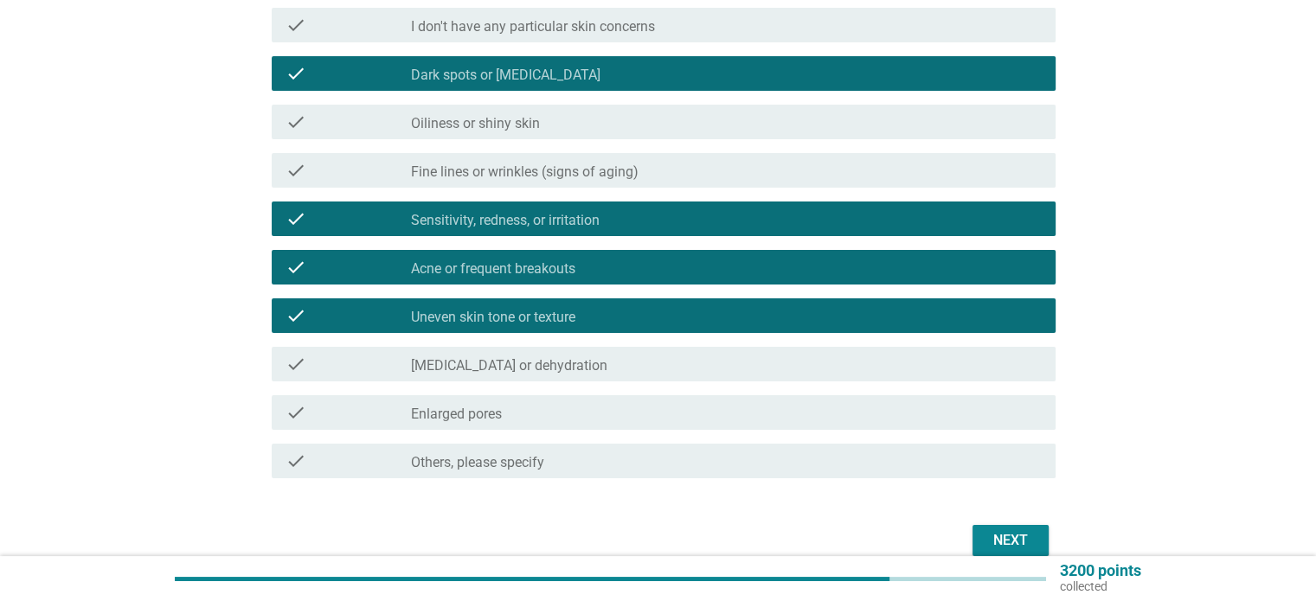
scroll to position [260, 0]
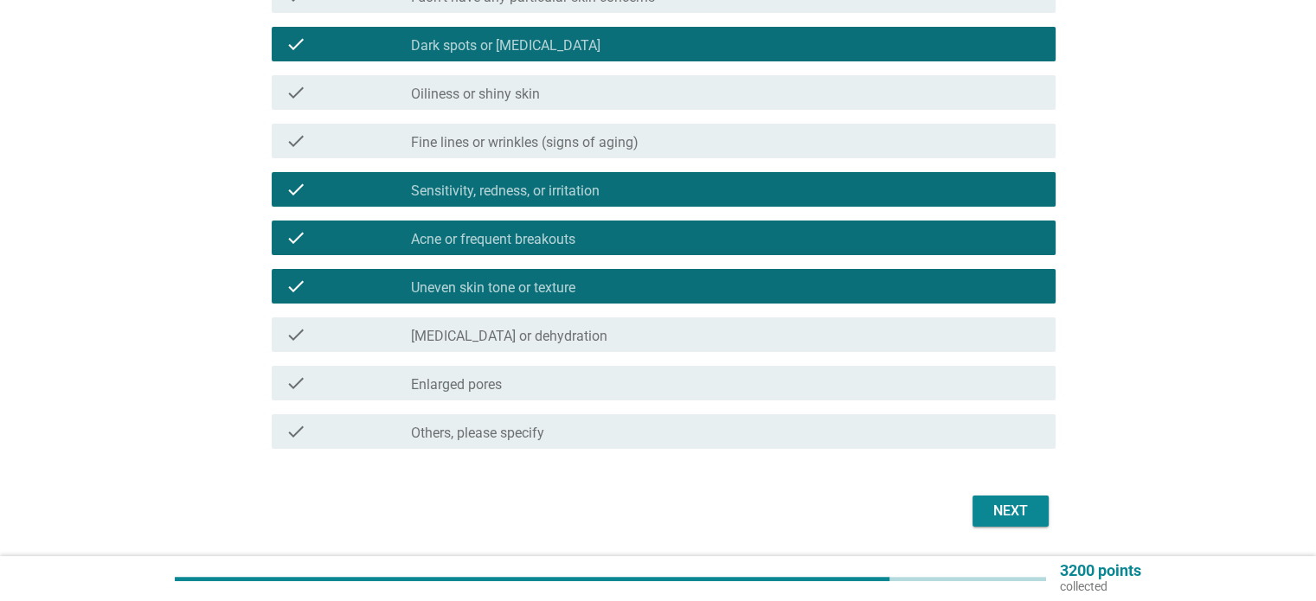
click at [598, 378] on div "check_box_outline_blank Enlarged pores" at bounding box center [726, 383] width 630 height 21
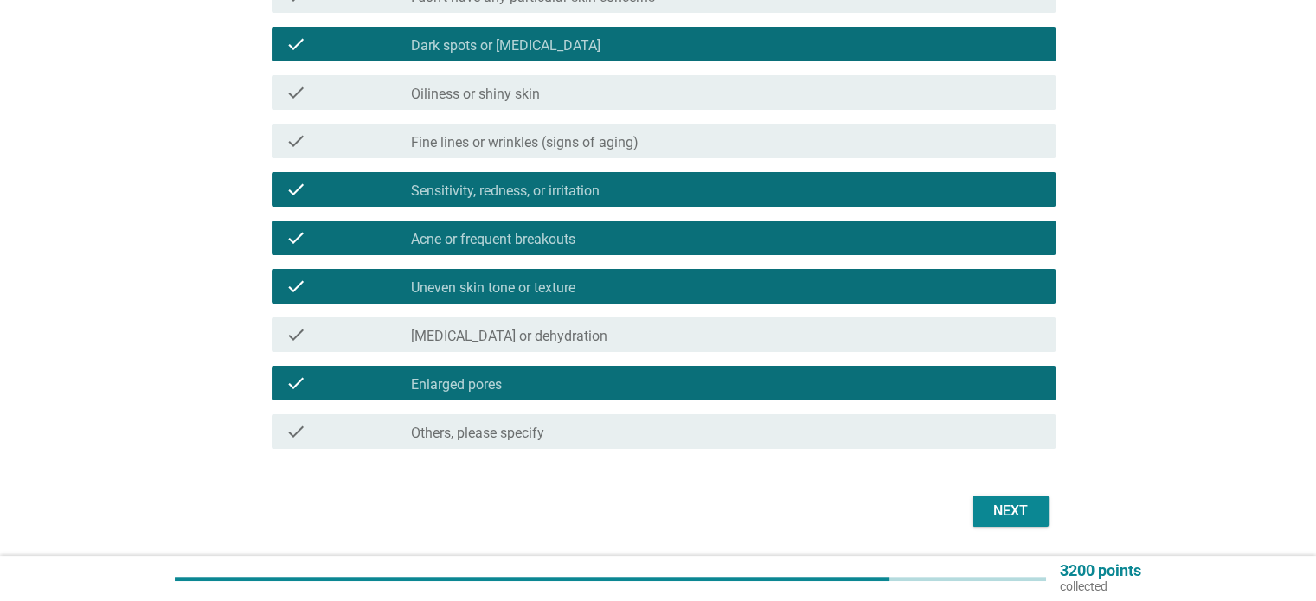
click at [992, 508] on div "Next" at bounding box center [1010, 511] width 48 height 21
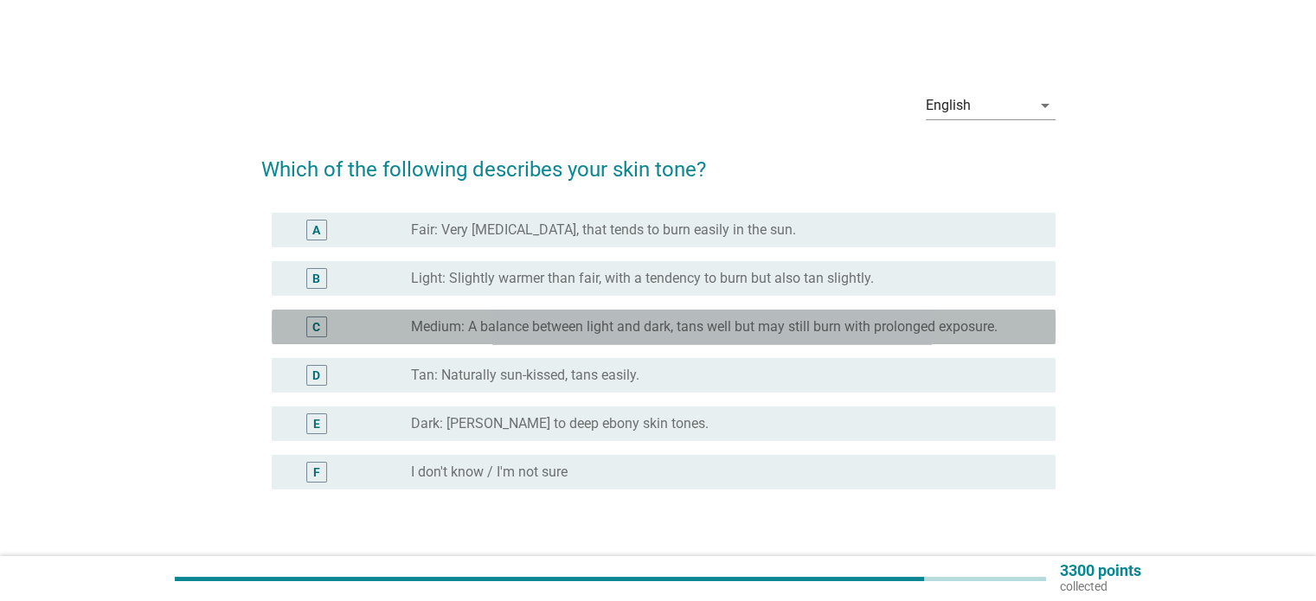
click at [512, 327] on label "Medium: A balance between light and dark, tans well but may still burn with pro…" at bounding box center [704, 326] width 587 height 17
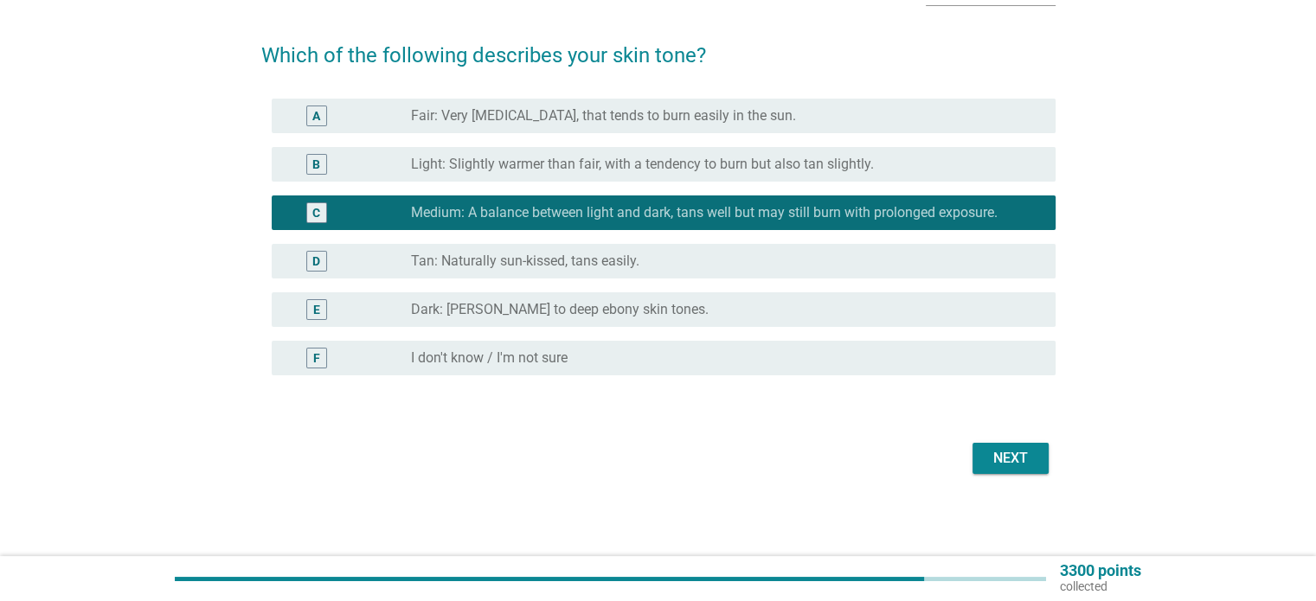
scroll to position [114, 0]
click at [1016, 459] on div "Next" at bounding box center [1010, 458] width 48 height 21
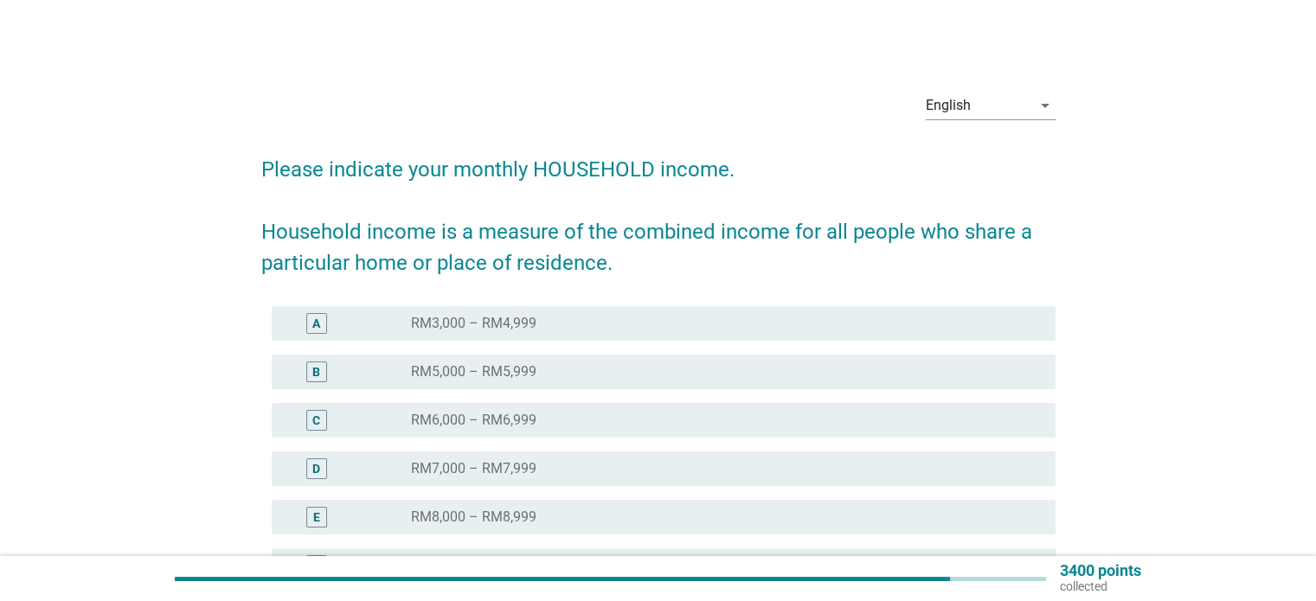
click at [479, 326] on label "RM3,000 – RM4,999" at bounding box center [473, 323] width 125 height 17
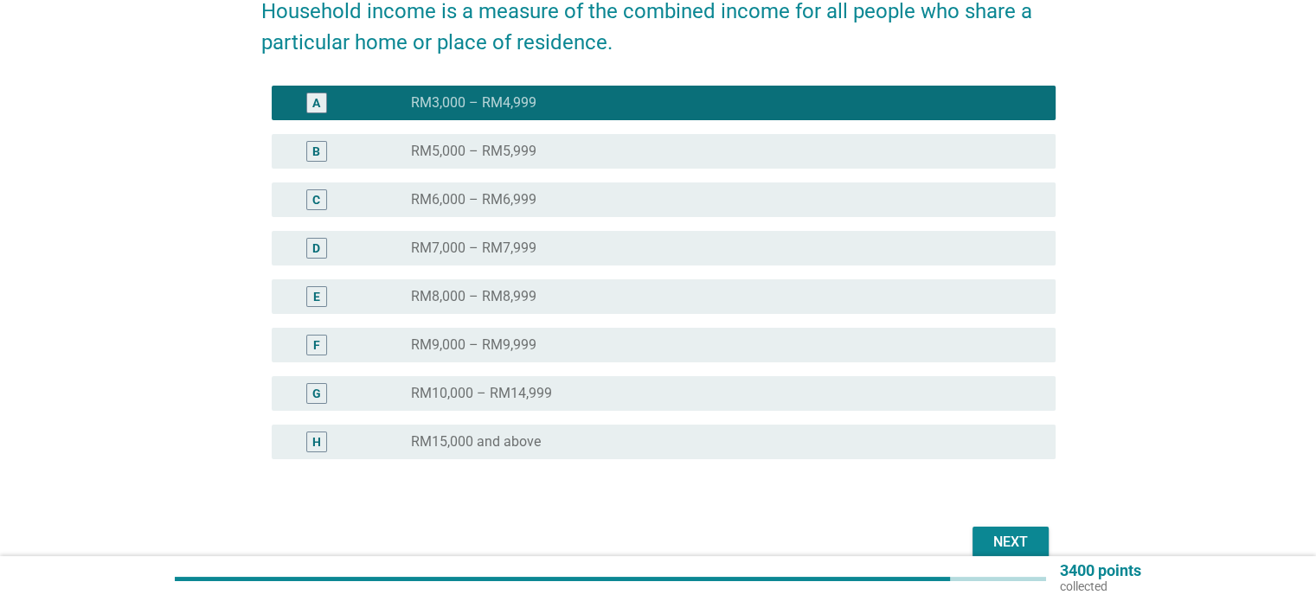
scroll to position [305, 0]
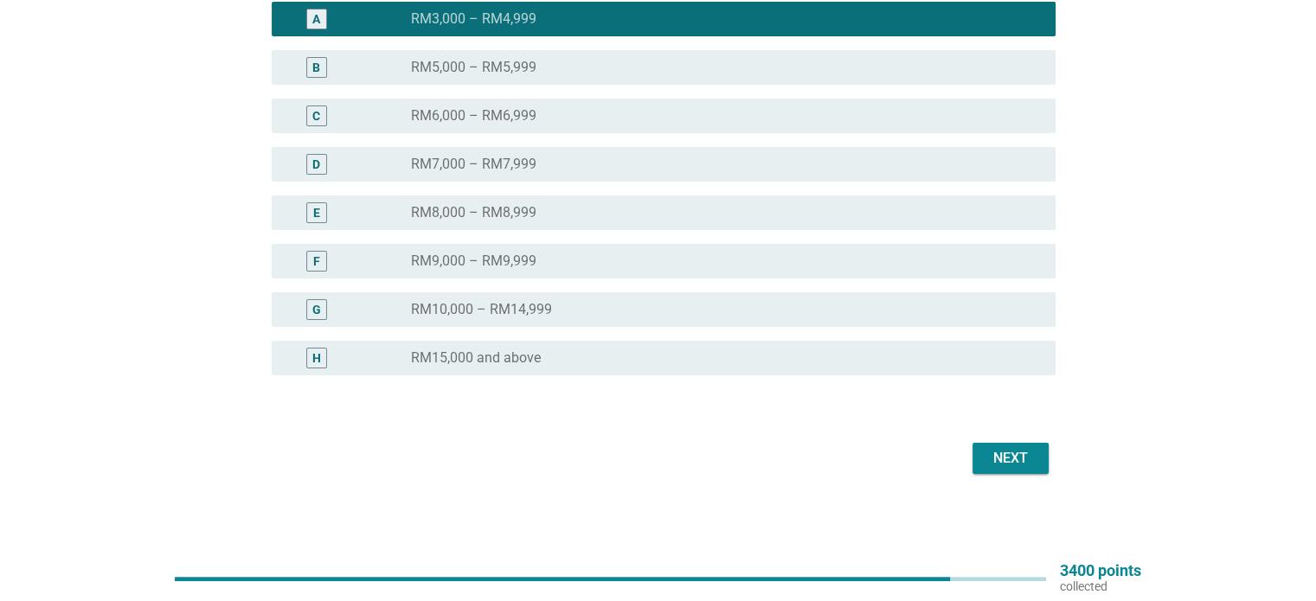
click at [1024, 465] on div "Next" at bounding box center [1010, 458] width 48 height 21
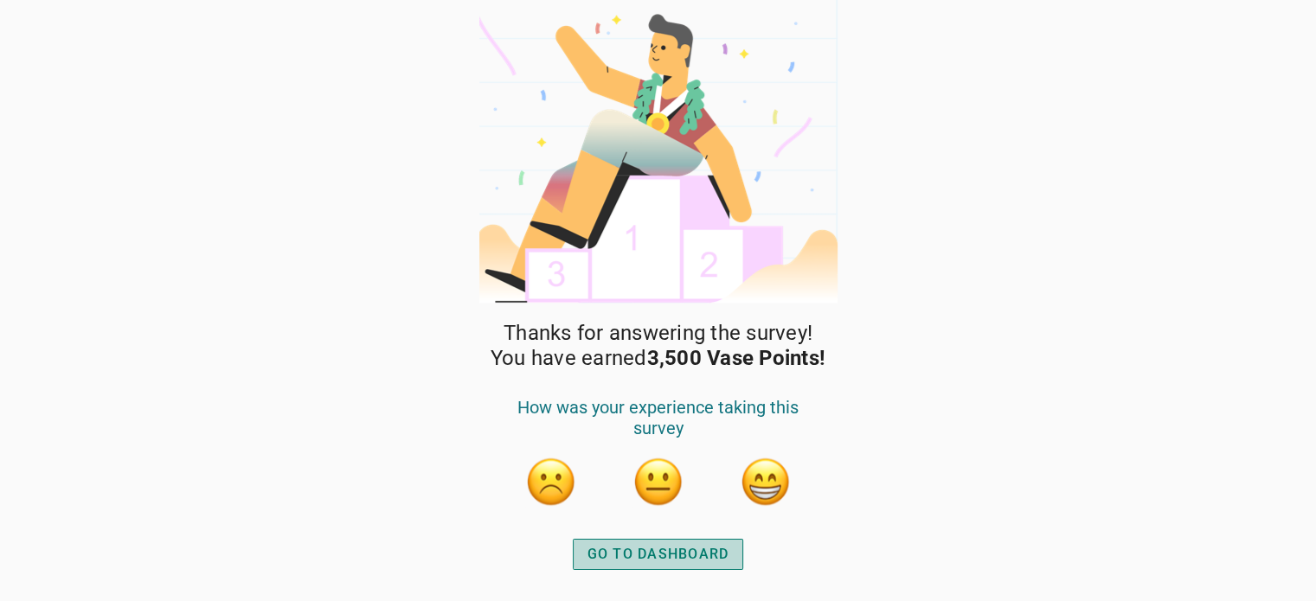
click at [682, 546] on div "GO TO DASHBOARD" at bounding box center [659, 554] width 142 height 21
